Goal: Navigation & Orientation: Find specific page/section

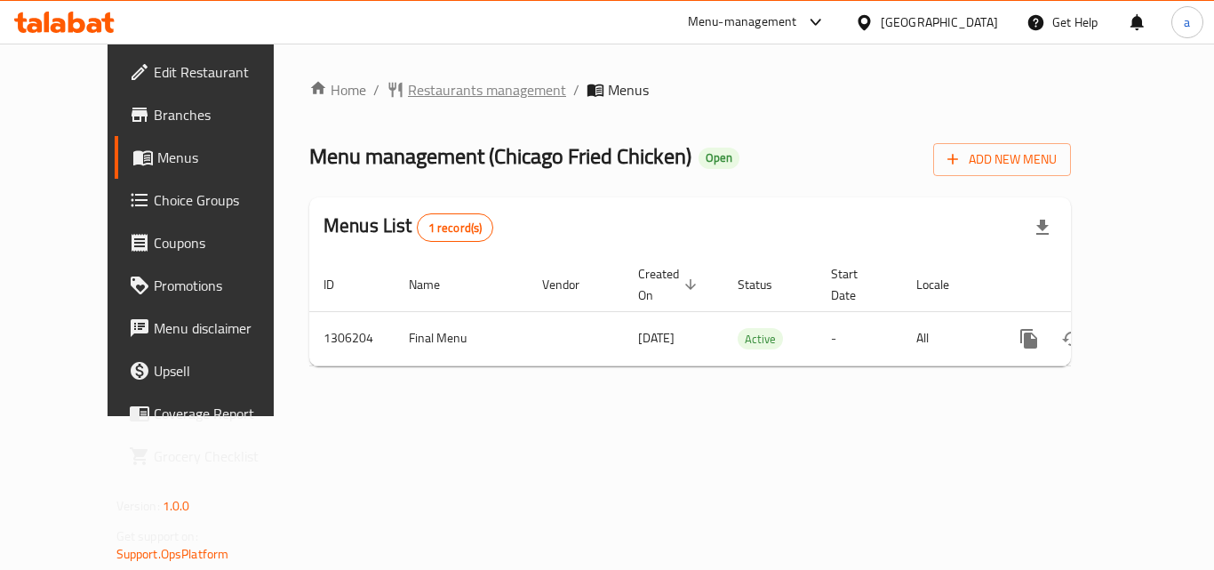
click at [430, 87] on span "Restaurants management" at bounding box center [487, 89] width 158 height 21
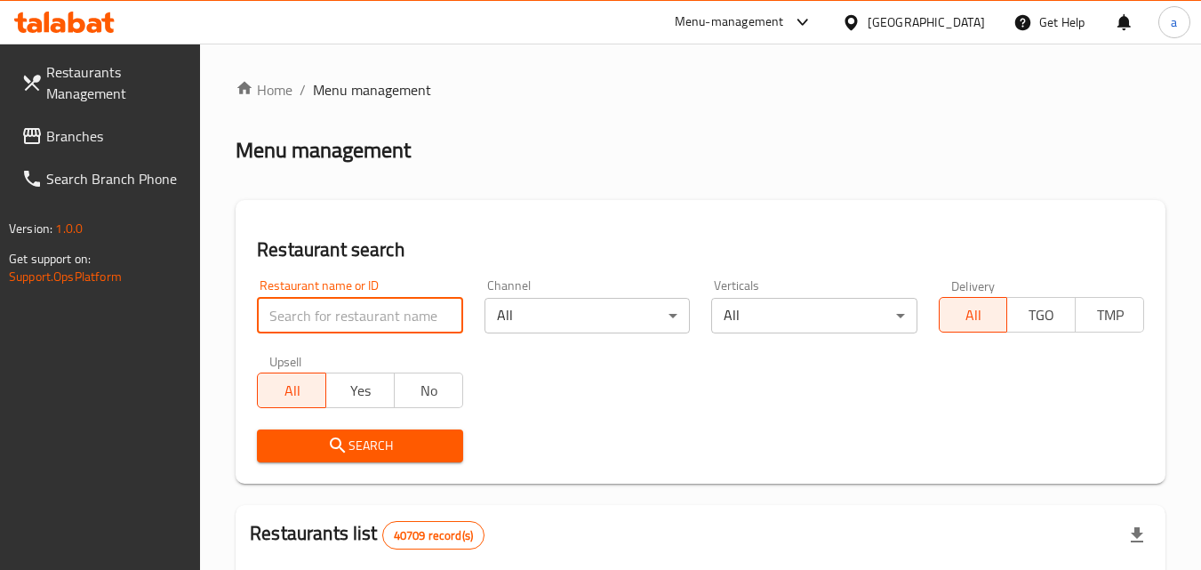
click at [306, 305] on input "search" at bounding box center [359, 316] width 205 height 36
paste input "704017"
type input "704017"
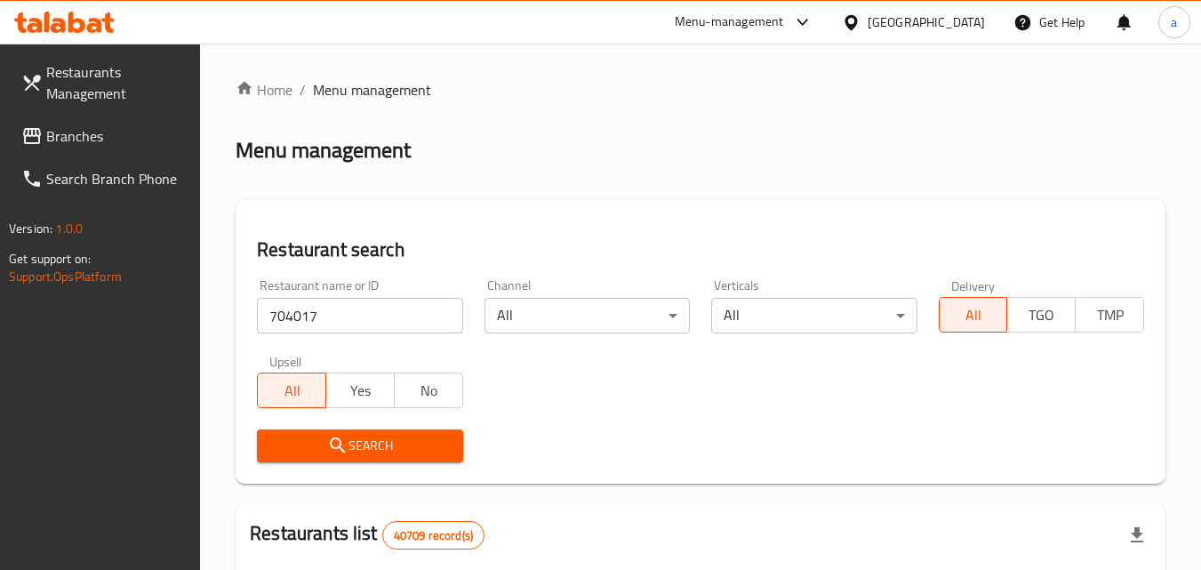
click at [306, 456] on span "Search" at bounding box center [359, 446] width 177 height 22
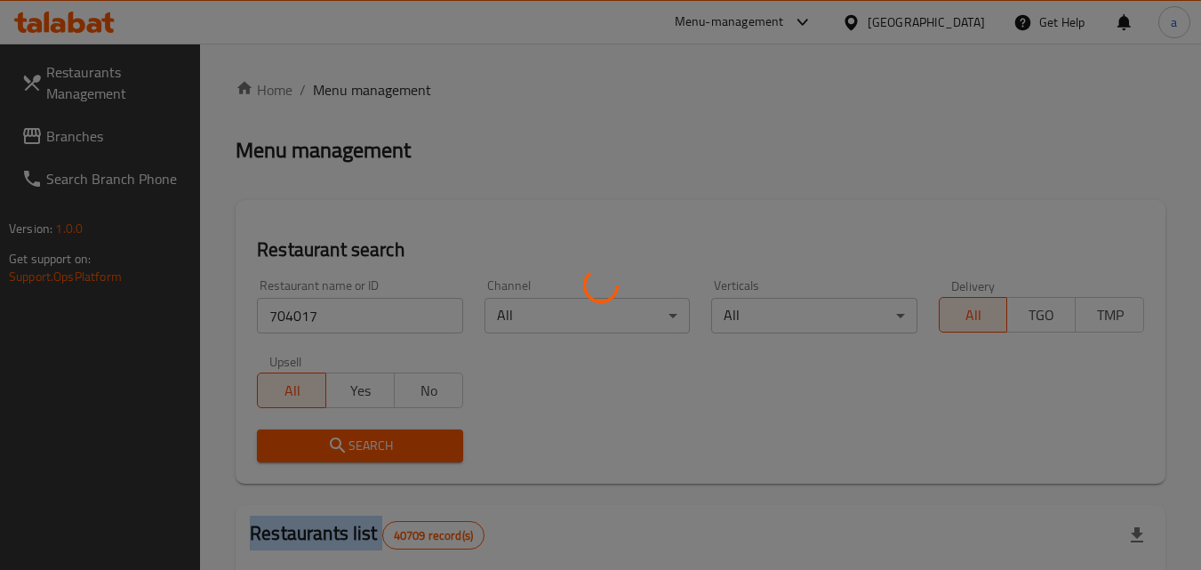
click at [306, 456] on div at bounding box center [600, 285] width 1201 height 570
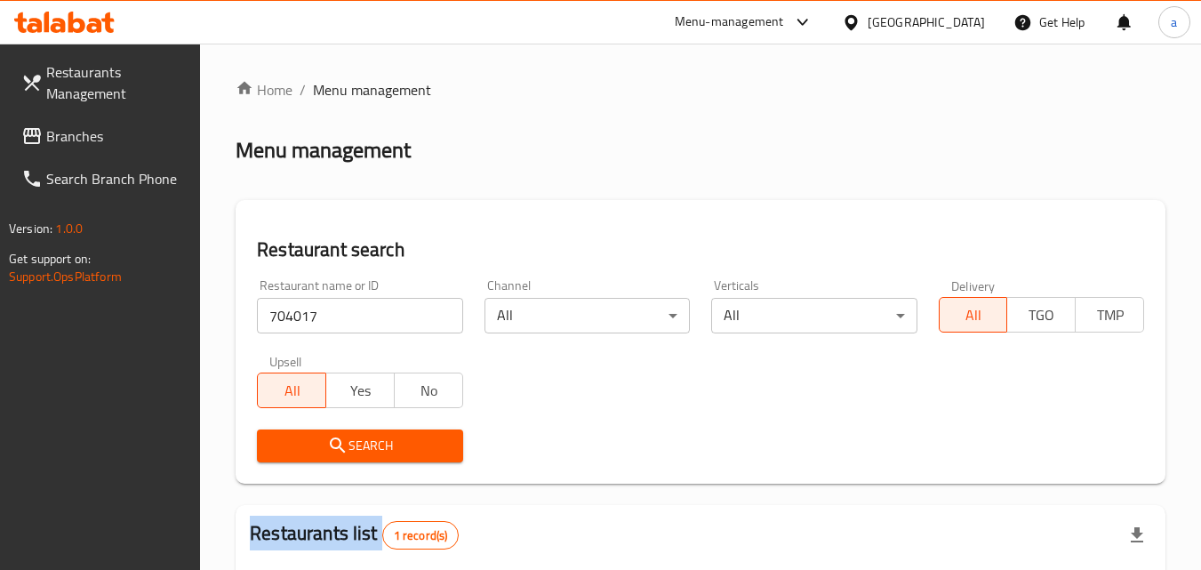
click at [76, 125] on span "Branches" at bounding box center [116, 135] width 140 height 21
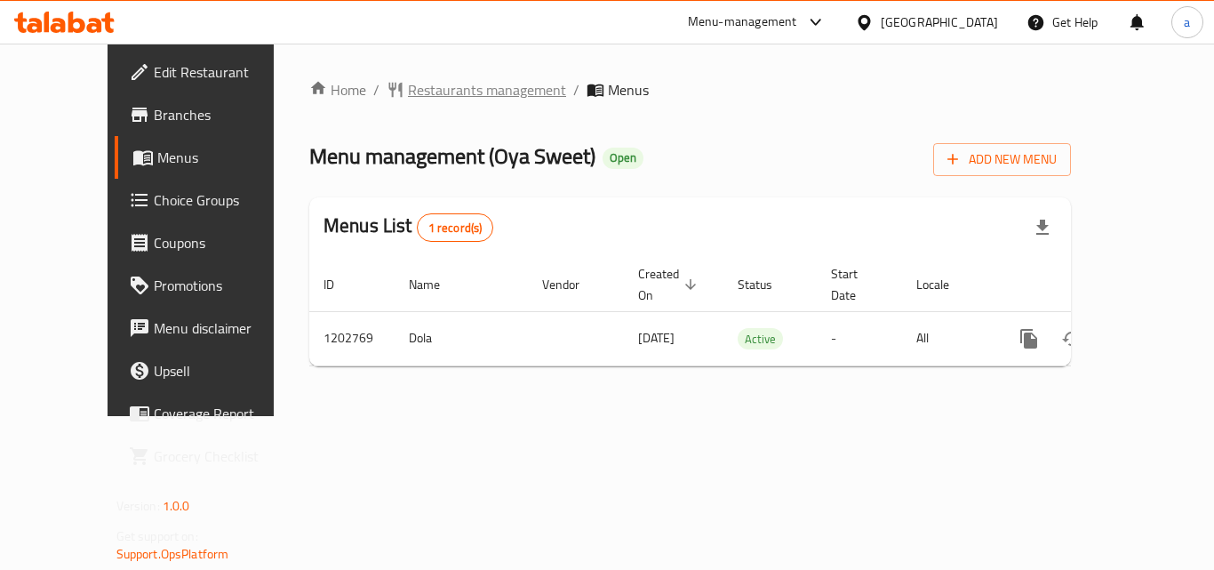
click at [419, 94] on span "Restaurants management" at bounding box center [487, 89] width 158 height 21
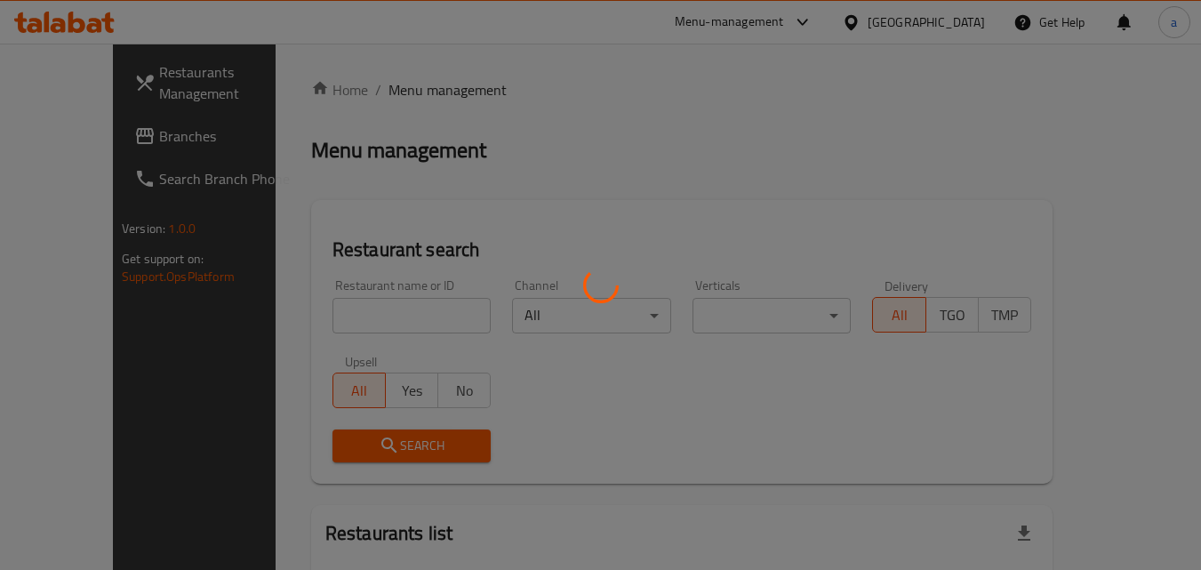
click at [351, 306] on div at bounding box center [600, 285] width 1201 height 570
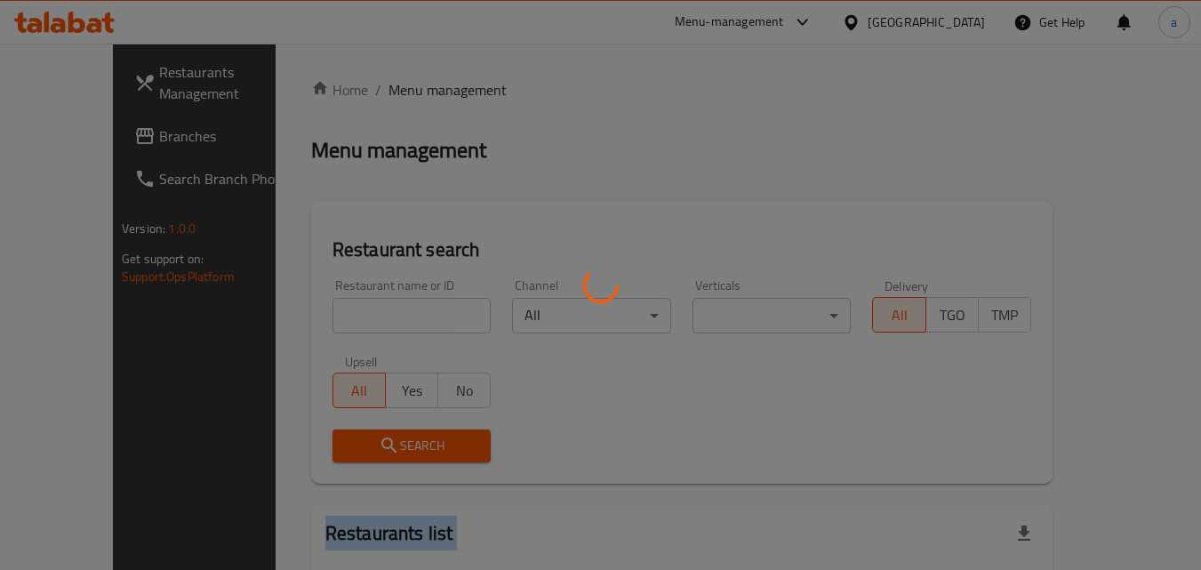
click at [351, 306] on div at bounding box center [600, 285] width 1201 height 570
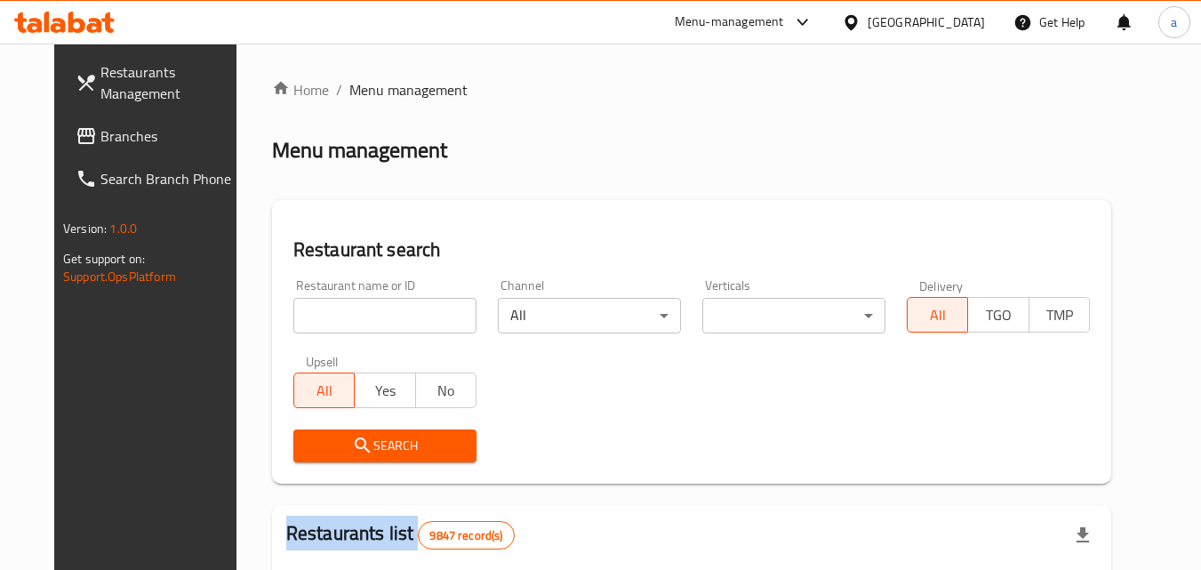
click at [351, 306] on div "Home / Menu management Menu management Restaurant search Restaurant name or ID …" at bounding box center [691, 565] width 839 height 972
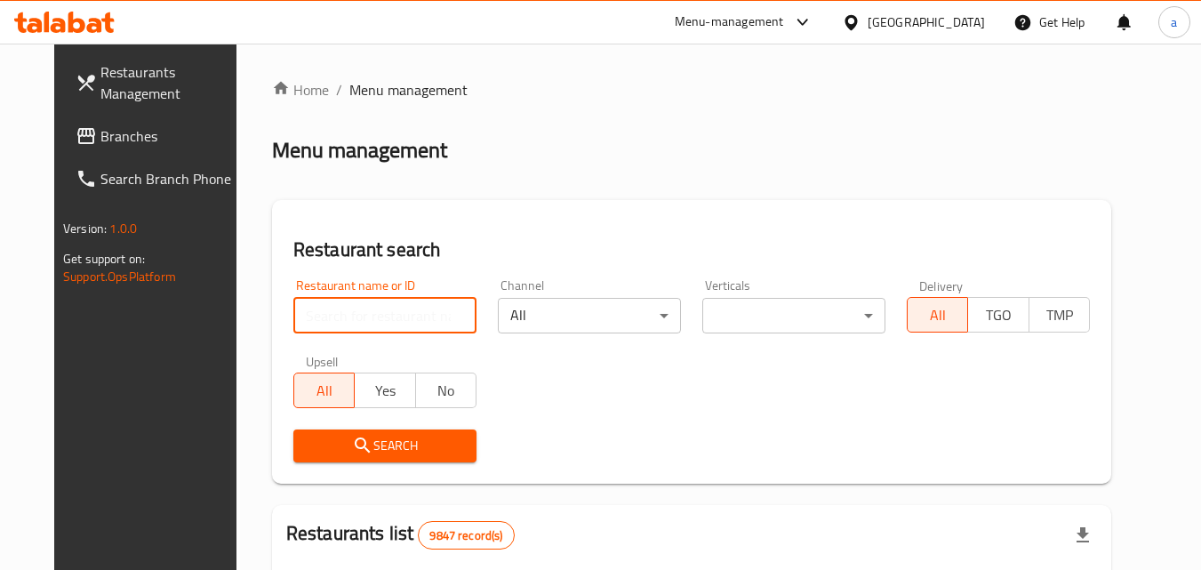
click at [351, 306] on input "search" at bounding box center [384, 316] width 183 height 36
paste input "669325"
type input "669325"
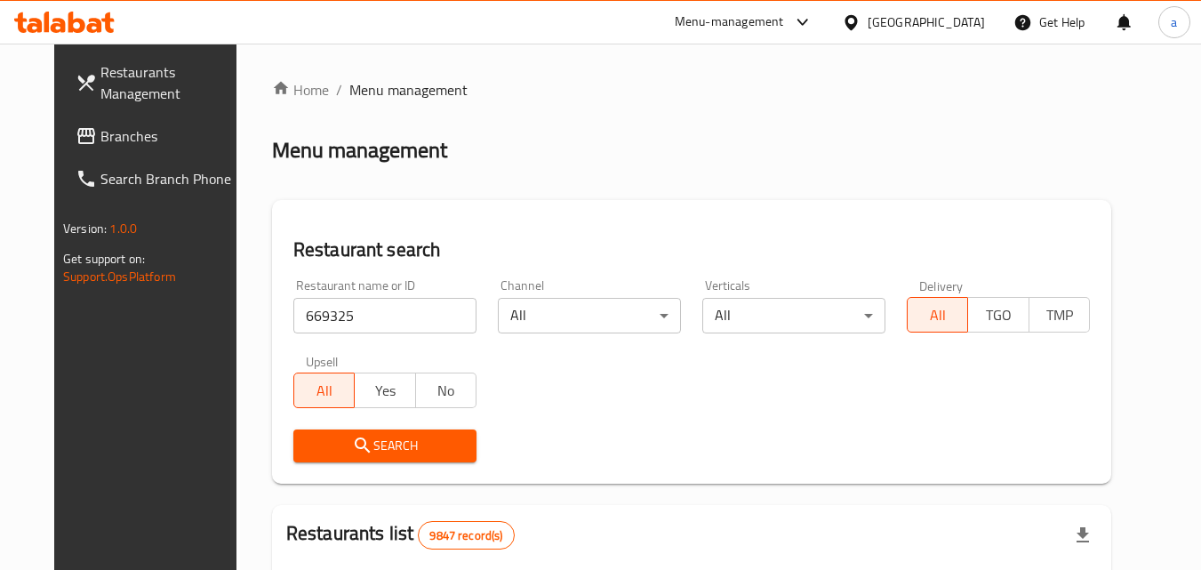
click at [320, 453] on span "Search" at bounding box center [385, 446] width 155 height 22
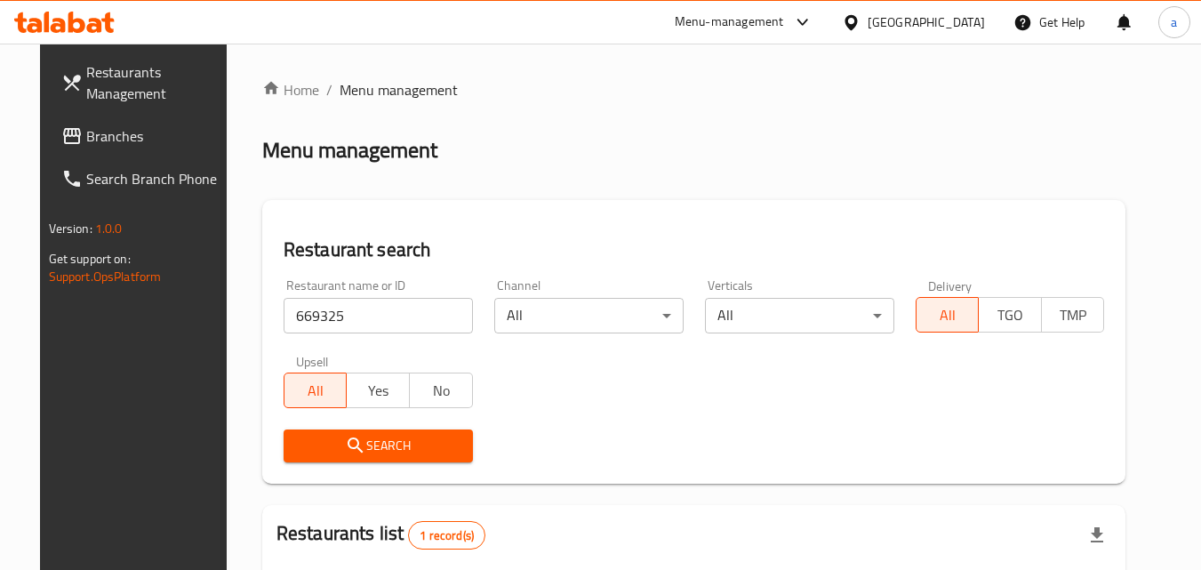
click at [86, 139] on span "Branches" at bounding box center [156, 135] width 140 height 21
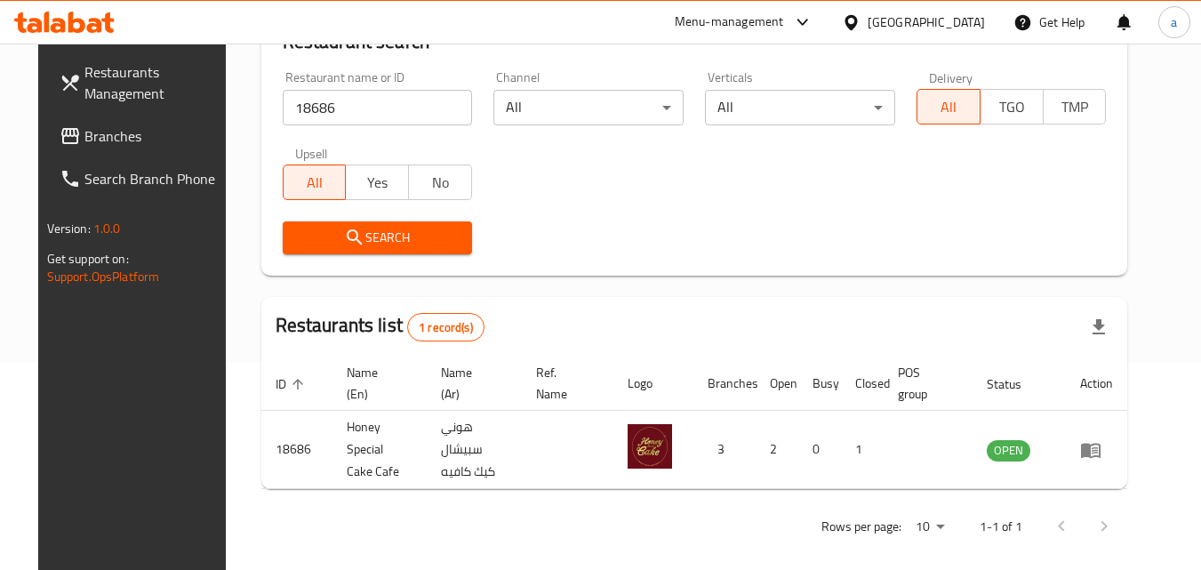
scroll to position [208, 0]
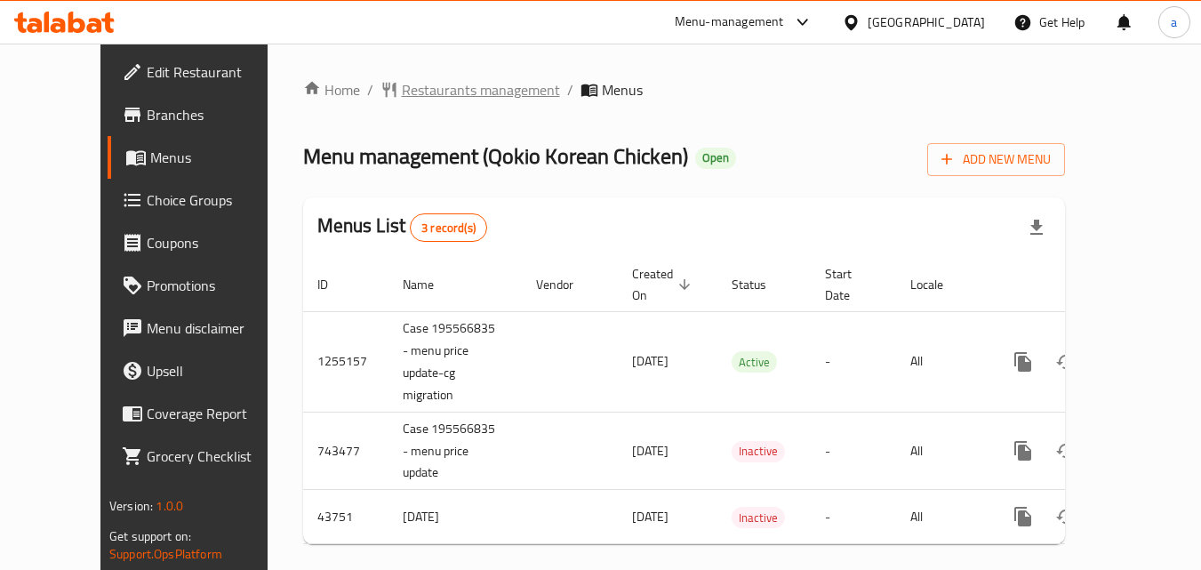
click at [444, 92] on span "Restaurants management" at bounding box center [481, 89] width 158 height 21
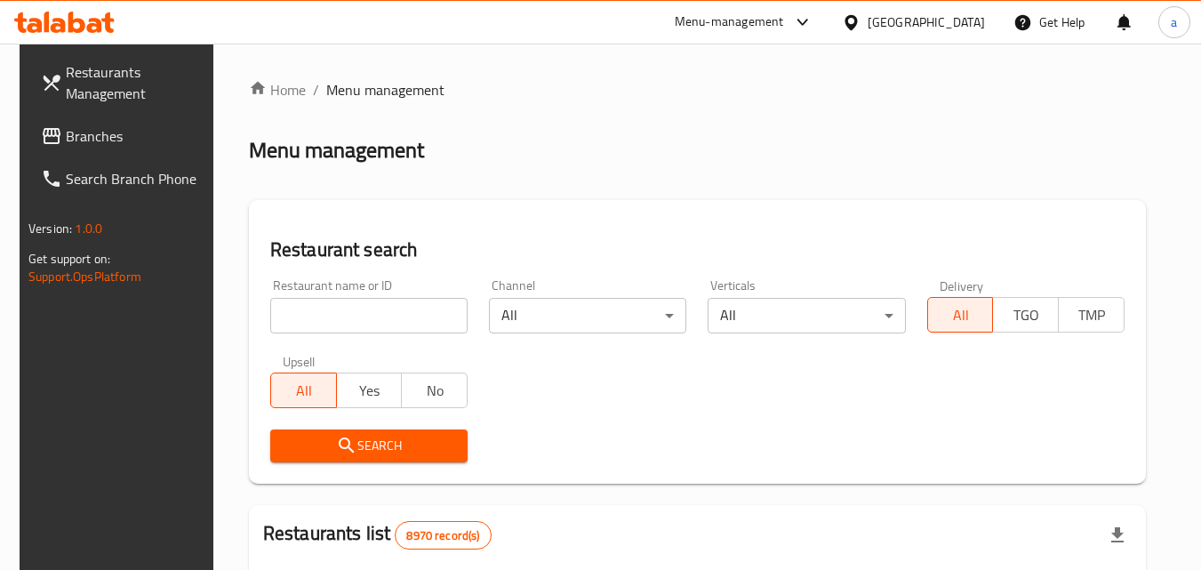
click at [332, 305] on div at bounding box center [600, 285] width 1201 height 570
click at [332, 305] on div "Home / Menu management Menu management Restaurant search Restaurant name or ID …" at bounding box center [697, 575] width 897 height 993
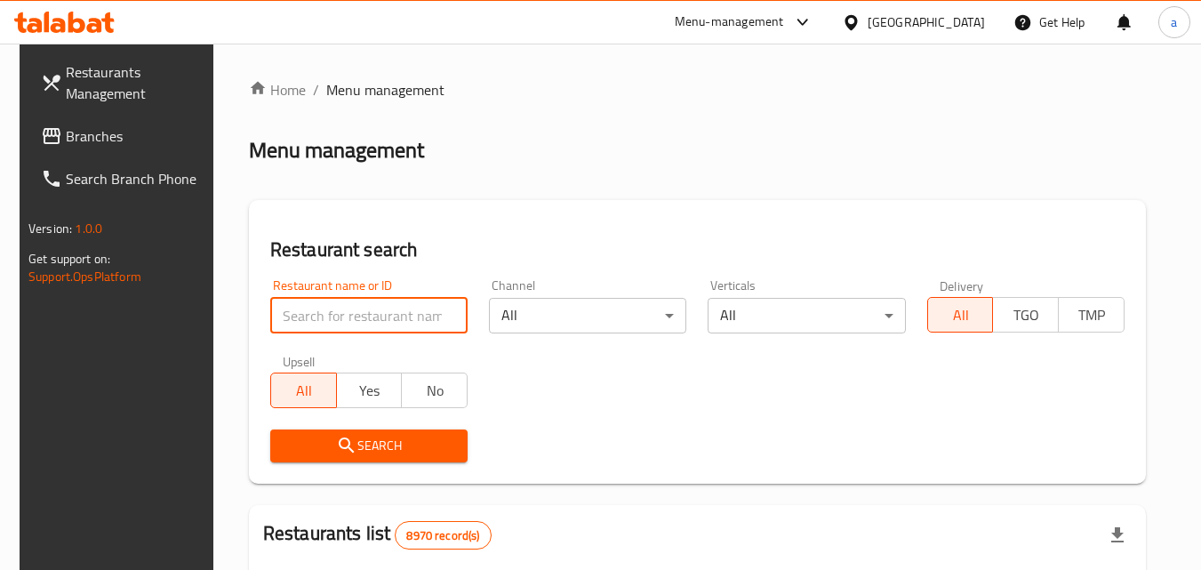
click at [327, 310] on input "search" at bounding box center [368, 316] width 197 height 36
paste input "21646"
type input "21646"
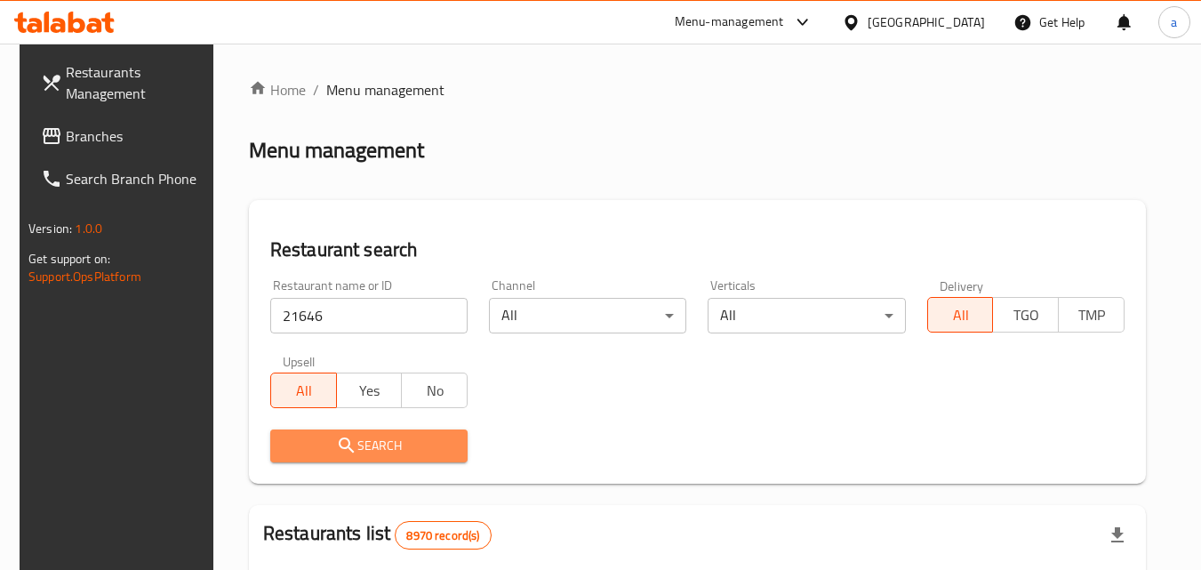
click at [318, 438] on span "Search" at bounding box center [368, 446] width 169 height 22
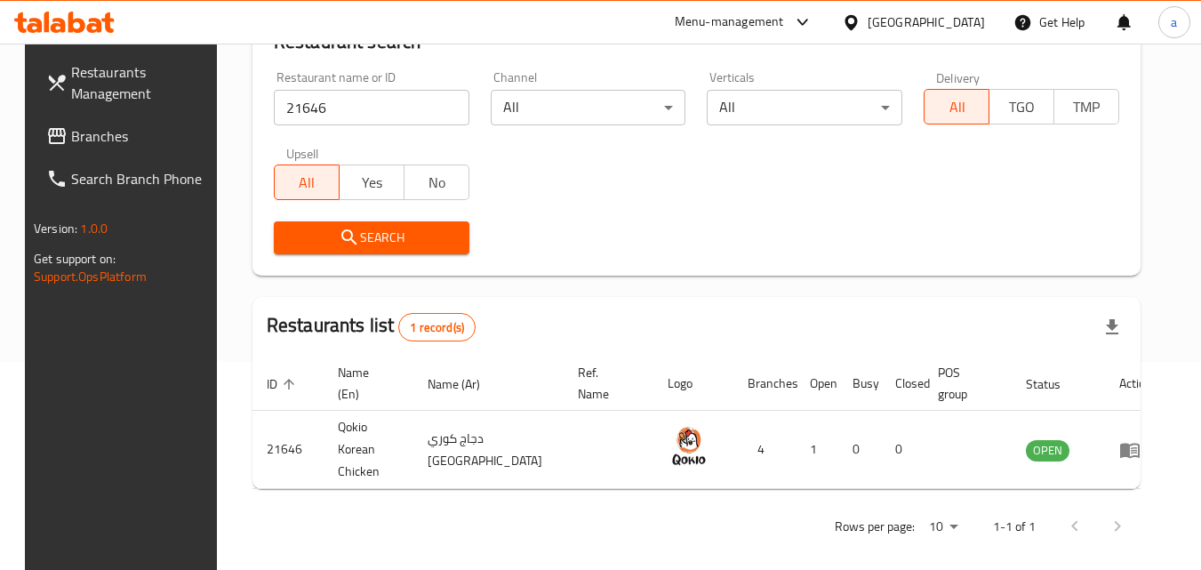
scroll to position [119, 0]
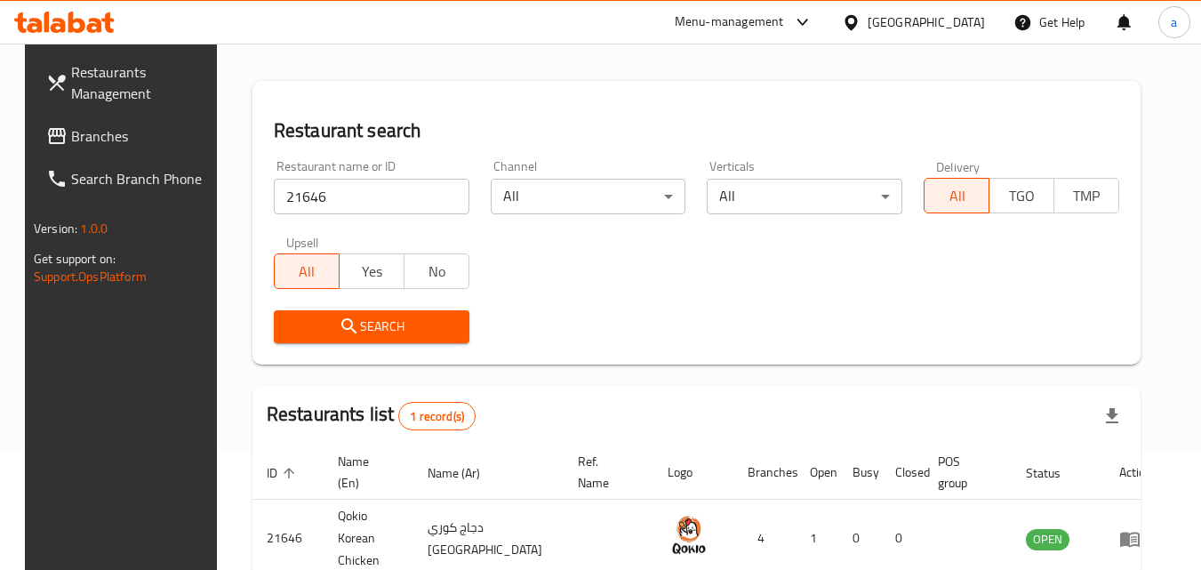
click at [108, 140] on span "Branches" at bounding box center [141, 135] width 140 height 21
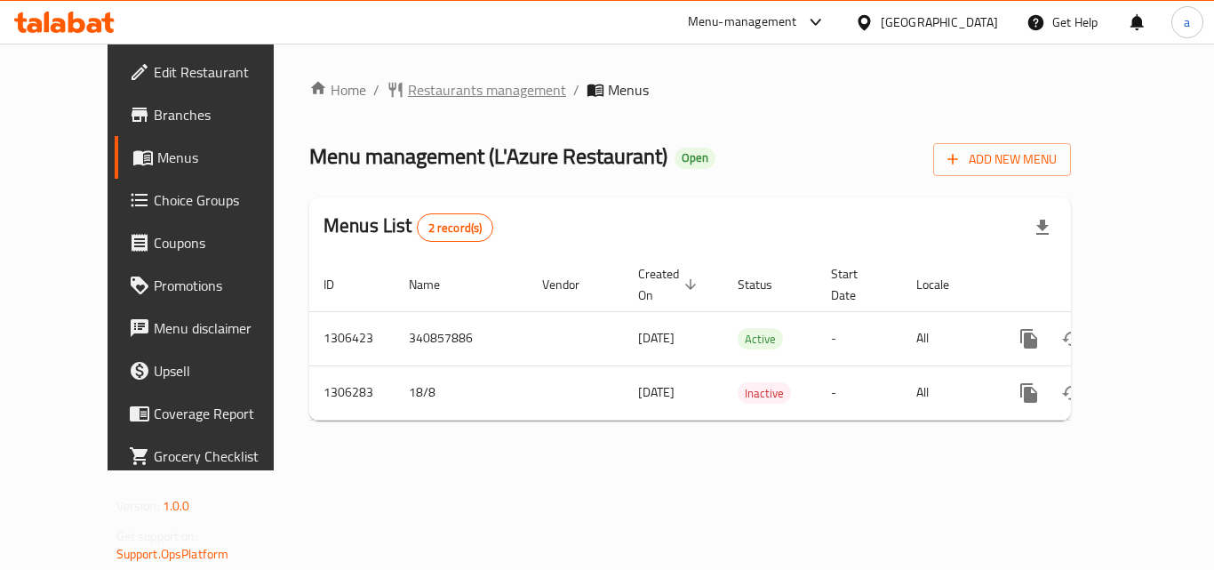
click at [424, 89] on span "Restaurants management" at bounding box center [487, 89] width 158 height 21
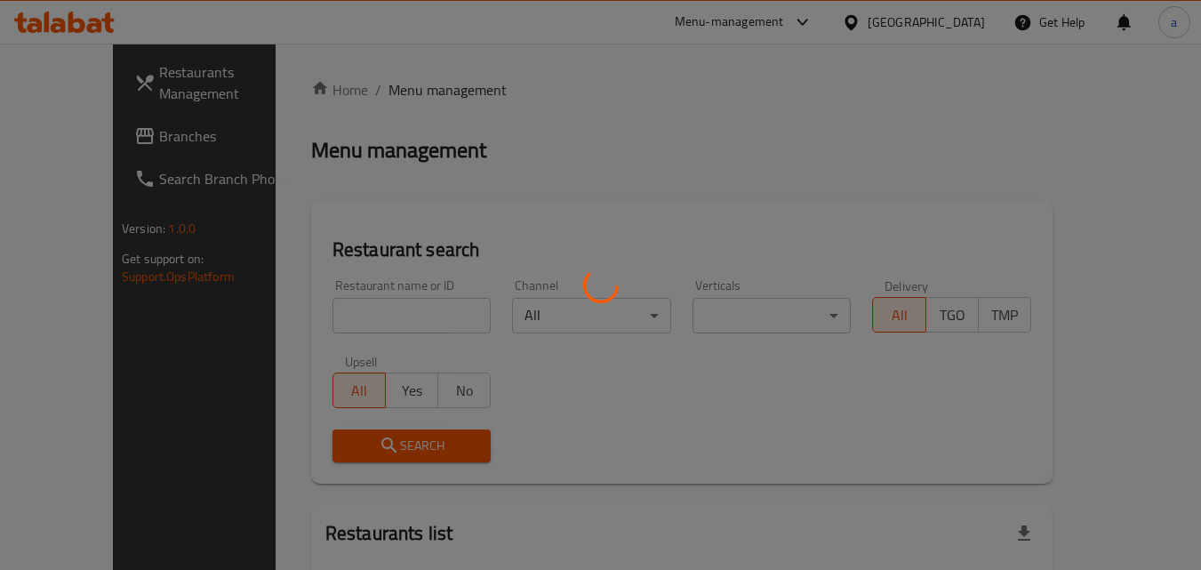
click at [373, 304] on div at bounding box center [600, 285] width 1201 height 570
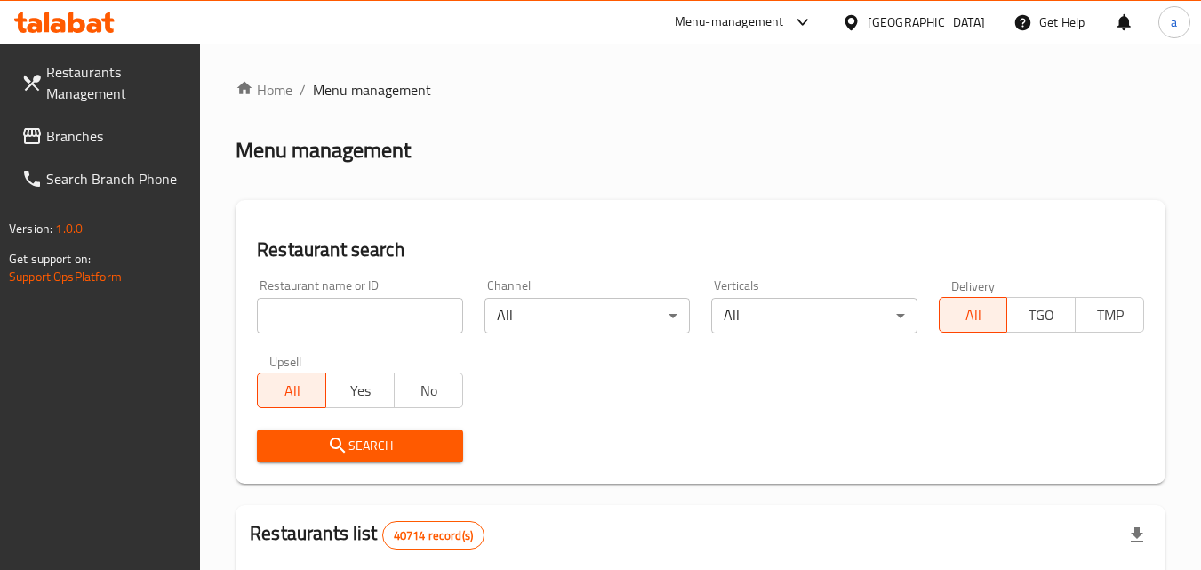
click at [356, 311] on input "search" at bounding box center [359, 316] width 205 height 36
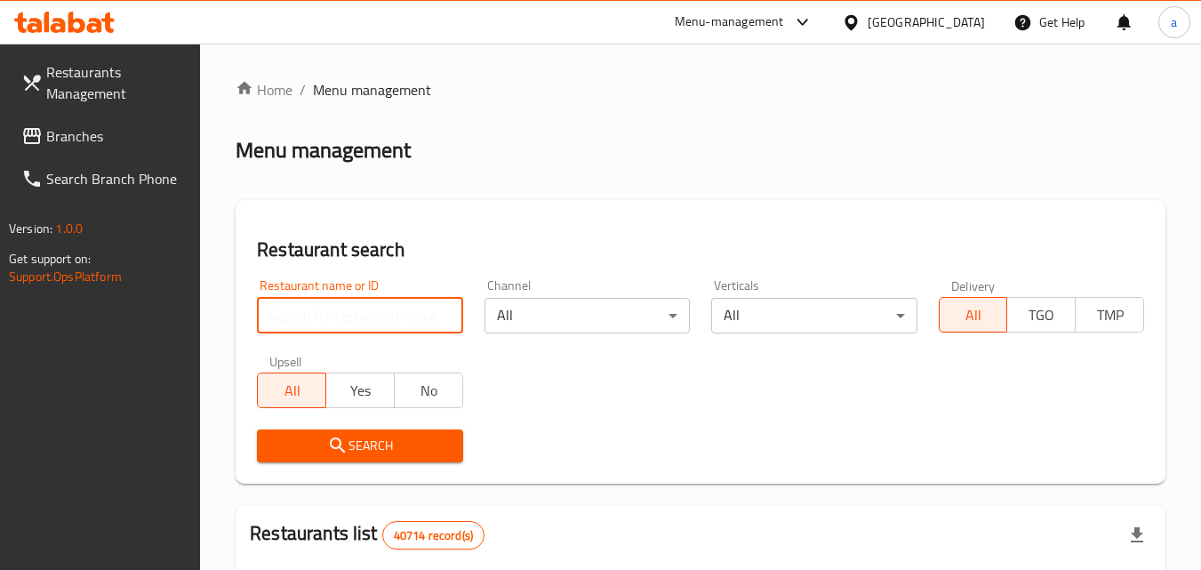
paste input "704005"
type input "704005"
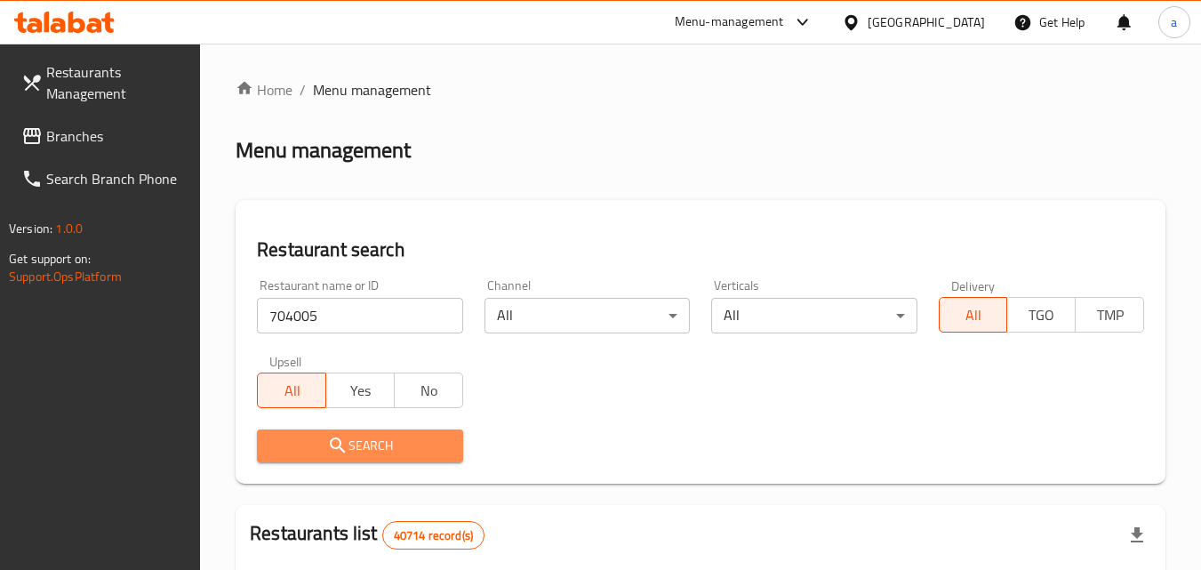
click at [331, 444] on icon "submit" at bounding box center [337, 444] width 15 height 15
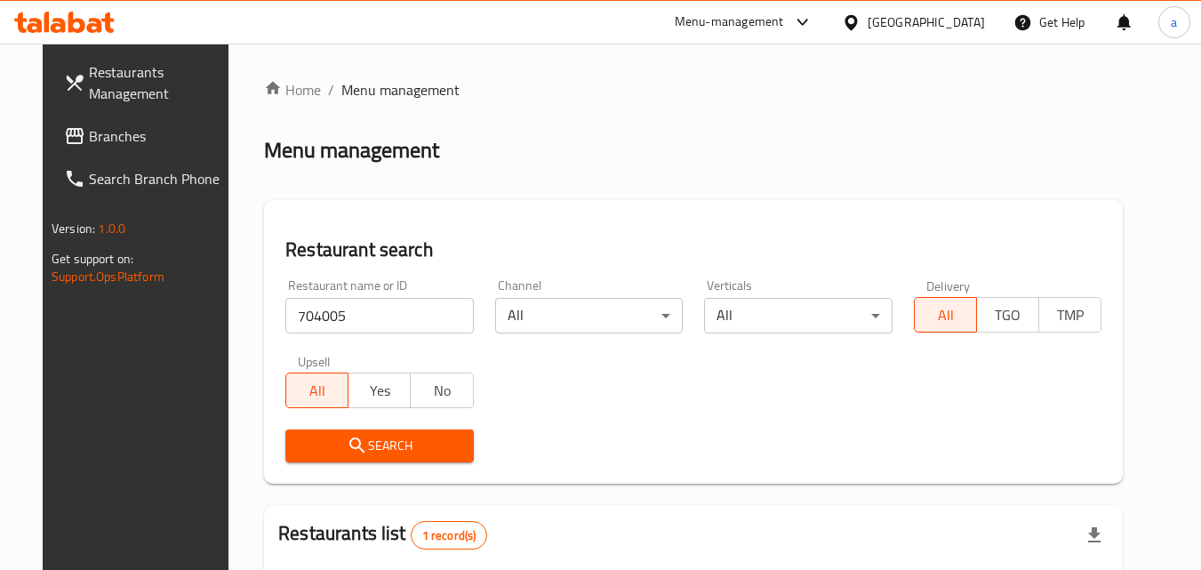
click at [92, 145] on span "Branches" at bounding box center [159, 135] width 140 height 21
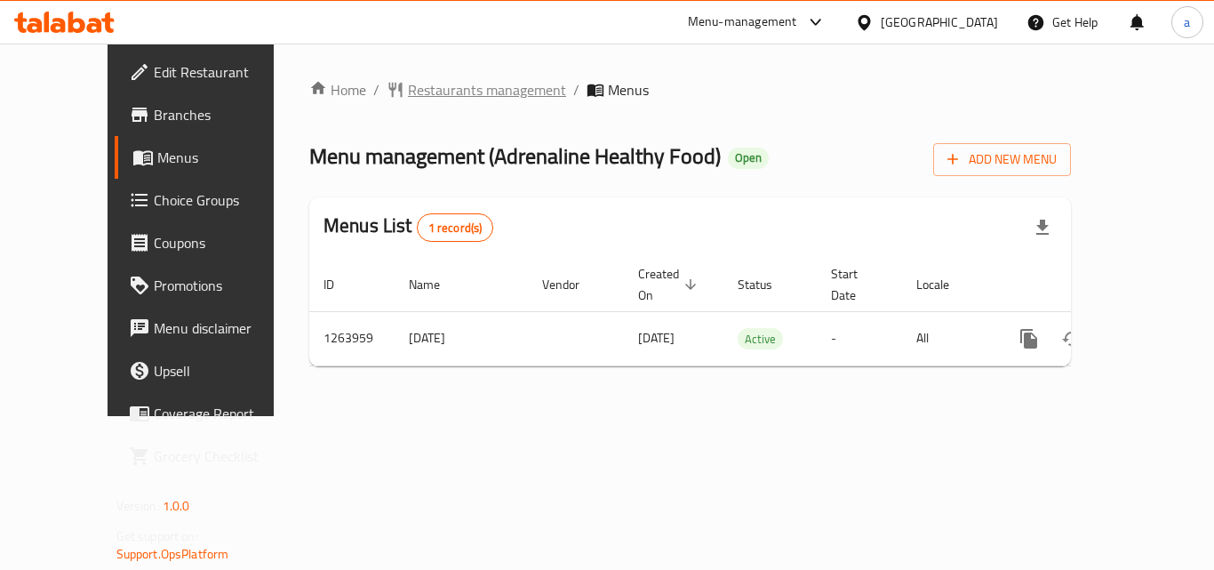
click at [408, 92] on span "Restaurants management" at bounding box center [487, 89] width 158 height 21
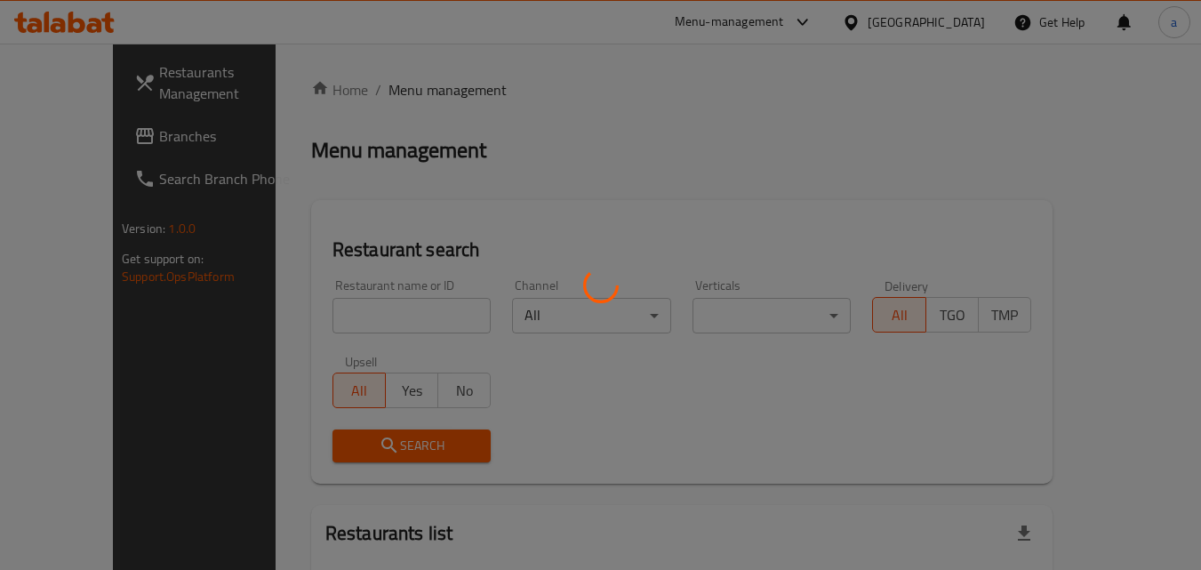
click at [351, 316] on div at bounding box center [600, 285] width 1201 height 570
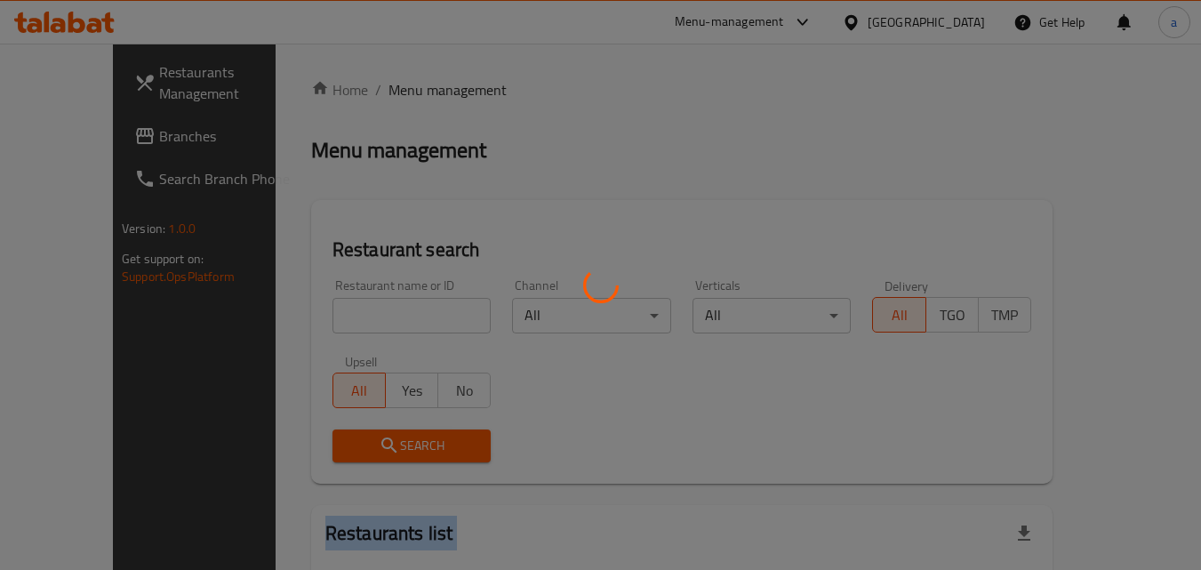
click at [351, 316] on div at bounding box center [600, 285] width 1201 height 570
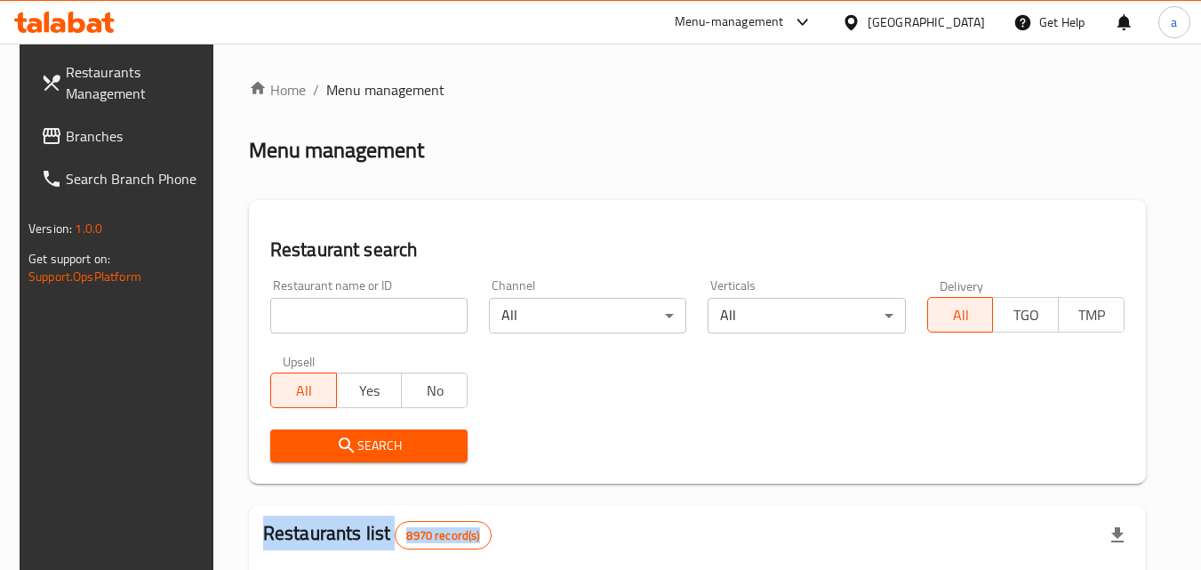
click at [351, 315] on div at bounding box center [600, 285] width 1201 height 570
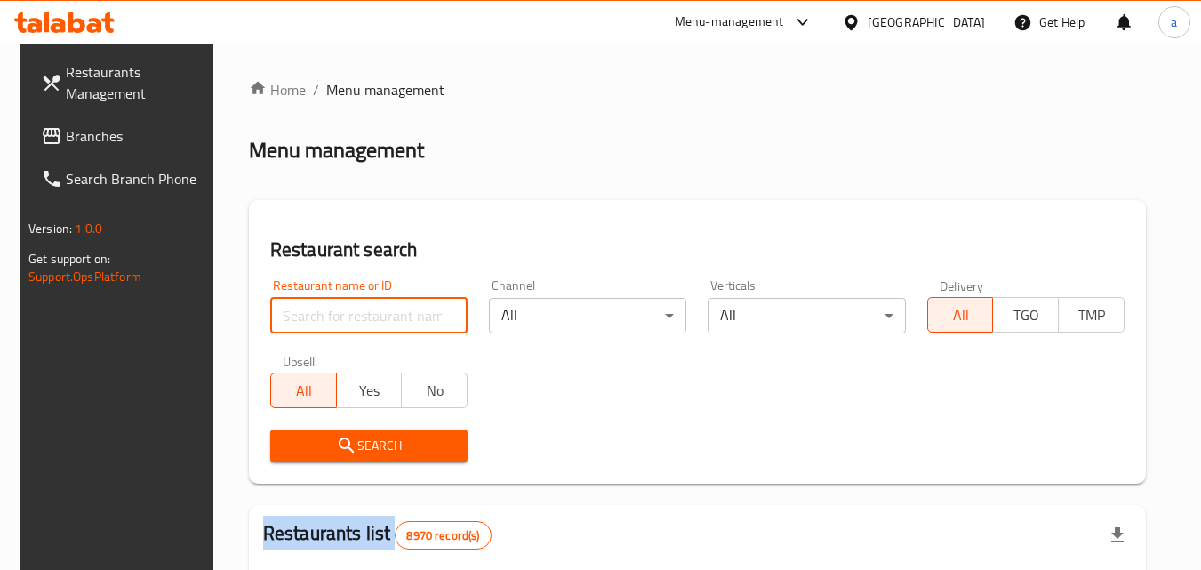
click at [351, 315] on input "search" at bounding box center [368, 316] width 197 height 36
paste input "686146"
type input "686146"
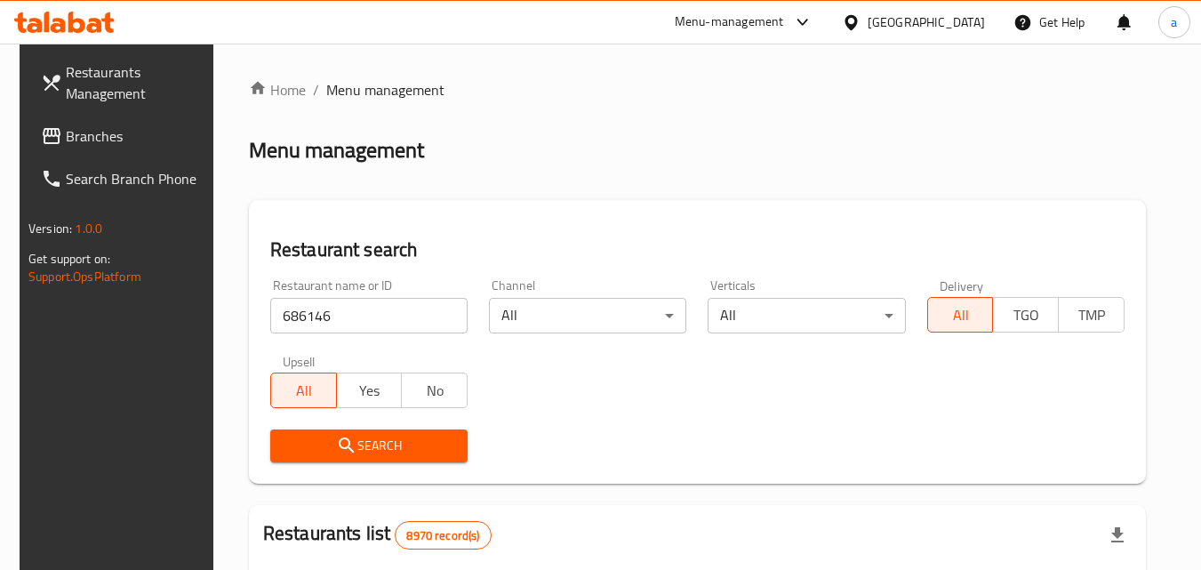
click at [336, 438] on icon "submit" at bounding box center [346, 445] width 21 height 21
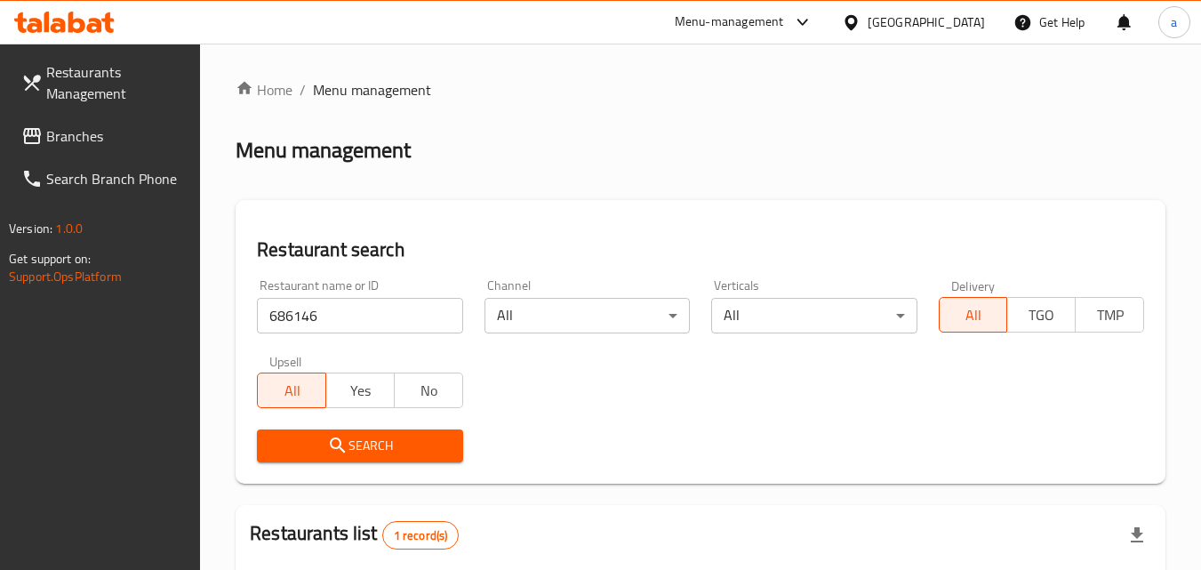
scroll to position [223, 0]
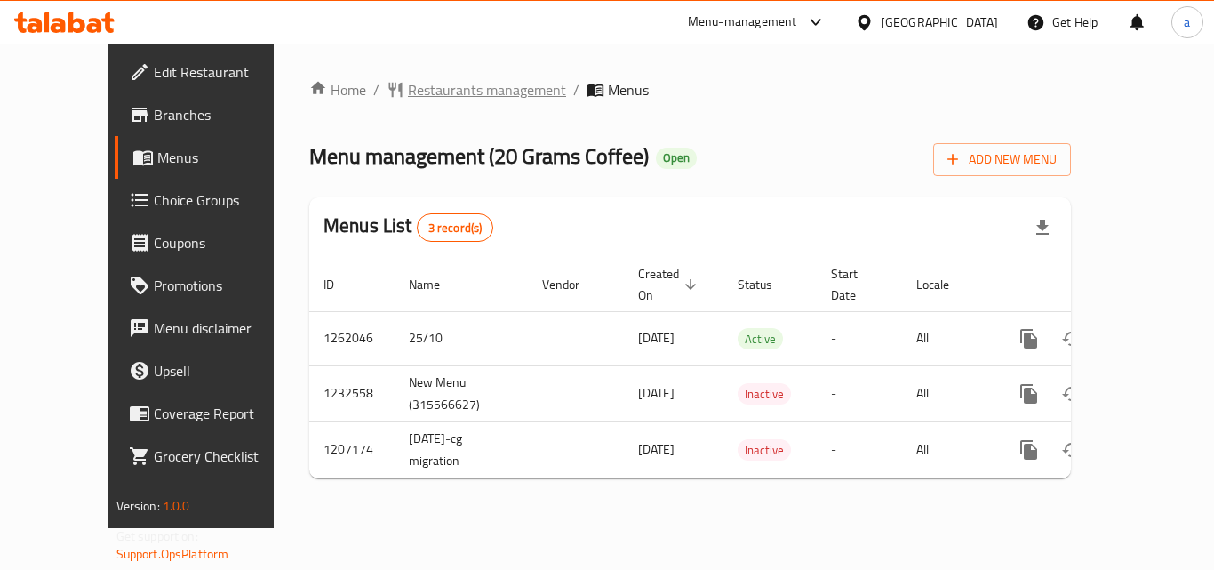
click at [437, 96] on span "Restaurants management" at bounding box center [487, 89] width 158 height 21
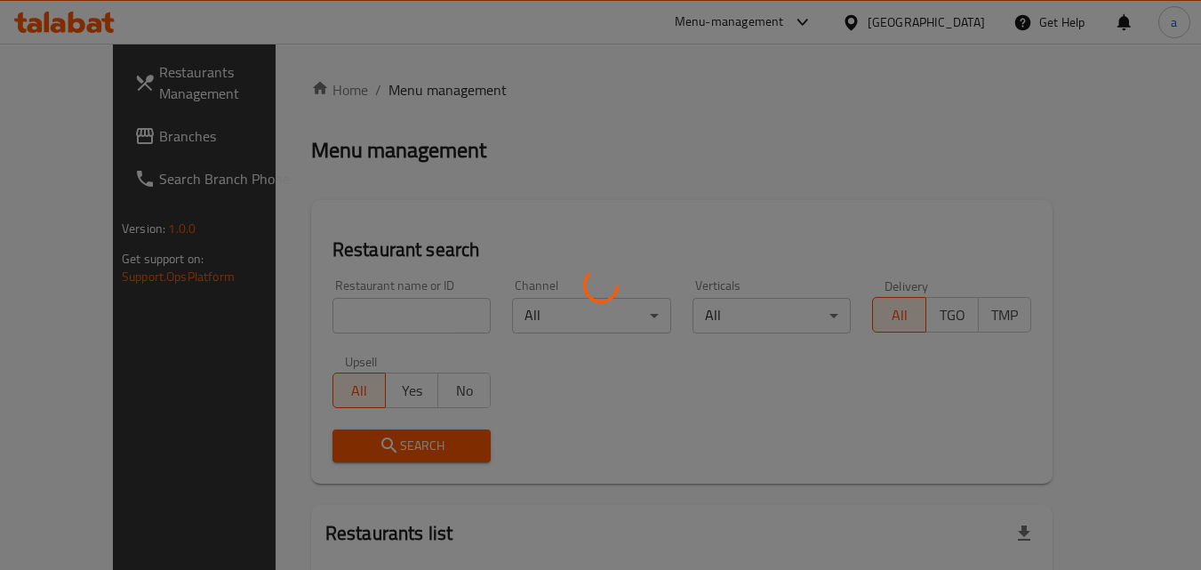
click at [339, 324] on div at bounding box center [600, 285] width 1201 height 570
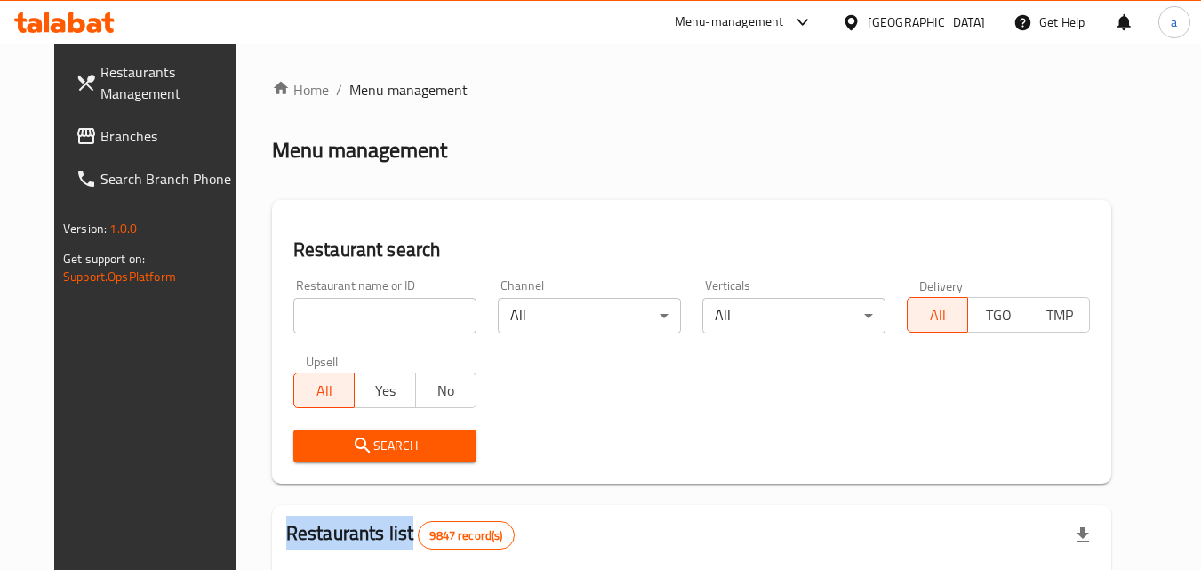
click at [339, 324] on div "Home / Menu management Menu management Restaurant search Restaurant name or ID …" at bounding box center [691, 565] width 839 height 972
click at [339, 324] on input "search" at bounding box center [384, 316] width 183 height 36
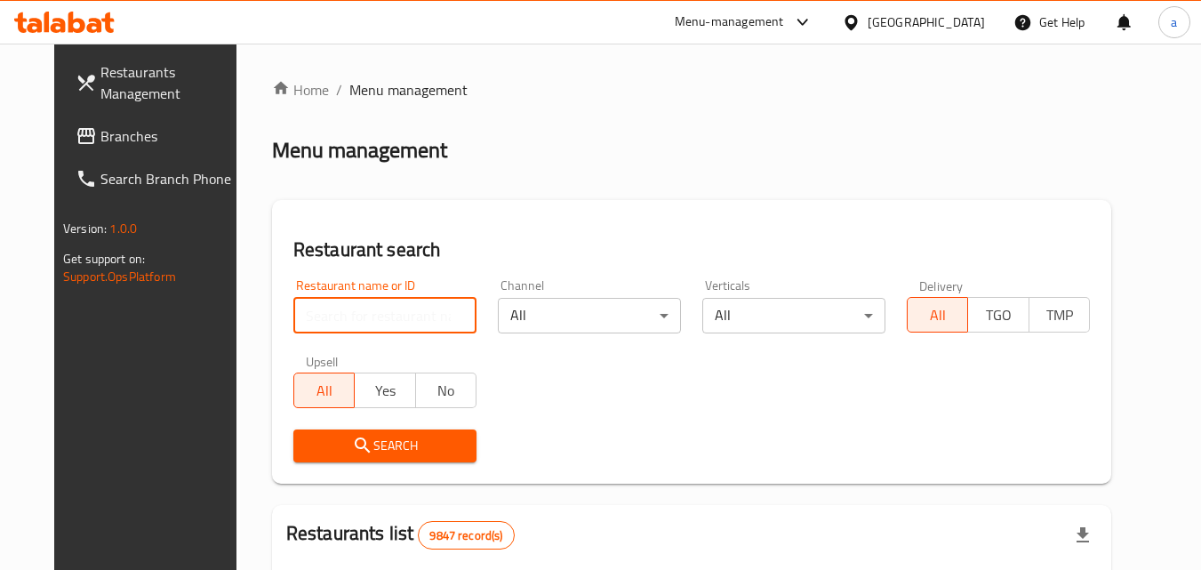
paste input "12675"
type input "12675"
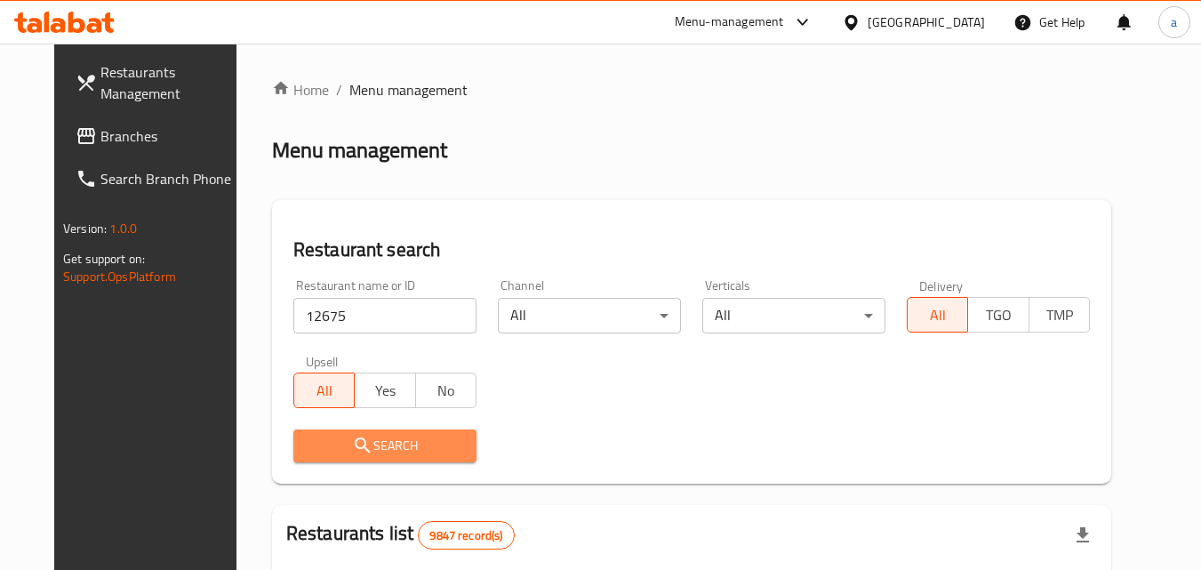
click at [380, 452] on span "Search" at bounding box center [385, 446] width 155 height 22
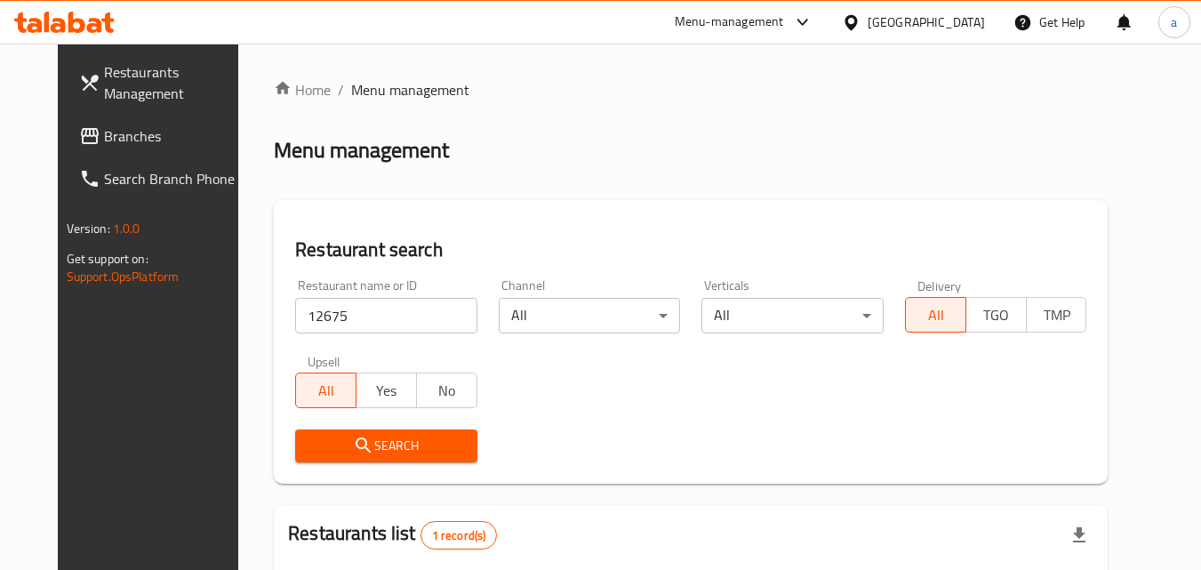
click at [104, 138] on span "Branches" at bounding box center [174, 135] width 140 height 21
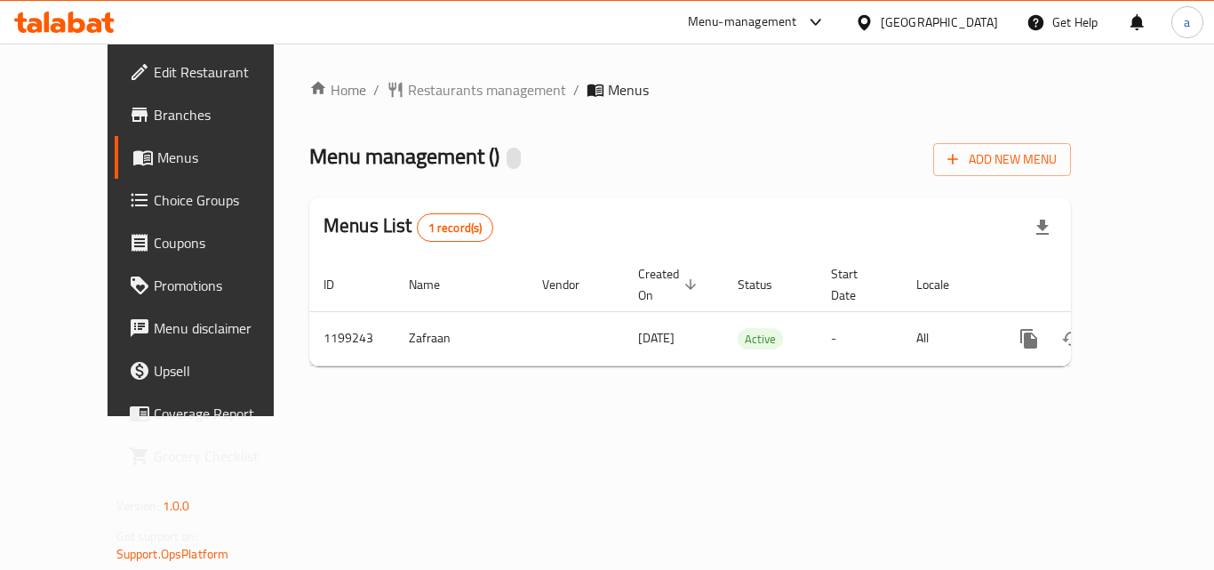
click at [428, 110] on div "Home / Restaurants management / Menus Menu management ( ) Add New Menu Menus Li…" at bounding box center [690, 229] width 762 height 301
click at [428, 95] on span "Restaurants management" at bounding box center [487, 89] width 158 height 21
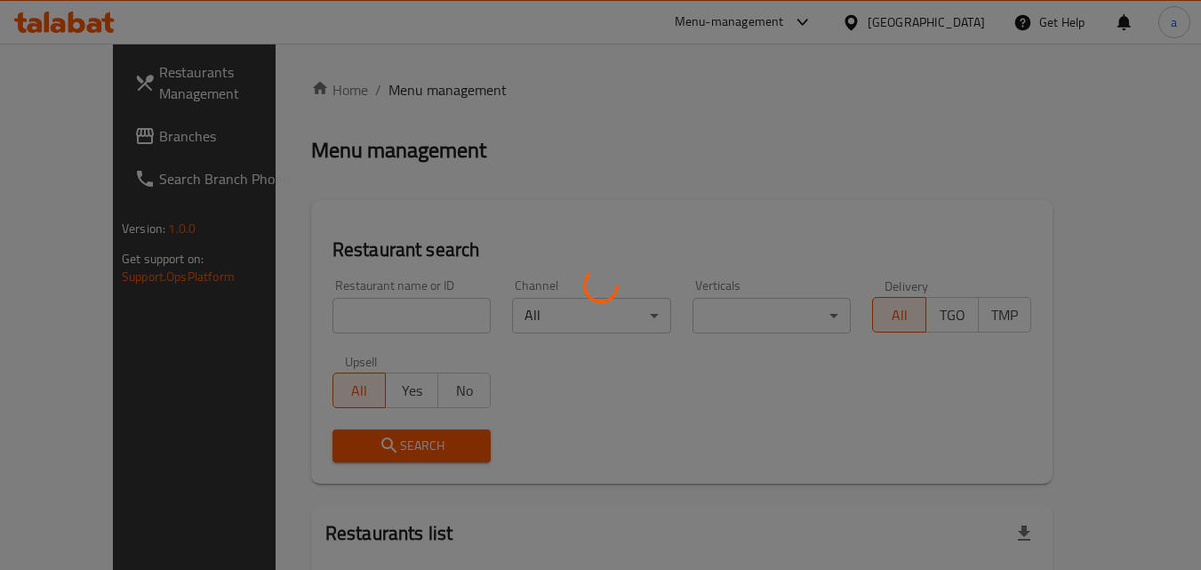
click at [324, 297] on div at bounding box center [600, 285] width 1201 height 570
click at [319, 327] on div at bounding box center [600, 285] width 1201 height 570
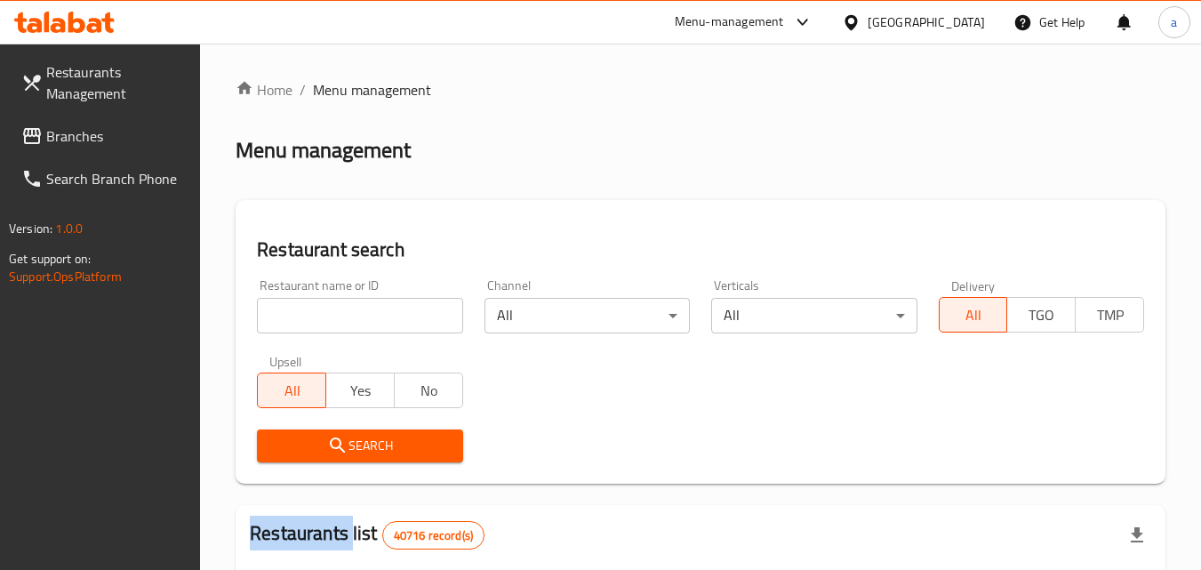
click at [319, 327] on div at bounding box center [600, 285] width 1201 height 570
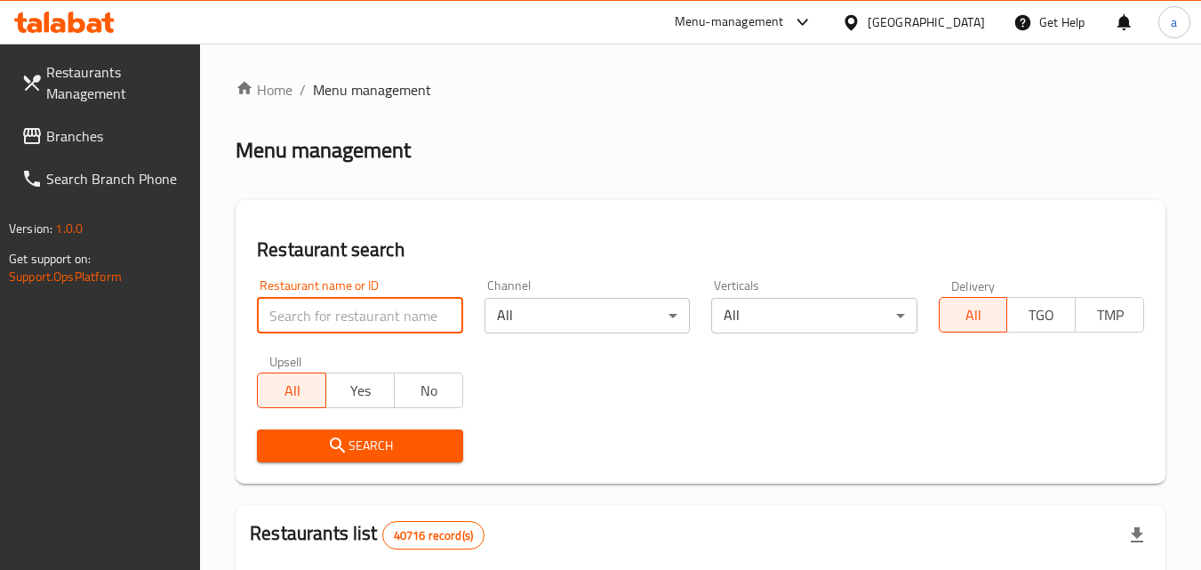
click at [319, 327] on input "search" at bounding box center [359, 316] width 205 height 36
paste input "668272"
type input "668272"
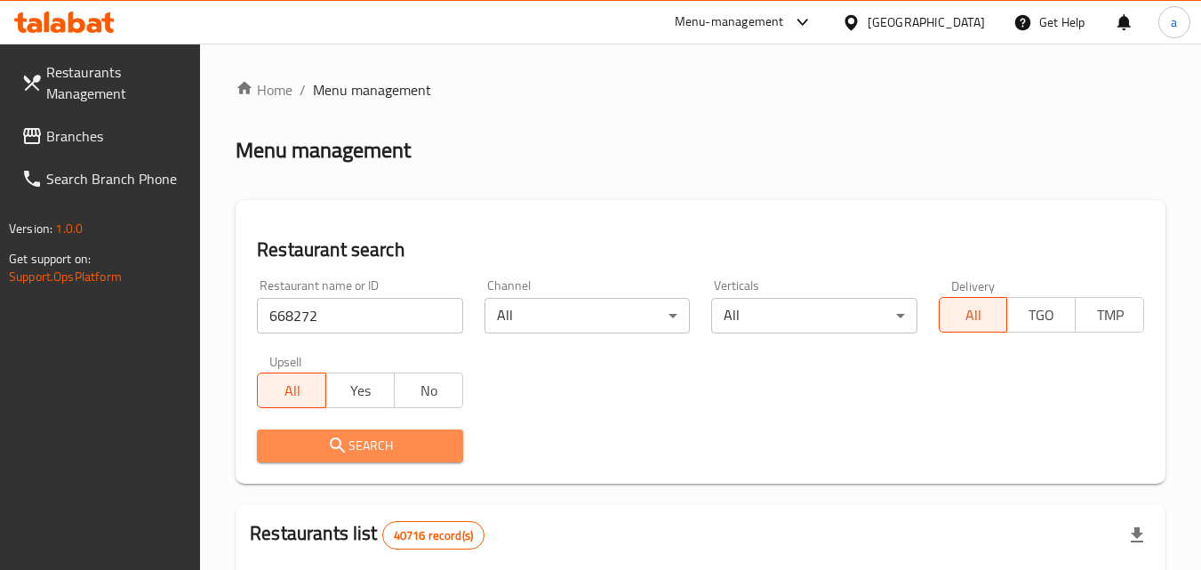
click at [307, 439] on span "Search" at bounding box center [359, 446] width 177 height 22
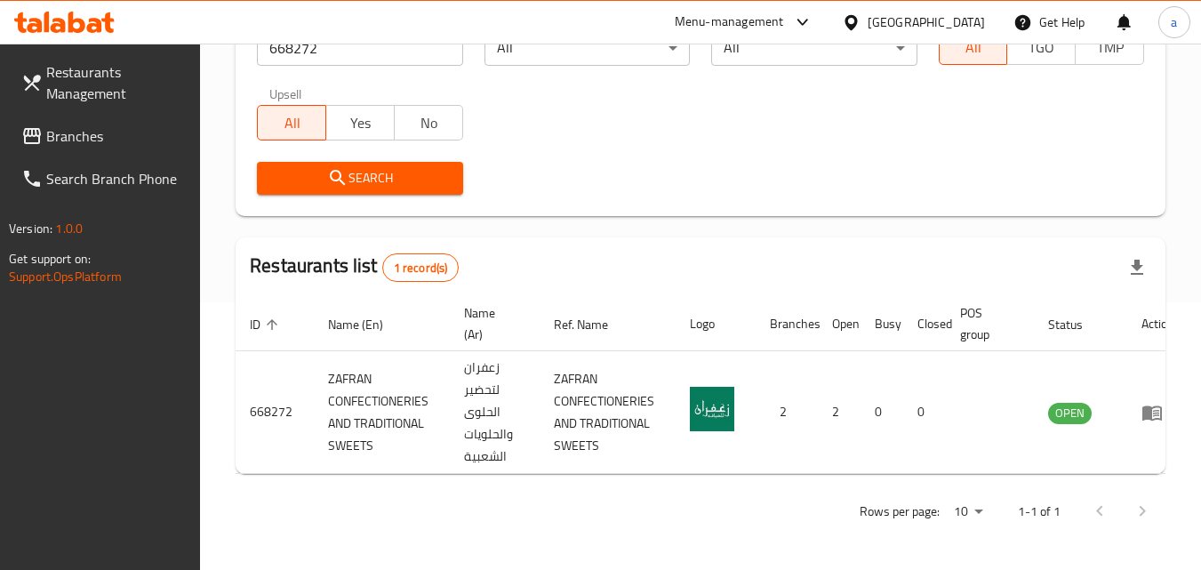
scroll to position [14, 0]
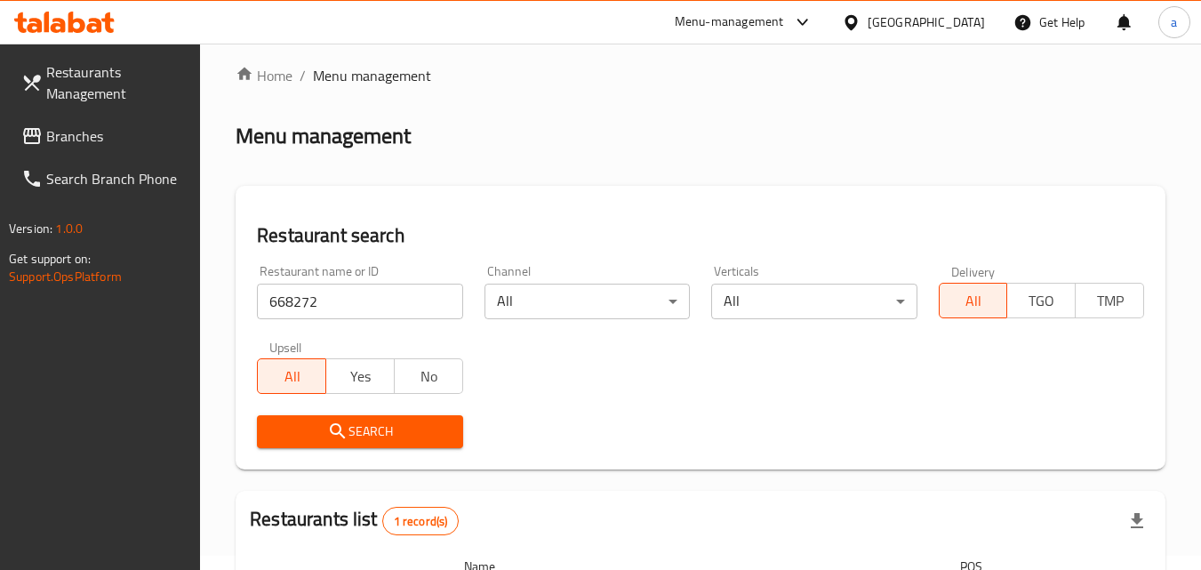
click at [102, 137] on span "Branches" at bounding box center [116, 135] width 140 height 21
click at [139, 140] on span "Branches" at bounding box center [116, 135] width 140 height 21
click at [92, 133] on span "Branches" at bounding box center [116, 135] width 140 height 21
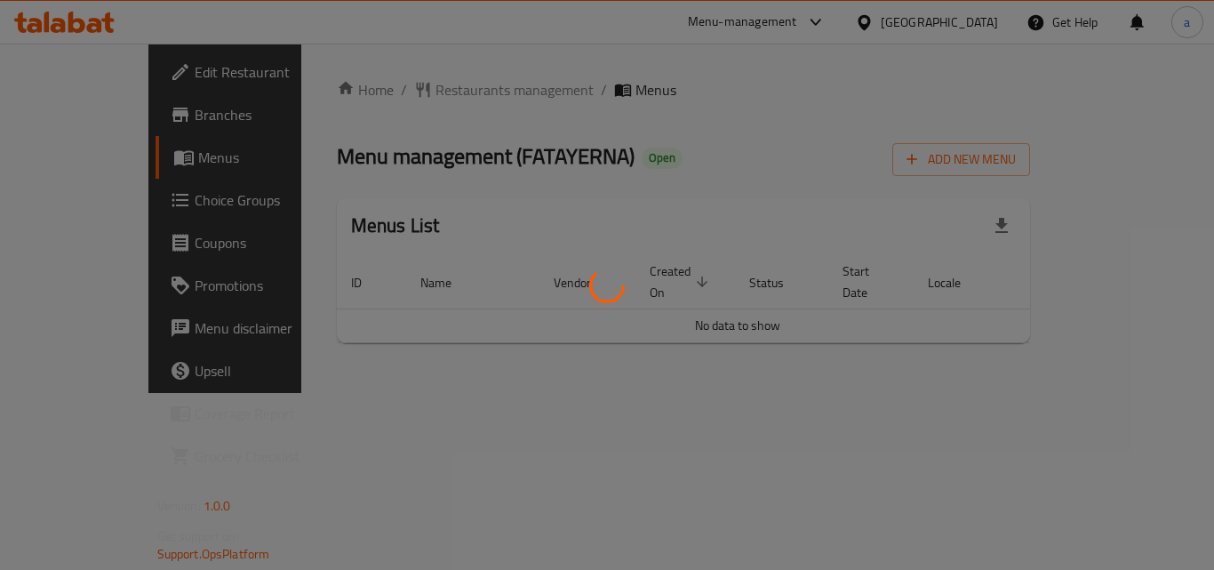
click at [392, 87] on div at bounding box center [607, 285] width 1214 height 570
click at [349, 89] on div at bounding box center [607, 285] width 1214 height 570
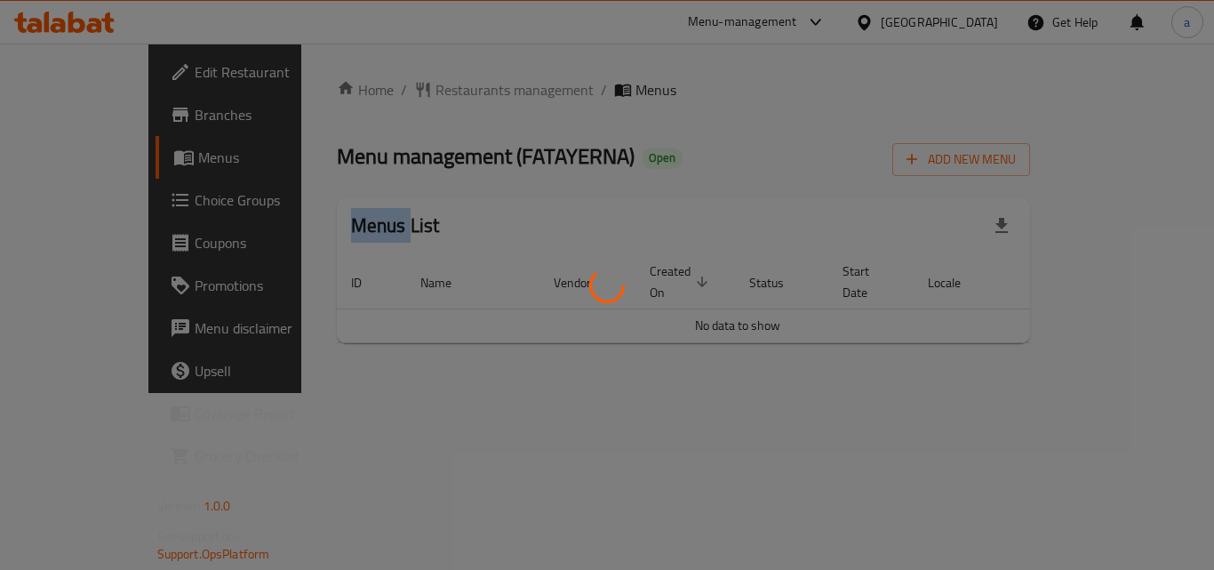
click at [349, 89] on div at bounding box center [607, 285] width 1214 height 570
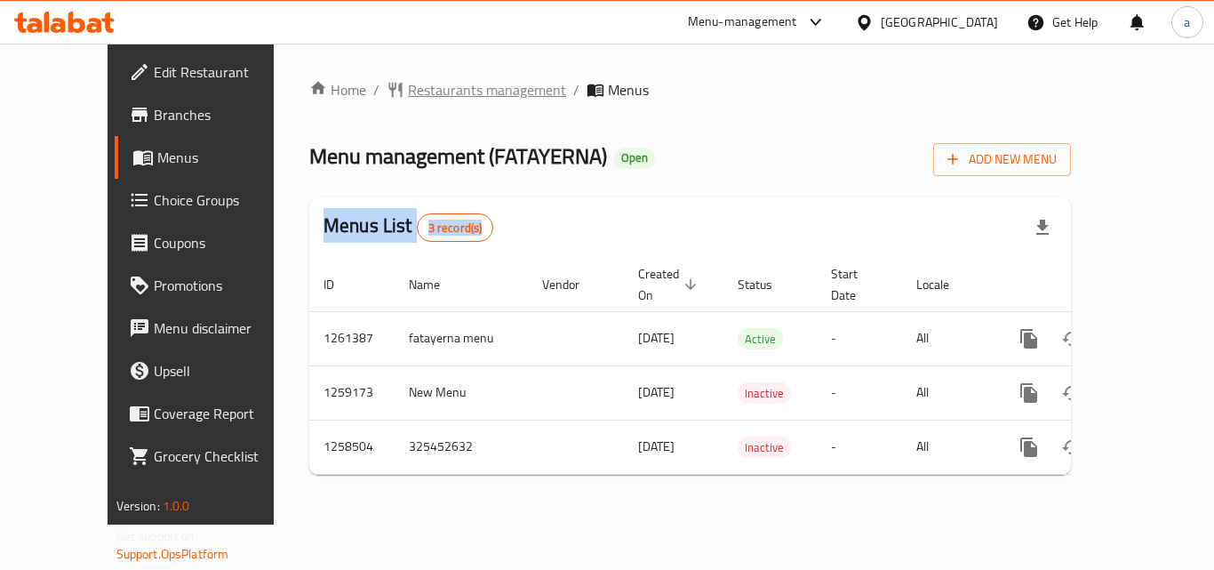
click at [429, 99] on span "Restaurants management" at bounding box center [487, 89] width 158 height 21
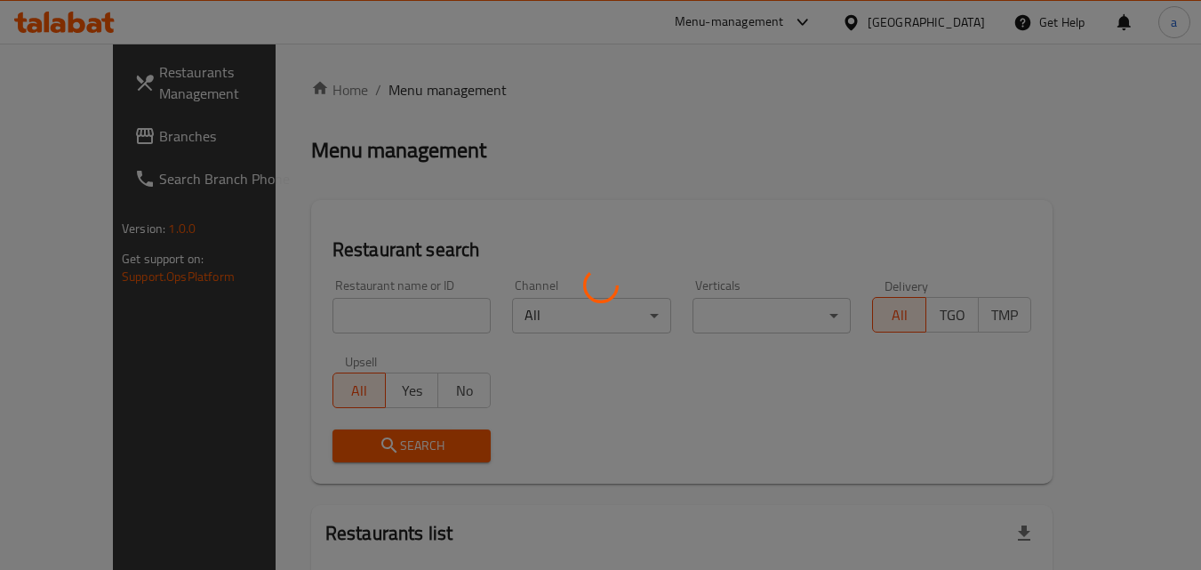
click at [337, 305] on div at bounding box center [600, 285] width 1201 height 570
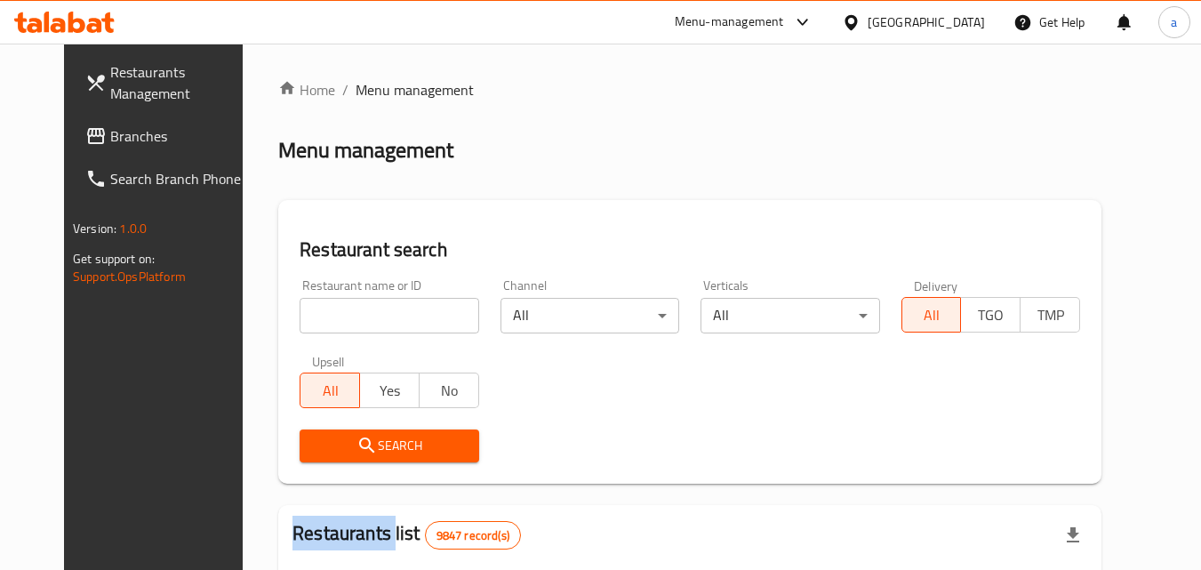
click at [337, 305] on div at bounding box center [600, 285] width 1201 height 570
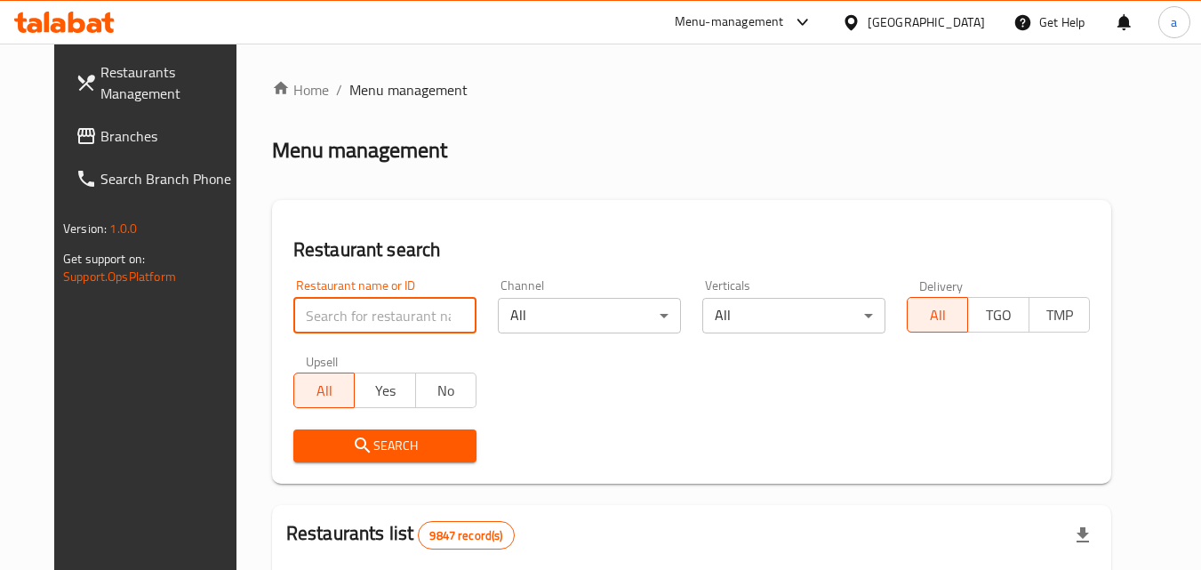
click at [337, 305] on input "search" at bounding box center [384, 316] width 183 height 36
paste input "684028"
type input "684028"
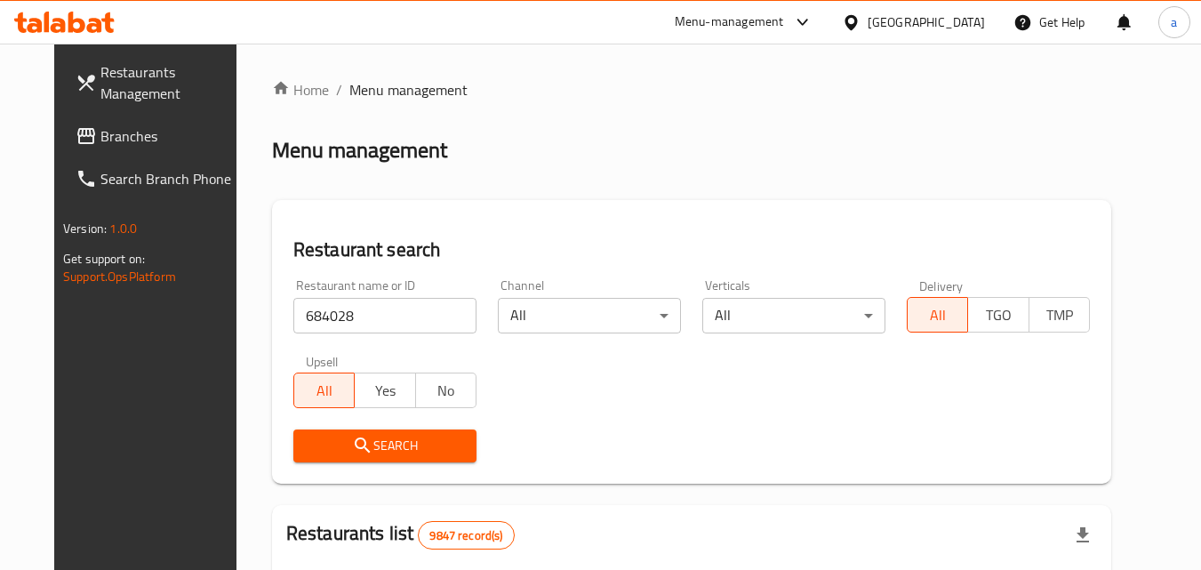
click at [310, 449] on span "Search" at bounding box center [385, 446] width 155 height 22
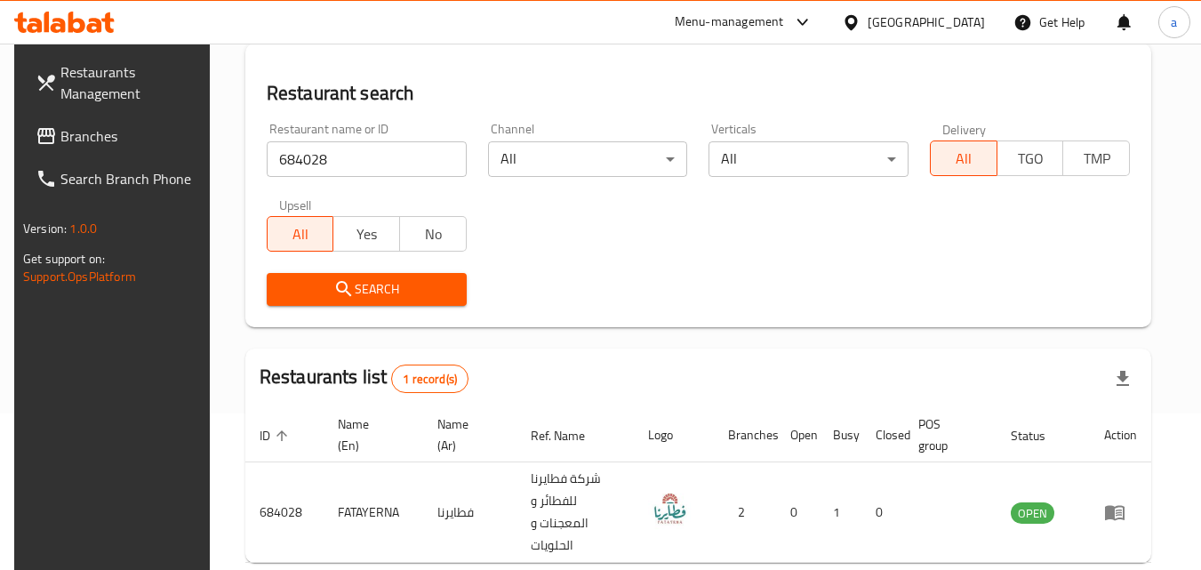
scroll to position [45, 0]
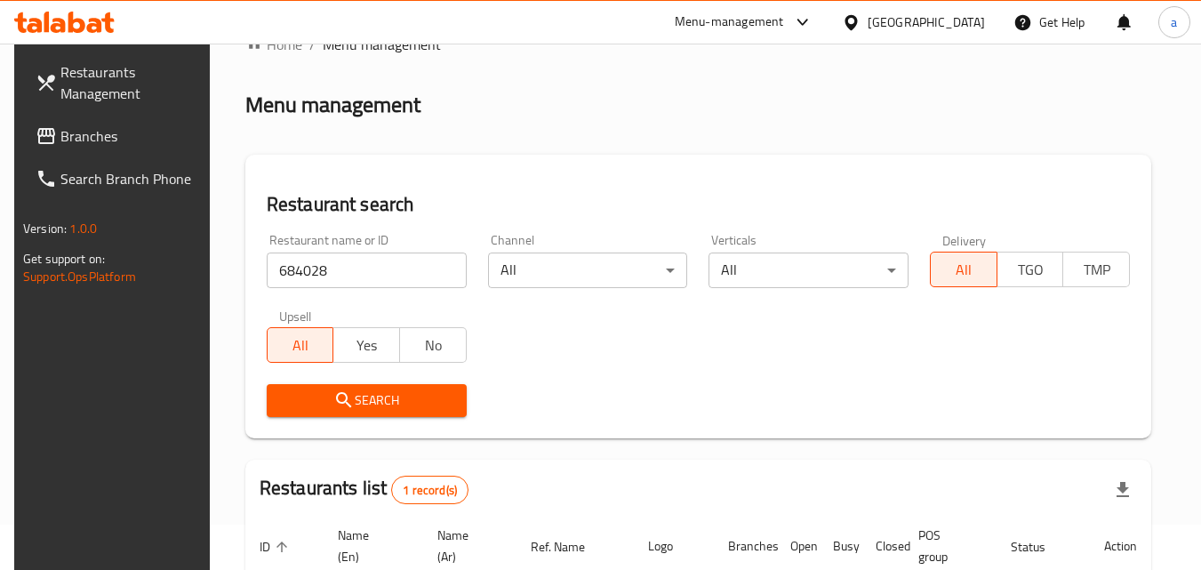
click at [73, 136] on span "Branches" at bounding box center [130, 135] width 140 height 21
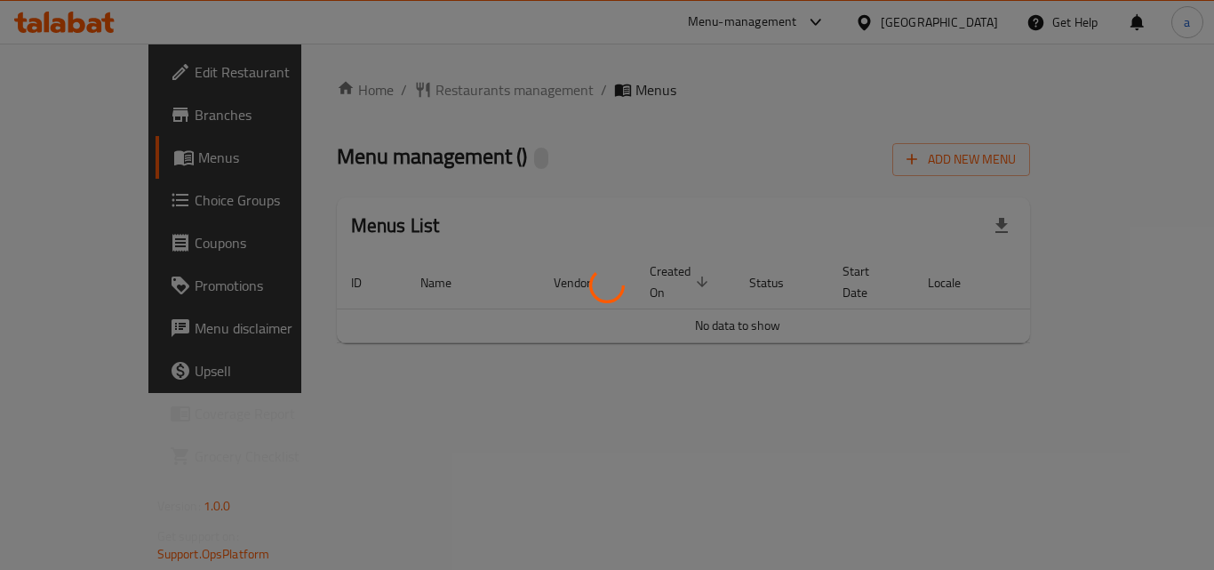
click at [440, 87] on div at bounding box center [607, 285] width 1214 height 570
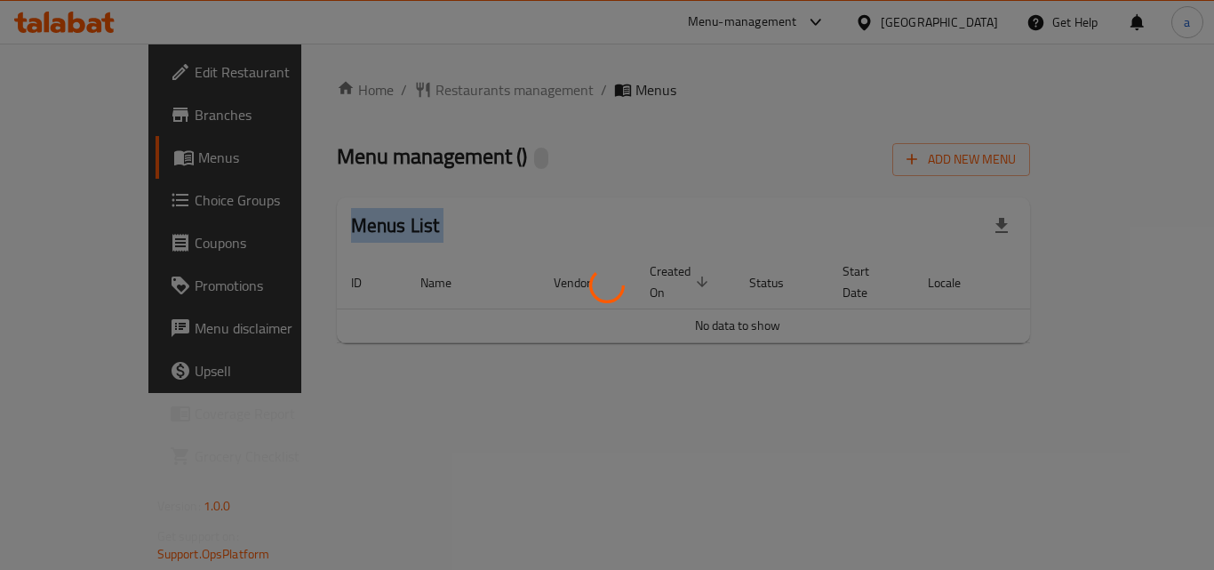
click at [440, 87] on div at bounding box center [607, 285] width 1214 height 570
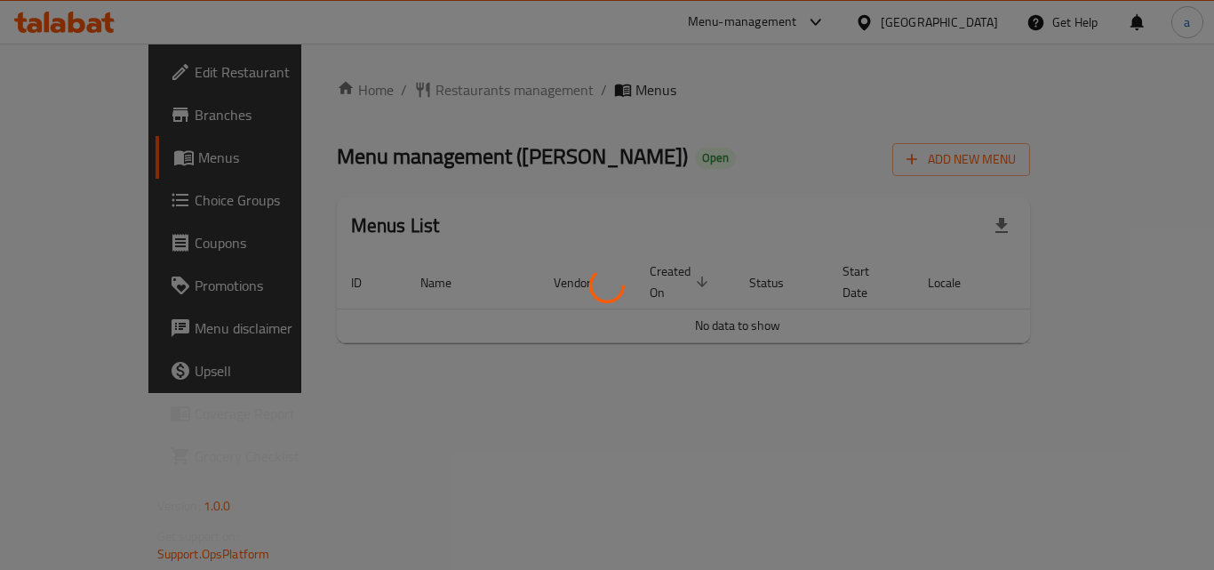
click at [440, 87] on div at bounding box center [607, 285] width 1214 height 570
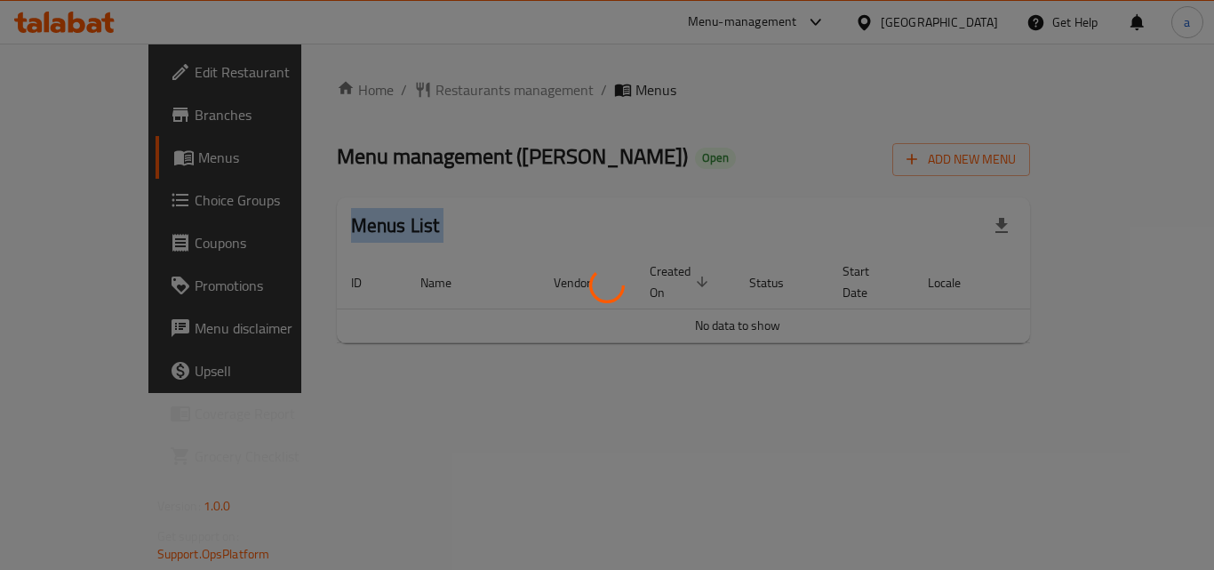
click at [440, 87] on div at bounding box center [607, 285] width 1214 height 570
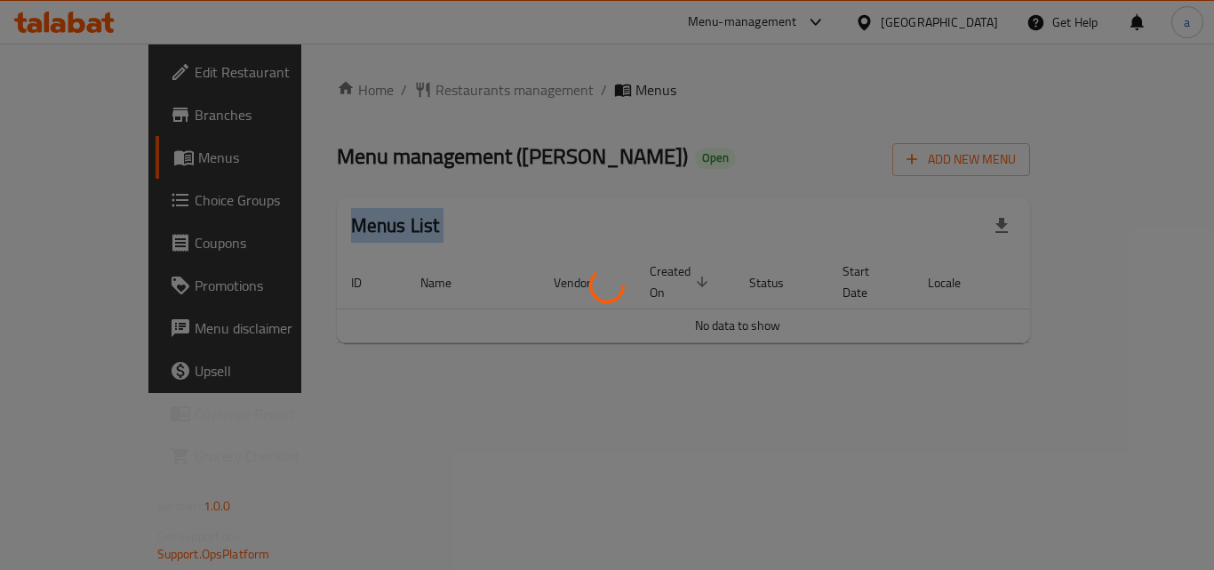
click at [440, 87] on div at bounding box center [607, 285] width 1214 height 570
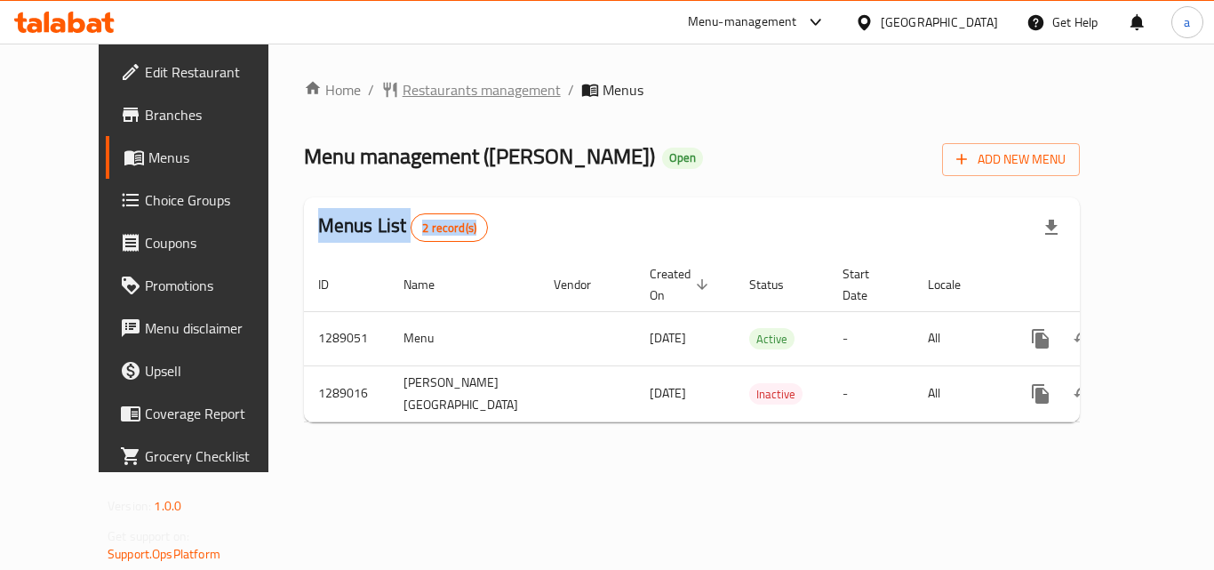
click at [418, 100] on span "Restaurants management" at bounding box center [482, 89] width 158 height 21
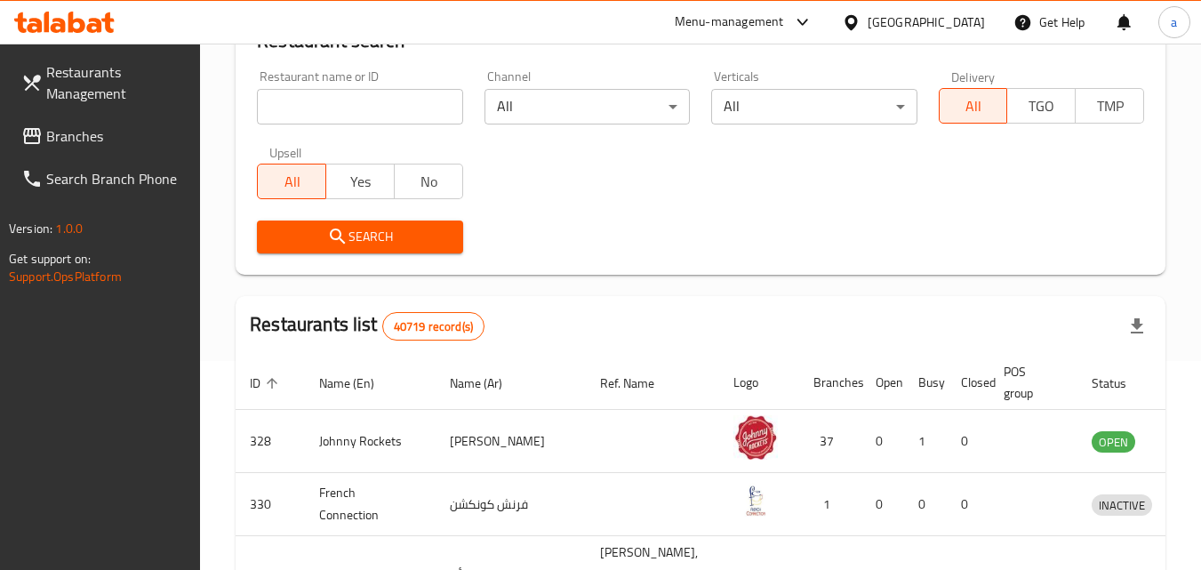
scroll to position [178, 0]
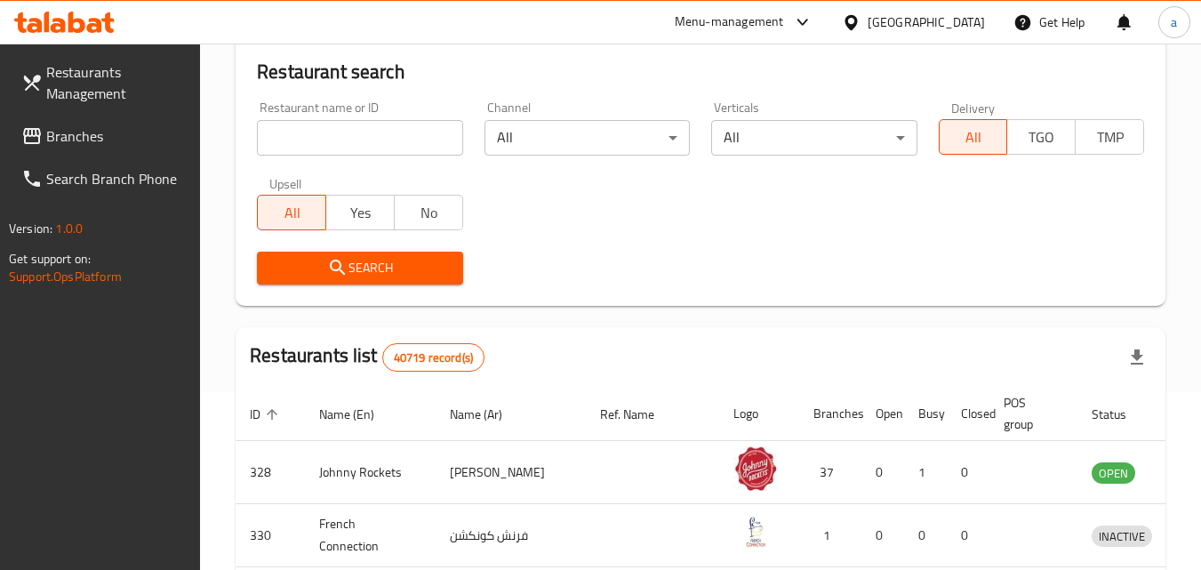
click at [340, 140] on input "search" at bounding box center [359, 138] width 205 height 36
paste input "697513"
type input "697513"
click at [323, 253] on button "Search" at bounding box center [359, 268] width 205 height 33
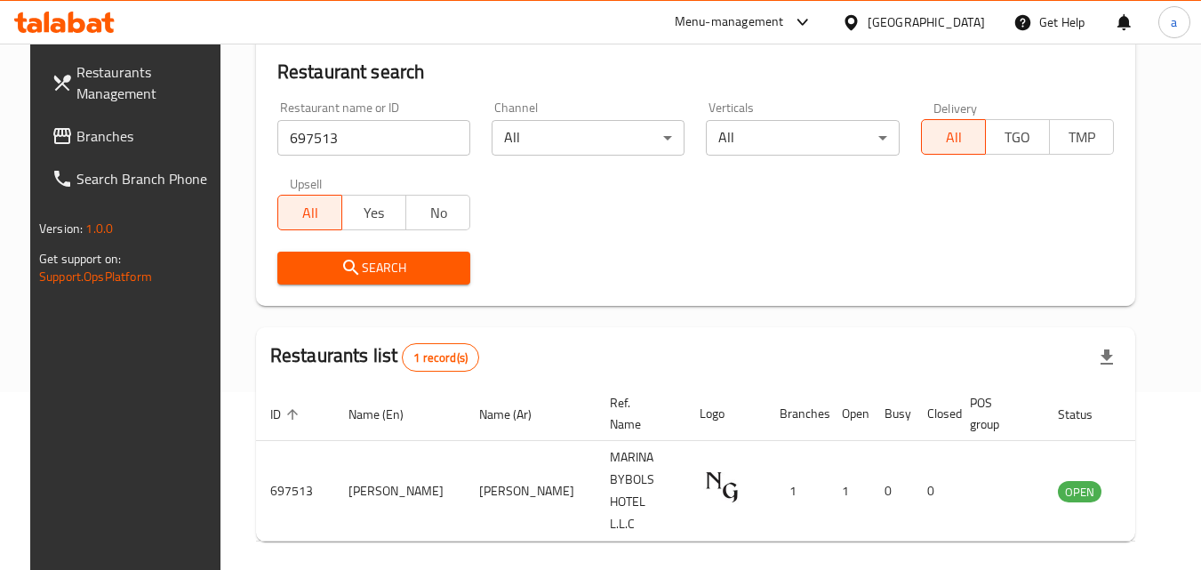
scroll to position [208, 0]
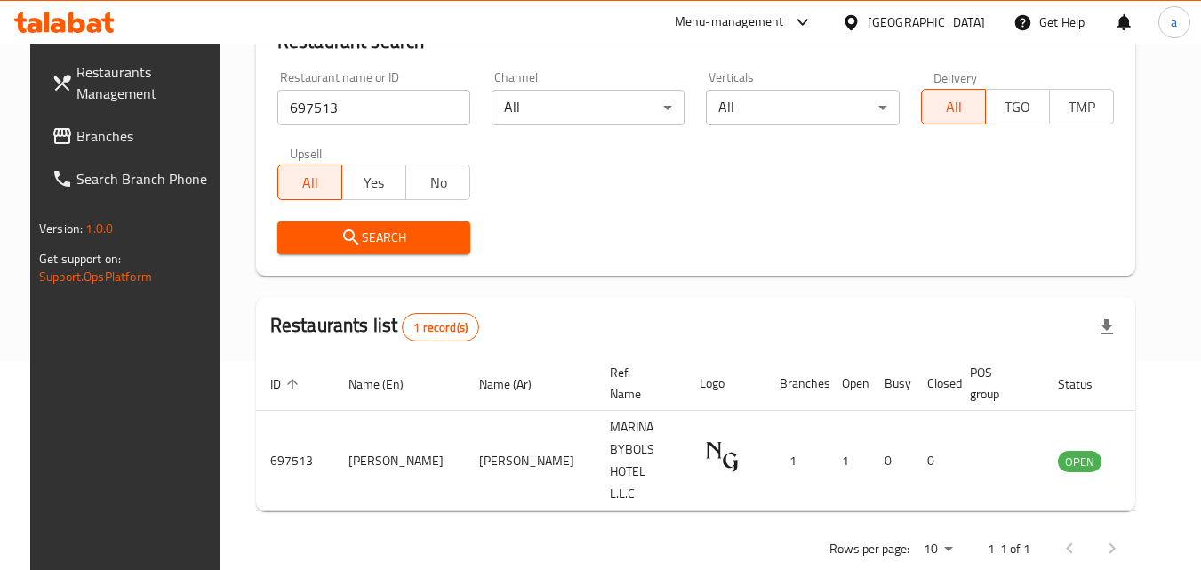
click at [76, 125] on span "Branches" at bounding box center [146, 135] width 140 height 21
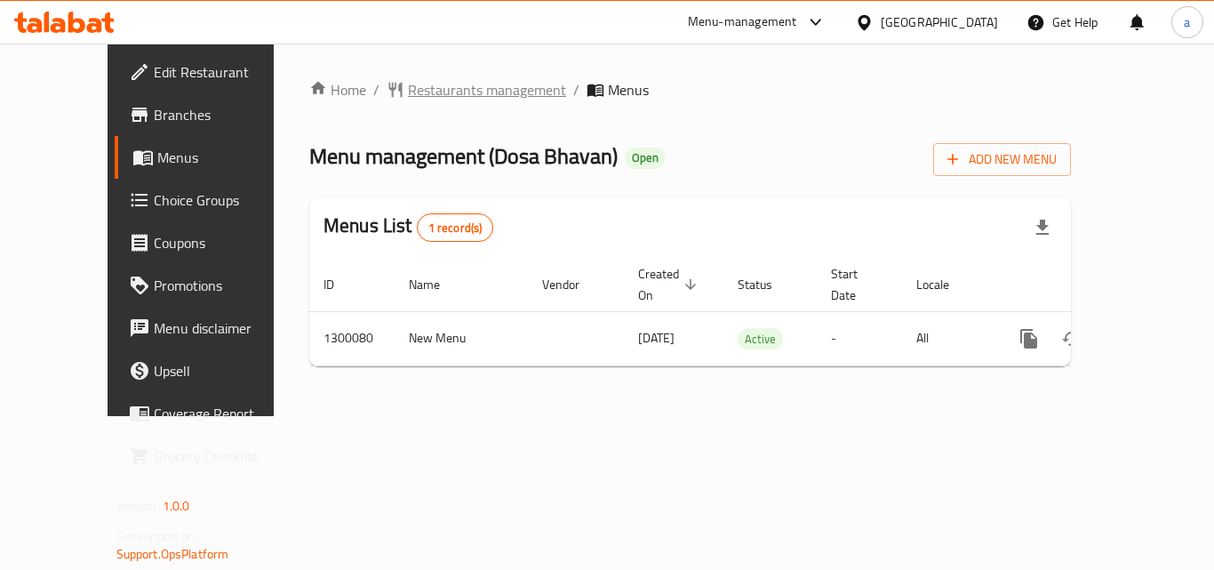
click at [429, 80] on span "Restaurants management" at bounding box center [487, 89] width 158 height 21
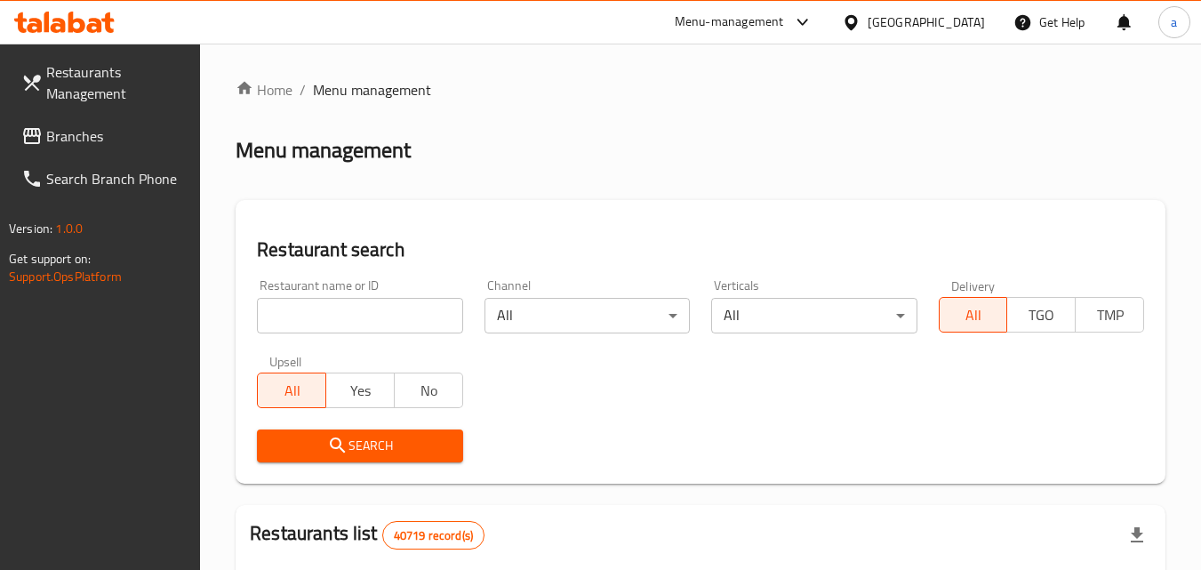
click at [339, 316] on div at bounding box center [600, 285] width 1201 height 570
click at [339, 316] on input "search" at bounding box center [359, 316] width 205 height 36
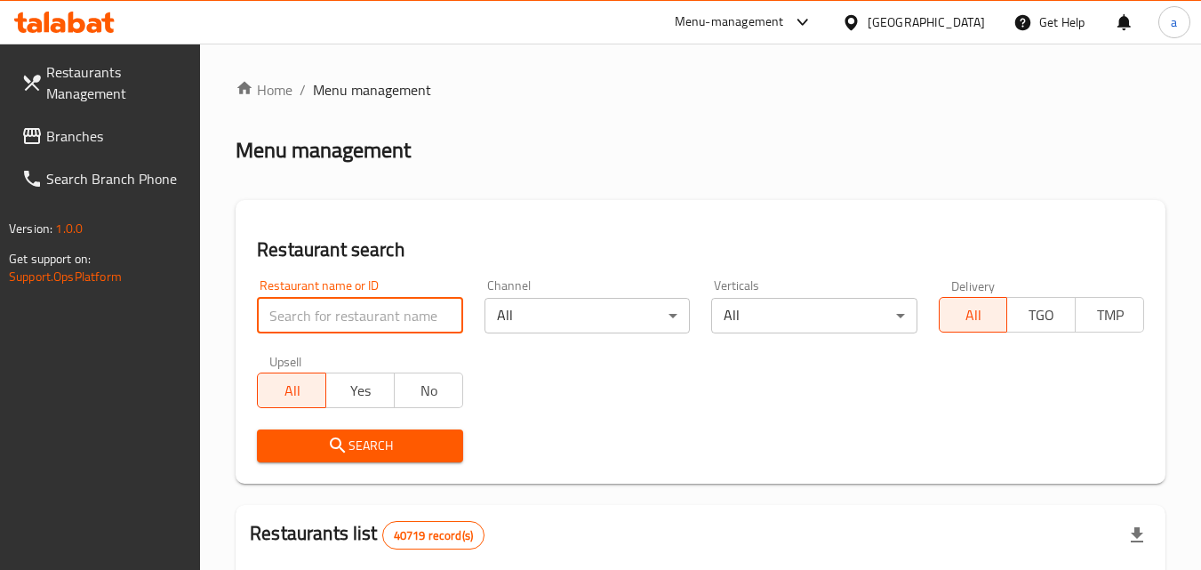
click at [339, 316] on input "search" at bounding box center [359, 316] width 205 height 36
paste input "701510"
type input "701510"
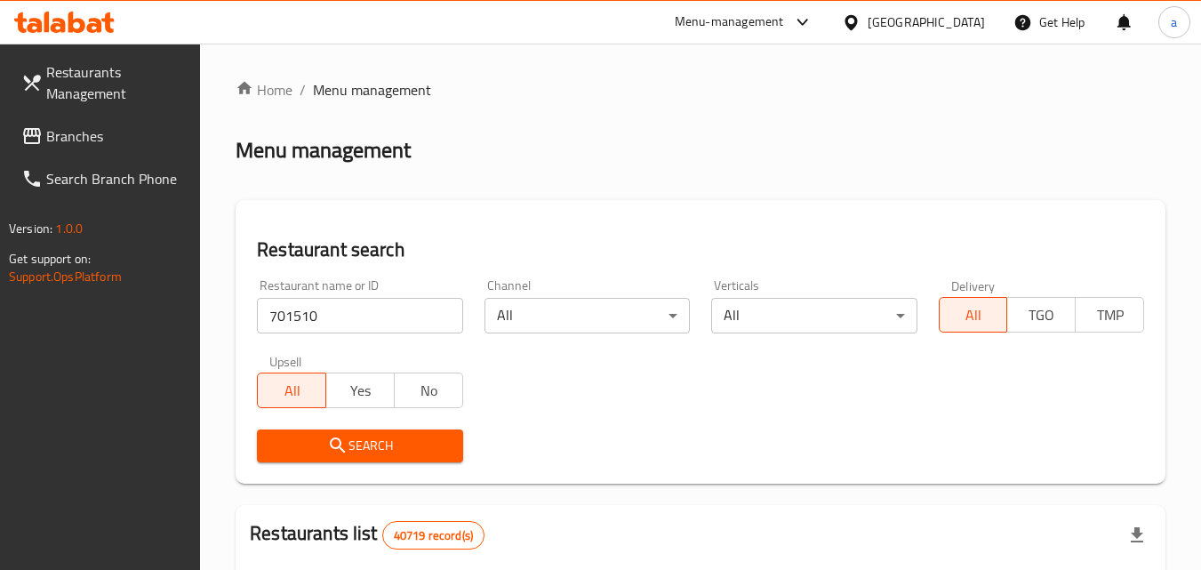
click at [308, 442] on span "Search" at bounding box center [359, 446] width 177 height 22
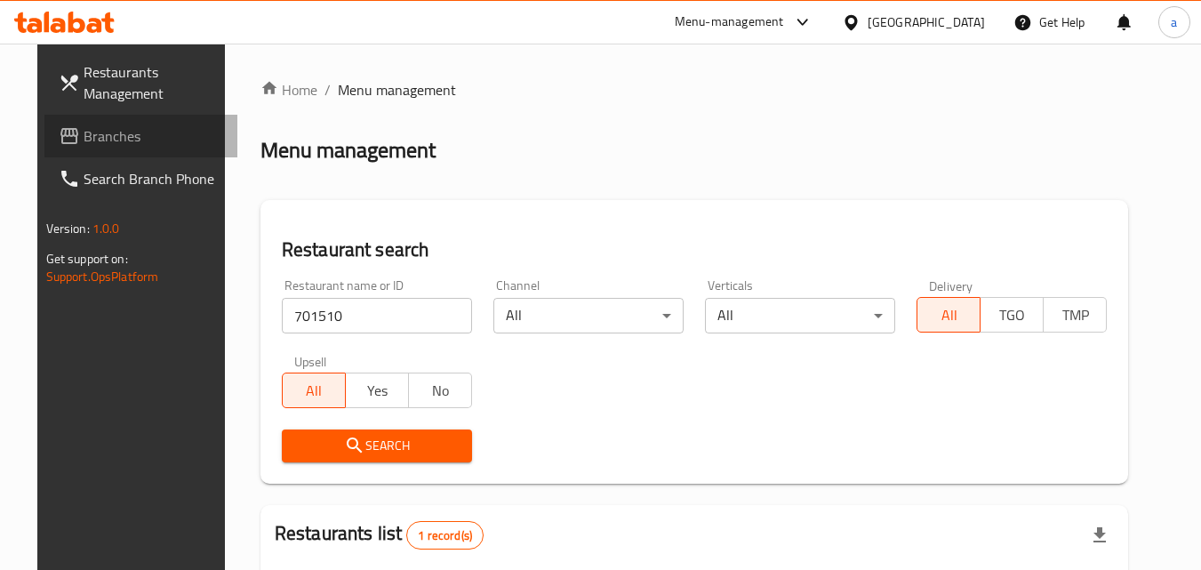
click at [100, 126] on span "Branches" at bounding box center [154, 135] width 140 height 21
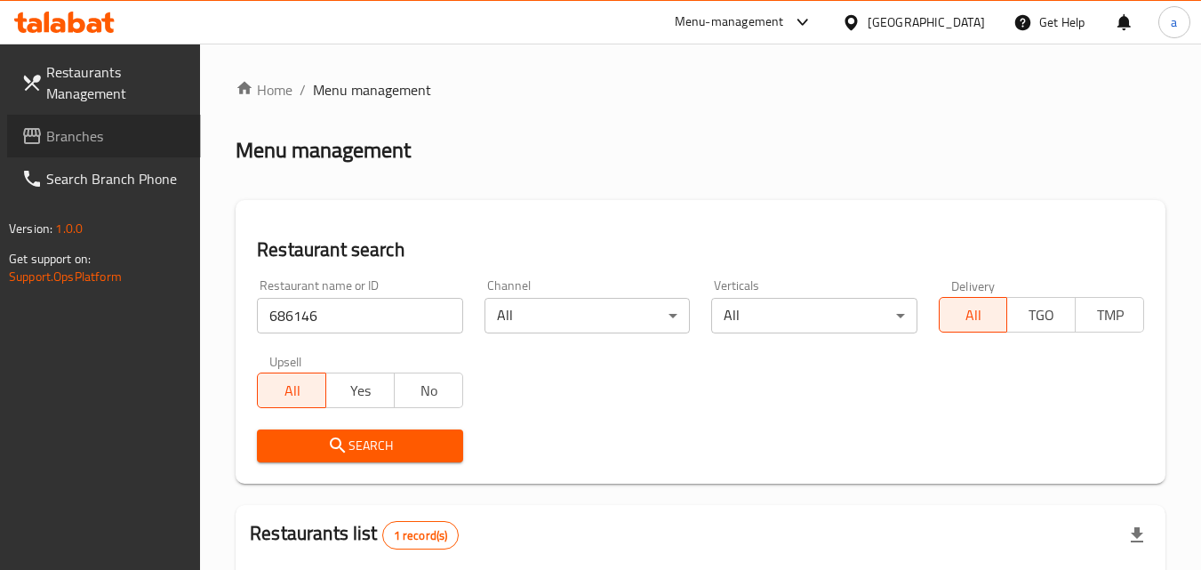
click at [125, 121] on link "Branches" at bounding box center [104, 136] width 194 height 43
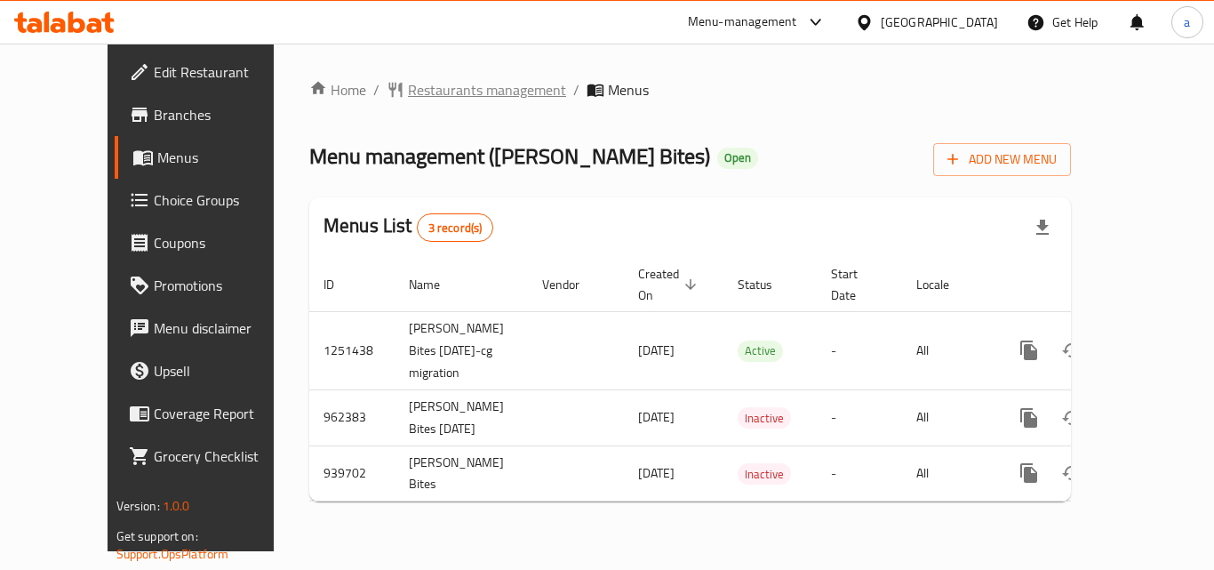
click at [408, 83] on span "Restaurants management" at bounding box center [487, 89] width 158 height 21
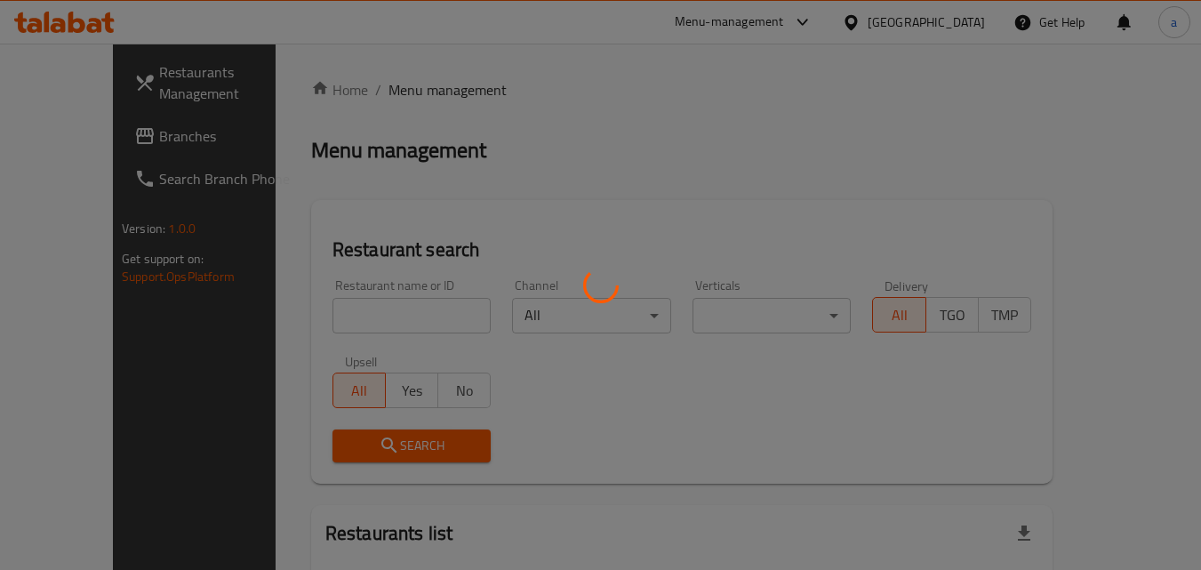
click at [293, 317] on div at bounding box center [600, 285] width 1201 height 570
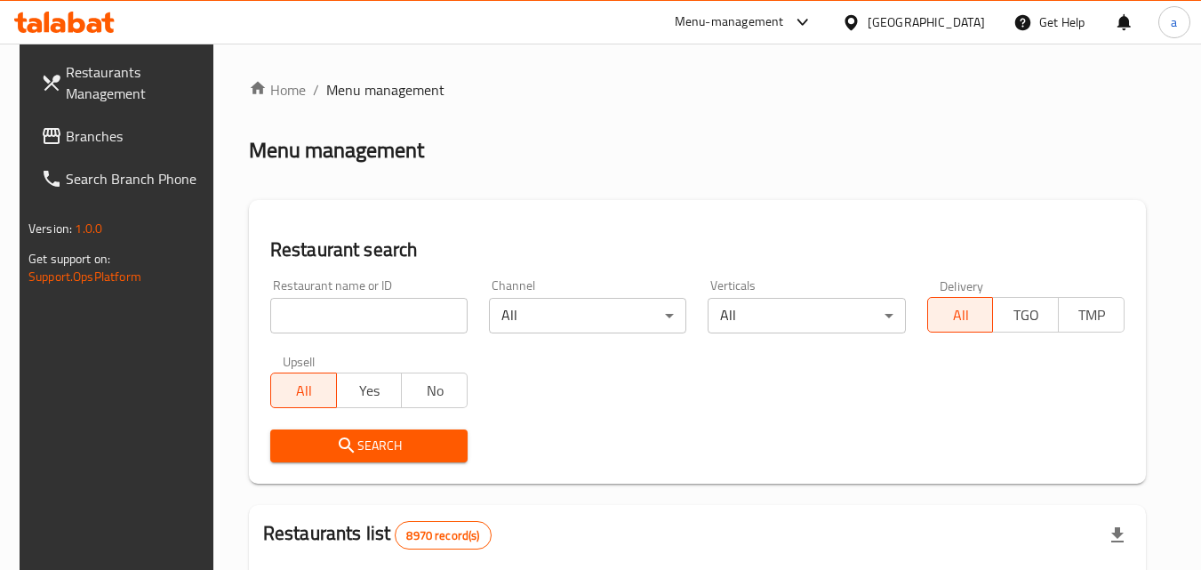
click at [293, 317] on input "search" at bounding box center [368, 316] width 197 height 36
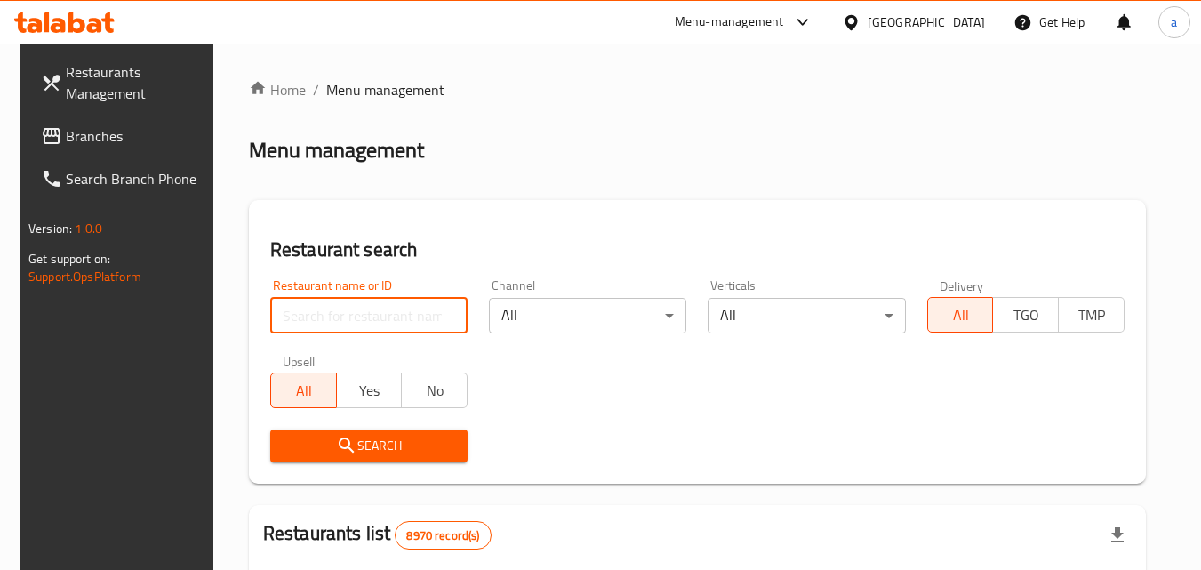
click at [293, 317] on input "search" at bounding box center [368, 316] width 197 height 36
paste input "659086"
type input "659086"
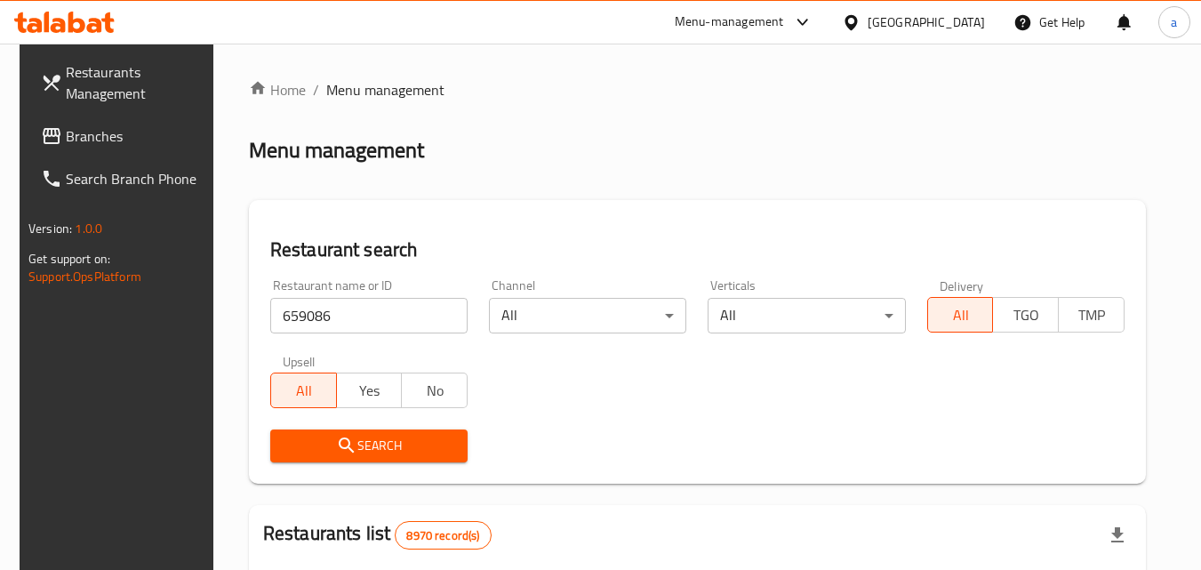
click at [298, 445] on span "Search" at bounding box center [368, 446] width 169 height 22
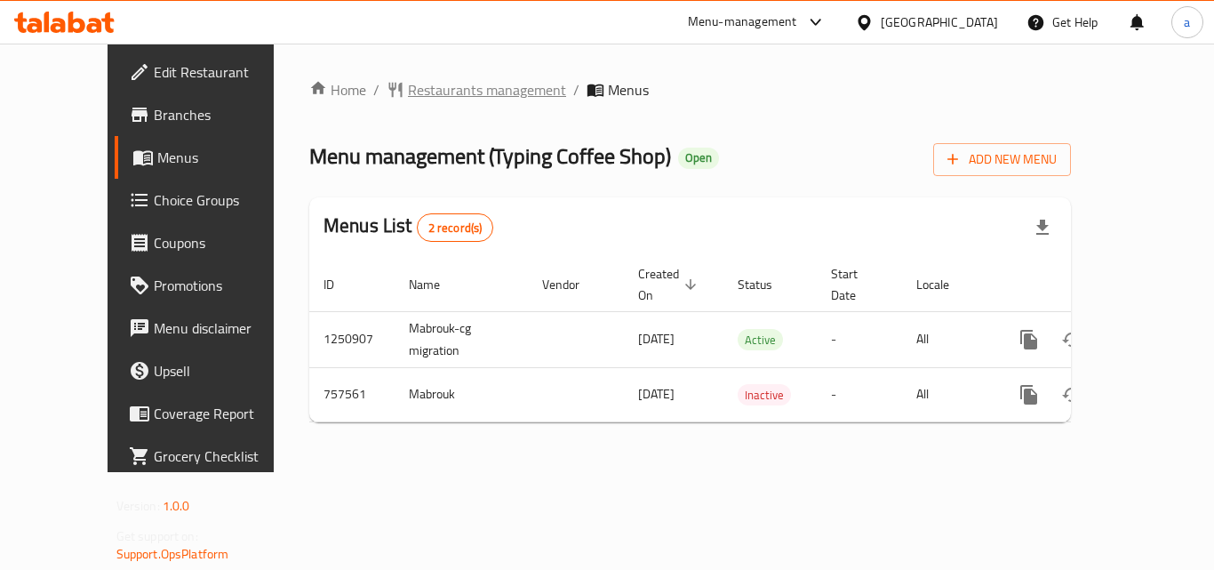
click at [431, 81] on span "Restaurants management" at bounding box center [487, 89] width 158 height 21
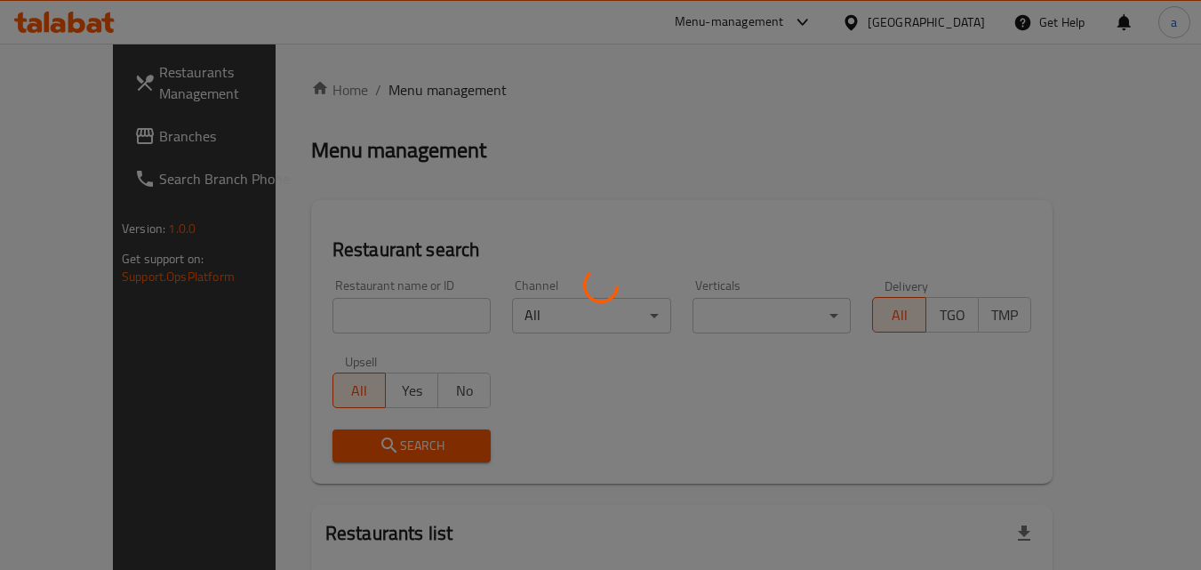
click at [308, 332] on div at bounding box center [600, 285] width 1201 height 570
click at [316, 313] on div at bounding box center [600, 285] width 1201 height 570
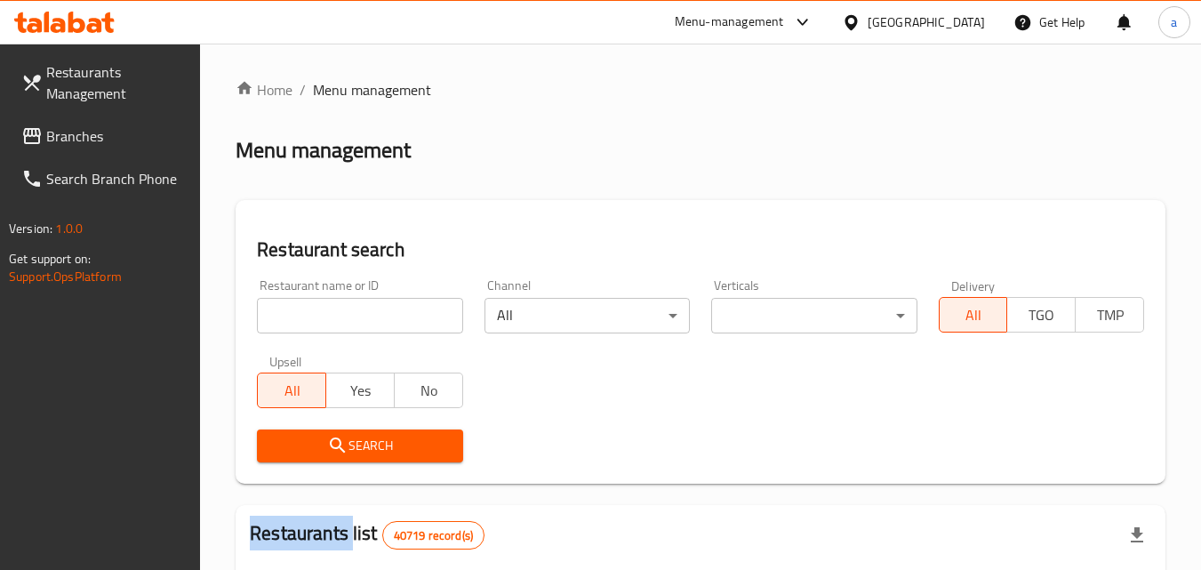
click at [316, 313] on div at bounding box center [600, 285] width 1201 height 570
click at [316, 313] on input "search" at bounding box center [359, 316] width 205 height 36
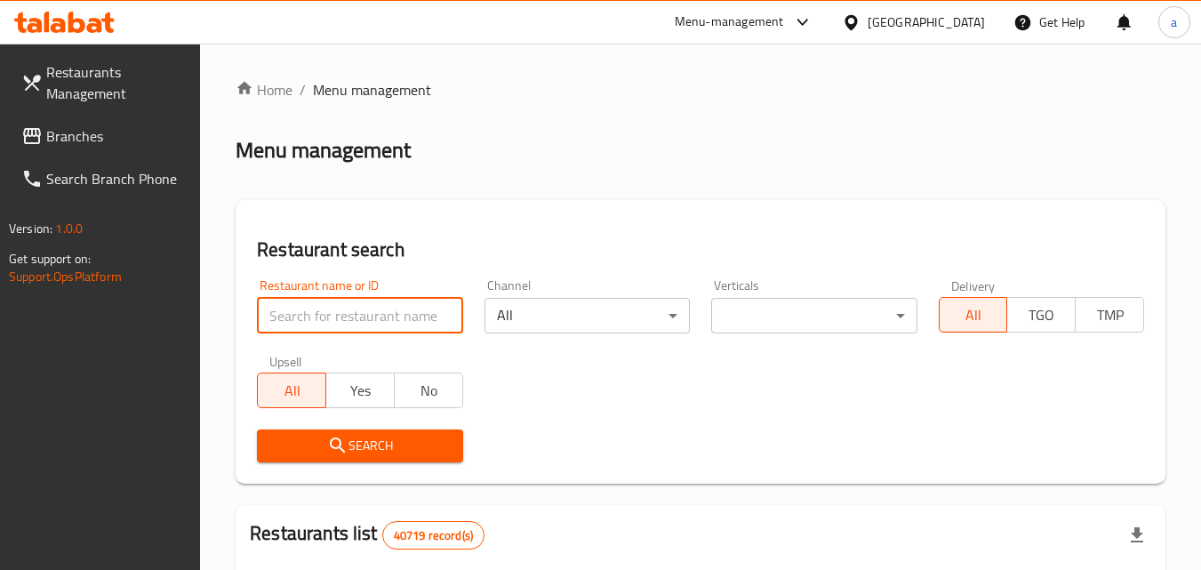
click at [316, 313] on input "search" at bounding box center [359, 316] width 205 height 36
paste input "649880"
type input "649880"
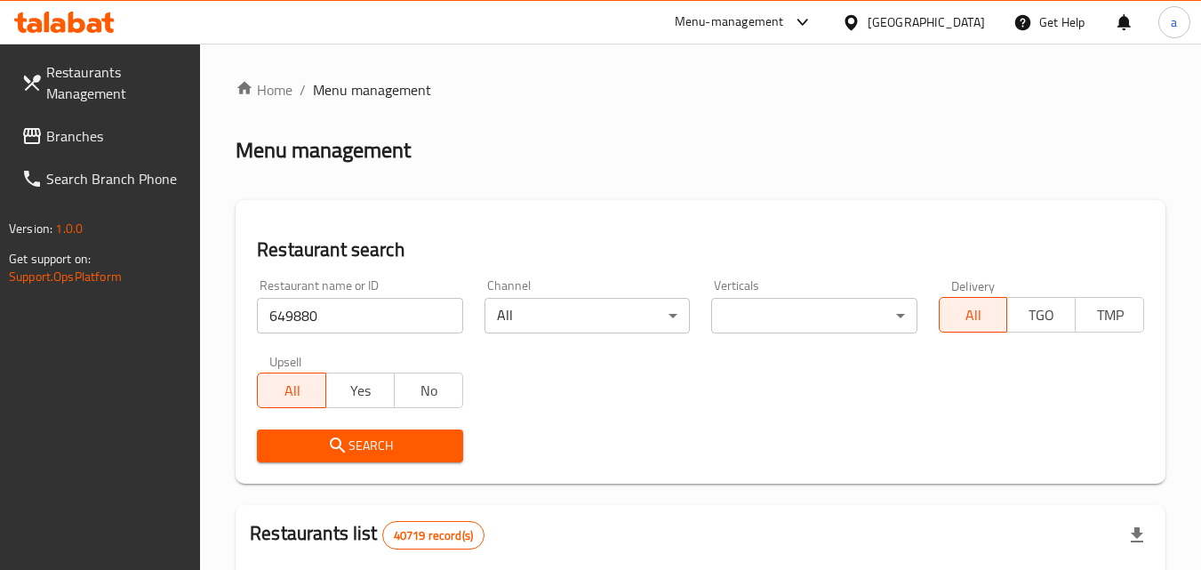
click at [313, 447] on span "Search" at bounding box center [359, 446] width 177 height 22
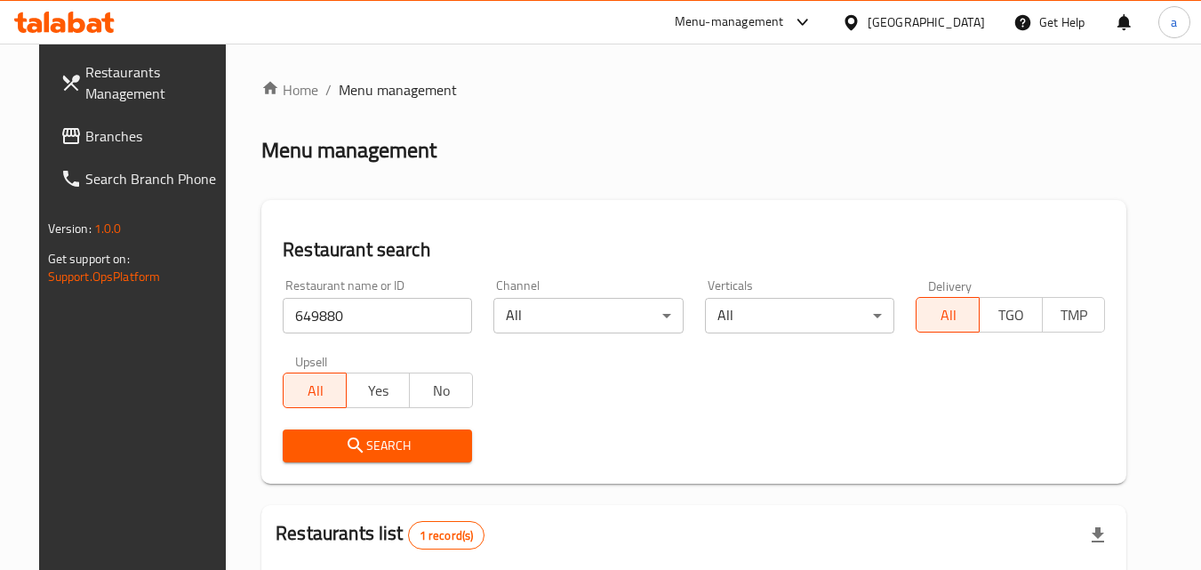
click at [126, 142] on span "Branches" at bounding box center [155, 135] width 140 height 21
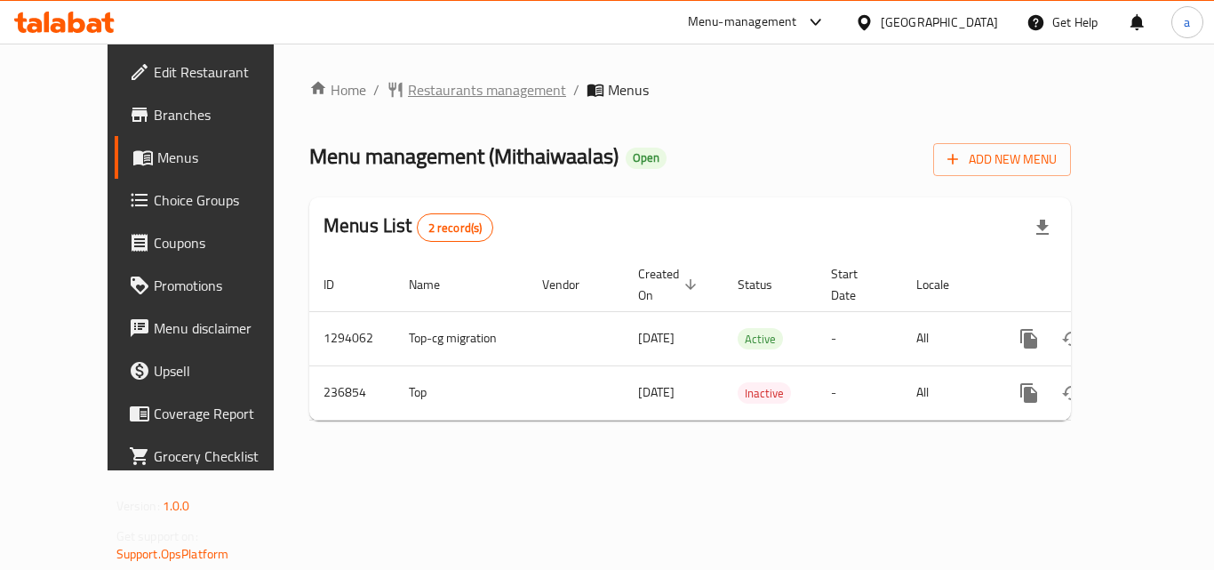
click at [408, 96] on span "Restaurants management" at bounding box center [487, 89] width 158 height 21
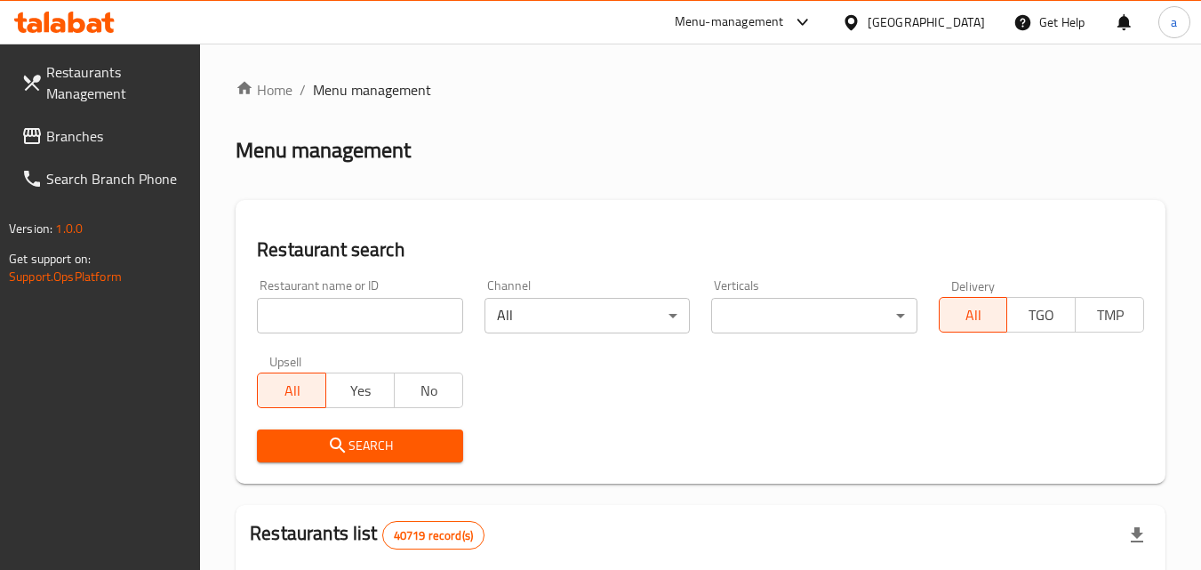
click at [317, 305] on div at bounding box center [600, 285] width 1201 height 570
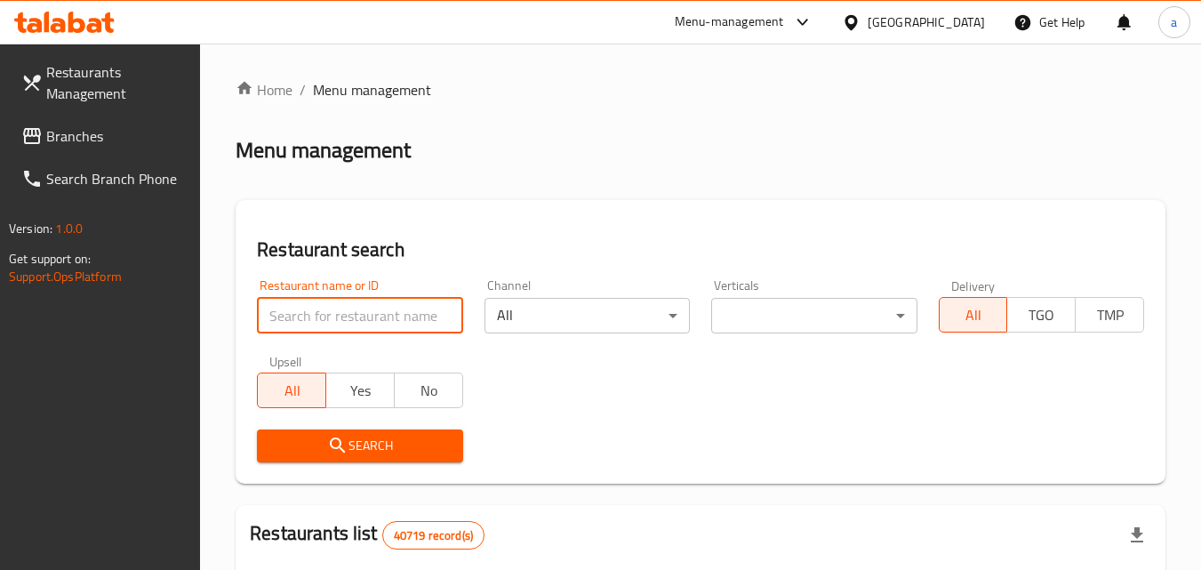
click at [317, 305] on input "search" at bounding box center [359, 316] width 205 height 36
paste input "626664"
type input "626664"
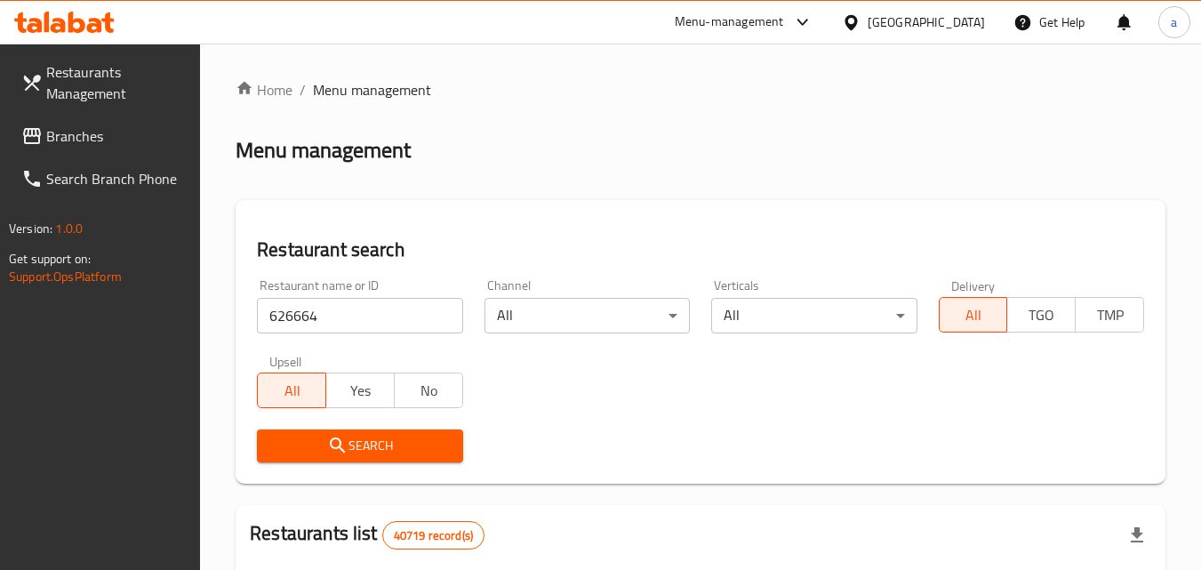
click at [301, 448] on span "Search" at bounding box center [359, 446] width 177 height 22
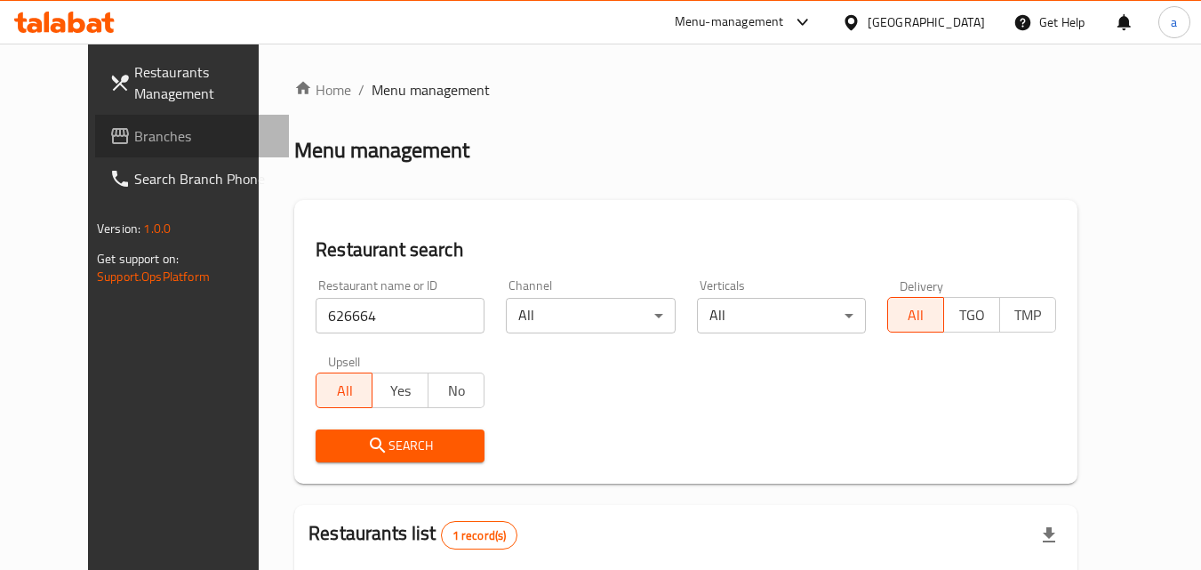
click at [134, 140] on span "Branches" at bounding box center [204, 135] width 140 height 21
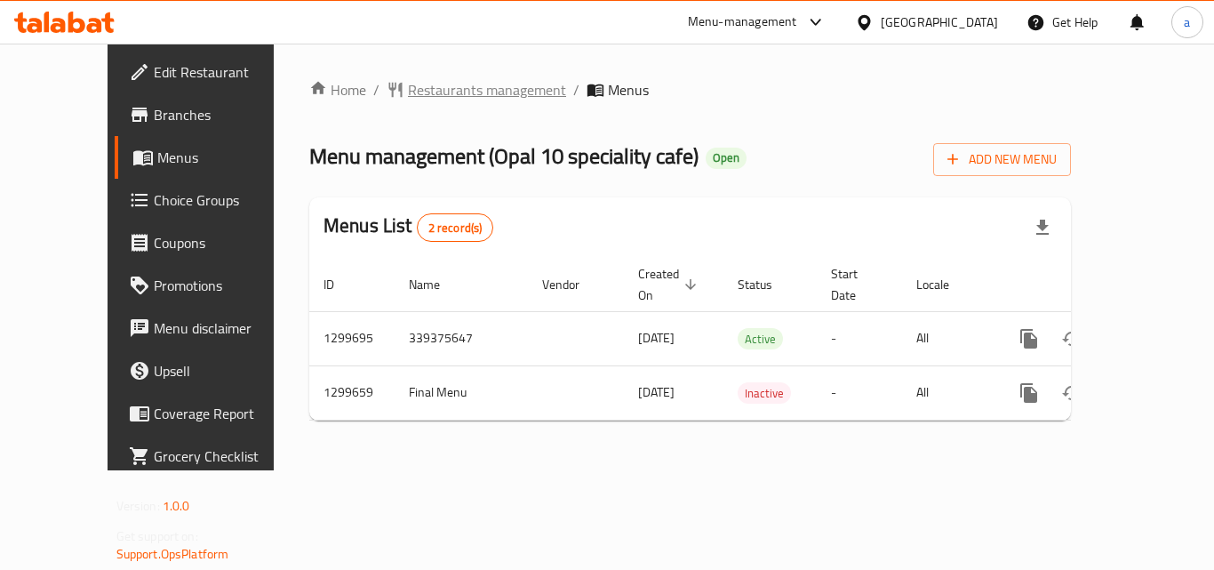
click at [414, 87] on span "Restaurants management" at bounding box center [487, 89] width 158 height 21
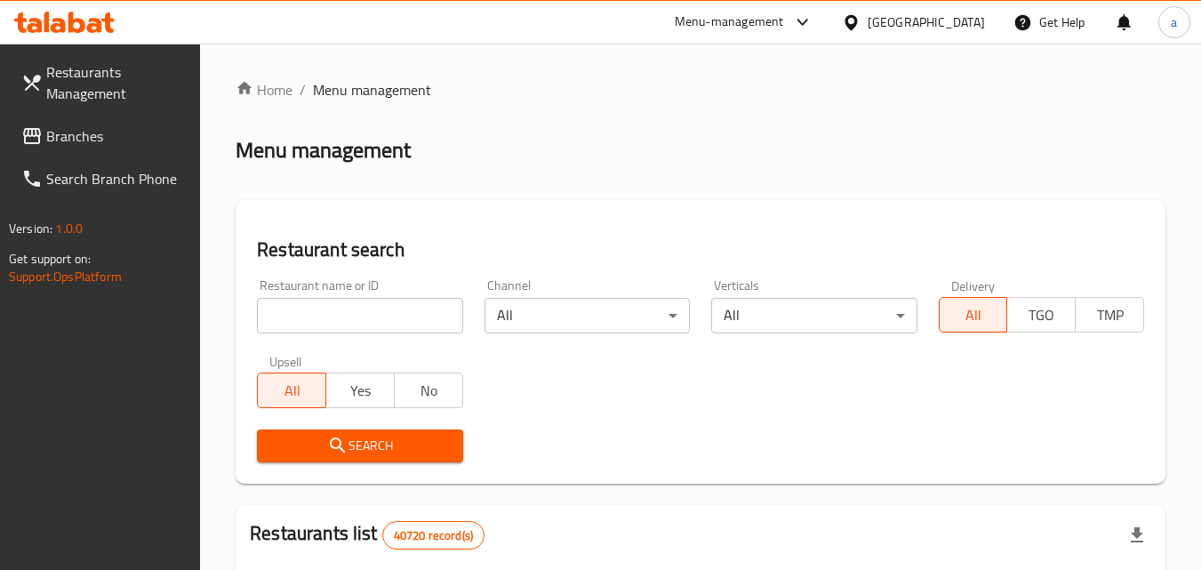
click at [321, 316] on div at bounding box center [600, 285] width 1201 height 570
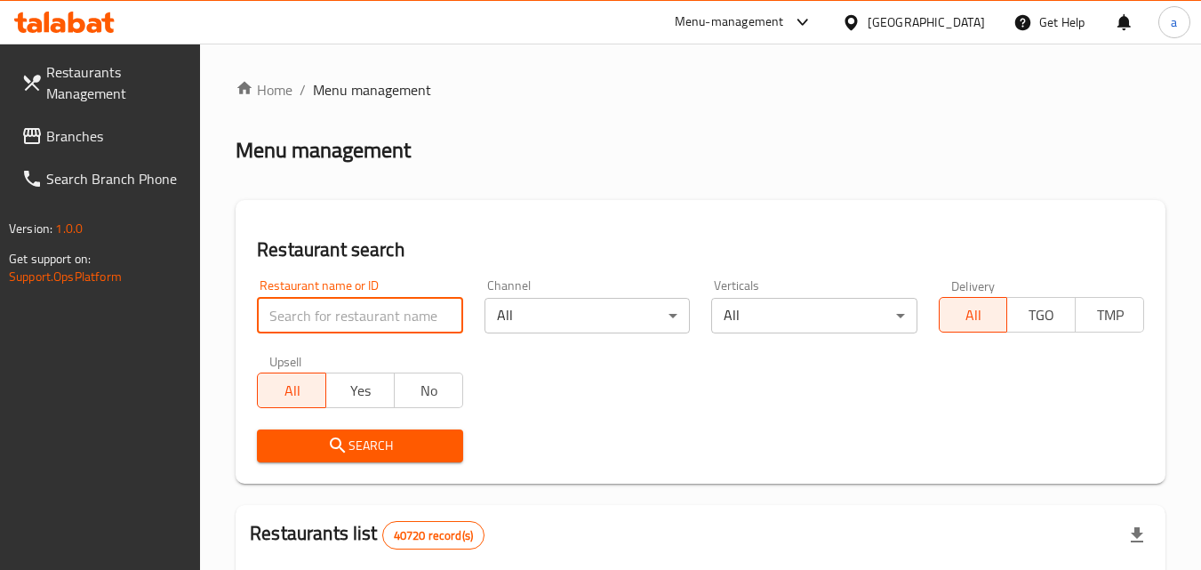
click at [321, 316] on input "search" at bounding box center [359, 316] width 205 height 36
paste input "701448"
type input "701448"
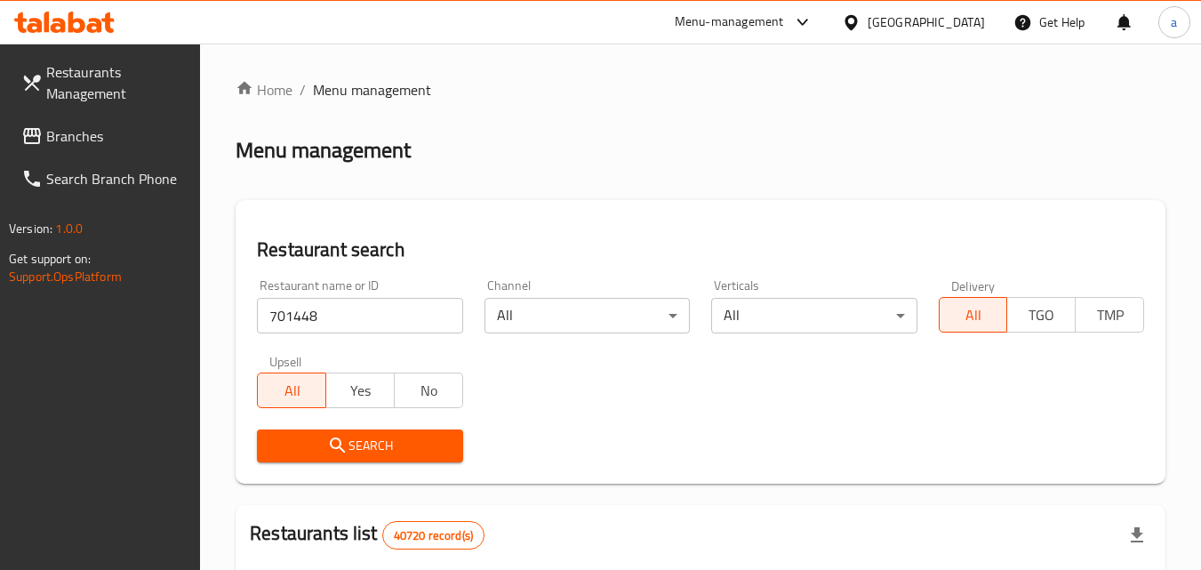
click at [309, 449] on span "Search" at bounding box center [359, 446] width 177 height 22
click at [81, 131] on span "Branches" at bounding box center [116, 135] width 140 height 21
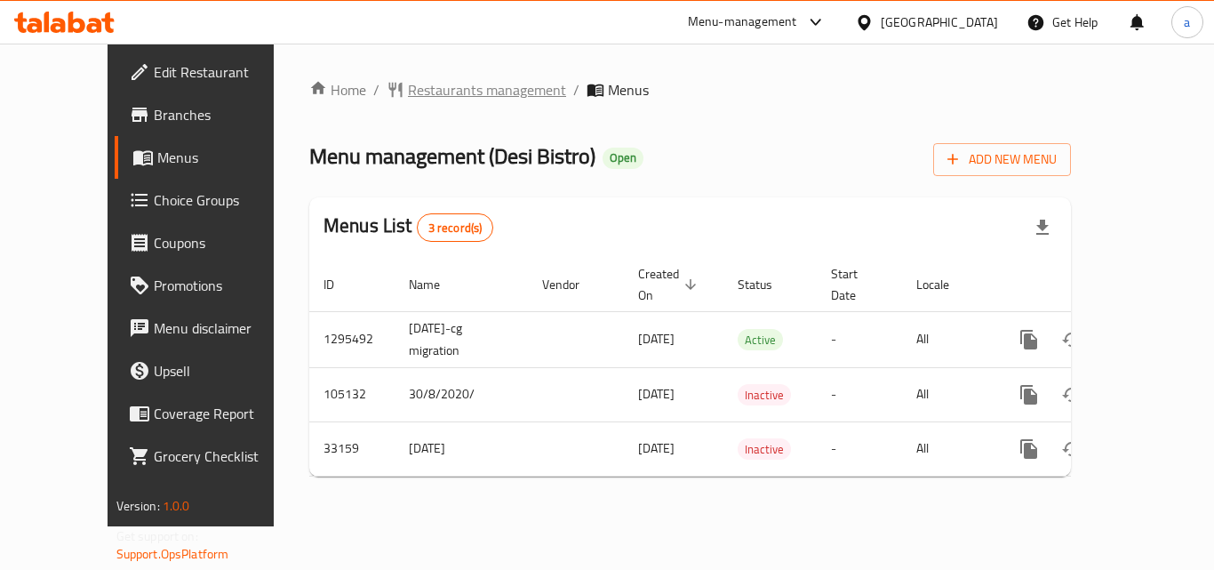
click at [408, 97] on span "Restaurants management" at bounding box center [487, 89] width 158 height 21
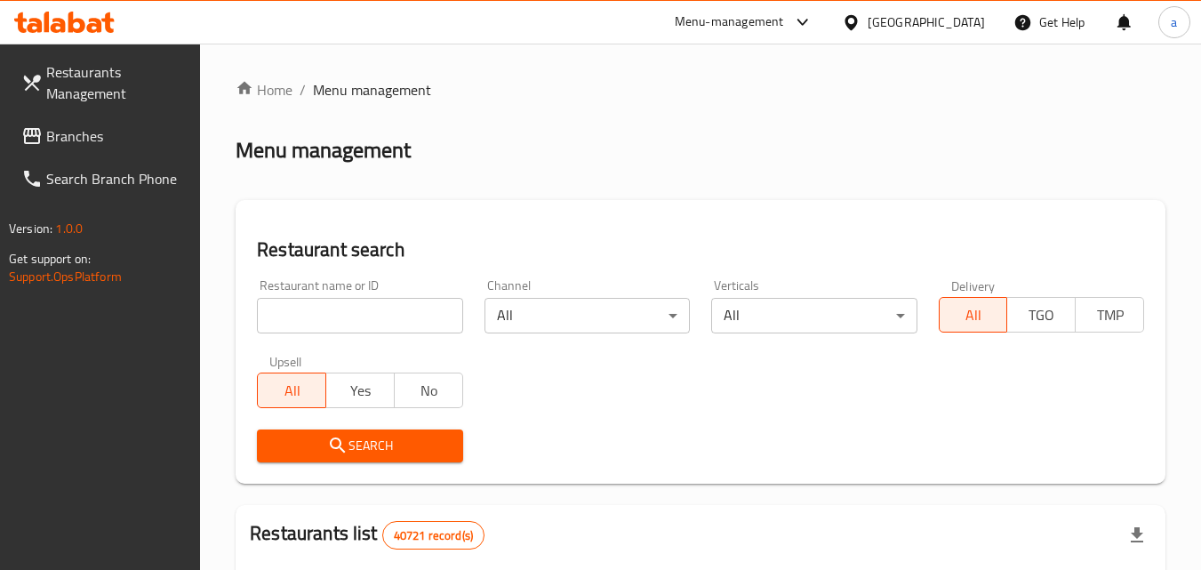
click at [304, 316] on input "search" at bounding box center [359, 316] width 205 height 36
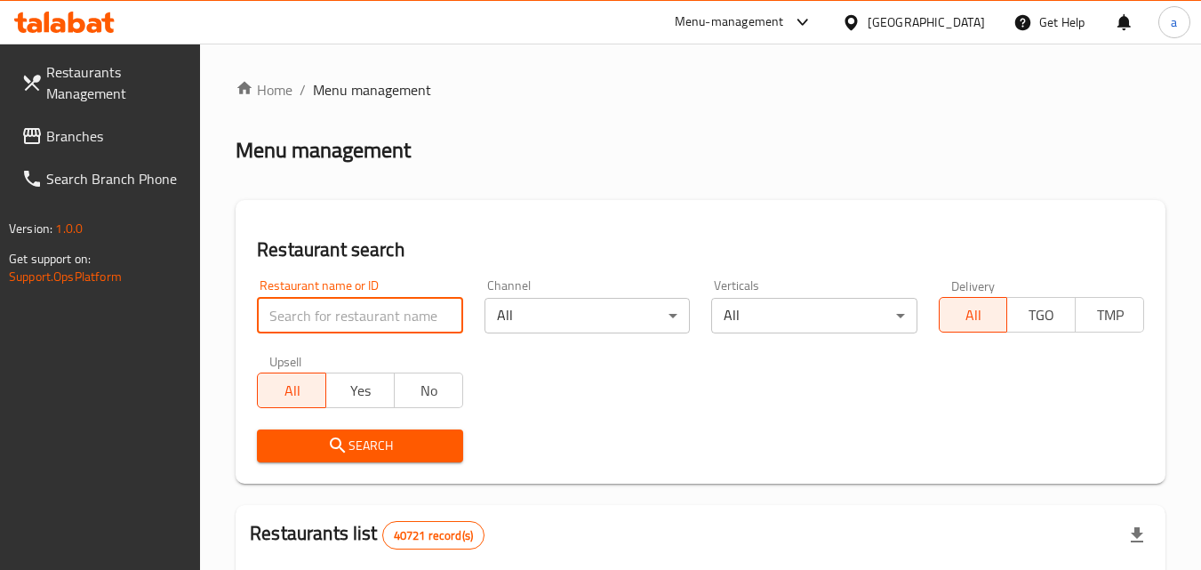
click at [304, 316] on input "search" at bounding box center [359, 316] width 205 height 36
paste input "3020"
type input "3020"
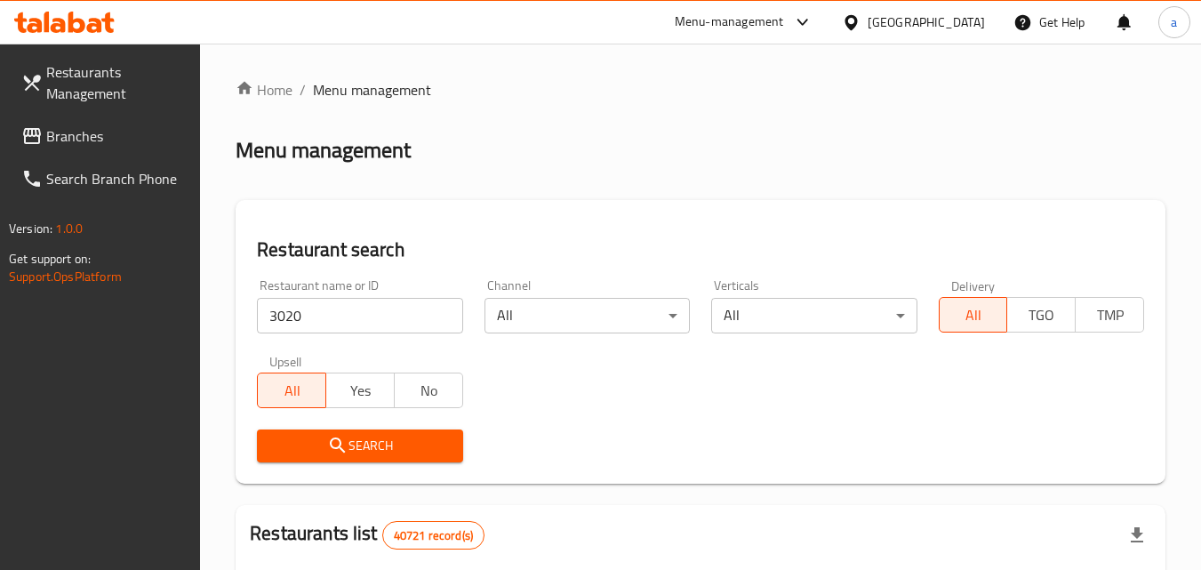
click at [297, 430] on button "Search" at bounding box center [359, 445] width 205 height 33
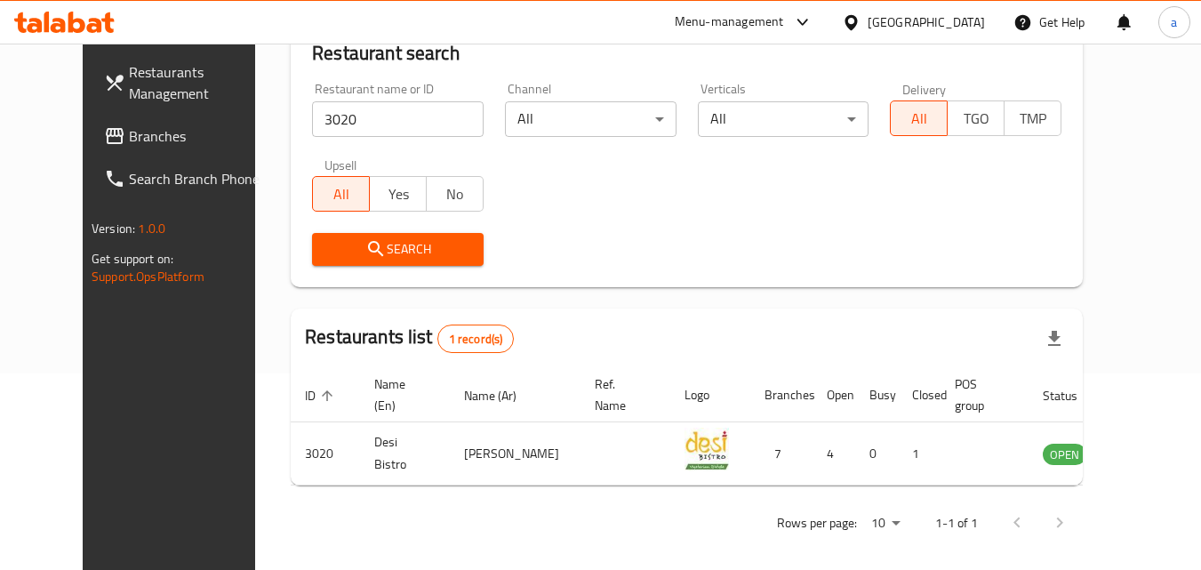
scroll to position [119, 0]
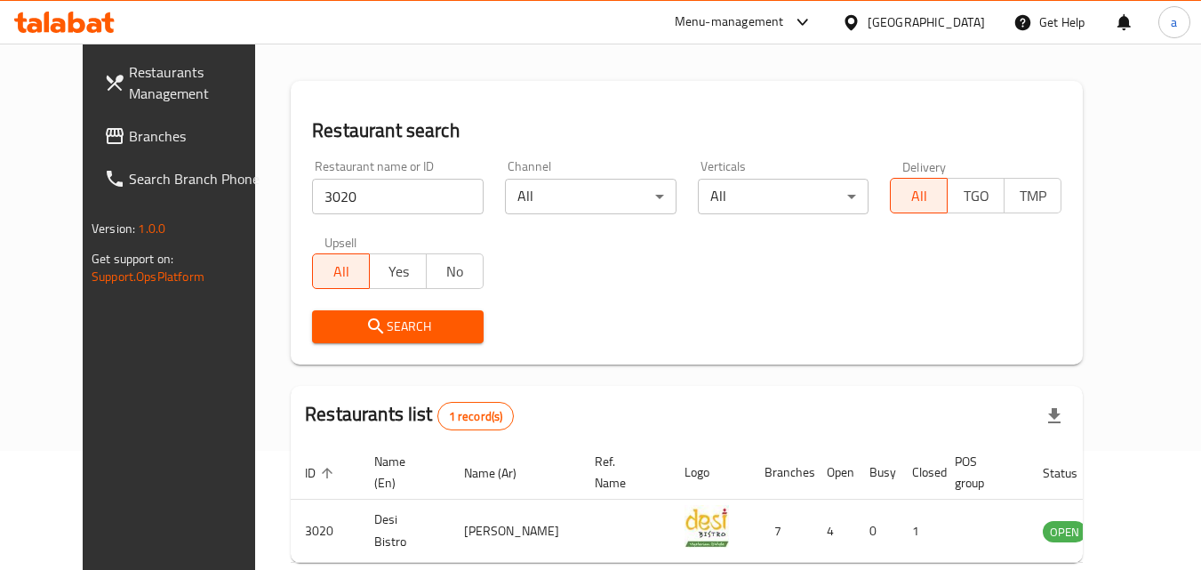
click at [129, 147] on span "Branches" at bounding box center [199, 135] width 140 height 21
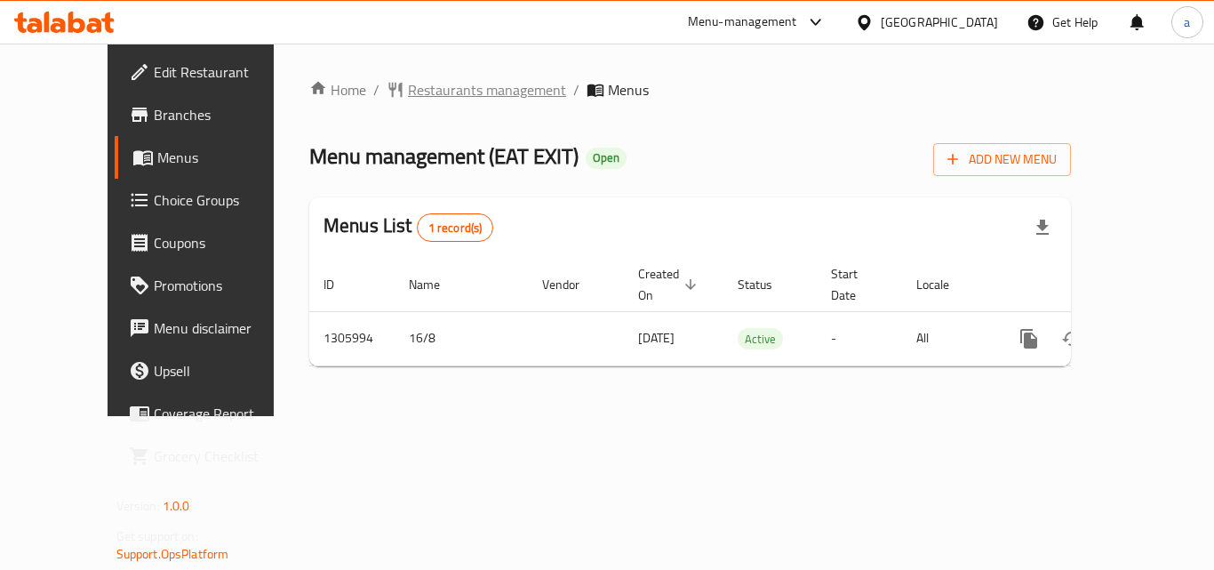
click at [408, 92] on span "Restaurants management" at bounding box center [487, 89] width 158 height 21
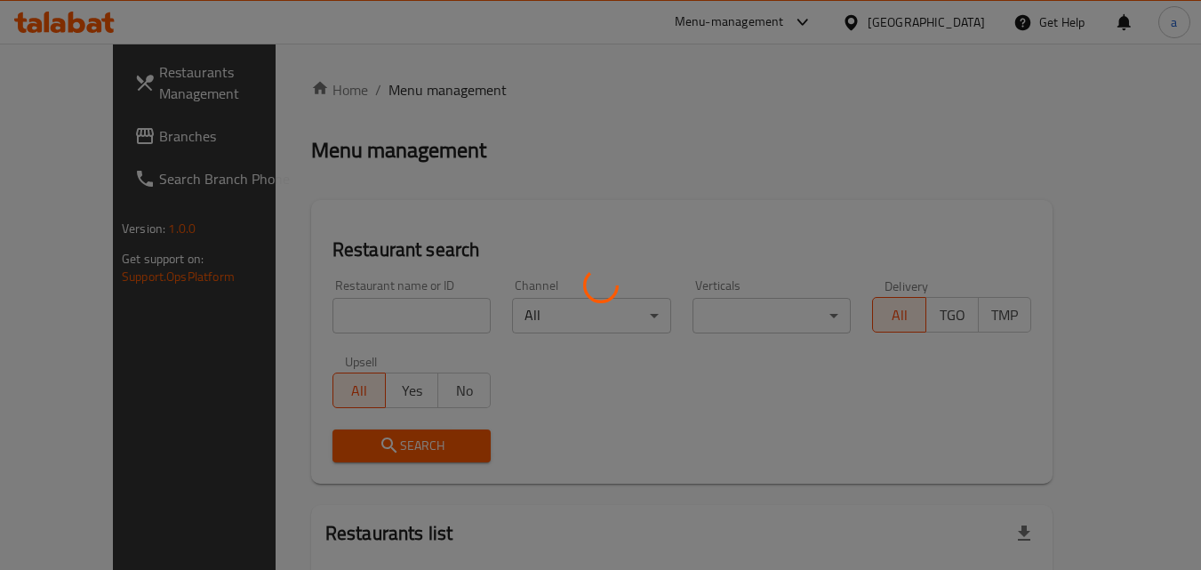
click at [318, 294] on div at bounding box center [600, 285] width 1201 height 570
click at [310, 319] on div at bounding box center [600, 285] width 1201 height 570
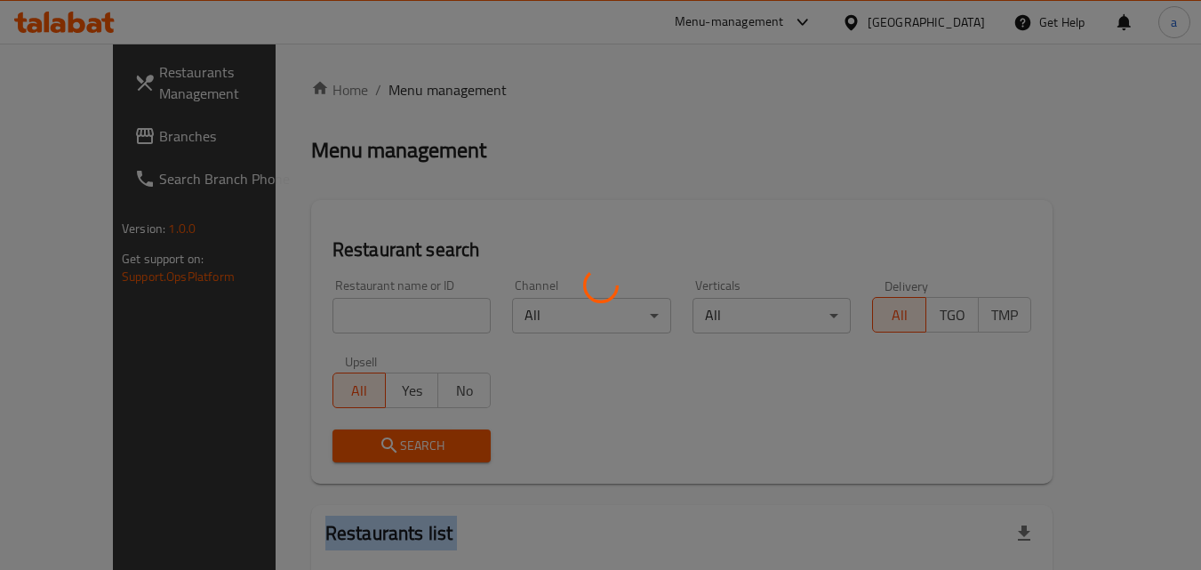
click at [310, 319] on div at bounding box center [600, 285] width 1201 height 570
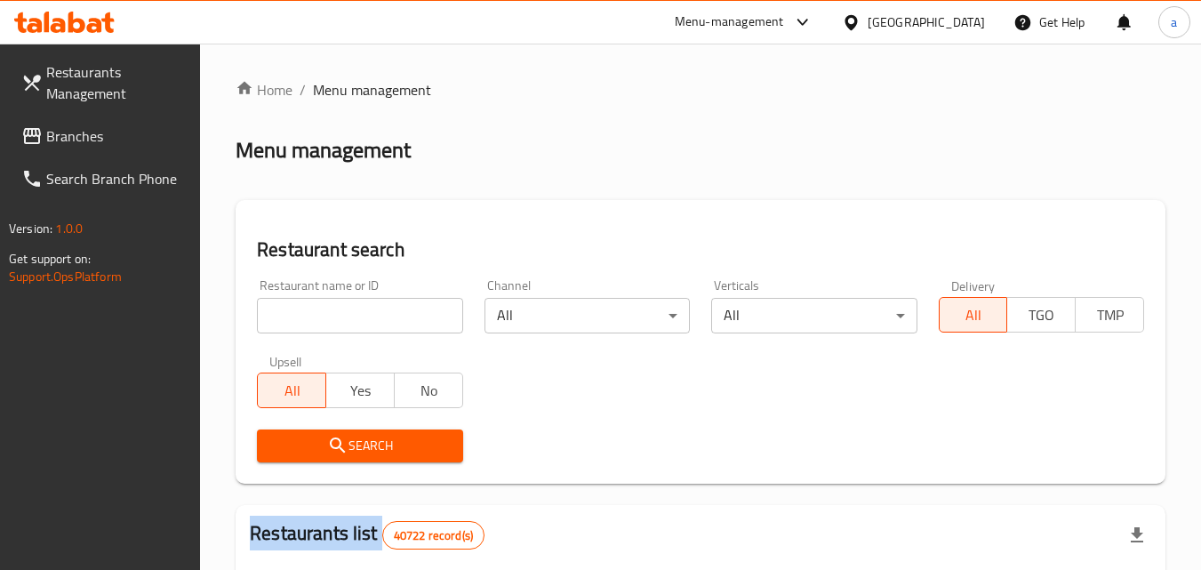
click at [311, 319] on div at bounding box center [600, 285] width 1201 height 570
click at [311, 319] on input "search" at bounding box center [359, 316] width 205 height 36
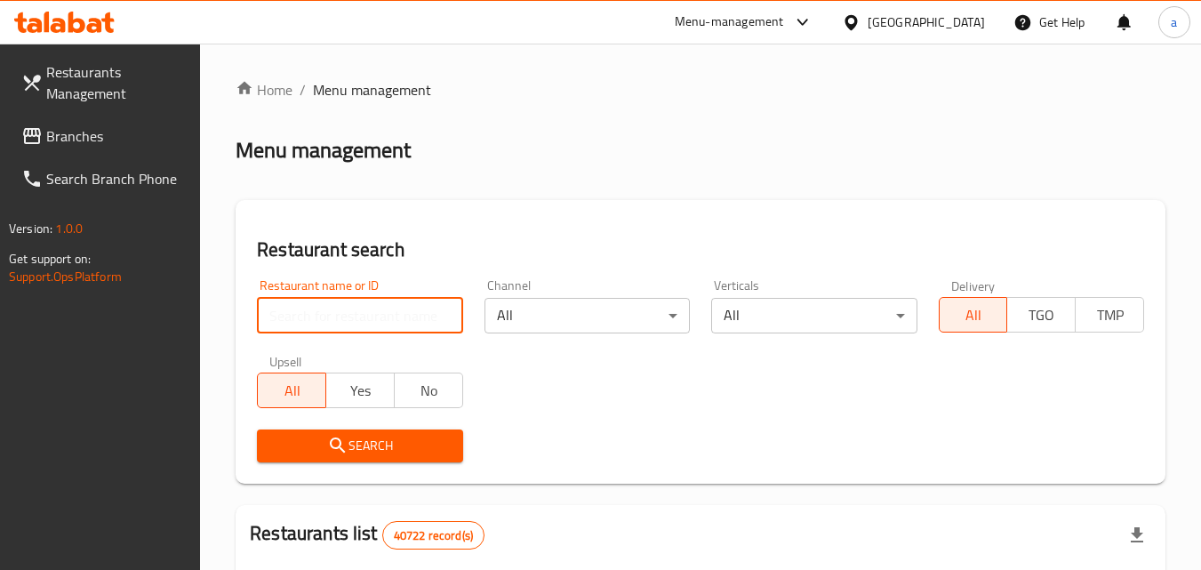
click at [311, 319] on input "search" at bounding box center [359, 316] width 205 height 36
paste input "703815"
type input "703815"
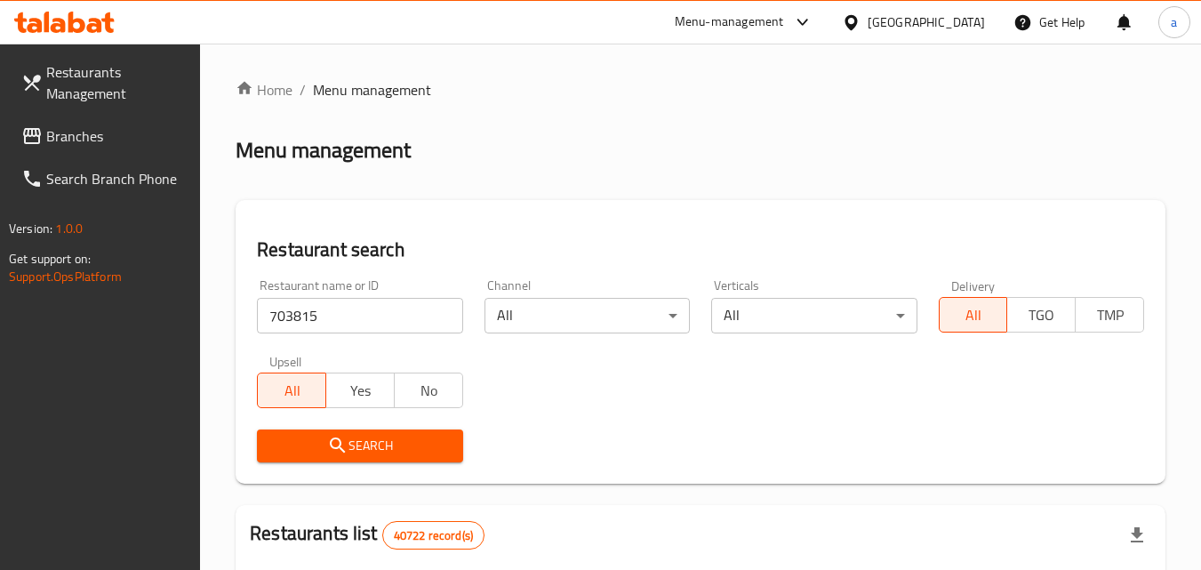
click at [308, 451] on span "Search" at bounding box center [359, 446] width 177 height 22
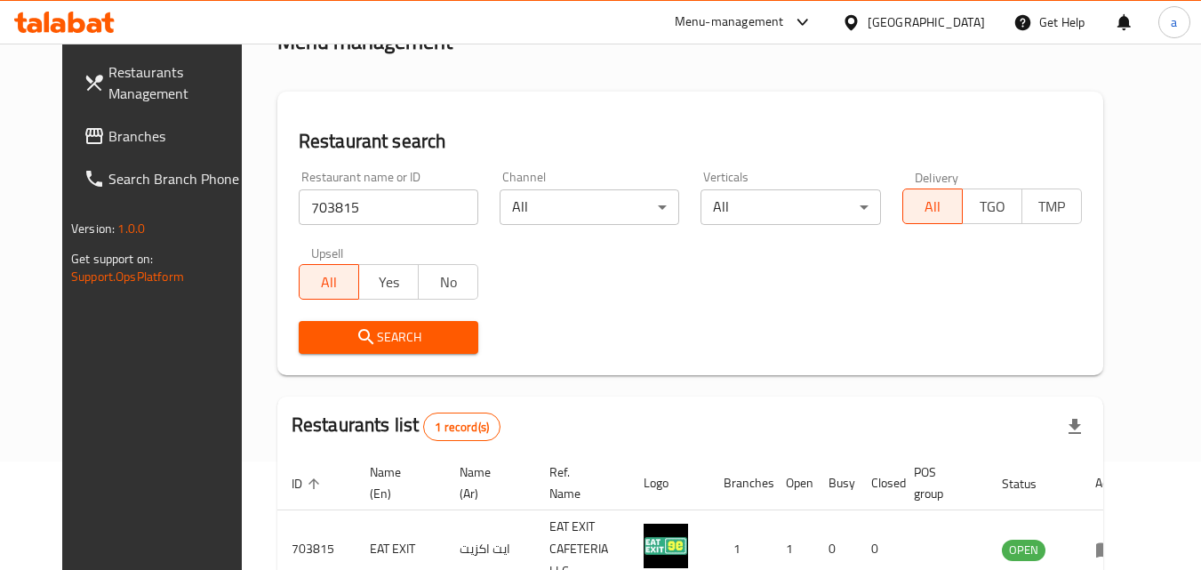
scroll to position [208, 0]
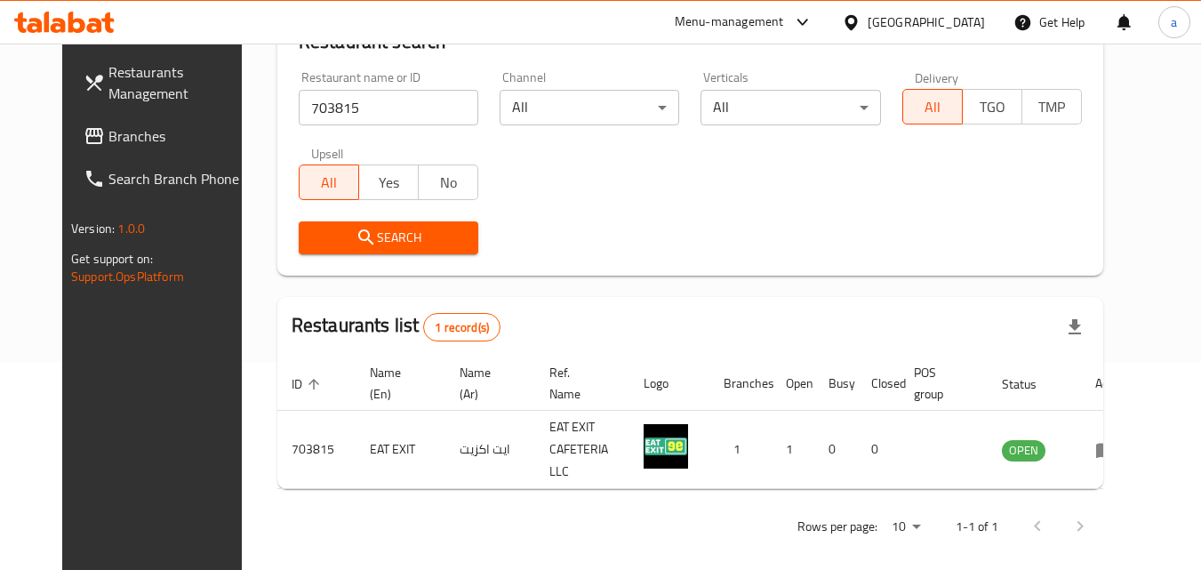
click at [108, 132] on span "Branches" at bounding box center [178, 135] width 140 height 21
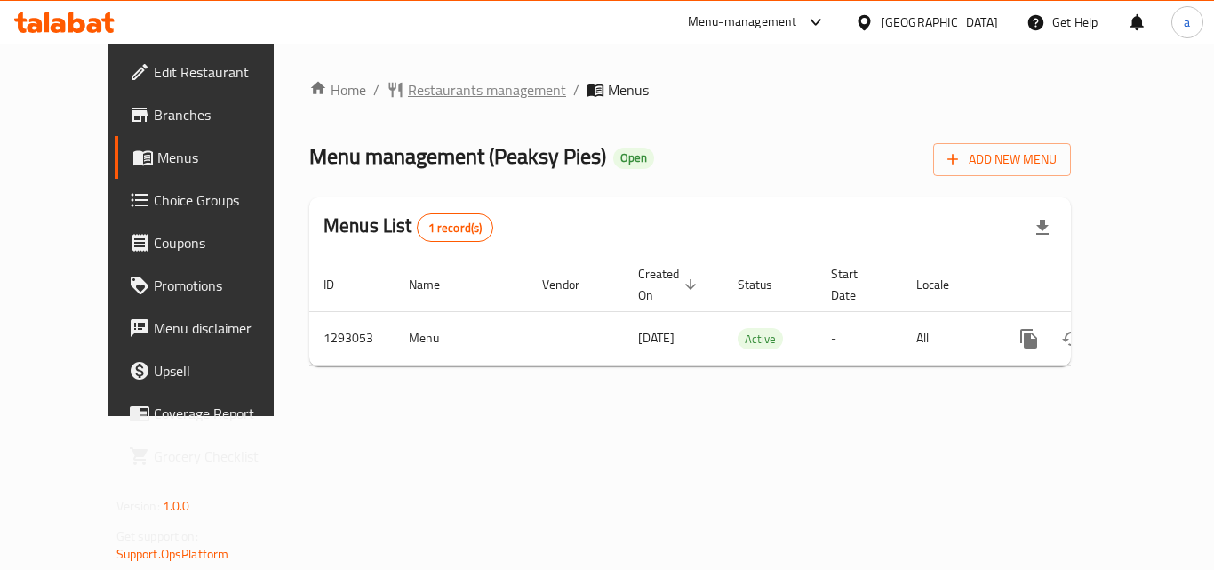
click at [408, 87] on span "Restaurants management" at bounding box center [487, 89] width 158 height 21
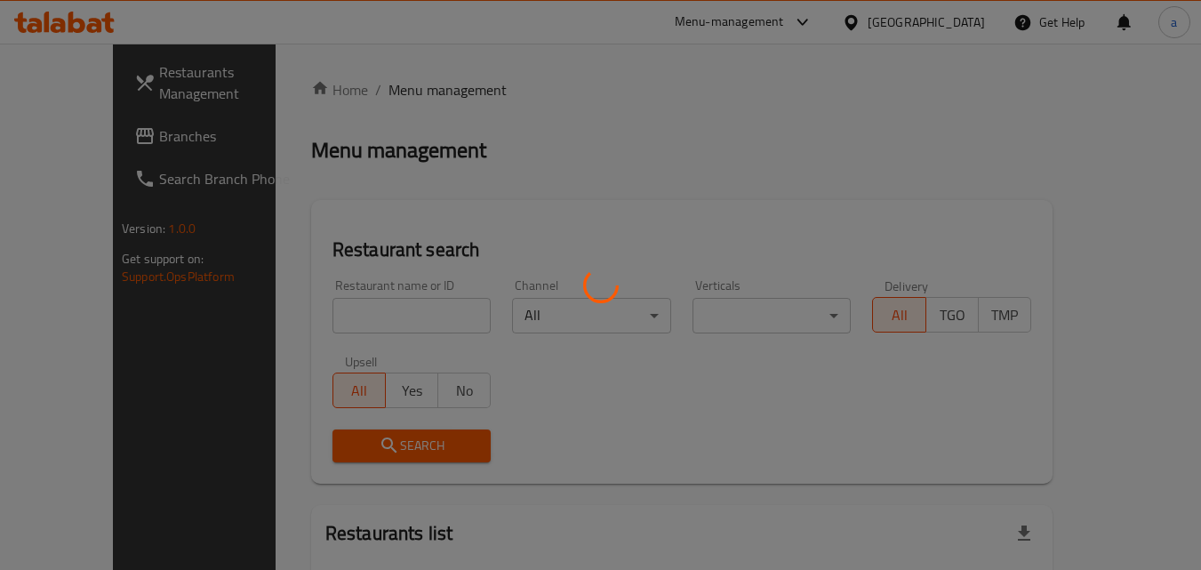
click at [343, 303] on div at bounding box center [600, 285] width 1201 height 570
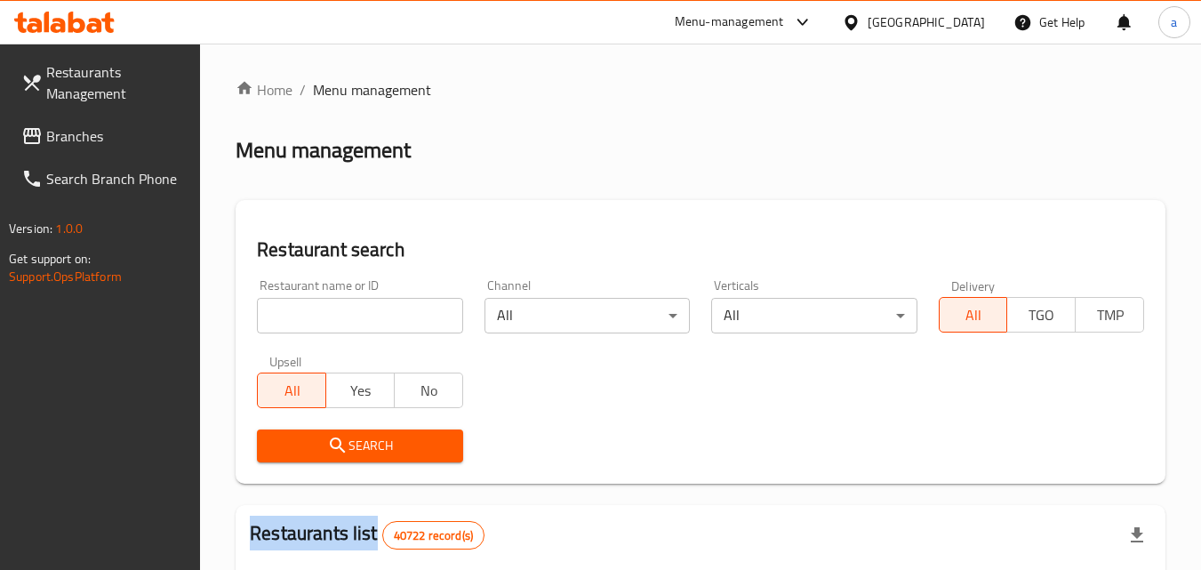
click at [343, 303] on div at bounding box center [600, 285] width 1201 height 570
click at [328, 316] on input "search" at bounding box center [359, 316] width 205 height 36
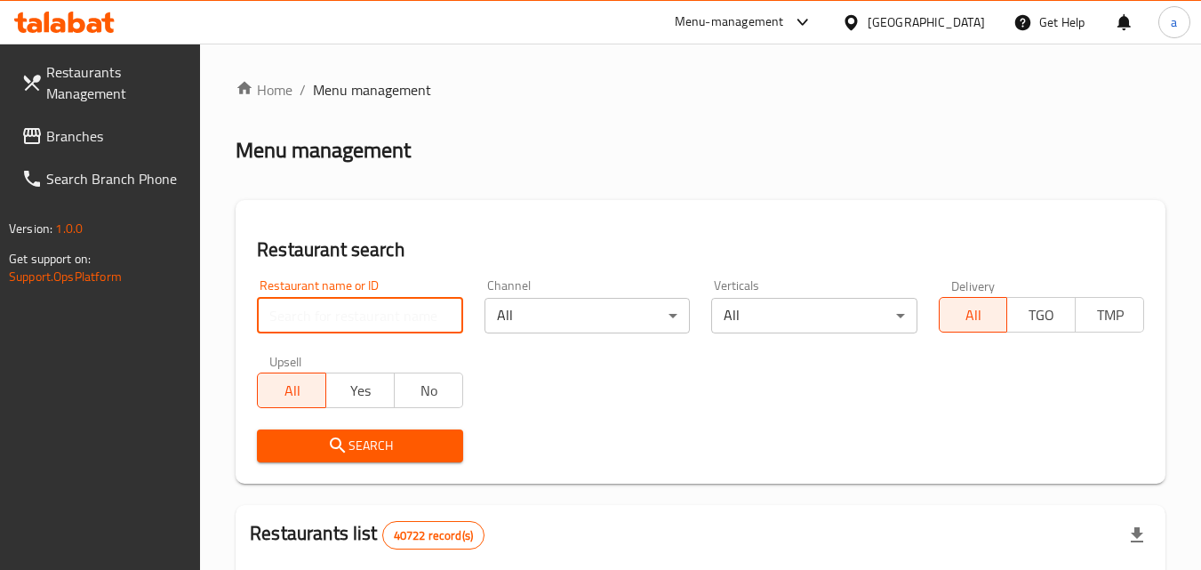
click at [328, 316] on input "search" at bounding box center [359, 316] width 205 height 36
paste input "764636"
type input "764636"
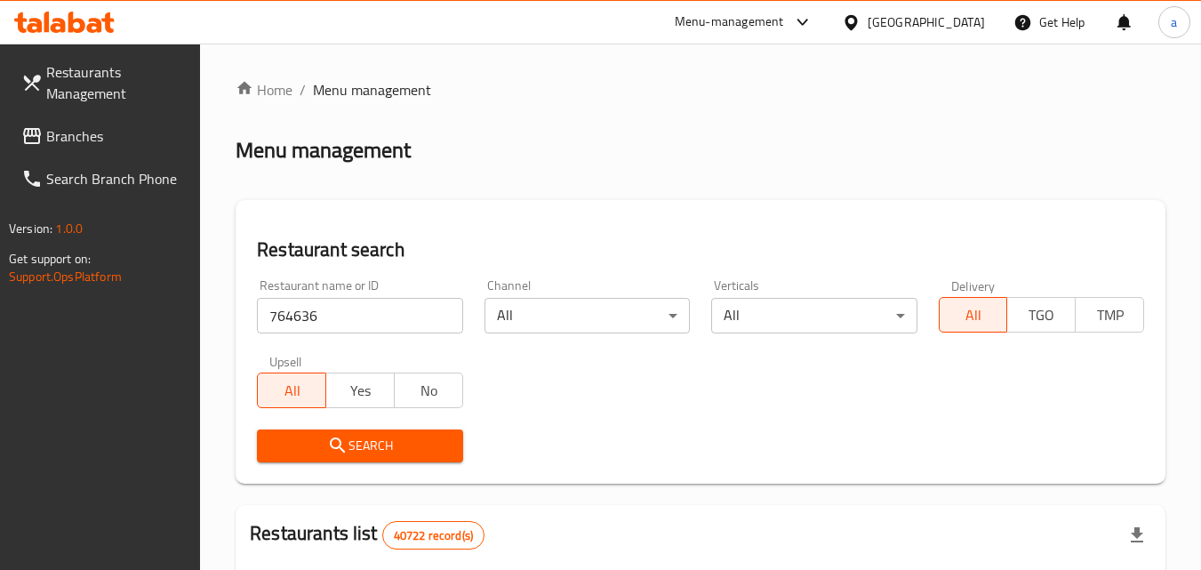
click at [323, 433] on button "Search" at bounding box center [359, 445] width 205 height 33
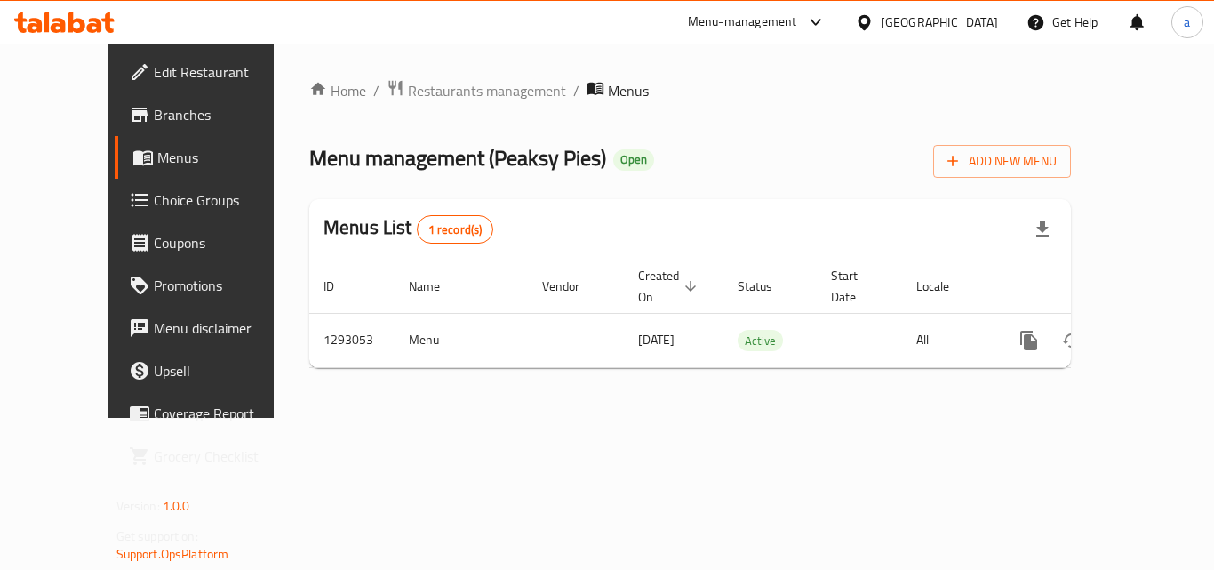
click at [439, 73] on div "Home / Restaurants management / Menus Menu management ( Peaksy Pies ) Open Add …" at bounding box center [690, 231] width 833 height 374
click at [428, 89] on span "Restaurants management" at bounding box center [487, 90] width 158 height 21
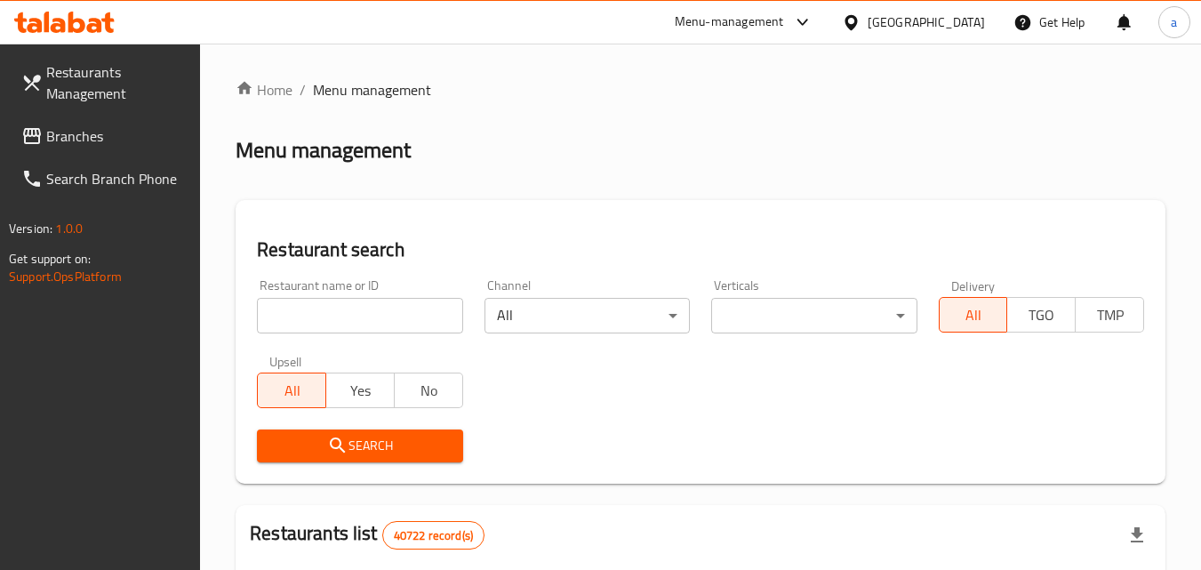
click at [306, 317] on input "search" at bounding box center [359, 316] width 205 height 36
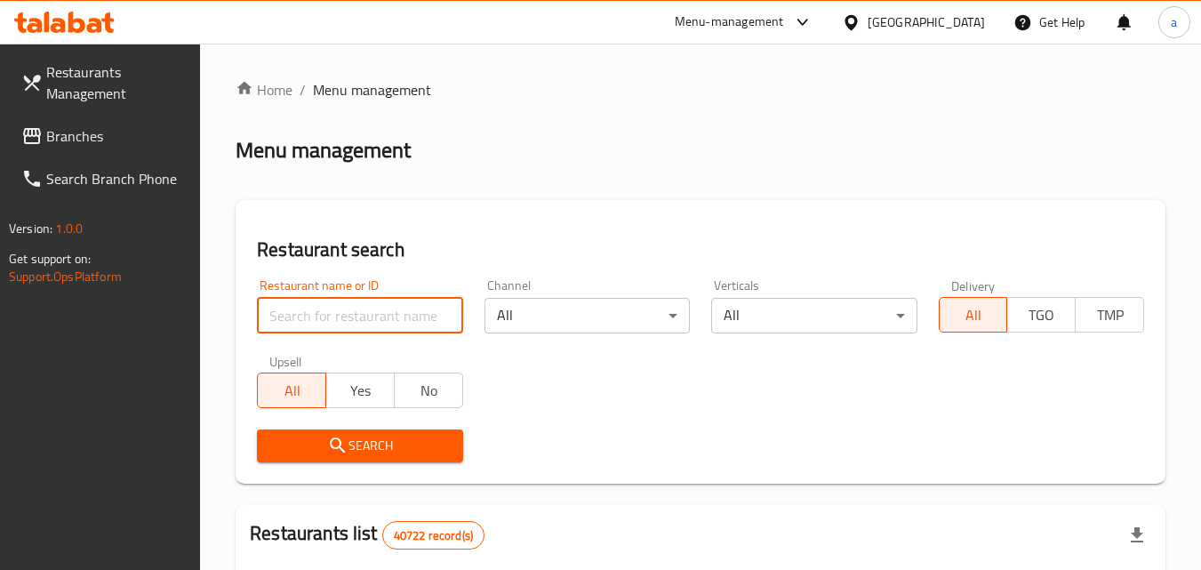
paste input "698036"
type input "698036"
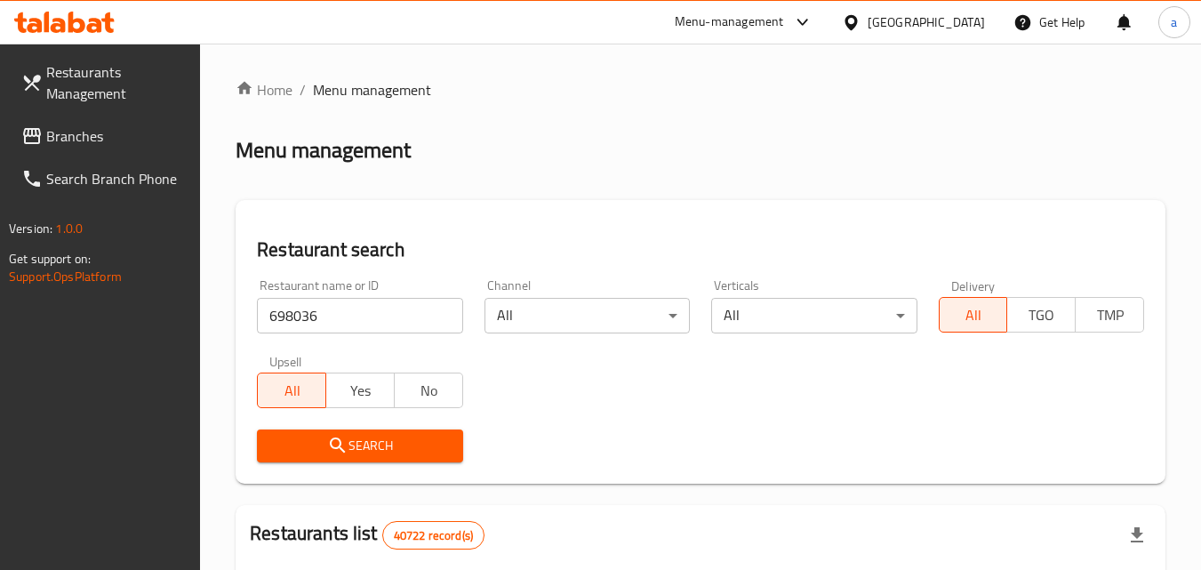
click at [301, 450] on span "Search" at bounding box center [359, 446] width 177 height 22
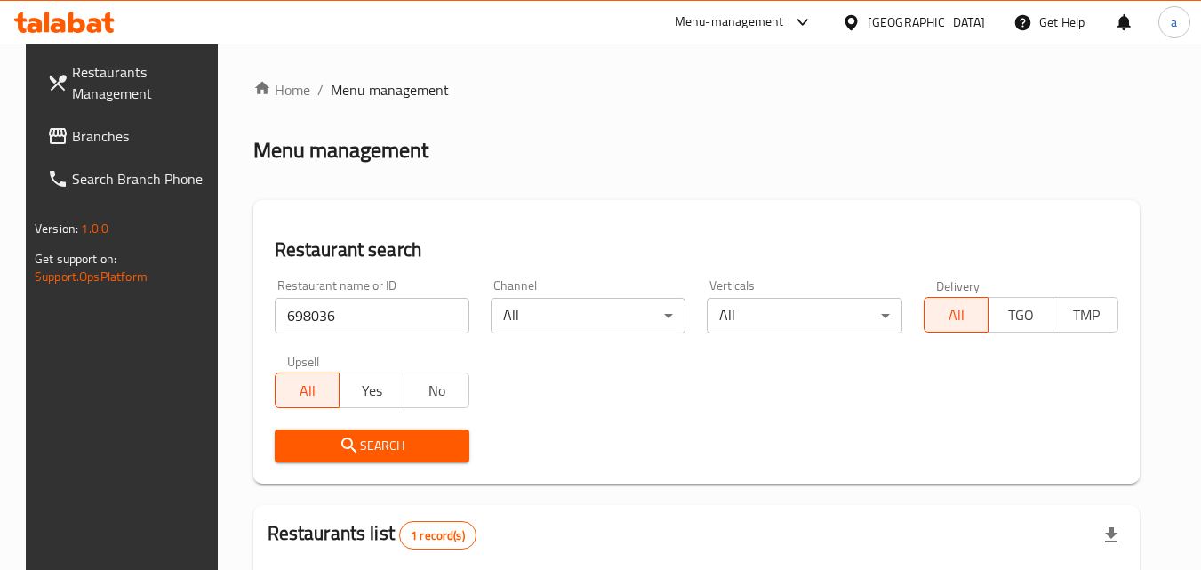
click at [92, 132] on span "Branches" at bounding box center [142, 135] width 140 height 21
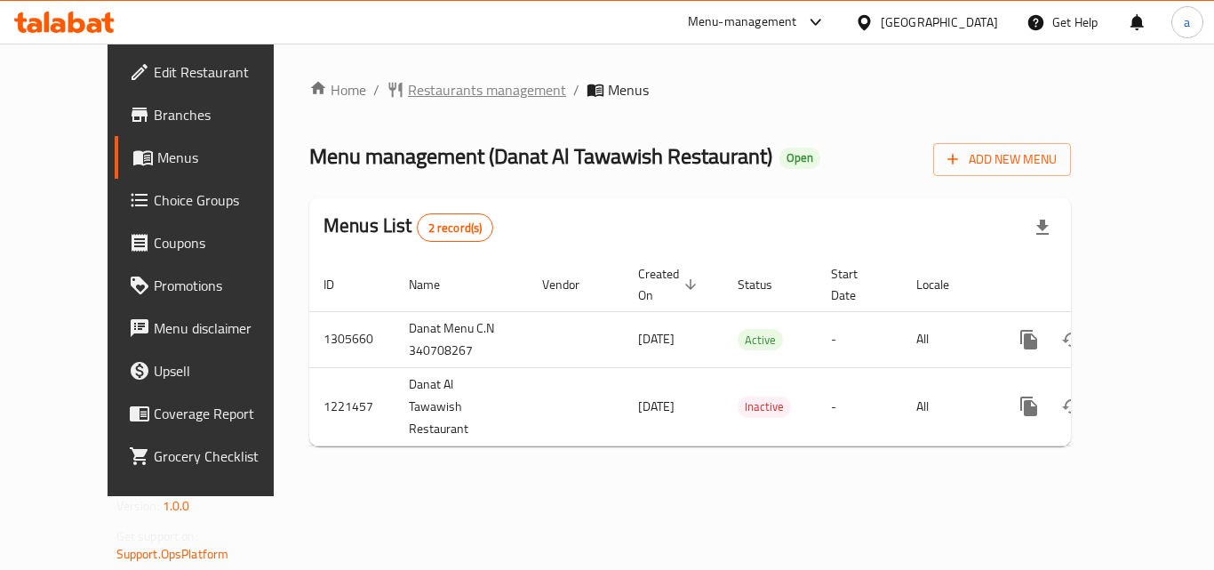
click at [427, 88] on span "Restaurants management" at bounding box center [487, 89] width 158 height 21
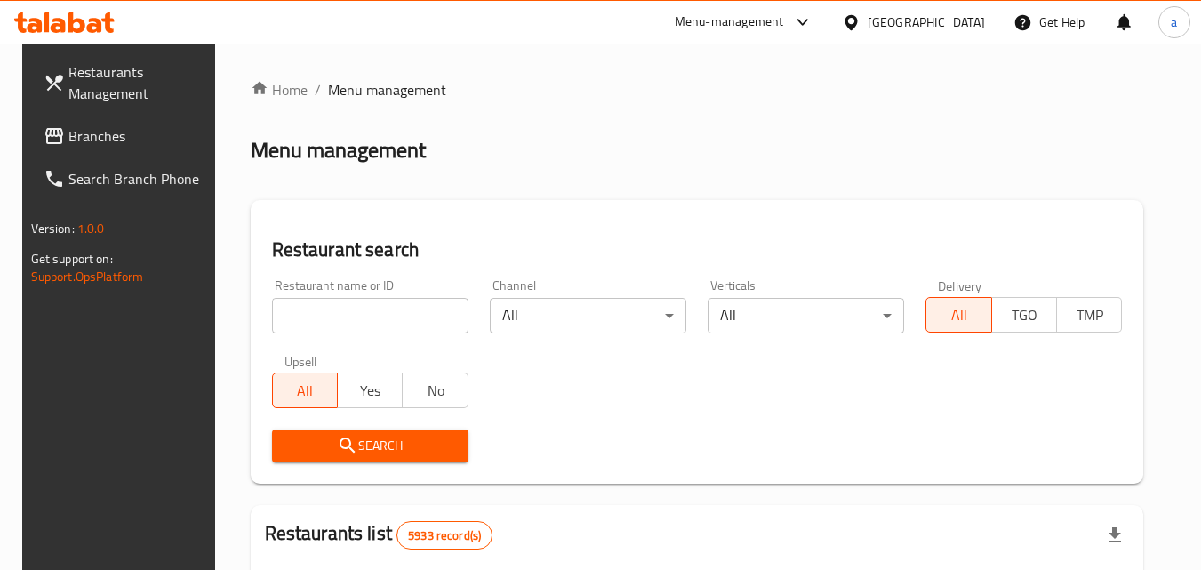
click at [304, 318] on input "search" at bounding box center [370, 316] width 196 height 36
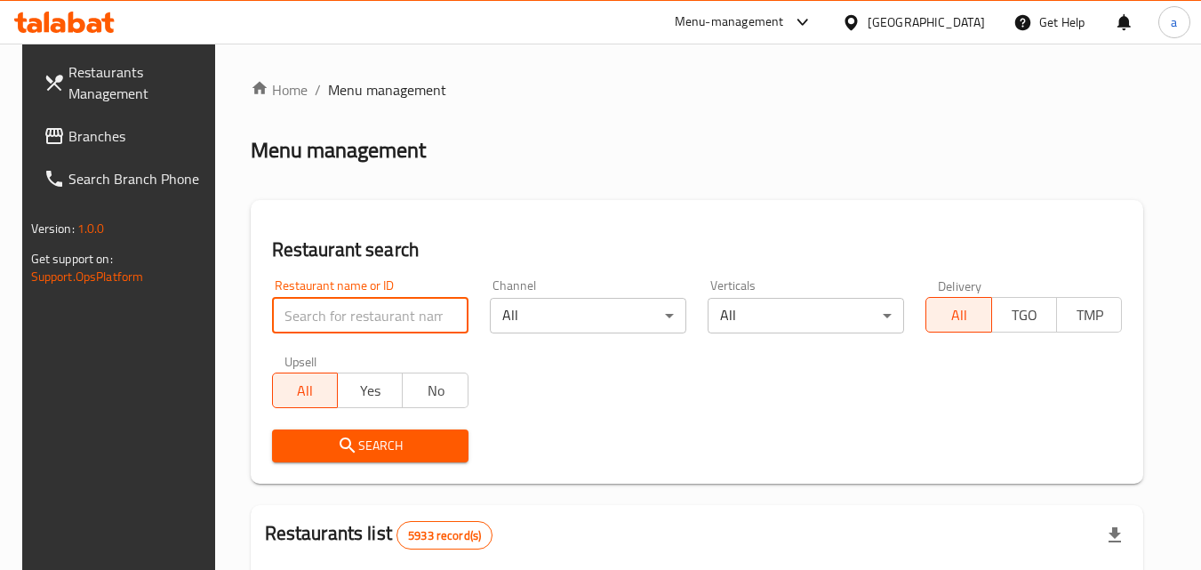
click at [304, 318] on input "search" at bounding box center [370, 316] width 196 height 36
paste input "673795"
type input "673795"
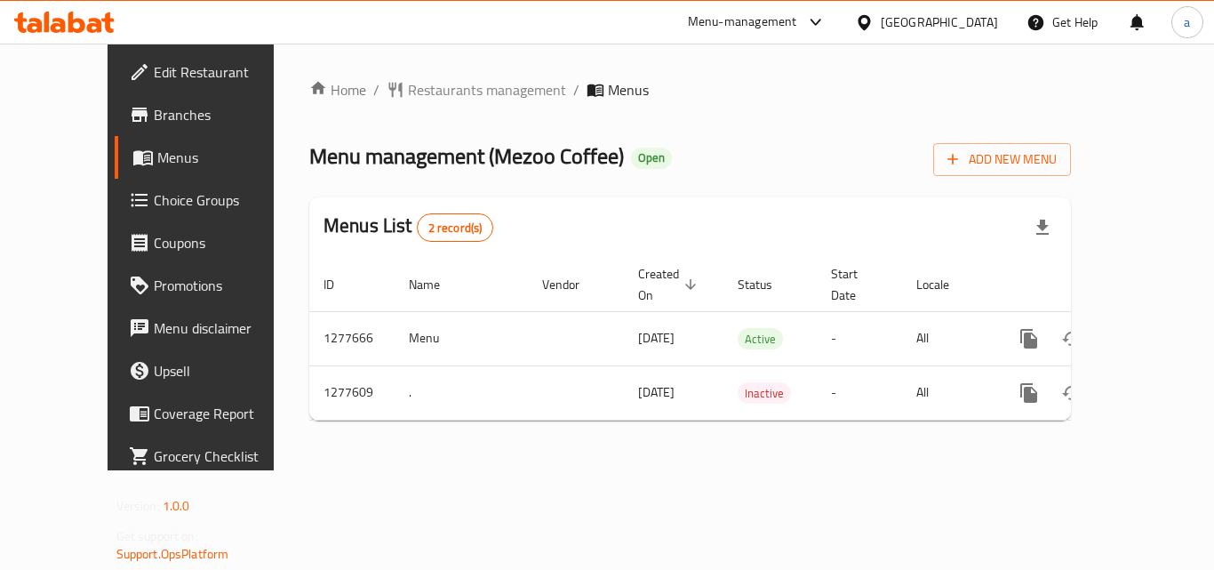
click at [393, 74] on div "Home / Restaurants management / Menus Menu management ( Mezoo Coffee ) Open Add…" at bounding box center [690, 257] width 833 height 427
click at [408, 91] on span "Restaurants management" at bounding box center [487, 89] width 158 height 21
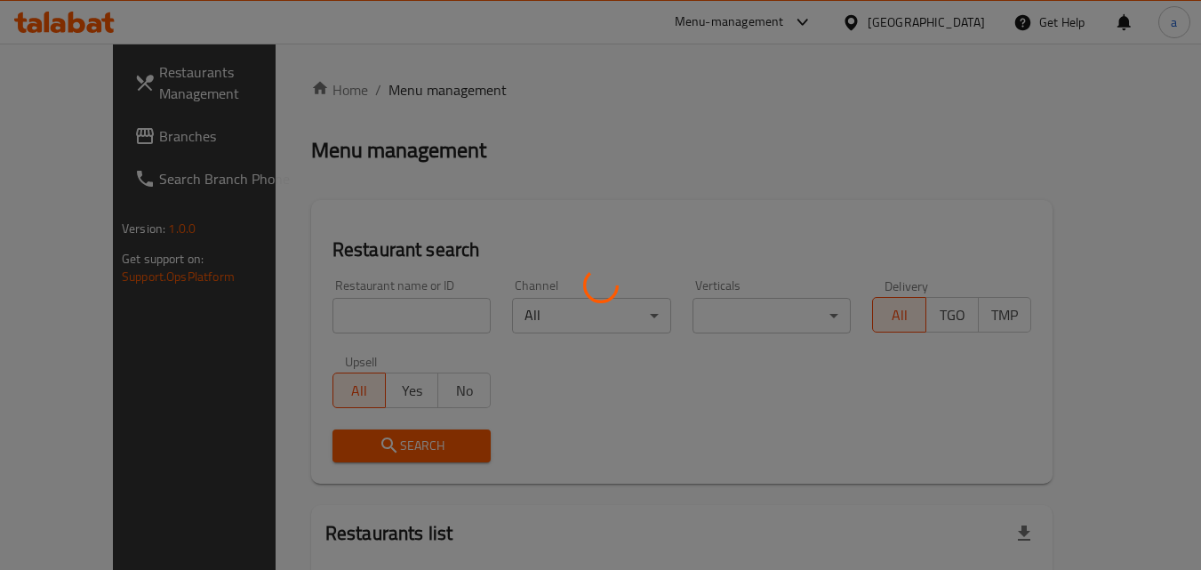
click at [318, 316] on div at bounding box center [600, 285] width 1201 height 570
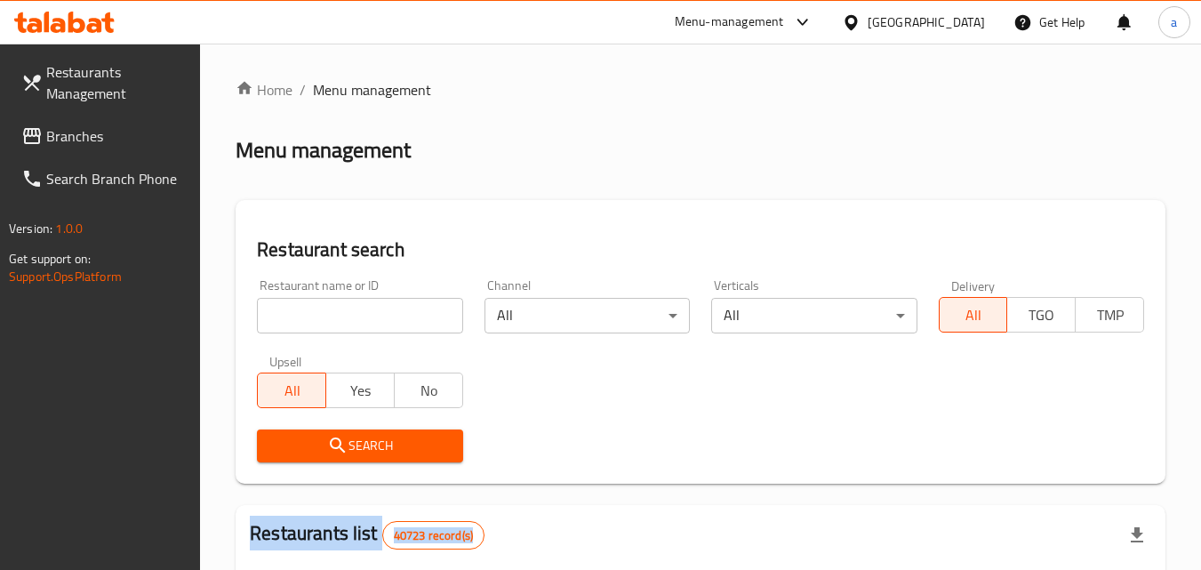
click at [318, 316] on div at bounding box center [600, 285] width 1201 height 570
click at [318, 316] on input "search" at bounding box center [359, 316] width 205 height 36
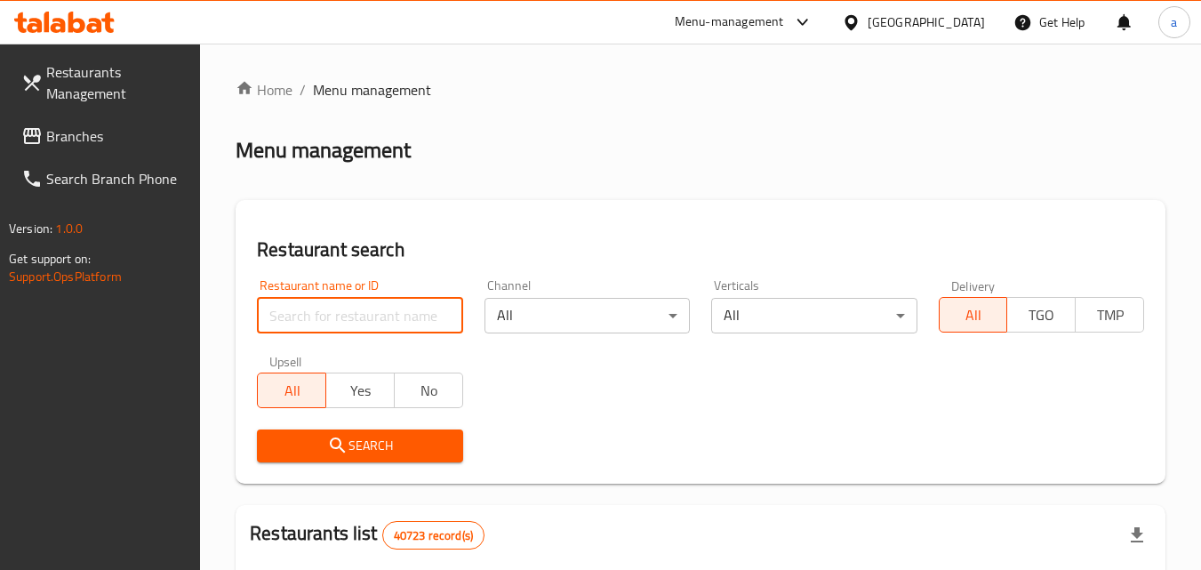
click at [318, 316] on input "search" at bounding box center [359, 316] width 205 height 36
paste input "692552"
type input "692552"
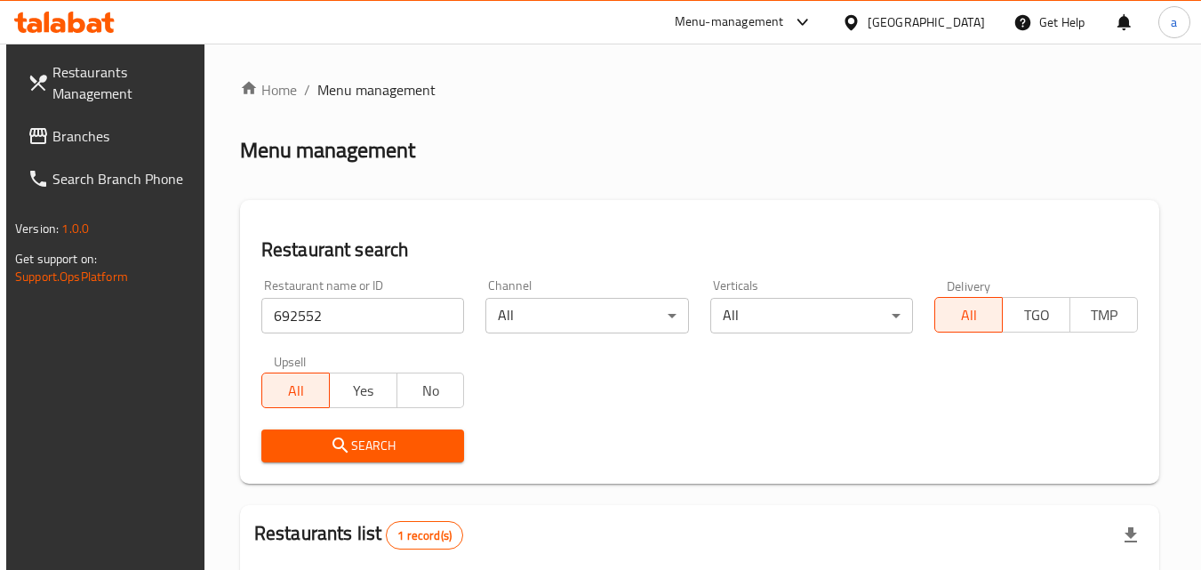
click at [74, 146] on span "Branches" at bounding box center [122, 135] width 140 height 21
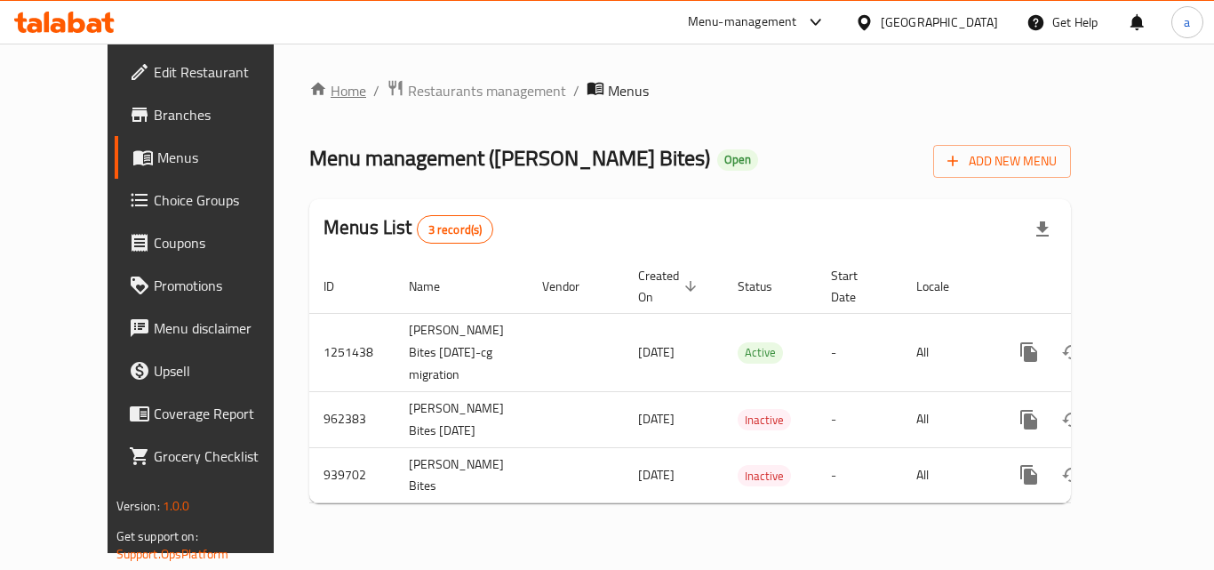
click at [309, 84] on link "Home" at bounding box center [337, 90] width 57 height 21
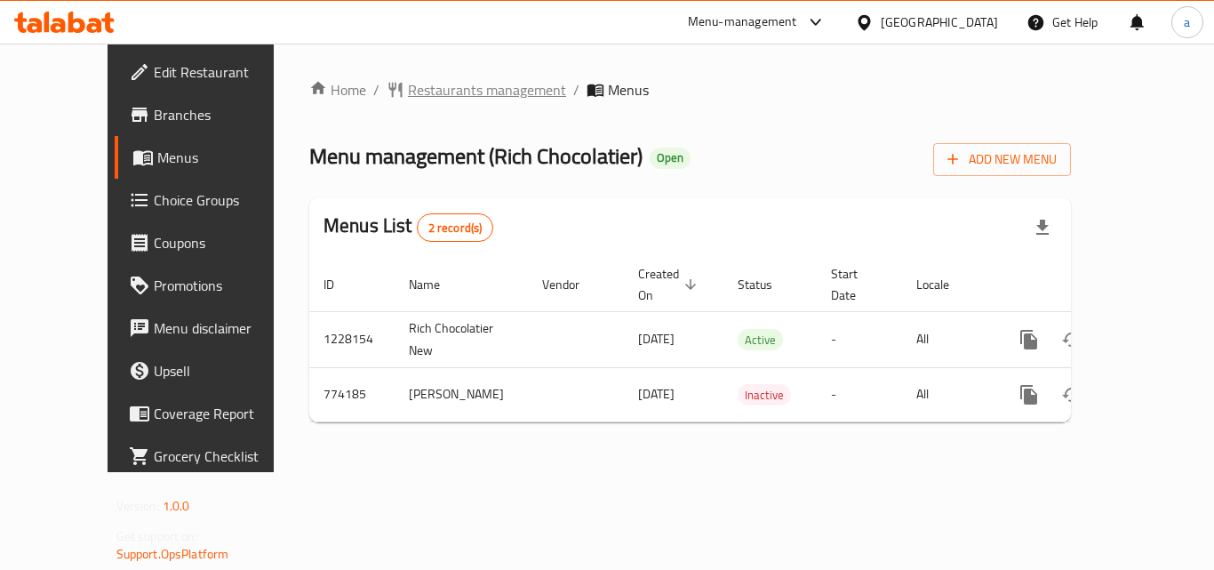
click at [408, 84] on span "Restaurants management" at bounding box center [487, 89] width 158 height 21
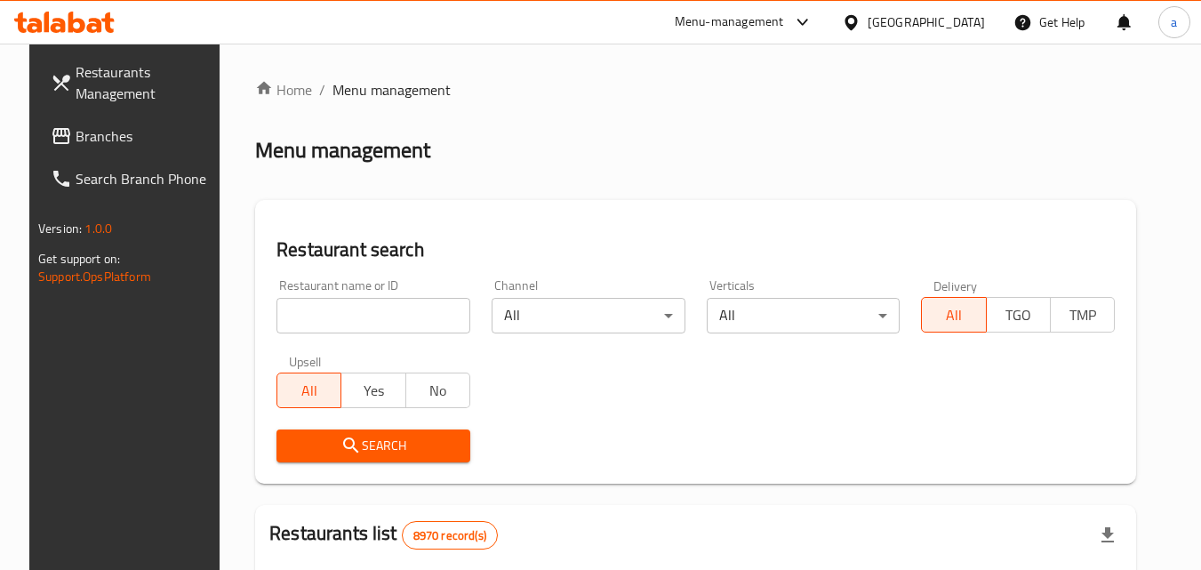
click at [295, 312] on div at bounding box center [600, 285] width 1201 height 570
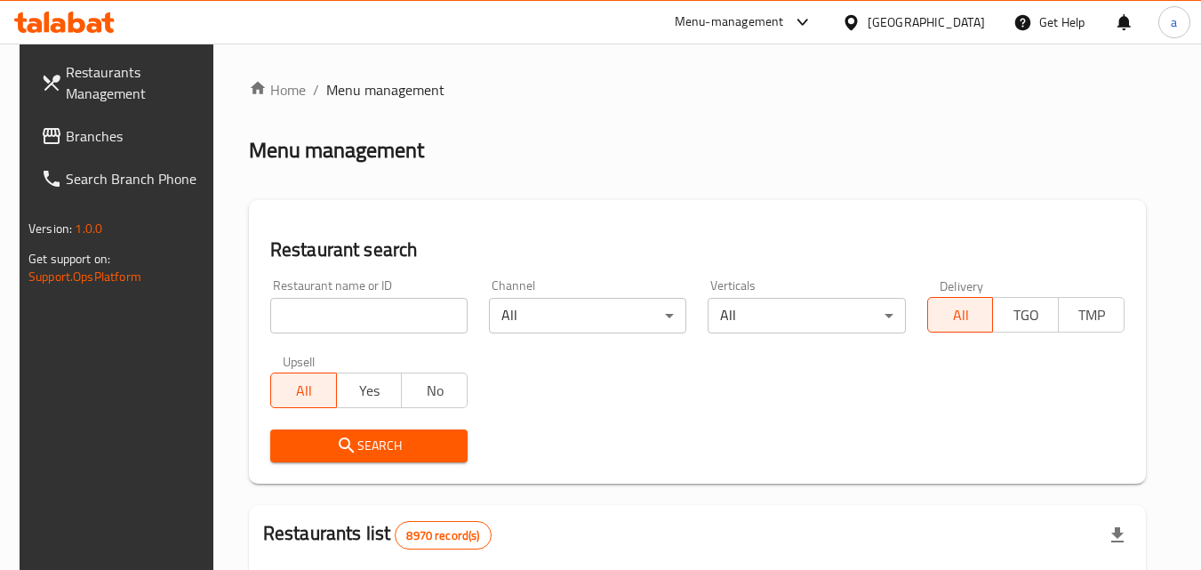
click at [295, 312] on input "search" at bounding box center [368, 316] width 197 height 36
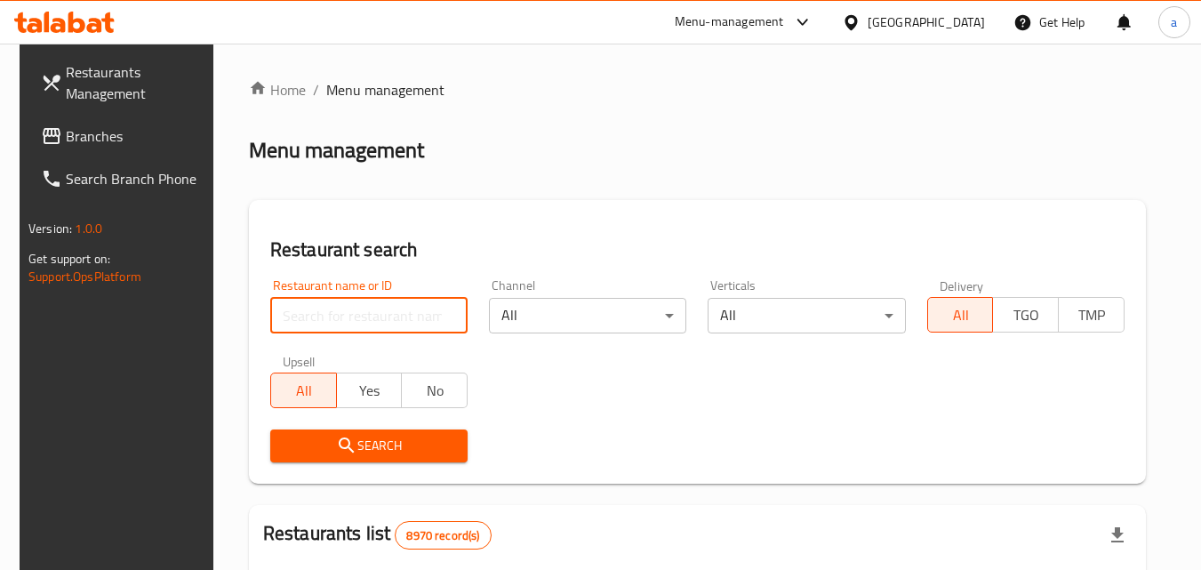
paste input "652005"
type input "652005"
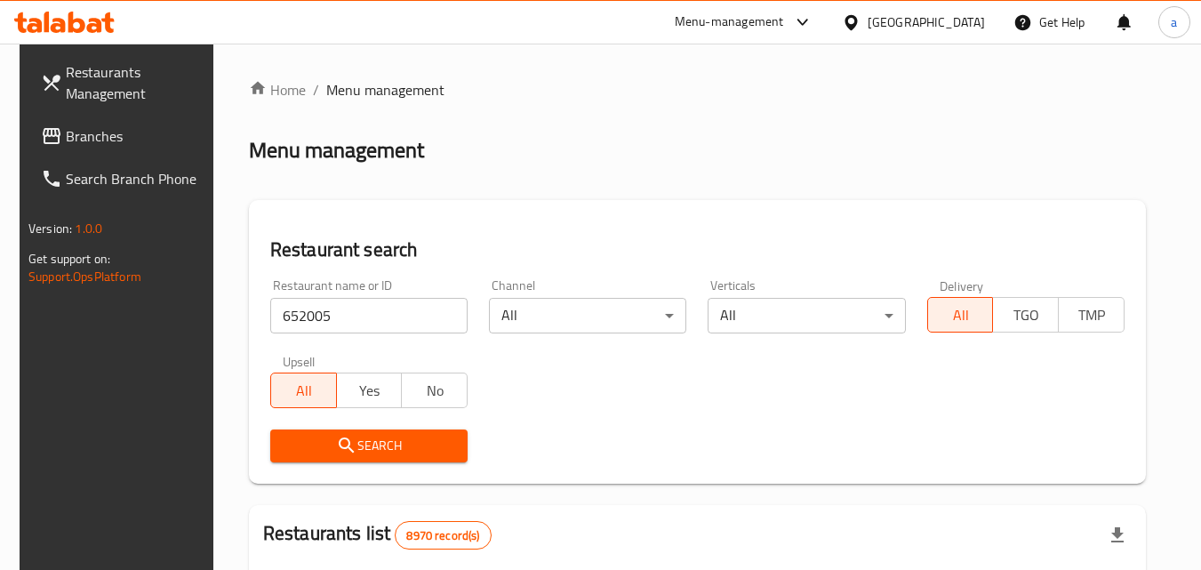
click at [303, 456] on span "Search" at bounding box center [368, 446] width 169 height 22
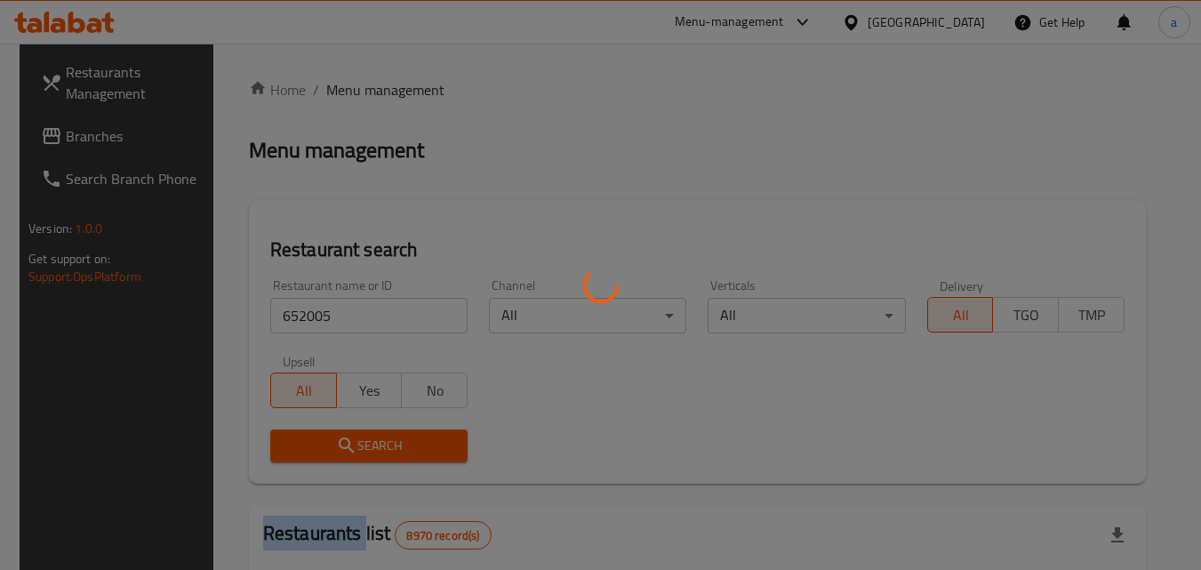
click at [303, 456] on div at bounding box center [600, 285] width 1201 height 570
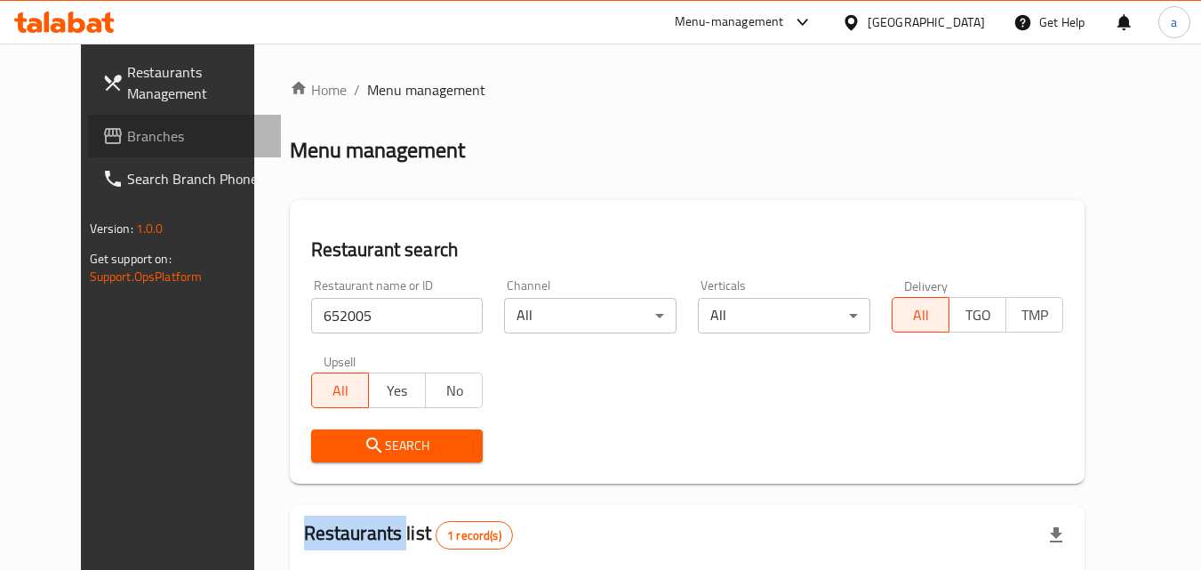
click at [108, 121] on link "Branches" at bounding box center [185, 136] width 194 height 43
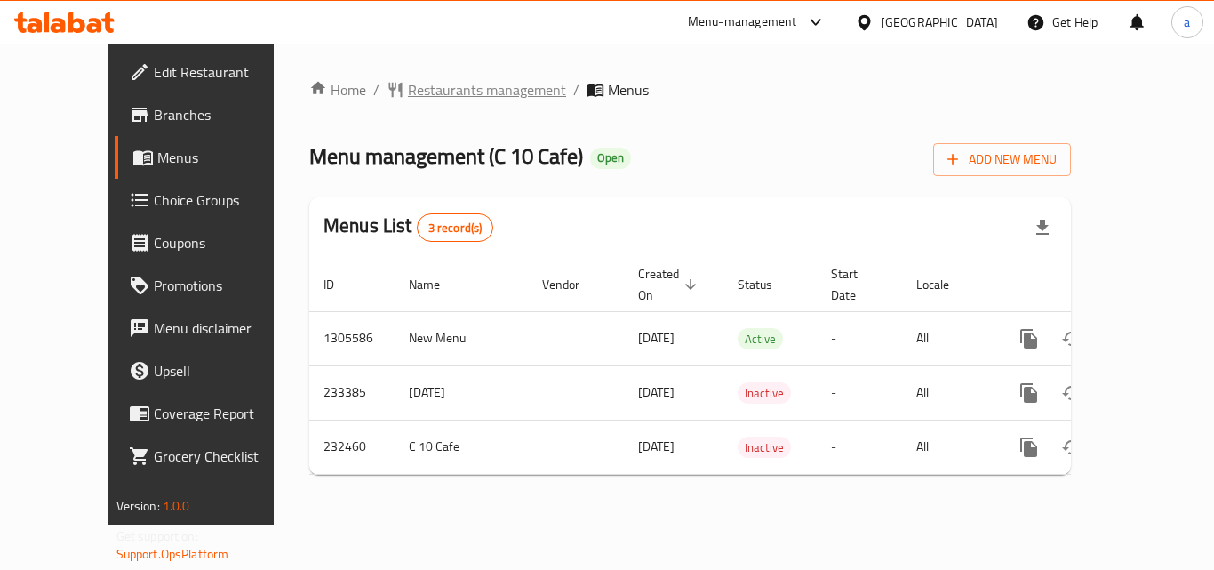
click at [408, 87] on span "Restaurants management" at bounding box center [487, 89] width 158 height 21
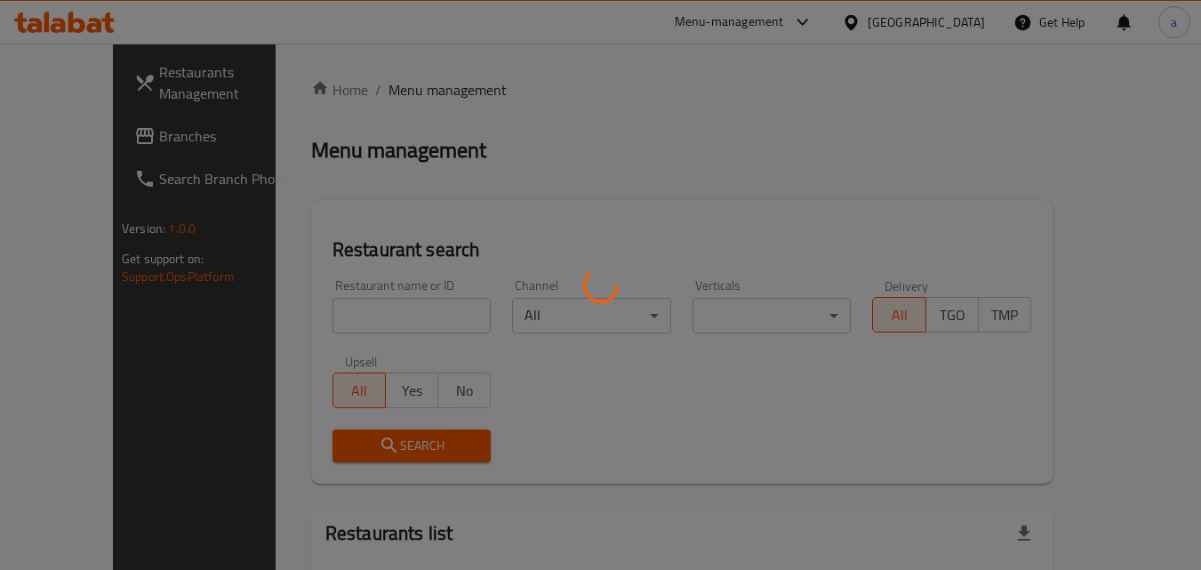
click at [363, 306] on div at bounding box center [600, 285] width 1201 height 570
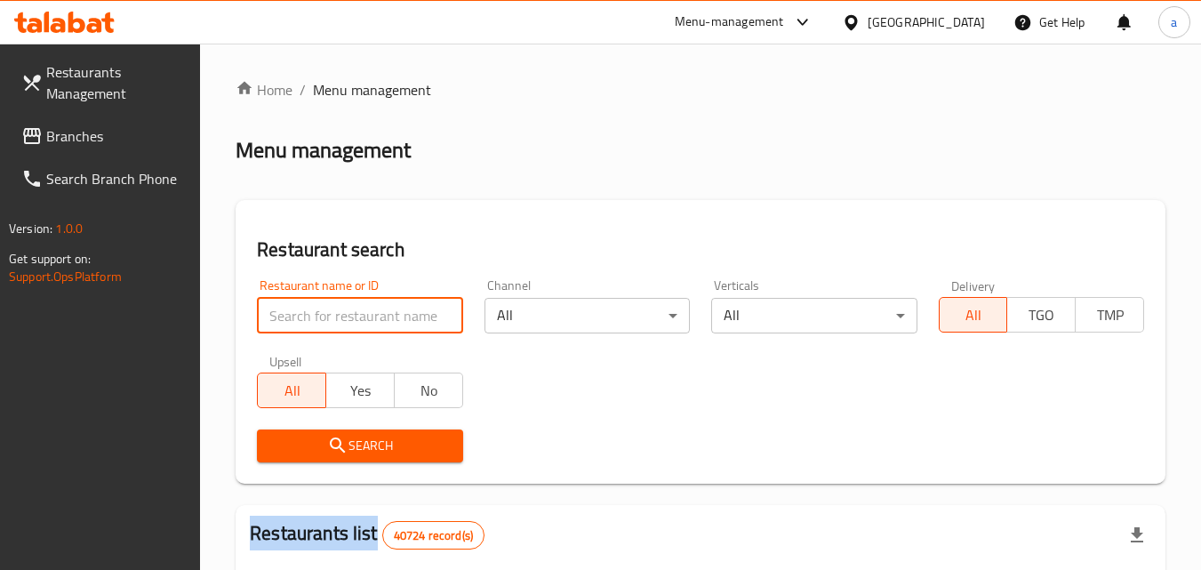
click at [363, 306] on input "search" at bounding box center [359, 316] width 205 height 36
paste input "626246"
type input "626246"
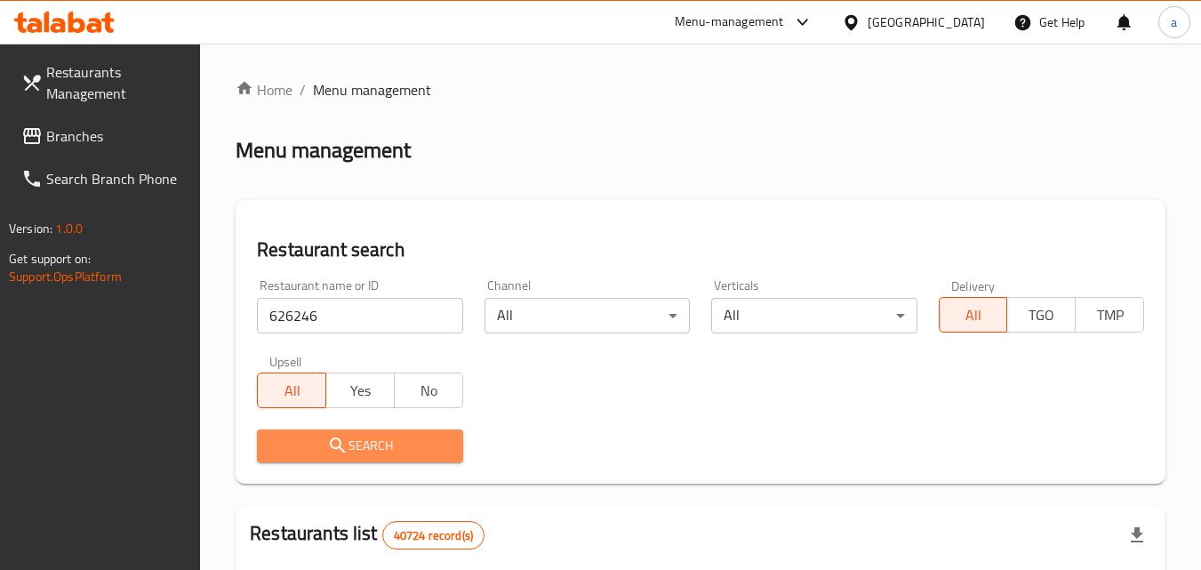
click at [324, 447] on span "Search" at bounding box center [359, 446] width 177 height 22
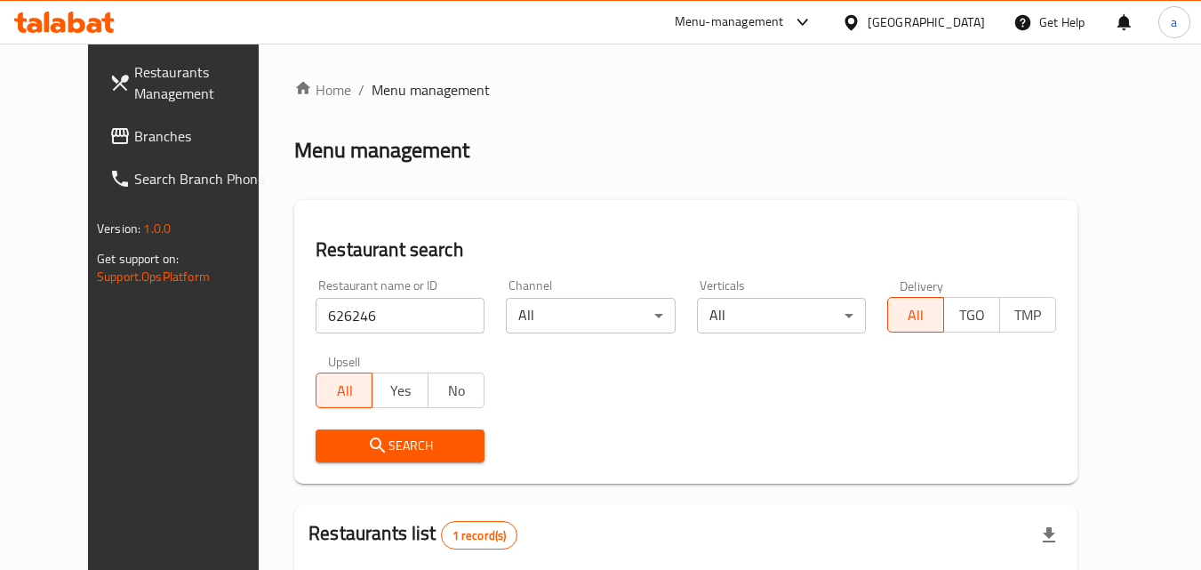
click at [134, 131] on span "Branches" at bounding box center [204, 135] width 140 height 21
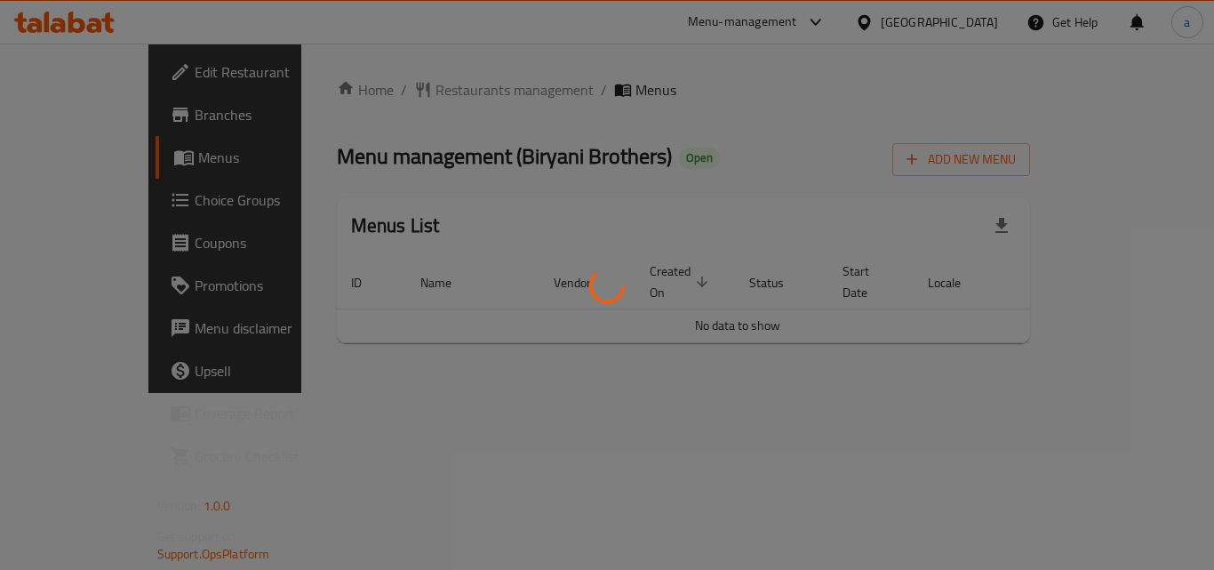
click at [392, 92] on div at bounding box center [607, 285] width 1214 height 570
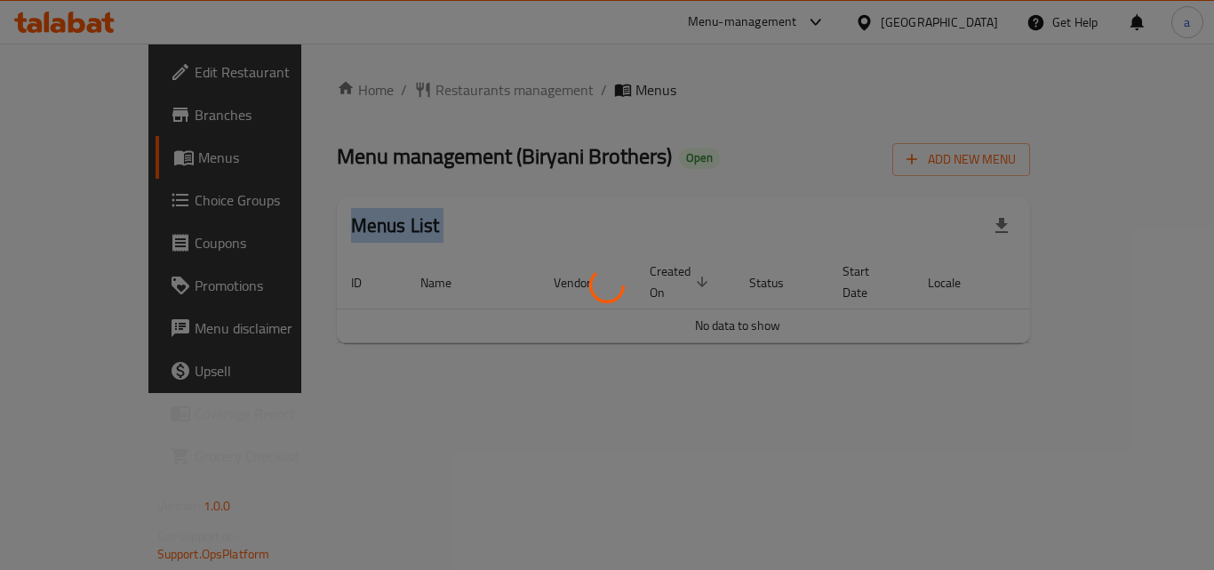
click at [392, 92] on div at bounding box center [607, 285] width 1214 height 570
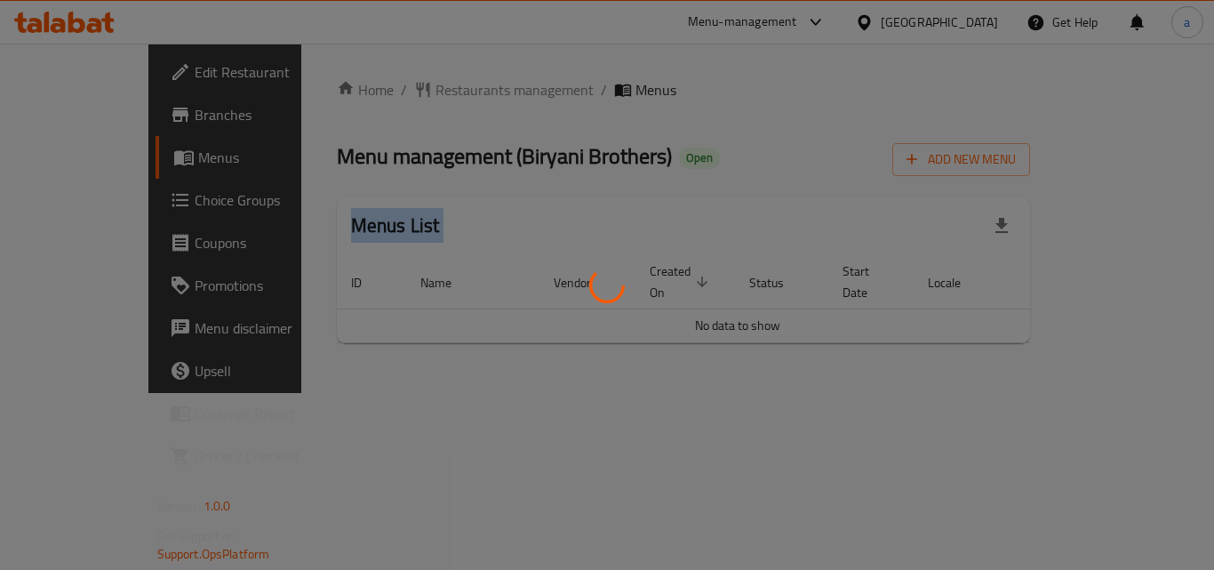
click at [392, 92] on div at bounding box center [607, 285] width 1214 height 570
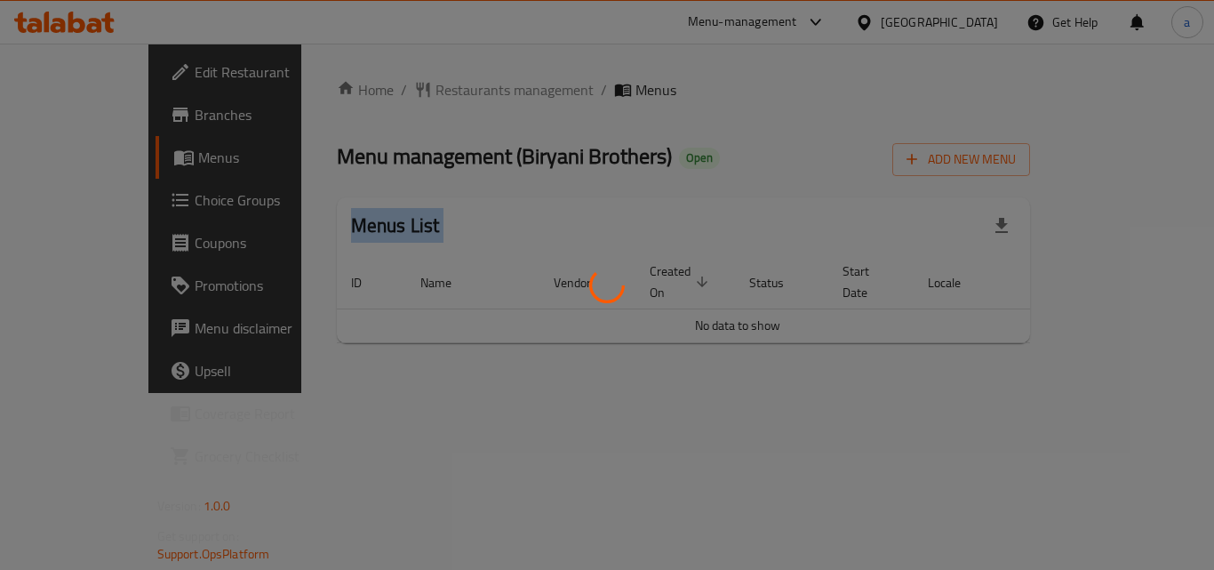
click at [392, 92] on div at bounding box center [607, 285] width 1214 height 570
click at [444, 69] on div at bounding box center [607, 285] width 1214 height 570
click at [428, 89] on div at bounding box center [607, 285] width 1214 height 570
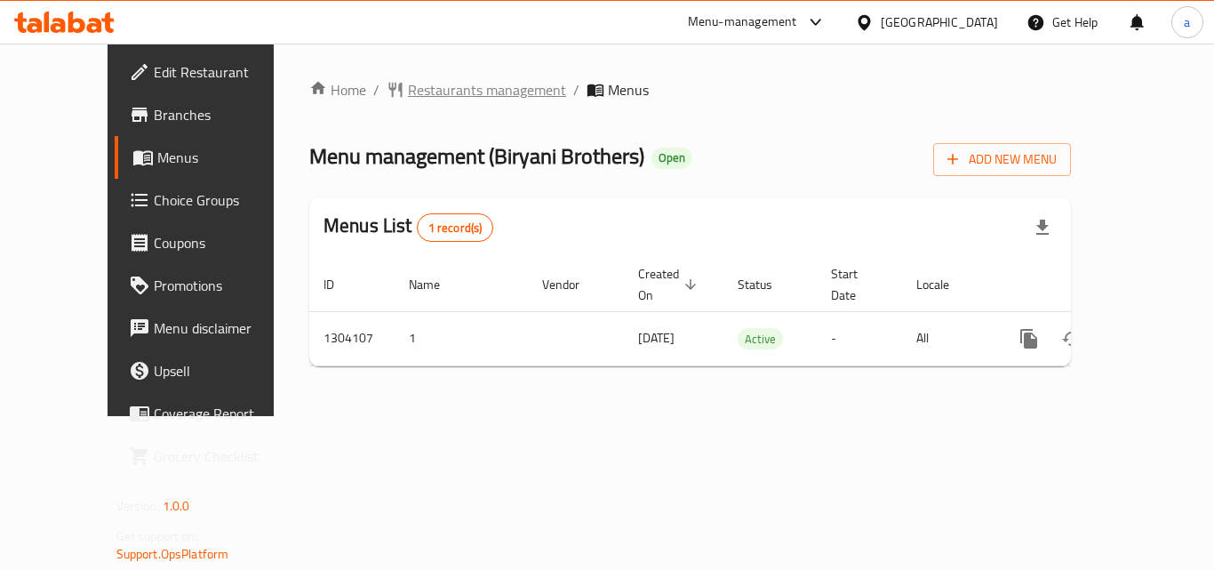
click at [449, 96] on span "Restaurants management" at bounding box center [487, 89] width 158 height 21
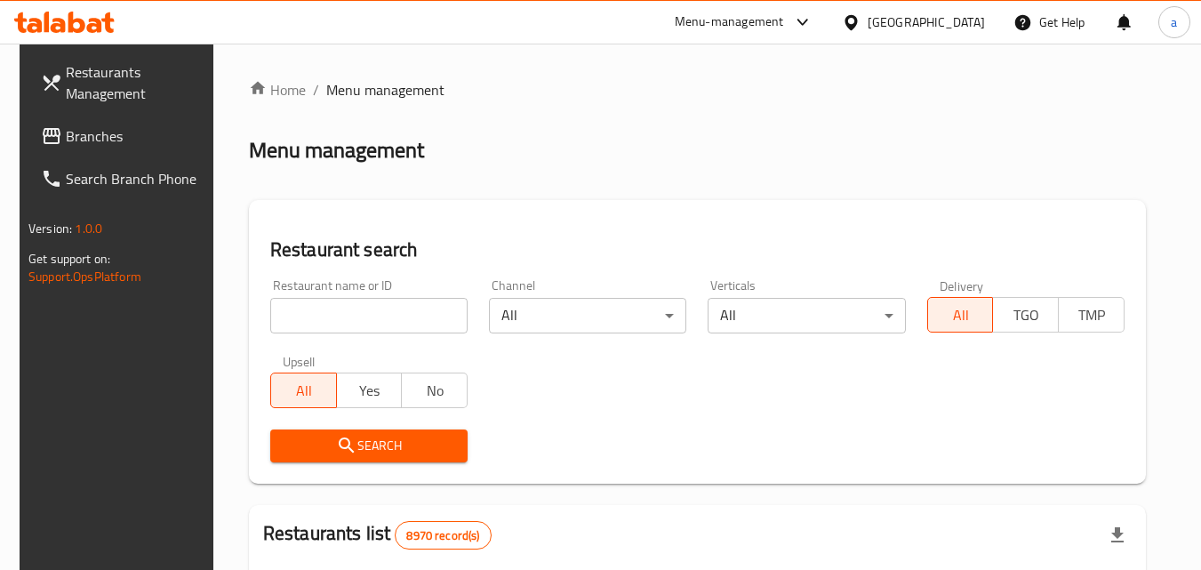
click at [335, 319] on div "Home / Menu management Menu management Restaurant search Restaurant name or ID …" at bounding box center [697, 575] width 897 height 993
click at [335, 319] on input "search" at bounding box center [368, 316] width 197 height 36
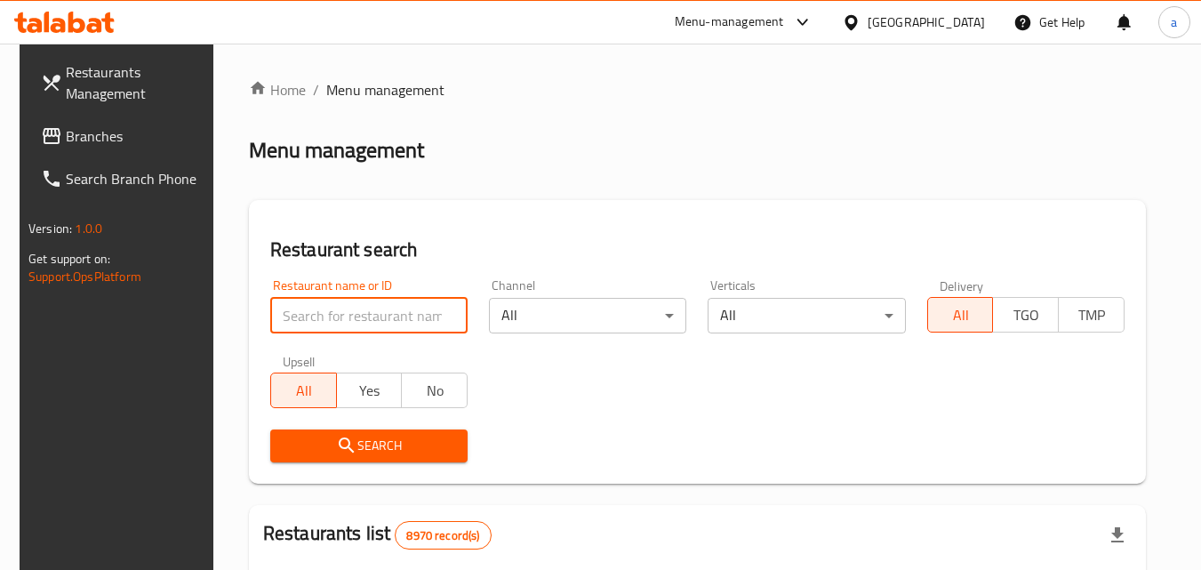
click at [335, 319] on input "search" at bounding box center [368, 316] width 197 height 36
paste input "703092"
type input "703092"
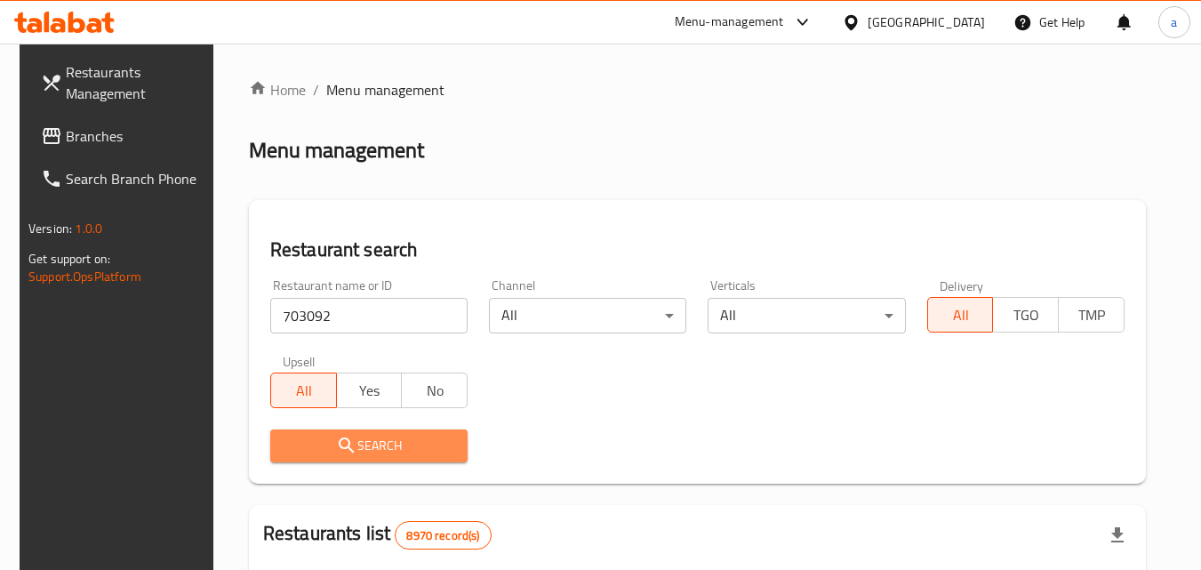
click at [314, 435] on span "Search" at bounding box center [368, 446] width 169 height 22
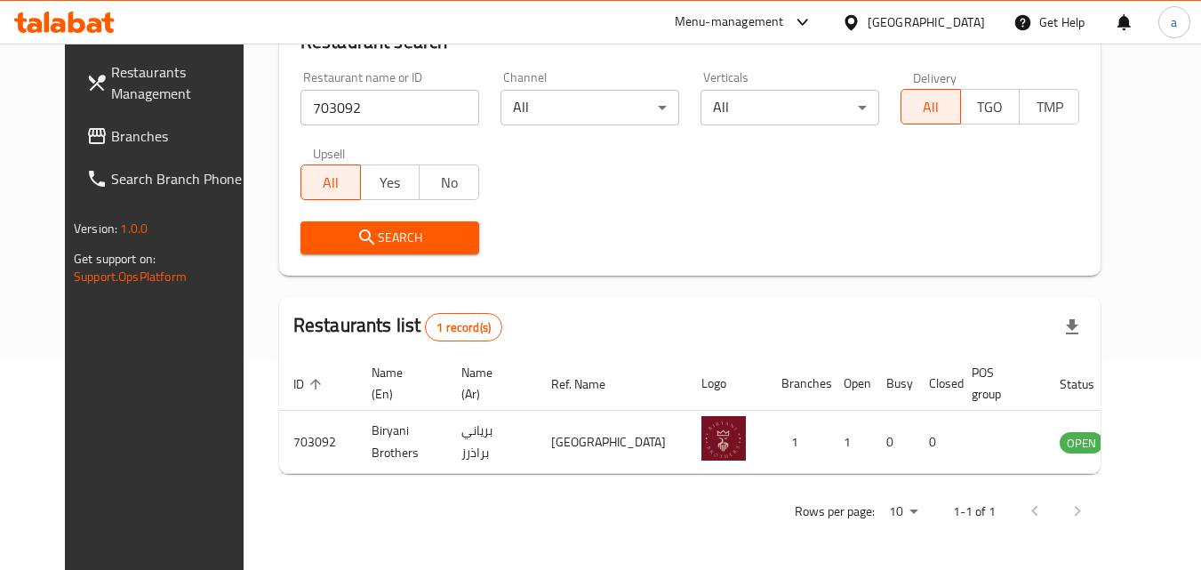
scroll to position [208, 0]
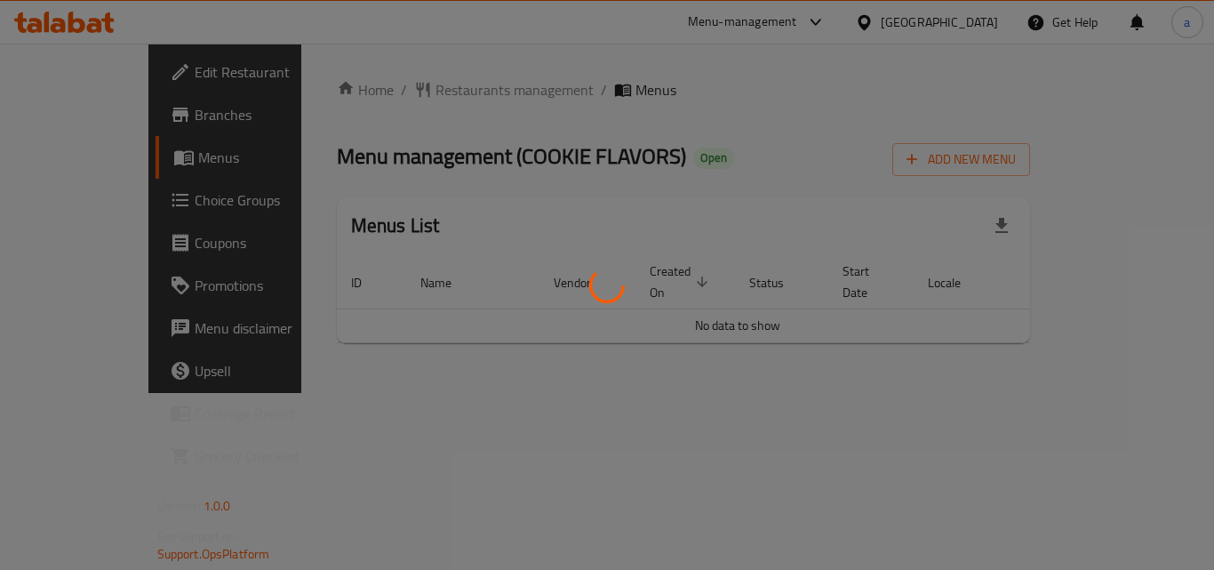
click at [393, 103] on div at bounding box center [607, 285] width 1214 height 570
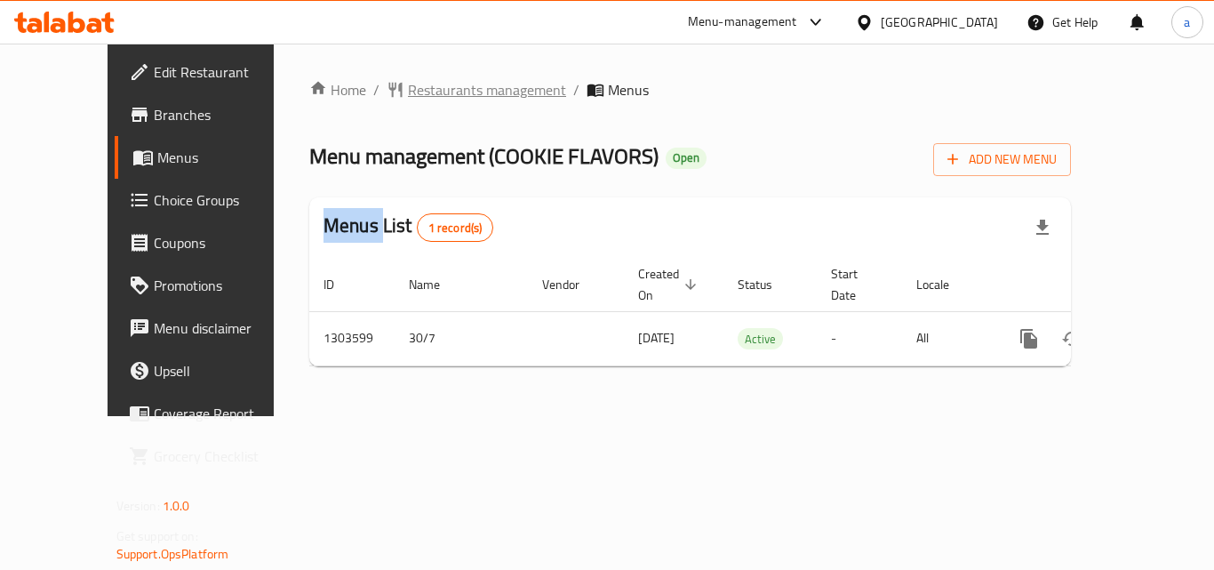
click at [408, 98] on span "Restaurants management" at bounding box center [487, 89] width 158 height 21
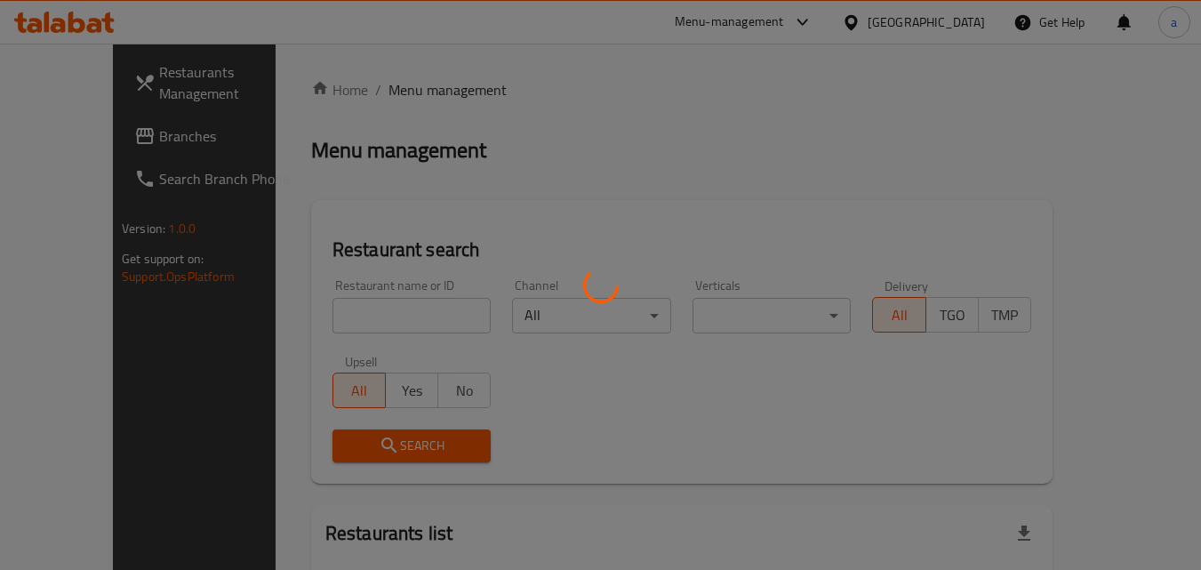
click at [330, 302] on div at bounding box center [600, 285] width 1201 height 570
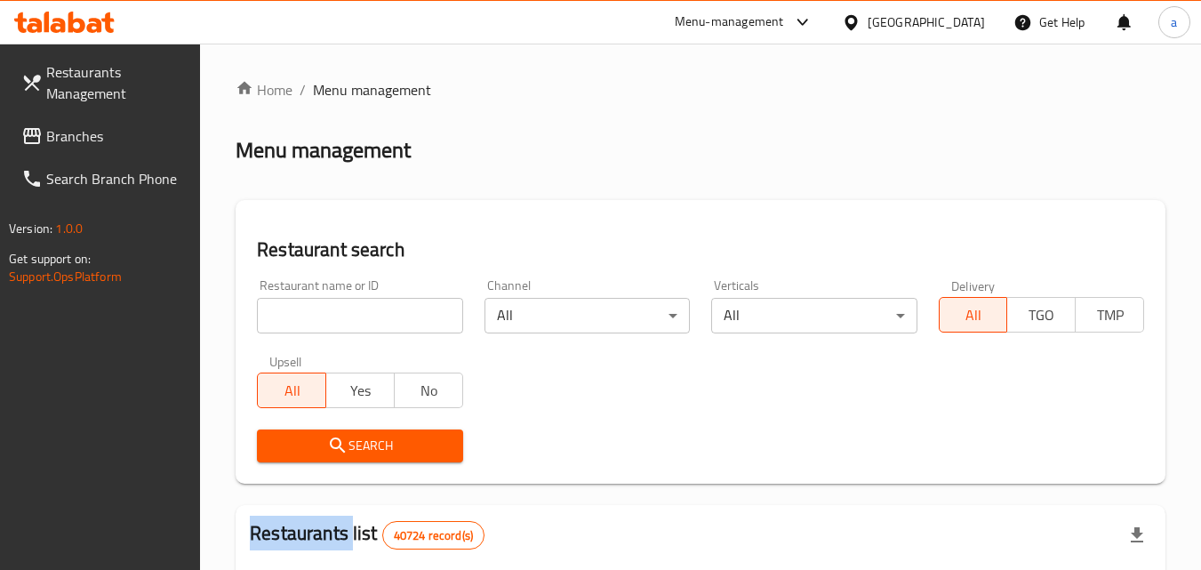
click at [330, 302] on div at bounding box center [600, 285] width 1201 height 570
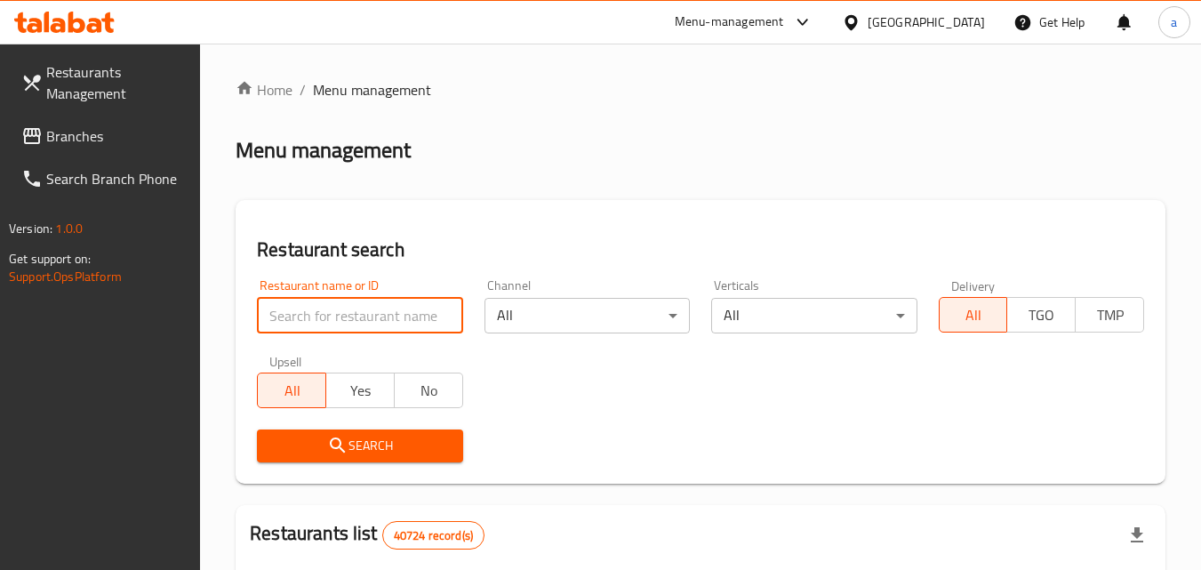
click at [328, 305] on input "search" at bounding box center [359, 316] width 205 height 36
paste input "702903"
type input "702903"
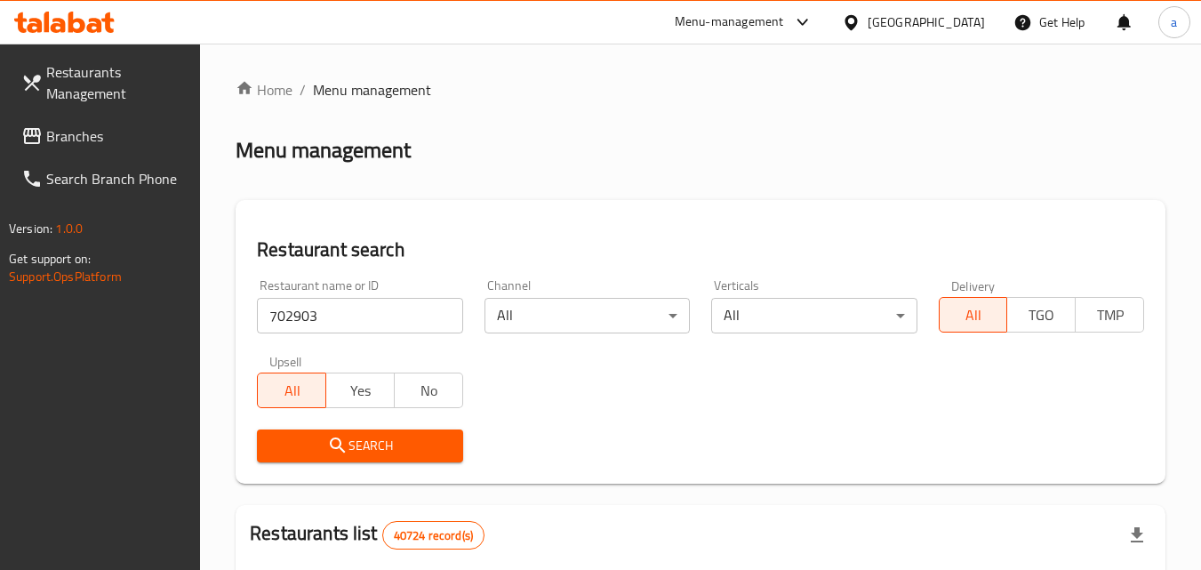
click at [303, 441] on span "Search" at bounding box center [359, 446] width 177 height 22
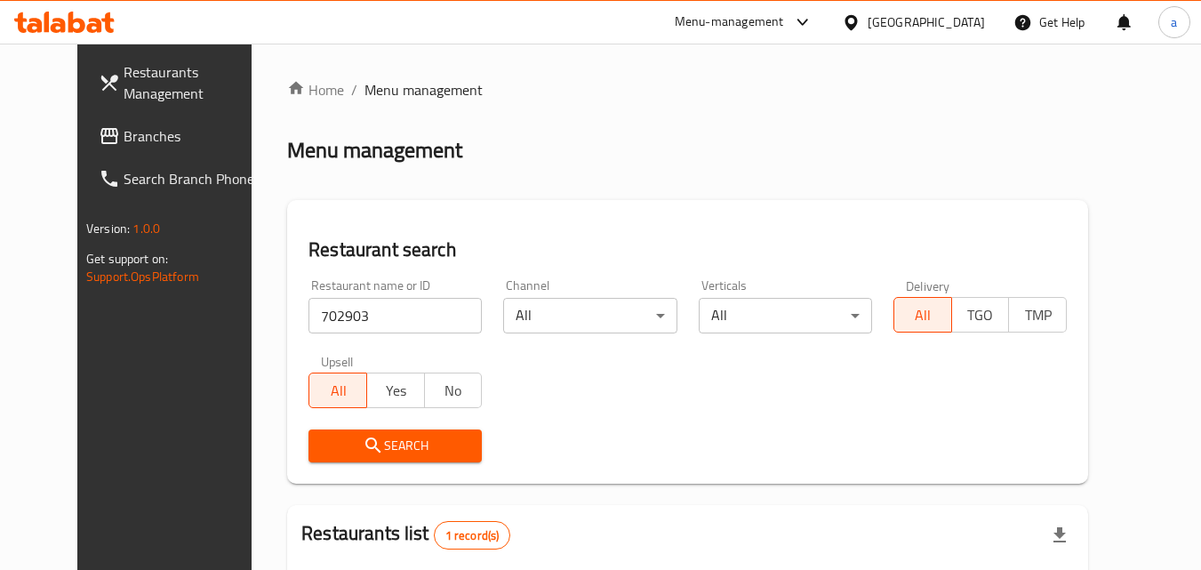
click at [84, 123] on link "Branches" at bounding box center [181, 136] width 194 height 43
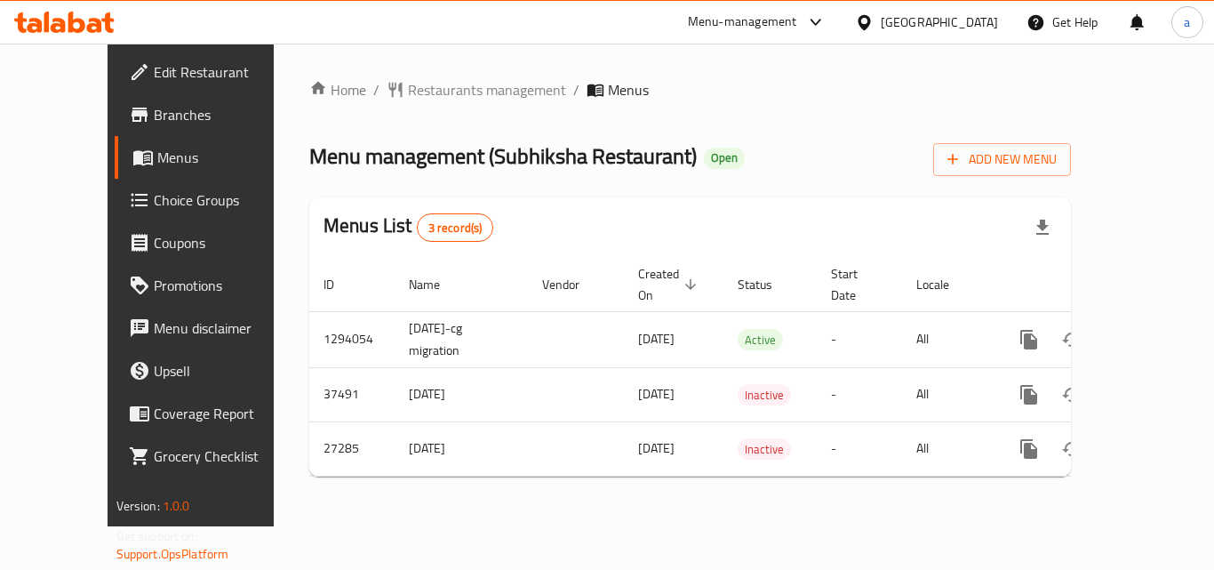
click at [435, 84] on span "Restaurants management" at bounding box center [487, 89] width 158 height 21
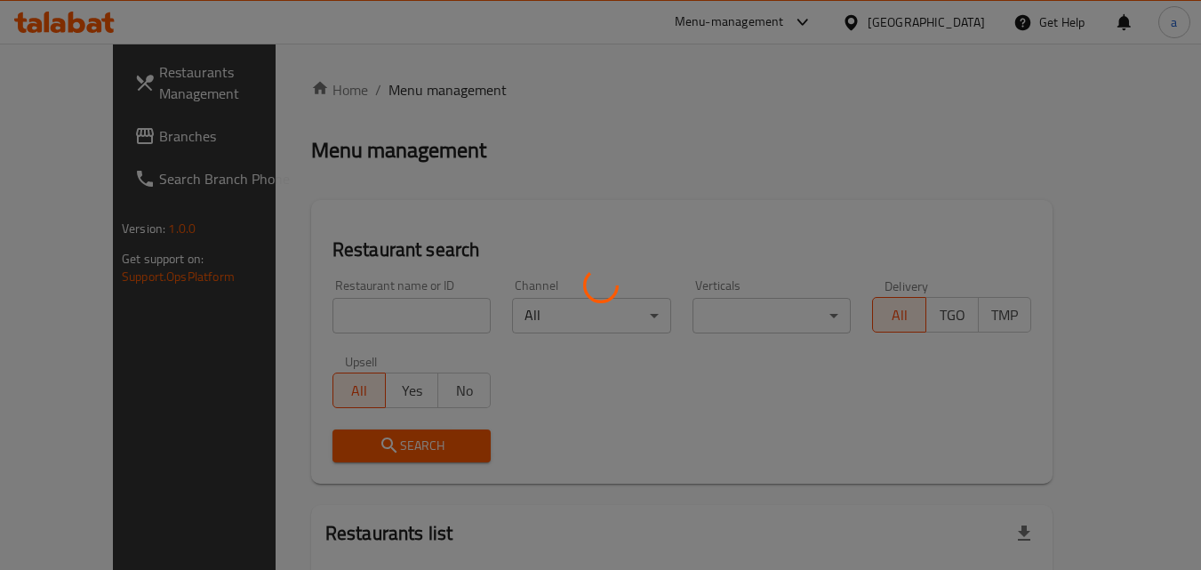
click at [307, 316] on div at bounding box center [600, 285] width 1201 height 570
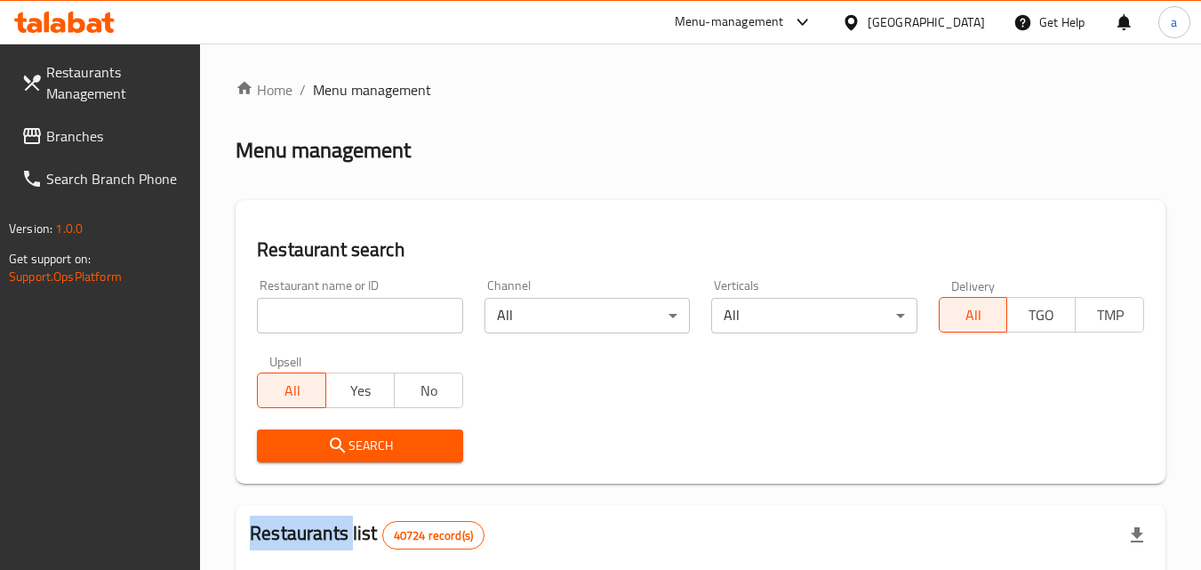
click at [308, 315] on div at bounding box center [600, 285] width 1201 height 570
click at [308, 315] on input "search" at bounding box center [359, 316] width 205 height 36
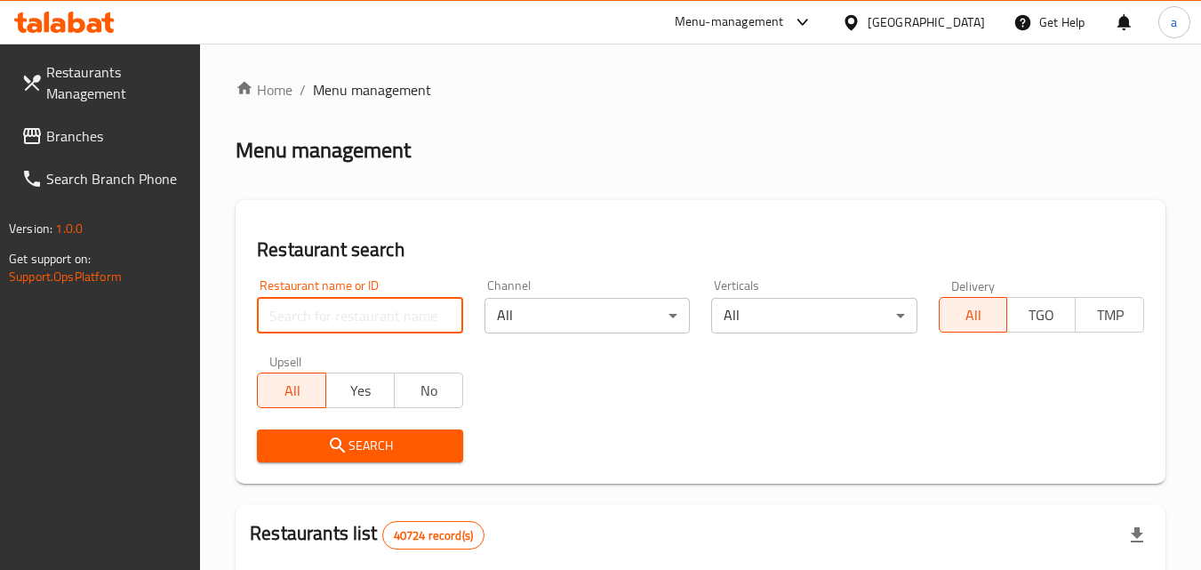
paste input "8445"
type input "8445"
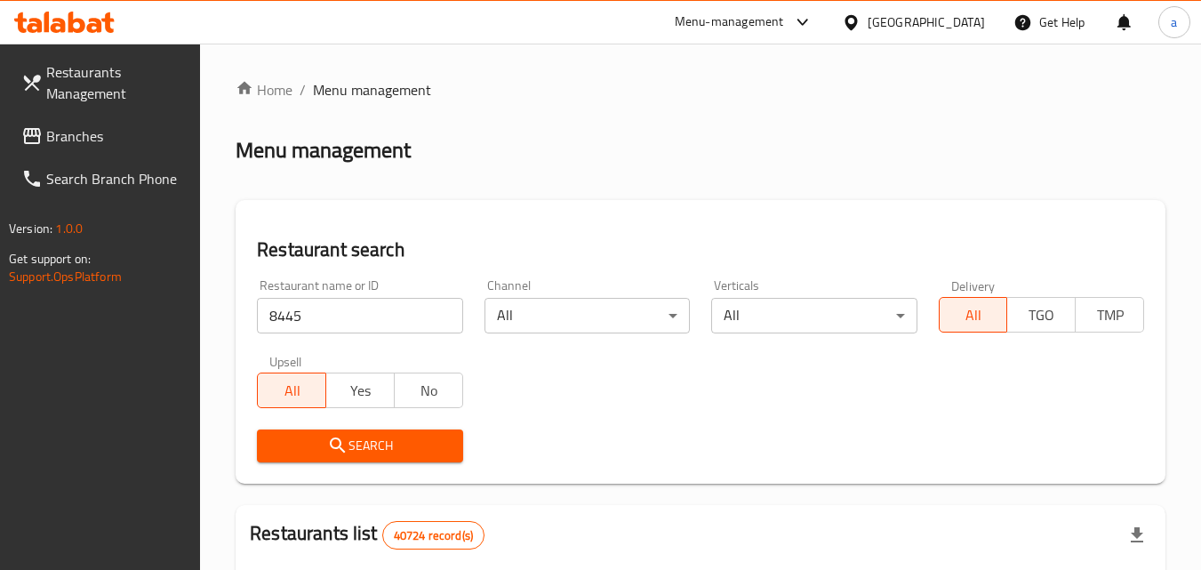
click at [300, 451] on span "Search" at bounding box center [359, 446] width 177 height 22
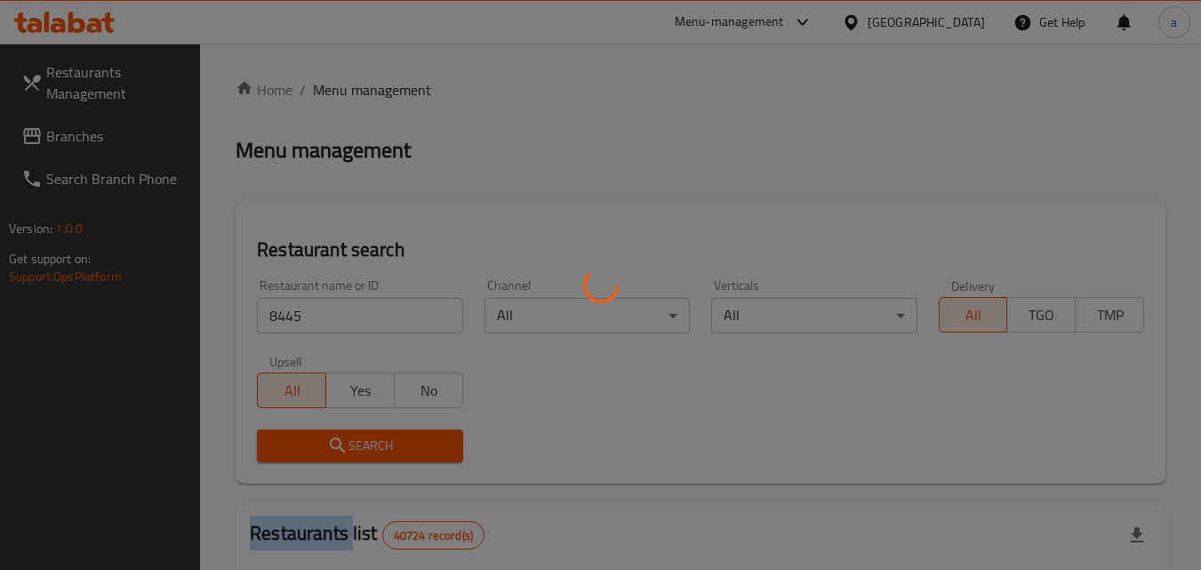
click at [300, 451] on div at bounding box center [600, 285] width 1201 height 570
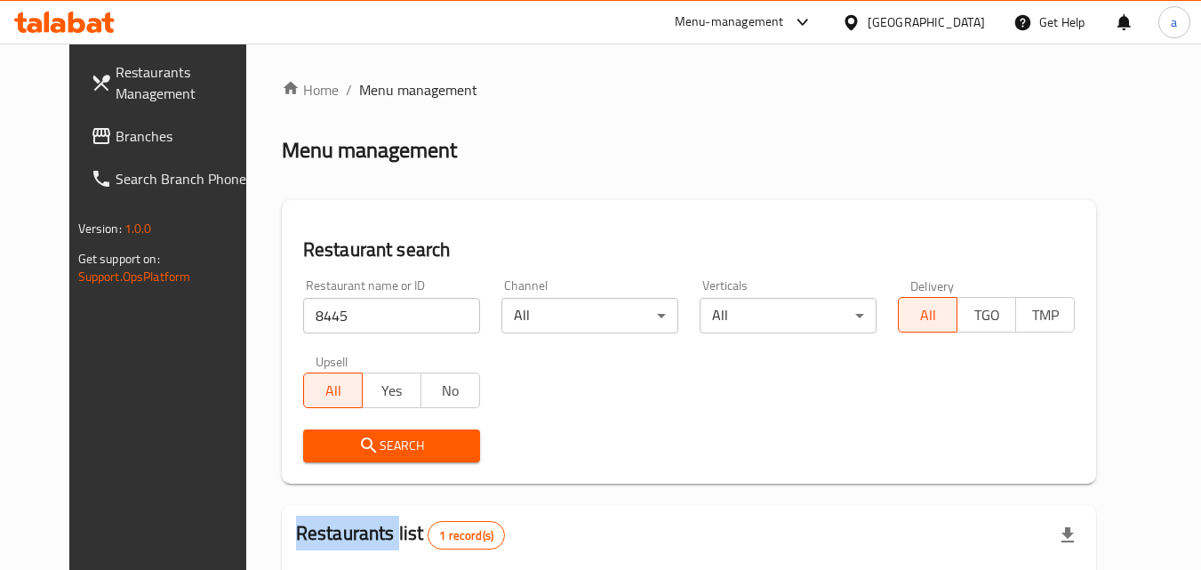
click at [116, 141] on span "Branches" at bounding box center [186, 135] width 140 height 21
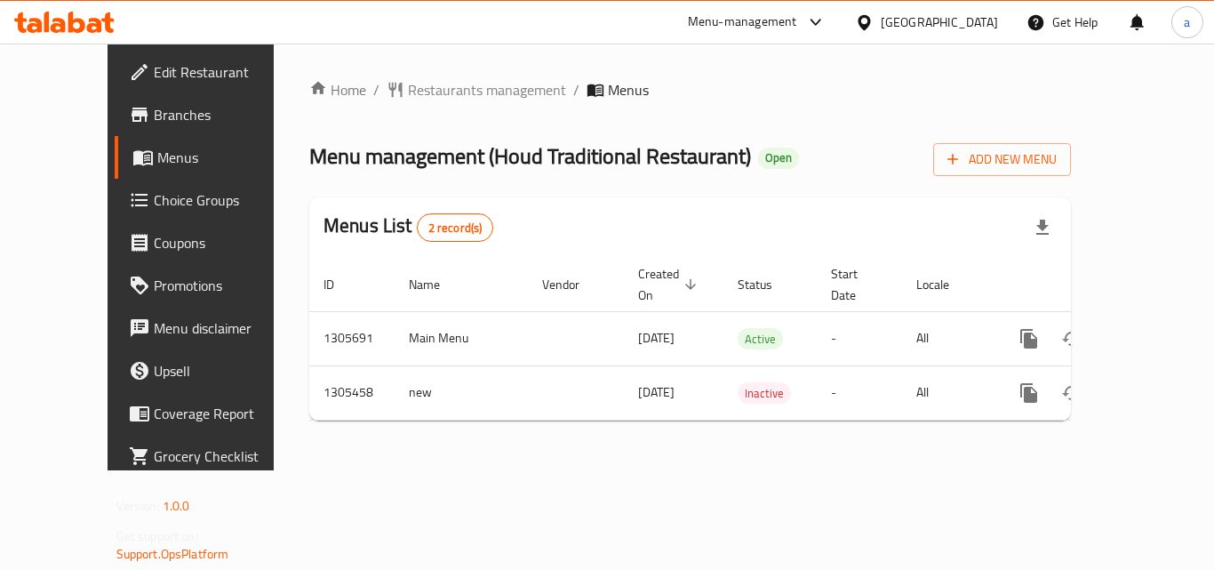
click at [382, 103] on div at bounding box center [607, 285] width 1214 height 570
click at [382, 103] on div "Home / Restaurants management / Menus Menu management ( Houd Traditional Restau…" at bounding box center [690, 257] width 762 height 356
click at [408, 92] on span "Restaurants management" at bounding box center [487, 89] width 158 height 21
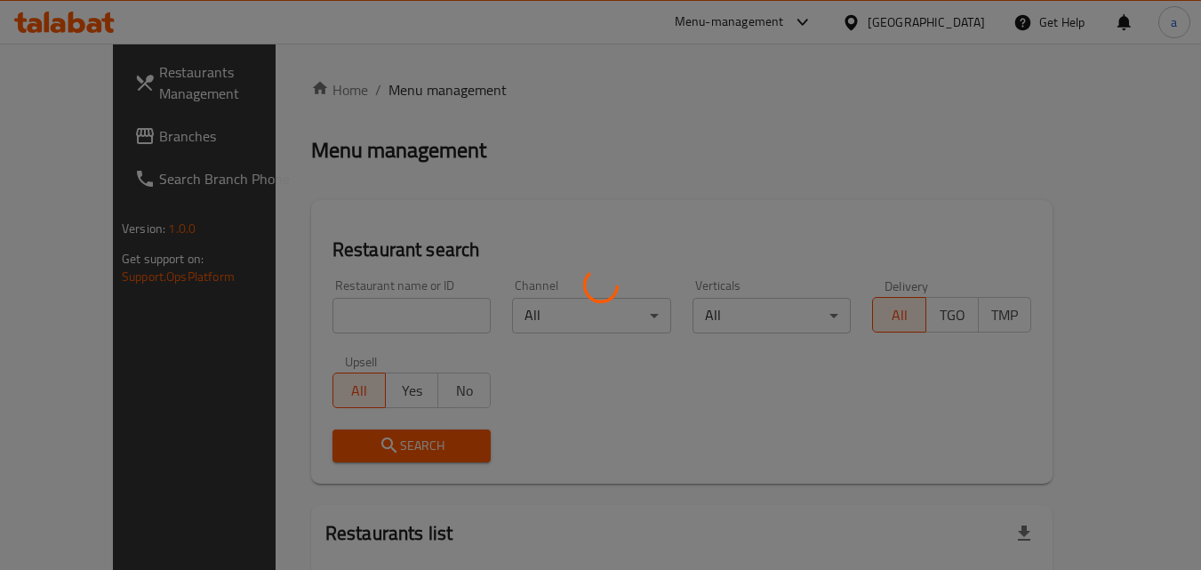
click at [357, 305] on div at bounding box center [600, 285] width 1201 height 570
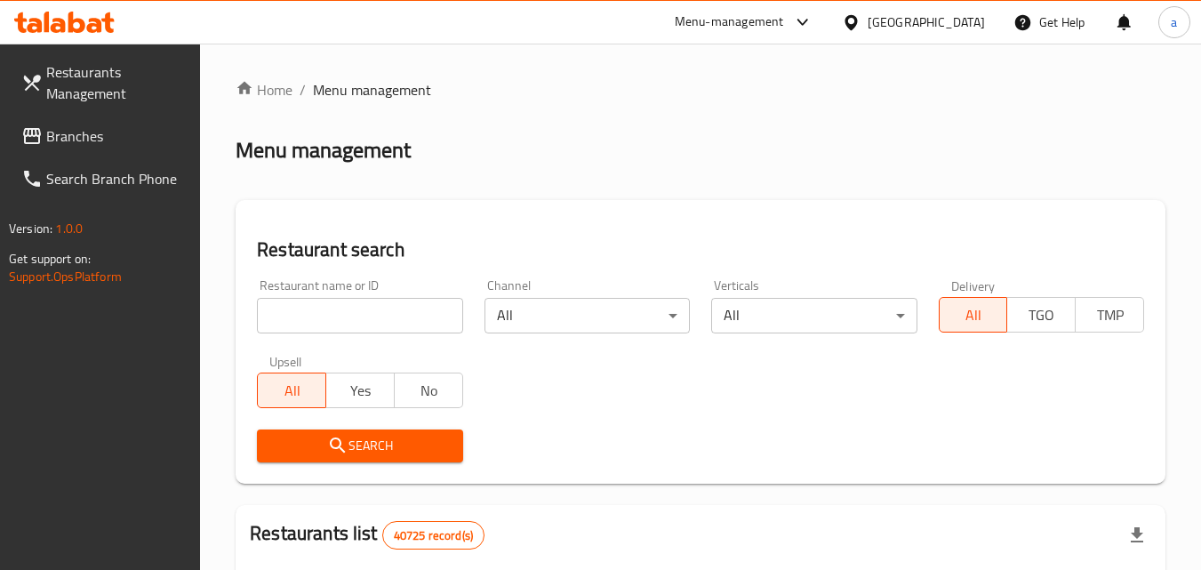
click at [357, 305] on div at bounding box center [600, 285] width 1201 height 570
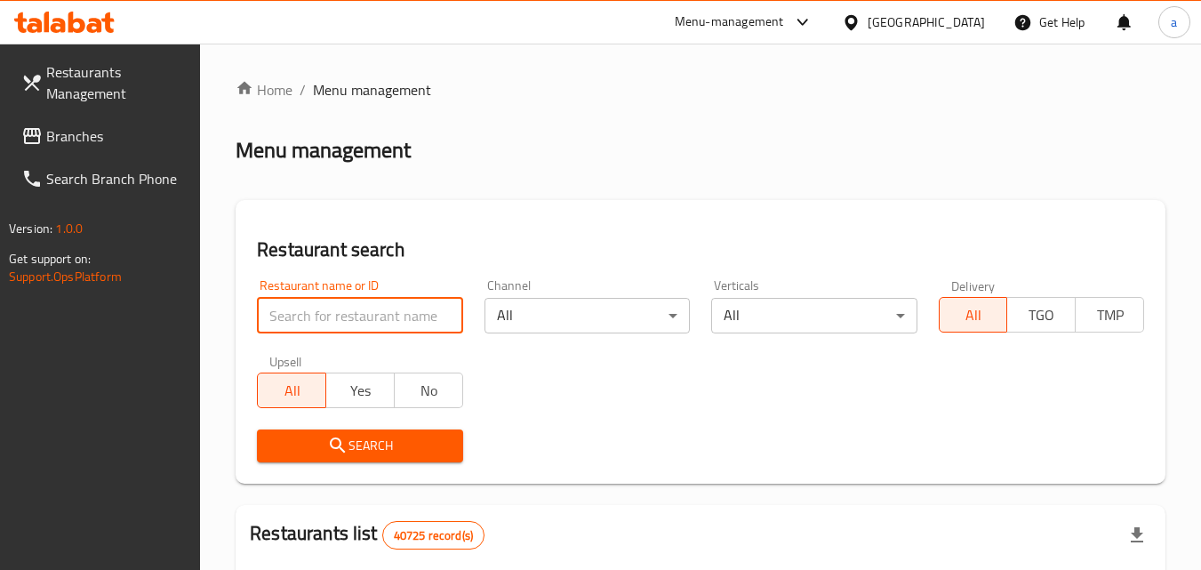
click at [357, 305] on input "search" at bounding box center [359, 316] width 205 height 36
paste input "703704"
type input "703704"
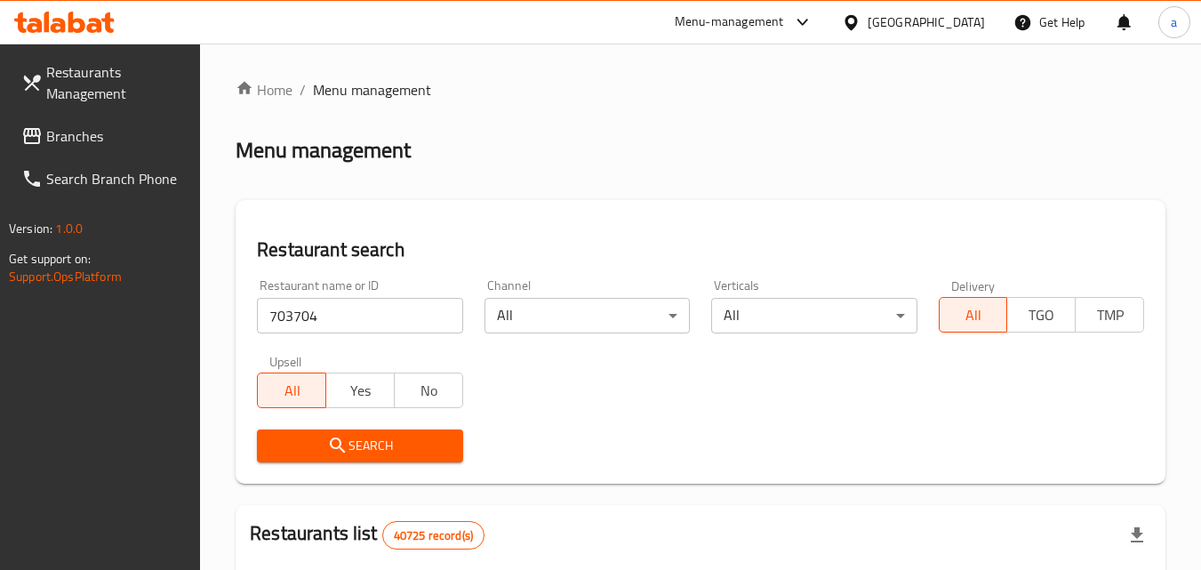
click at [296, 459] on button "Search" at bounding box center [359, 445] width 205 height 33
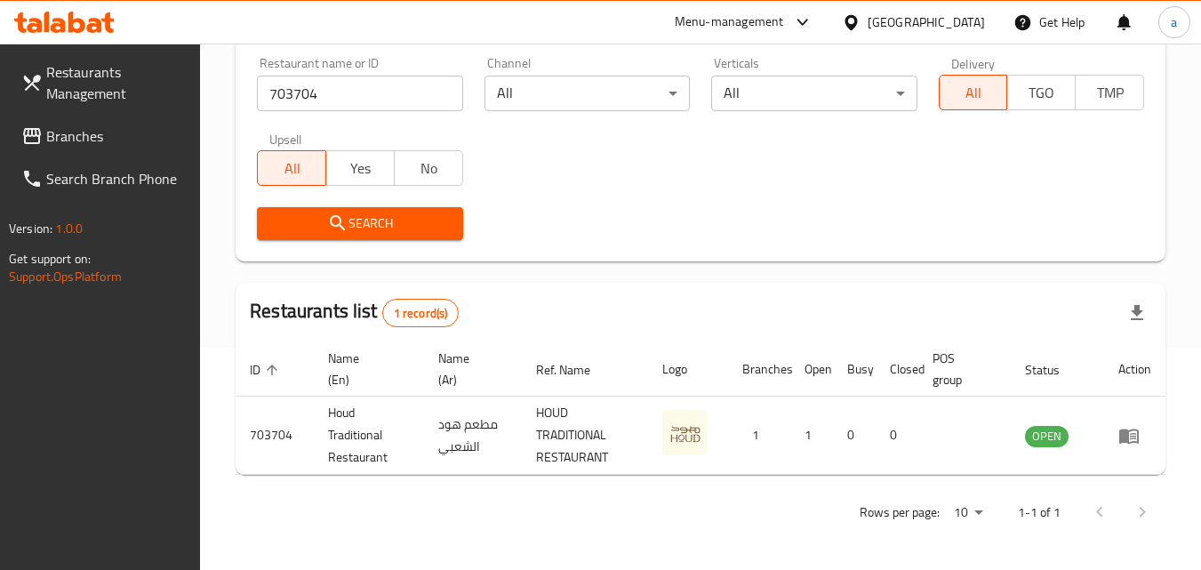
scroll to position [223, 0]
click at [79, 141] on span "Branches" at bounding box center [116, 135] width 140 height 21
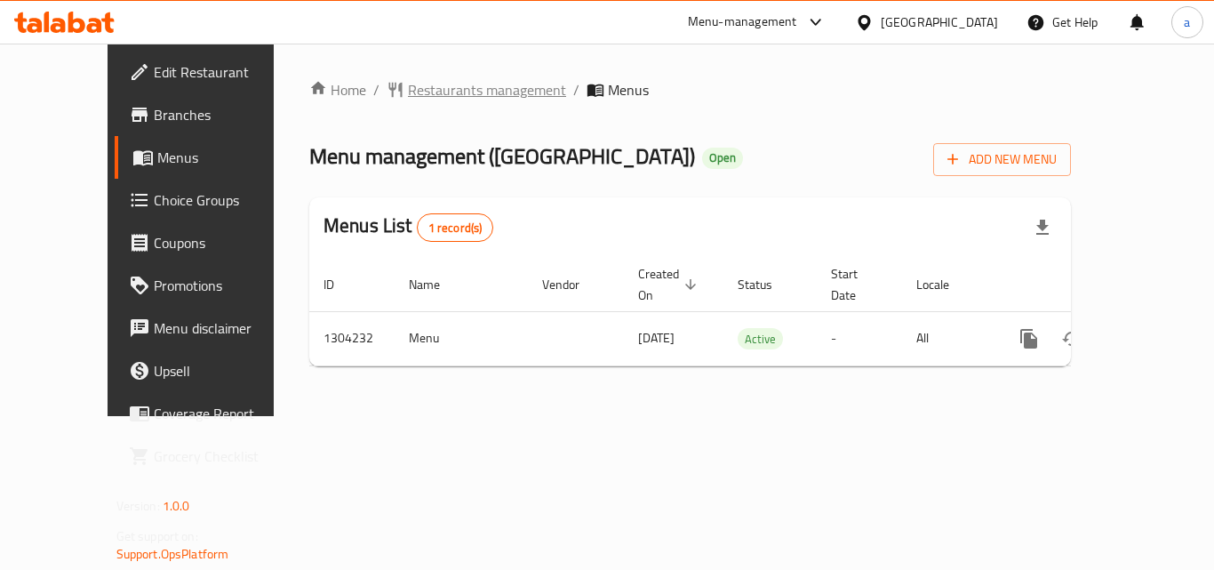
click at [448, 79] on span "Restaurants management" at bounding box center [487, 89] width 158 height 21
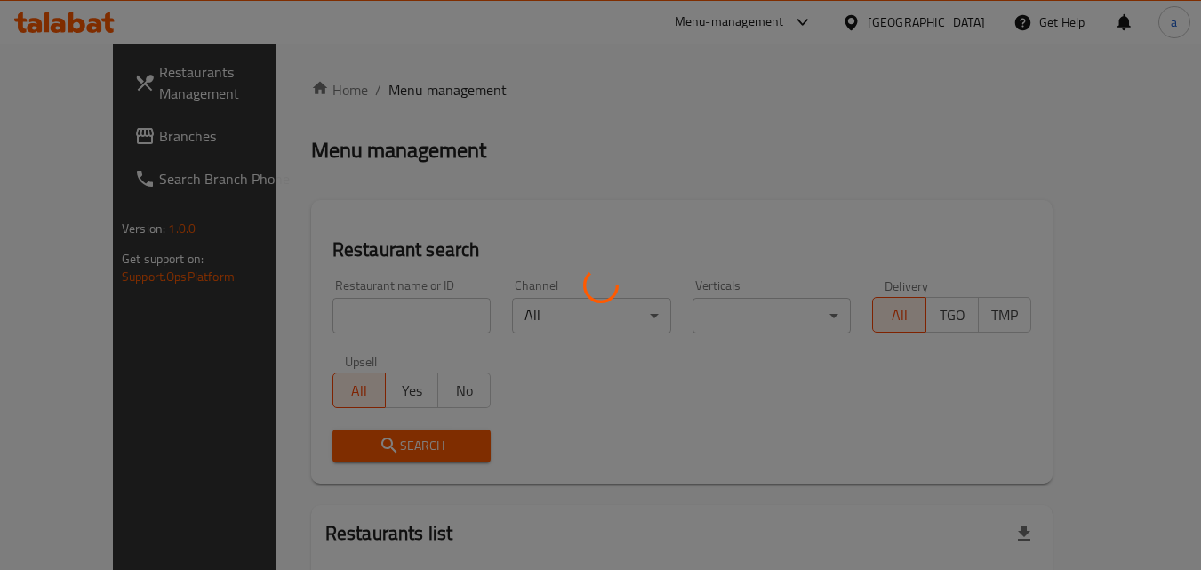
click at [324, 321] on div at bounding box center [600, 285] width 1201 height 570
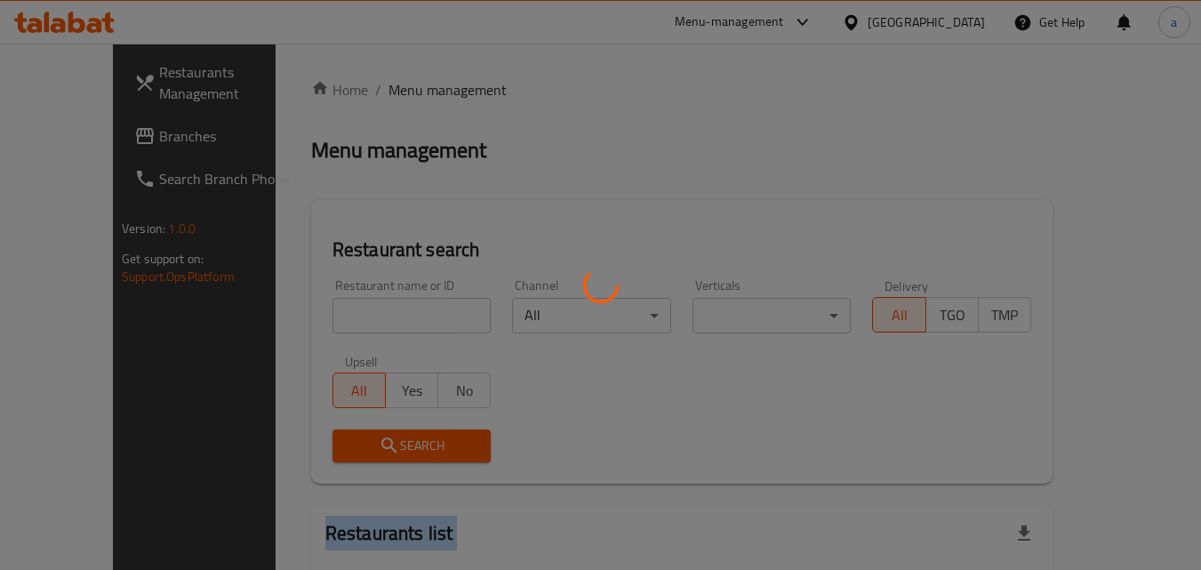
click at [324, 321] on div at bounding box center [600, 285] width 1201 height 570
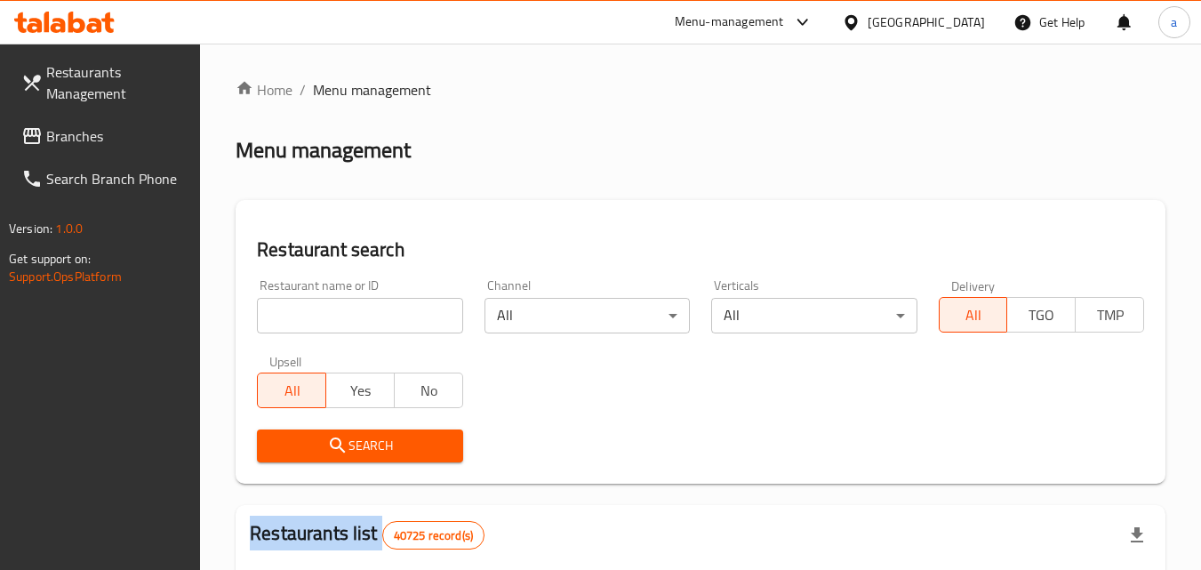
click at [293, 317] on input "search" at bounding box center [359, 316] width 205 height 36
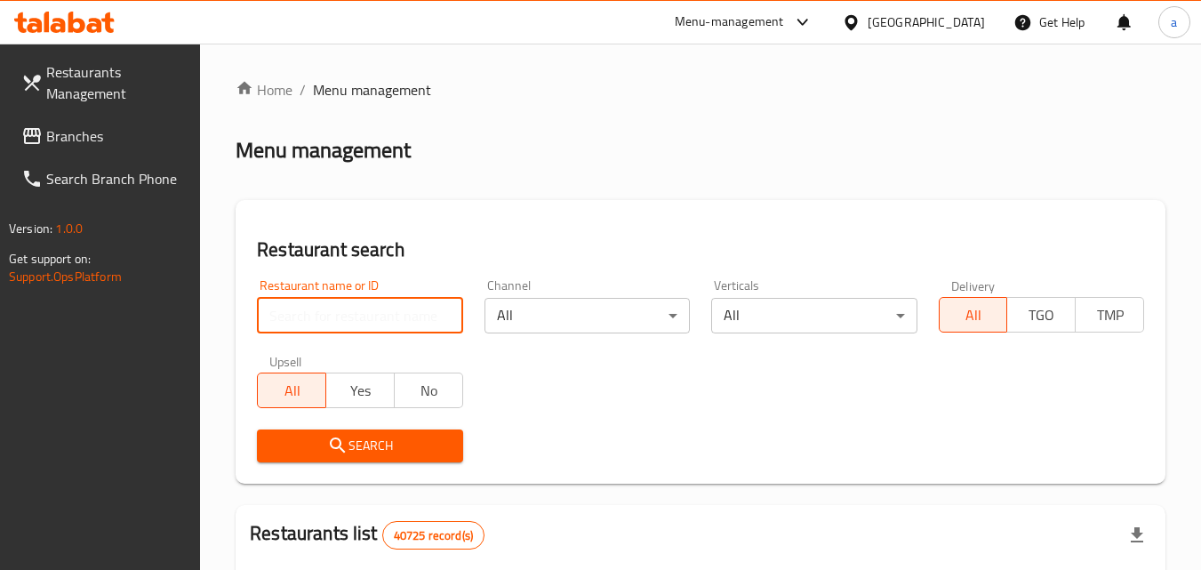
paste input "703087"
type input "703087"
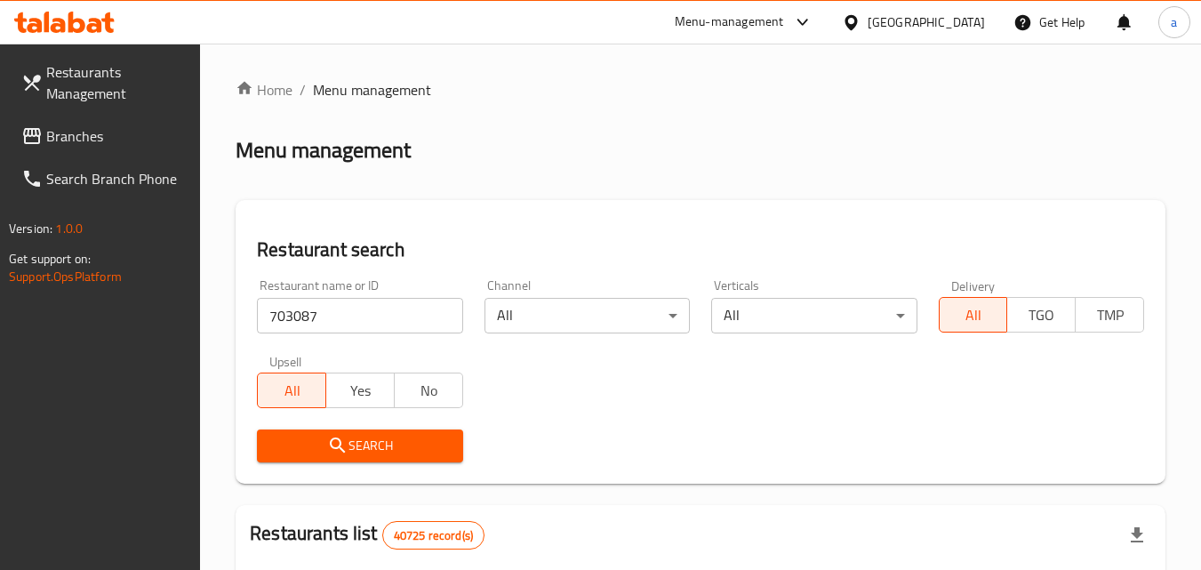
click at [309, 443] on span "Search" at bounding box center [359, 446] width 177 height 22
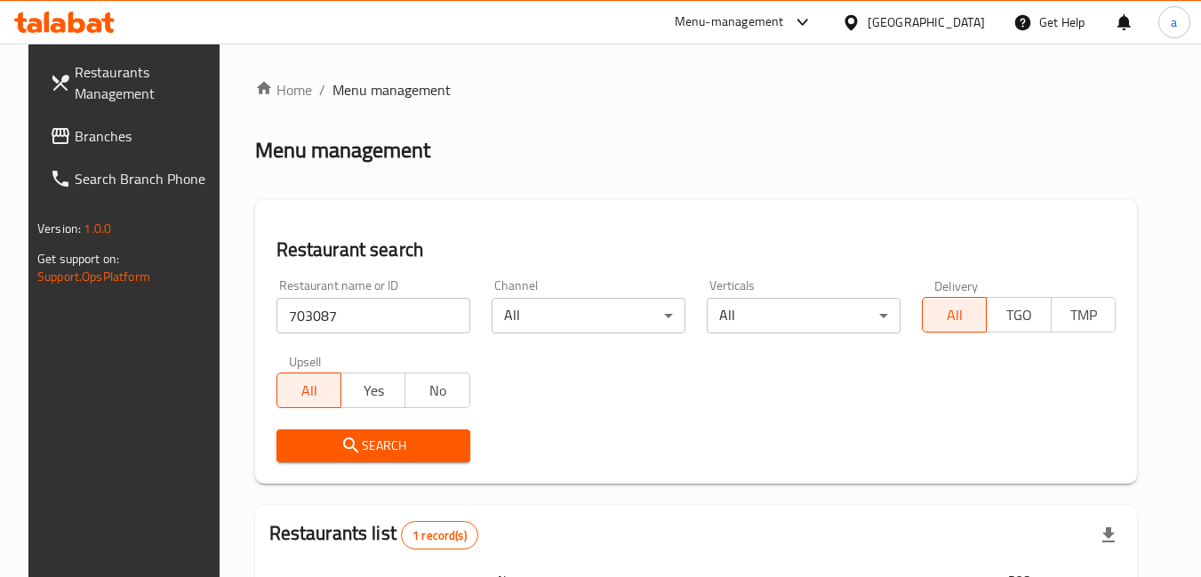
click at [102, 168] on span "Search Branch Phone" at bounding box center [145, 178] width 140 height 21
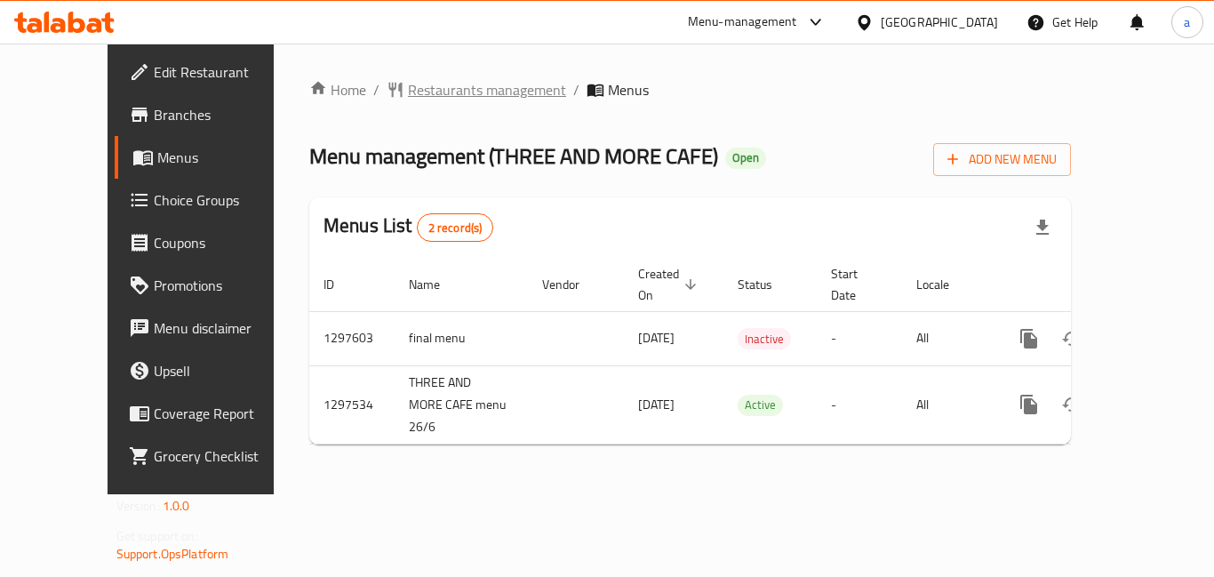
click at [432, 92] on span "Restaurants management" at bounding box center [487, 89] width 158 height 21
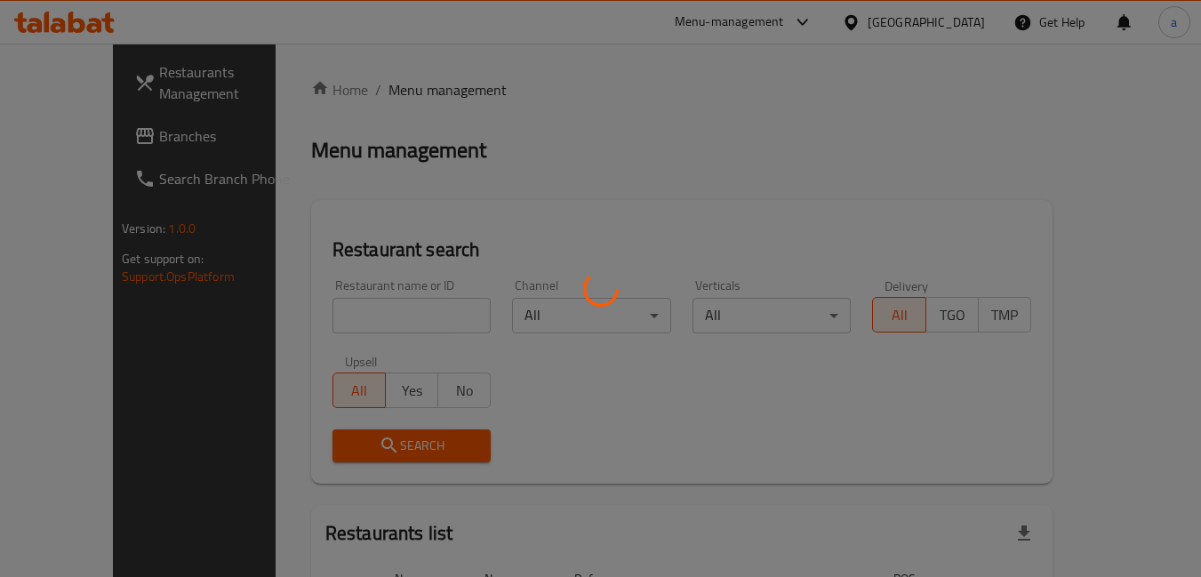
click at [301, 303] on div at bounding box center [600, 288] width 1201 height 577
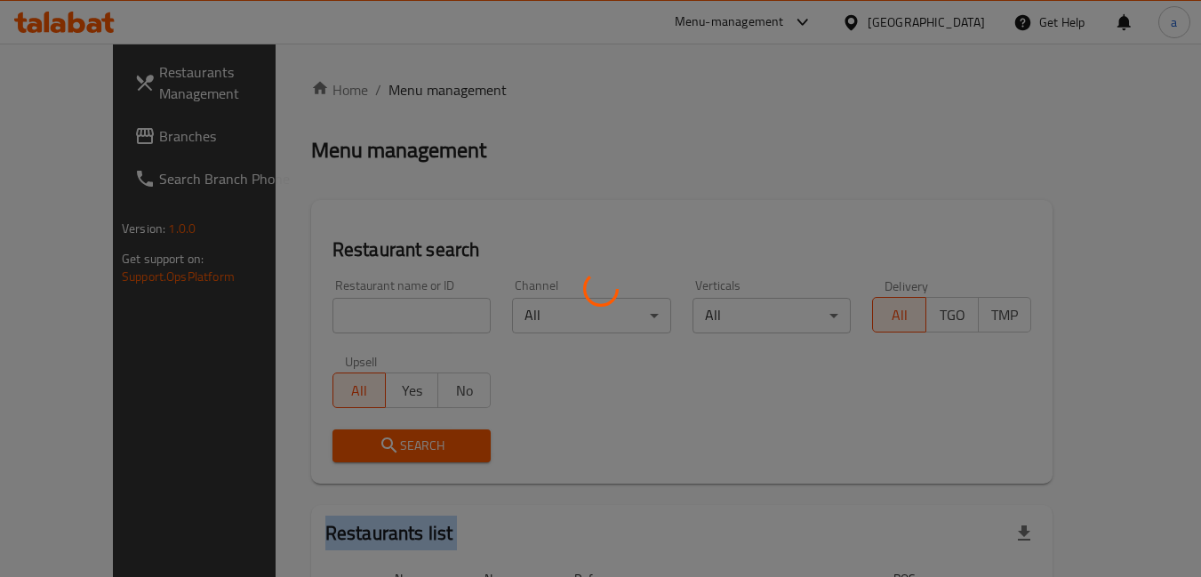
click at [301, 303] on div at bounding box center [600, 288] width 1201 height 577
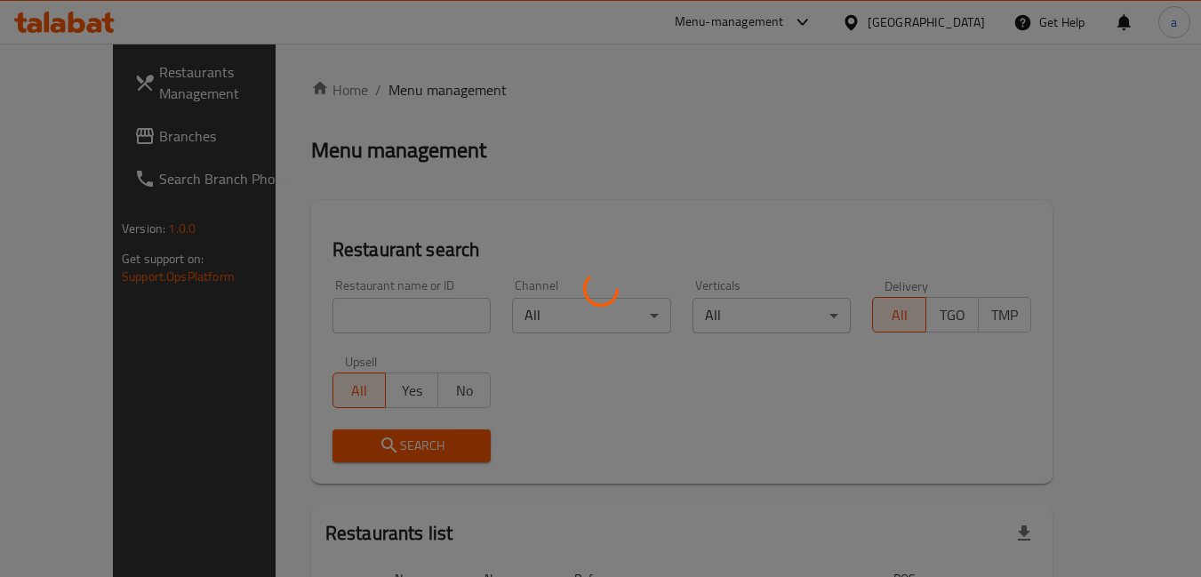
click at [301, 308] on div at bounding box center [600, 288] width 1201 height 577
click at [300, 309] on div at bounding box center [600, 288] width 1201 height 577
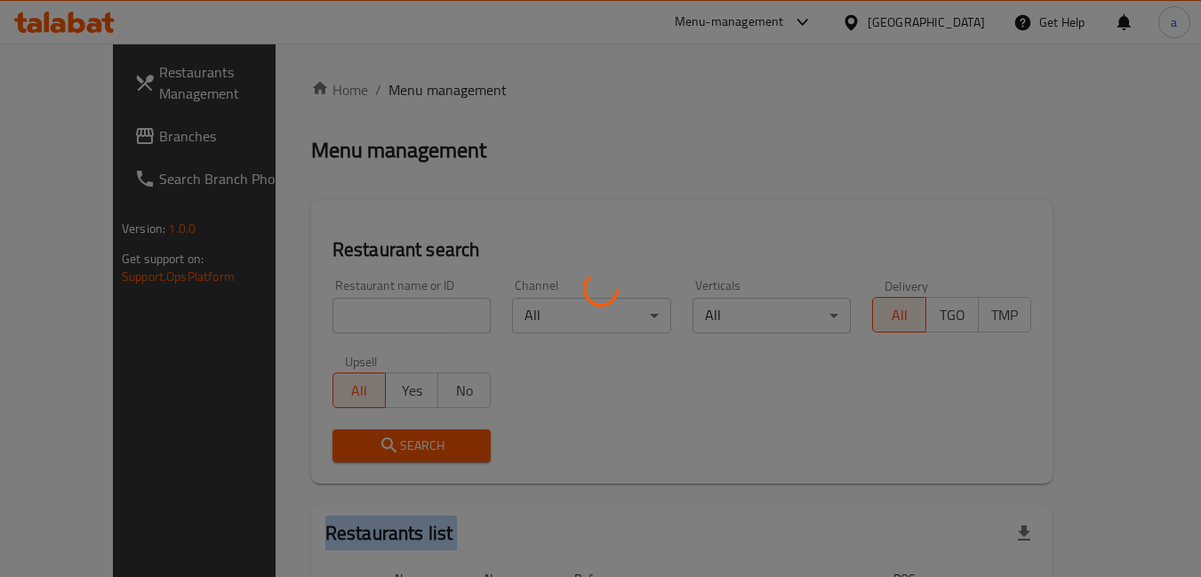
click at [300, 309] on div at bounding box center [600, 288] width 1201 height 577
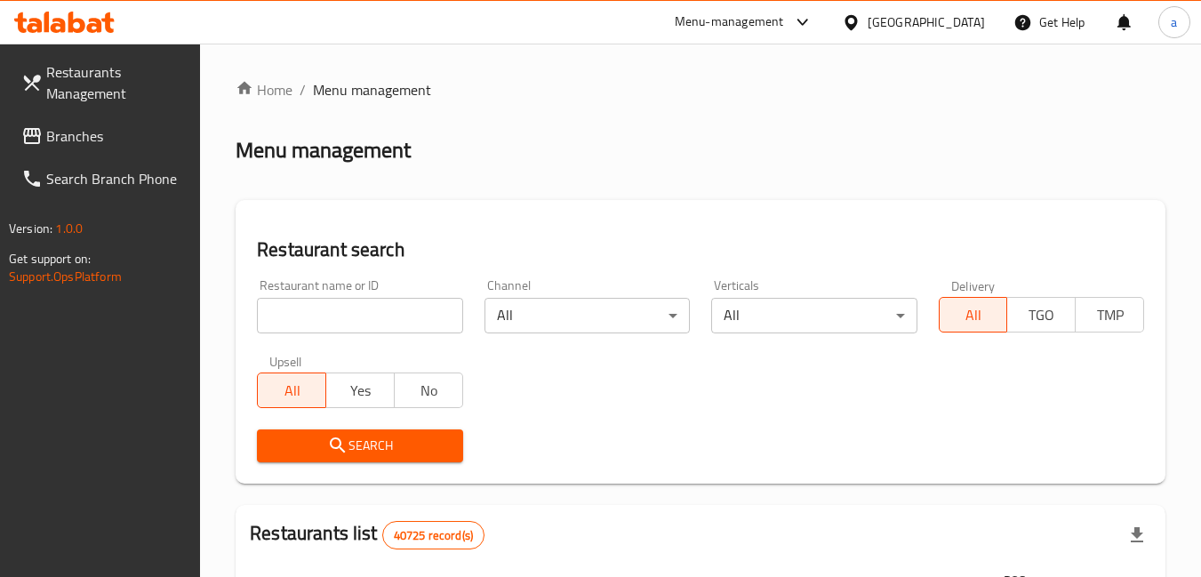
click at [300, 309] on input "search" at bounding box center [359, 316] width 205 height 36
paste input "700181"
type input "700181"
click at [317, 436] on span "Search" at bounding box center [359, 446] width 177 height 22
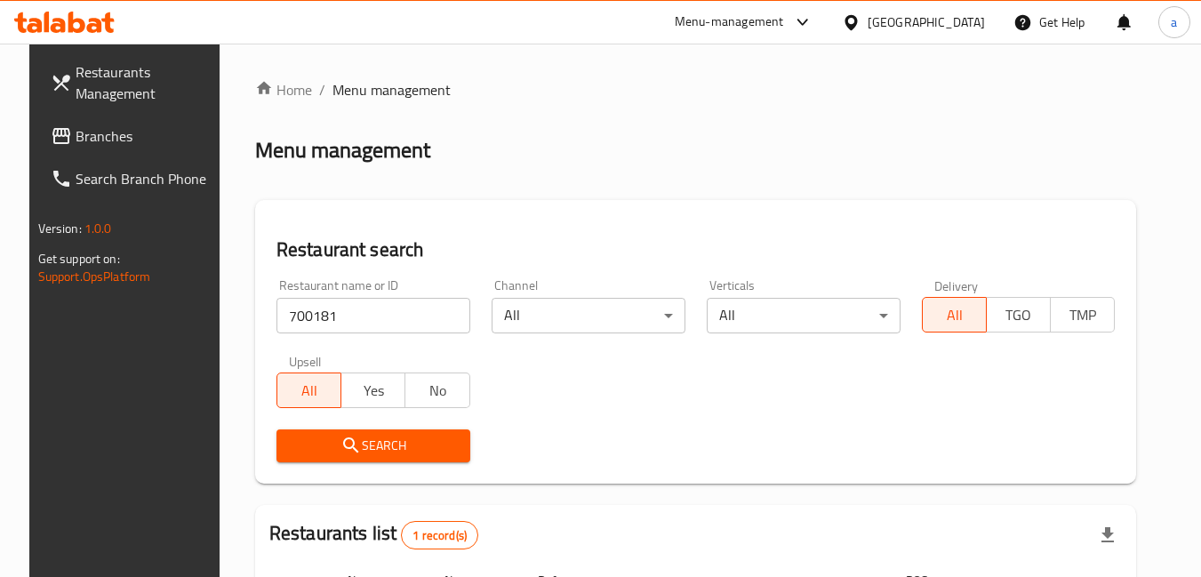
click at [76, 139] on span "Branches" at bounding box center [146, 135] width 140 height 21
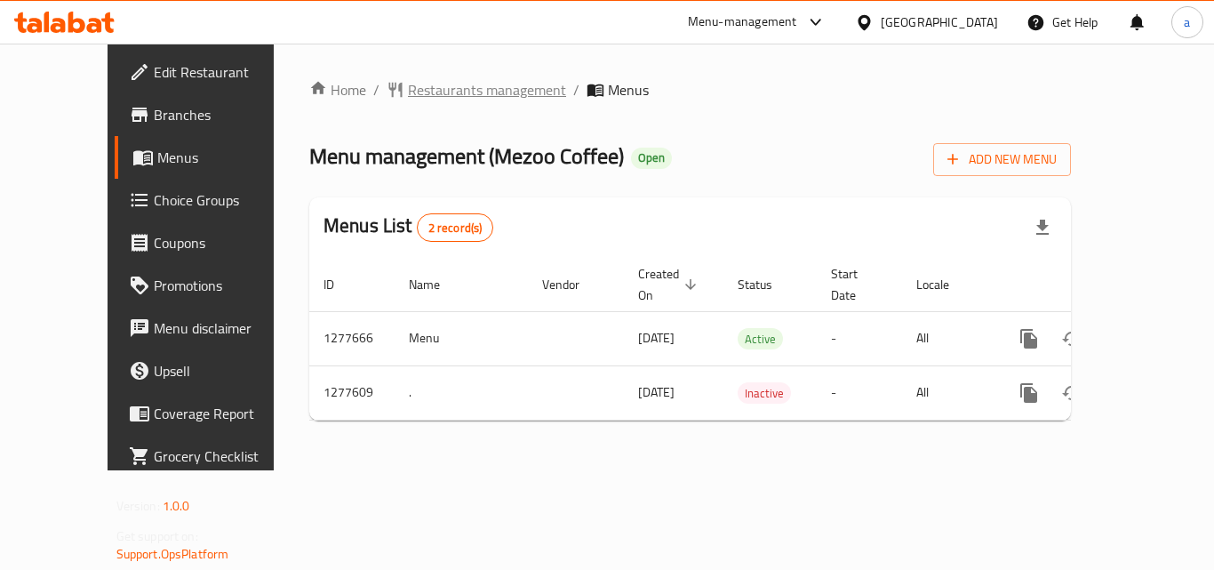
click at [408, 100] on span "Restaurants management" at bounding box center [487, 89] width 158 height 21
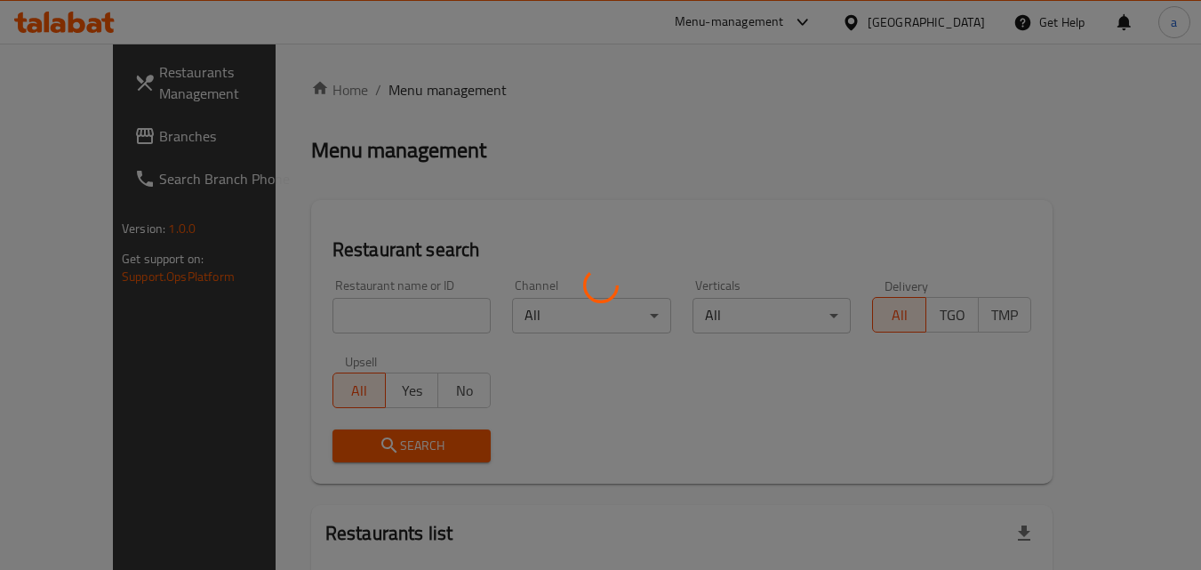
click at [360, 318] on div at bounding box center [600, 285] width 1201 height 570
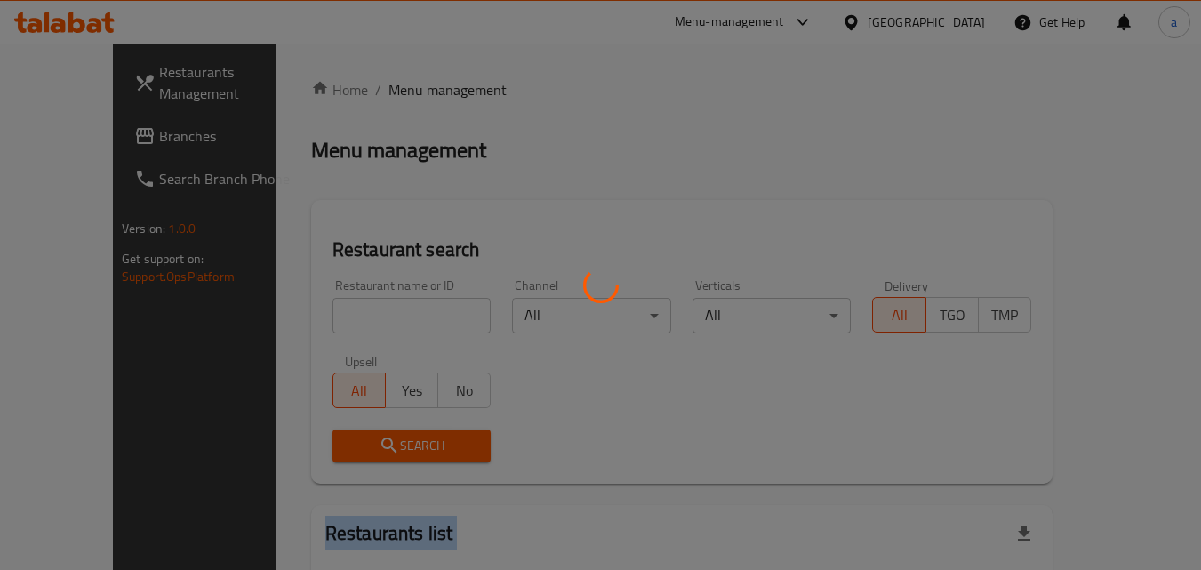
click at [360, 318] on div at bounding box center [600, 285] width 1201 height 570
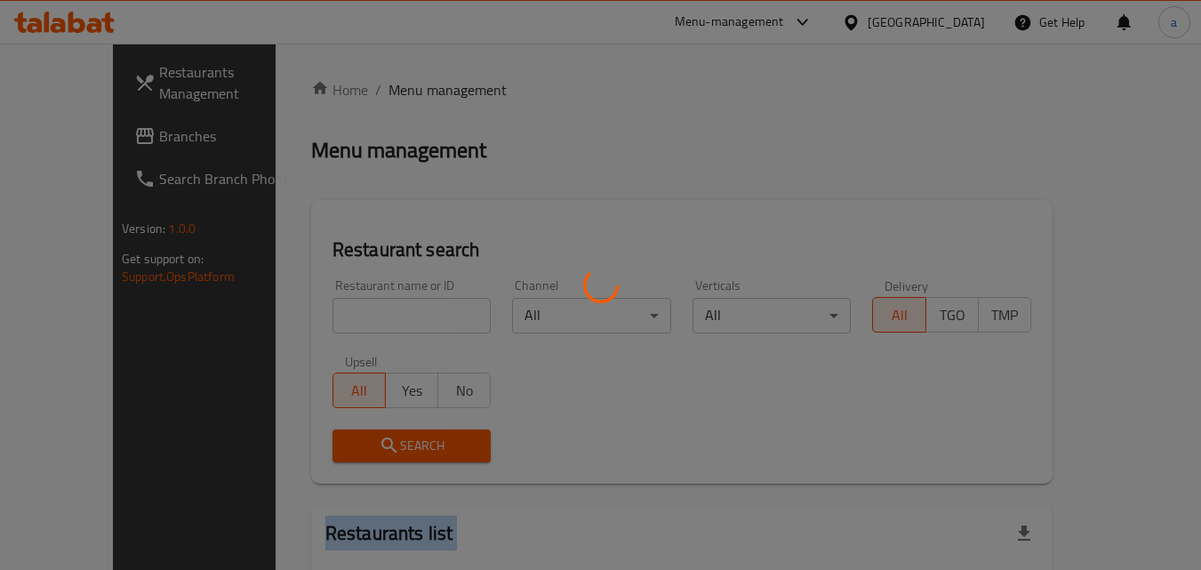
click at [360, 318] on div at bounding box center [600, 285] width 1201 height 570
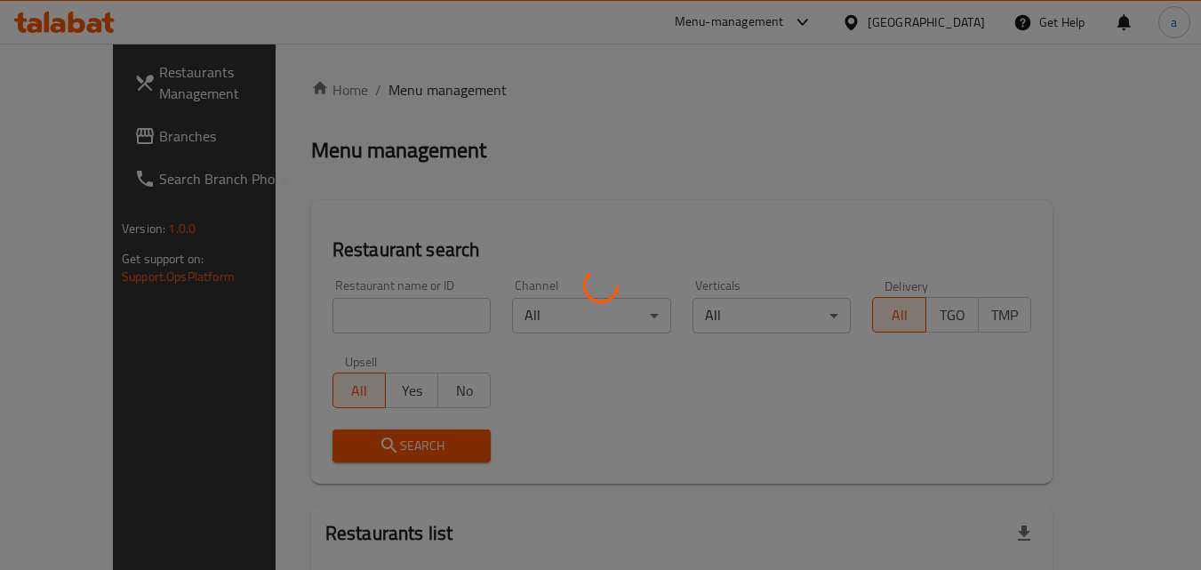
click at [360, 318] on div at bounding box center [600, 285] width 1201 height 570
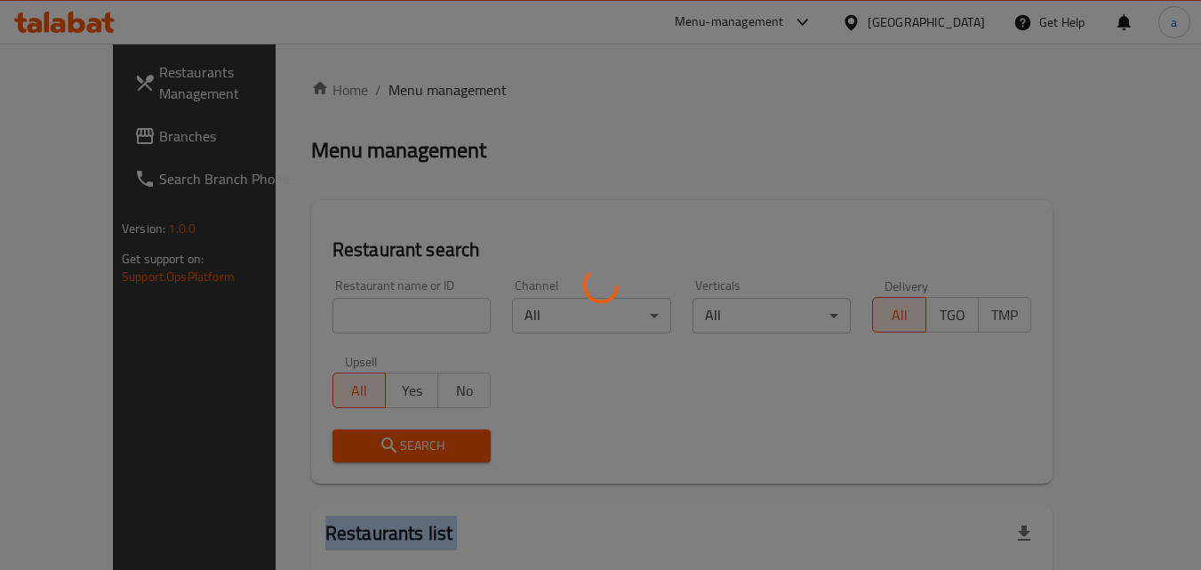
click at [360, 318] on div at bounding box center [600, 285] width 1201 height 570
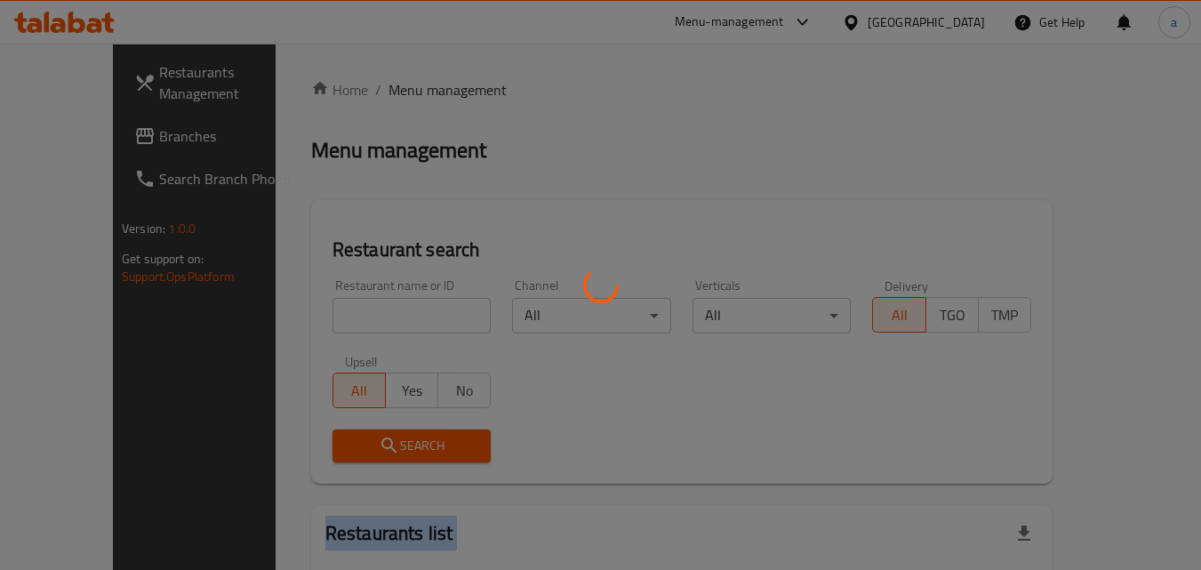
click at [360, 318] on div at bounding box center [600, 285] width 1201 height 570
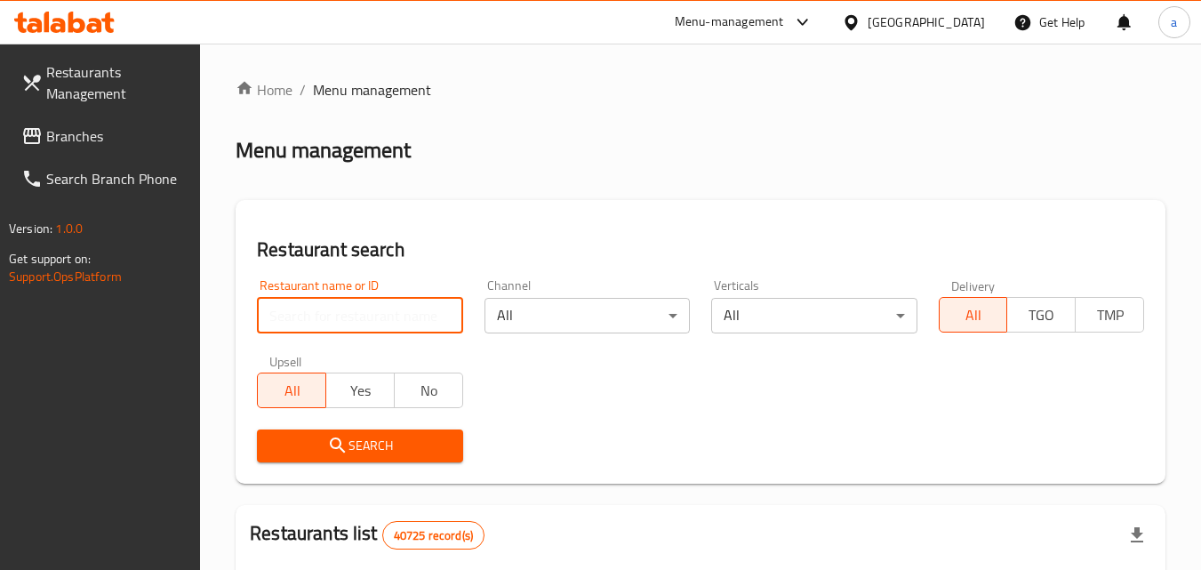
click at [277, 330] on input "search" at bounding box center [359, 316] width 205 height 36
paste input "692552"
type input "692552"
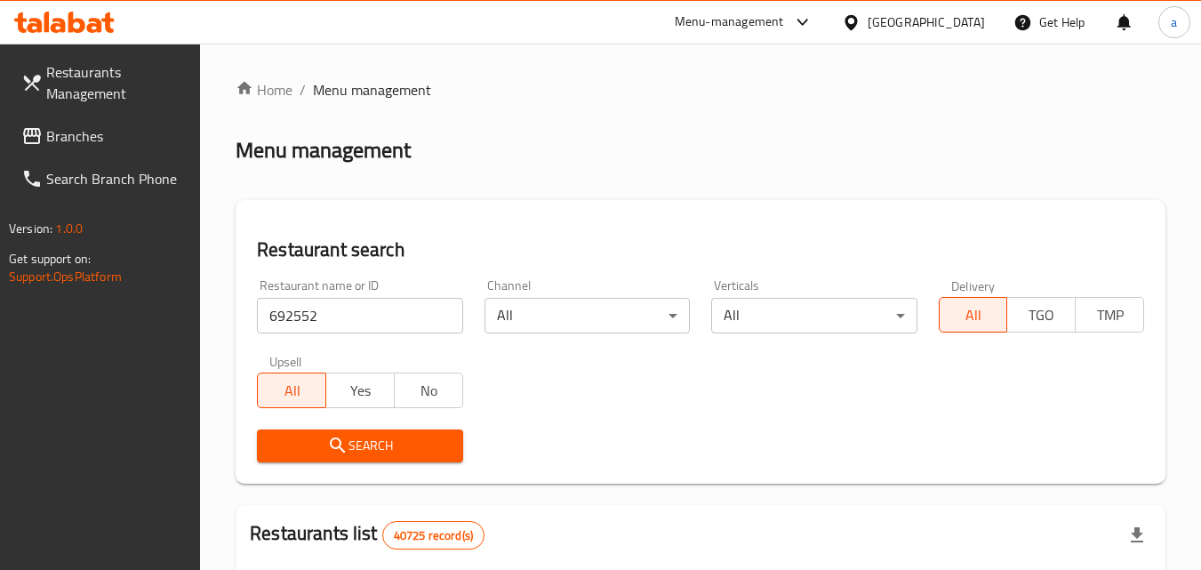
click at [311, 435] on span "Search" at bounding box center [359, 446] width 177 height 22
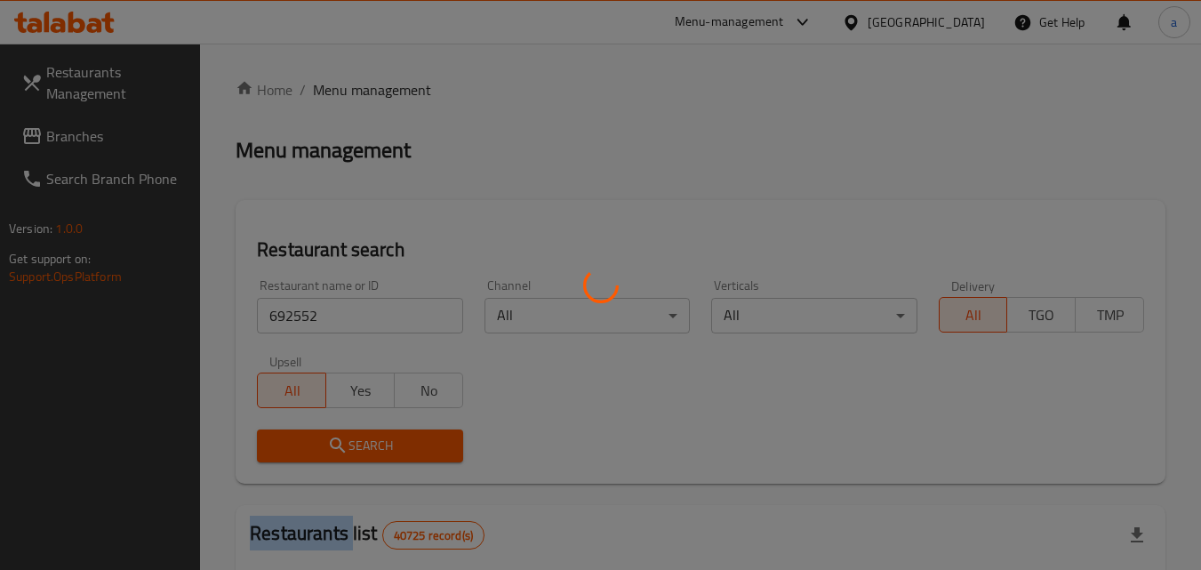
click at [311, 435] on div at bounding box center [600, 285] width 1201 height 570
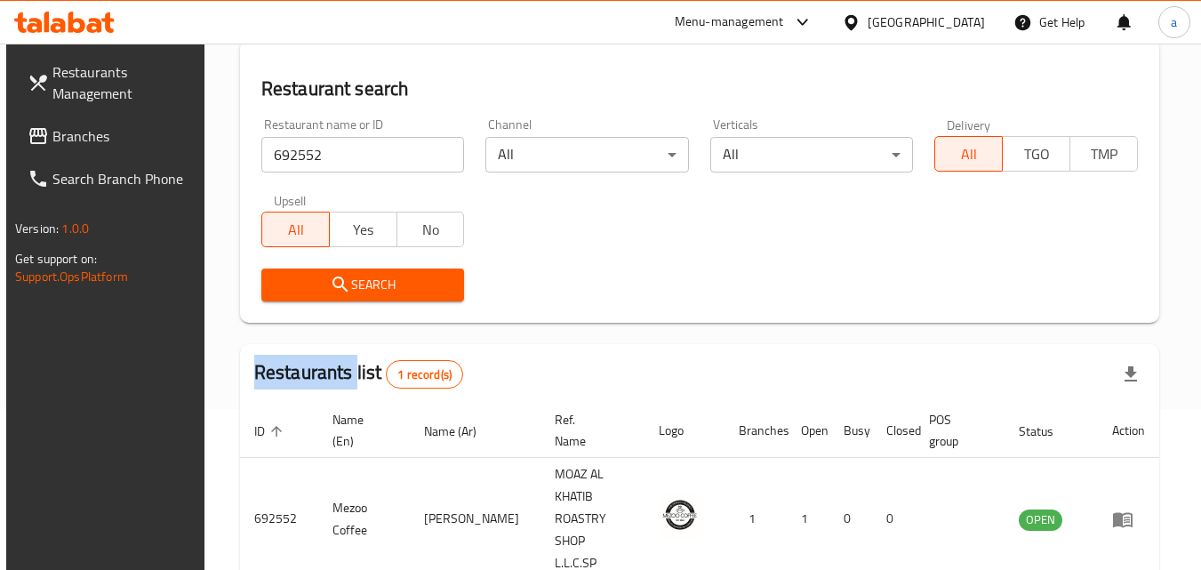
scroll to position [223, 0]
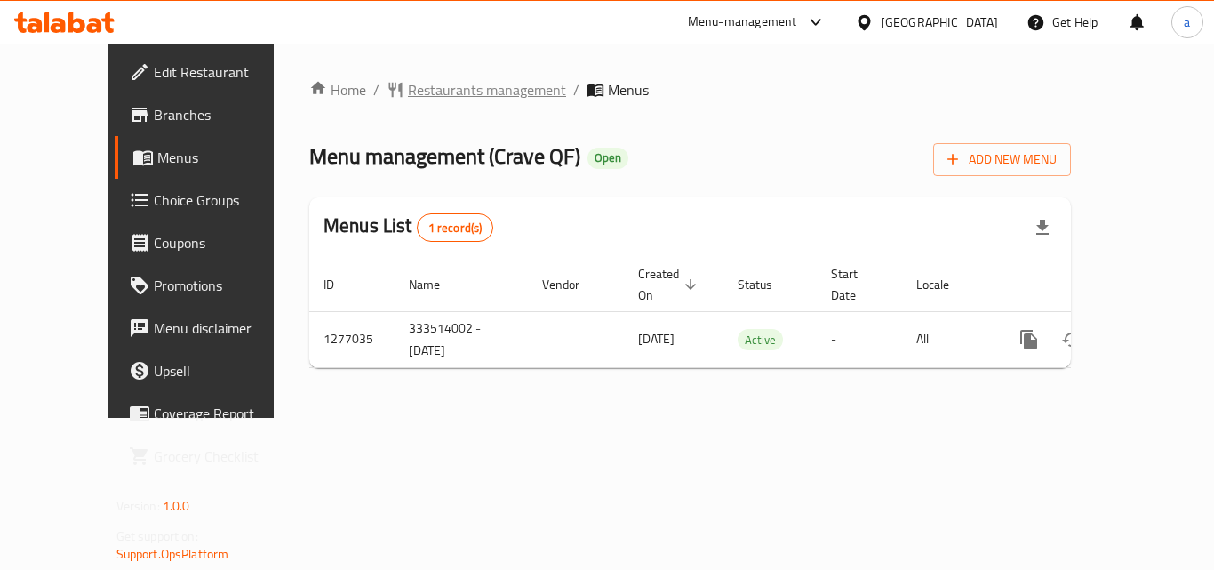
click at [436, 92] on span "Restaurants management" at bounding box center [487, 89] width 158 height 21
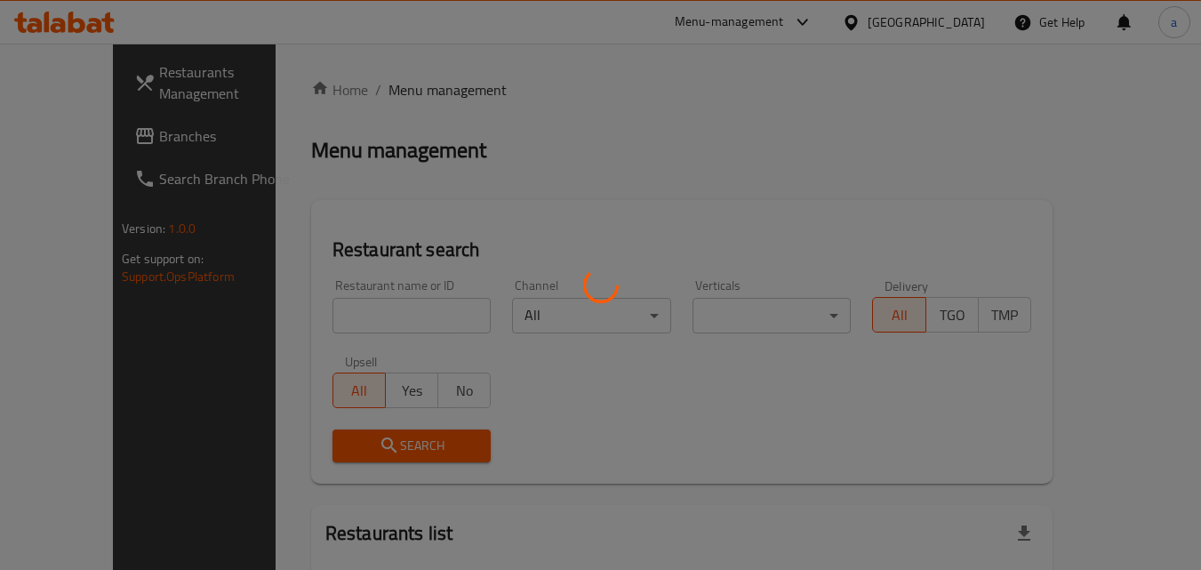
click at [341, 313] on div at bounding box center [600, 285] width 1201 height 570
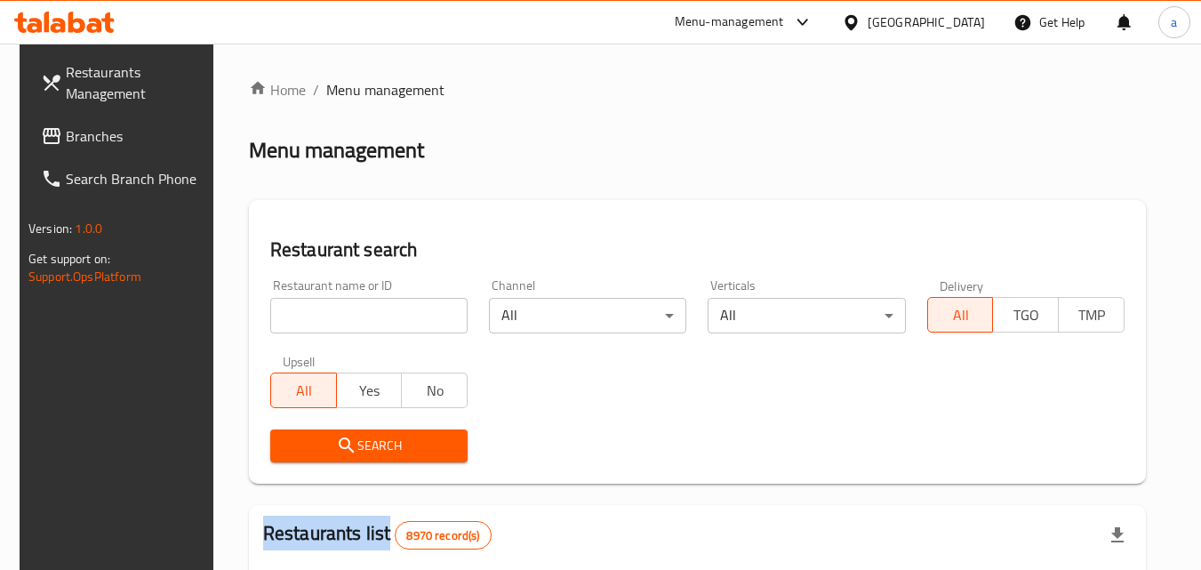
click at [341, 313] on div at bounding box center [600, 285] width 1201 height 570
click at [341, 313] on input "search" at bounding box center [368, 316] width 197 height 36
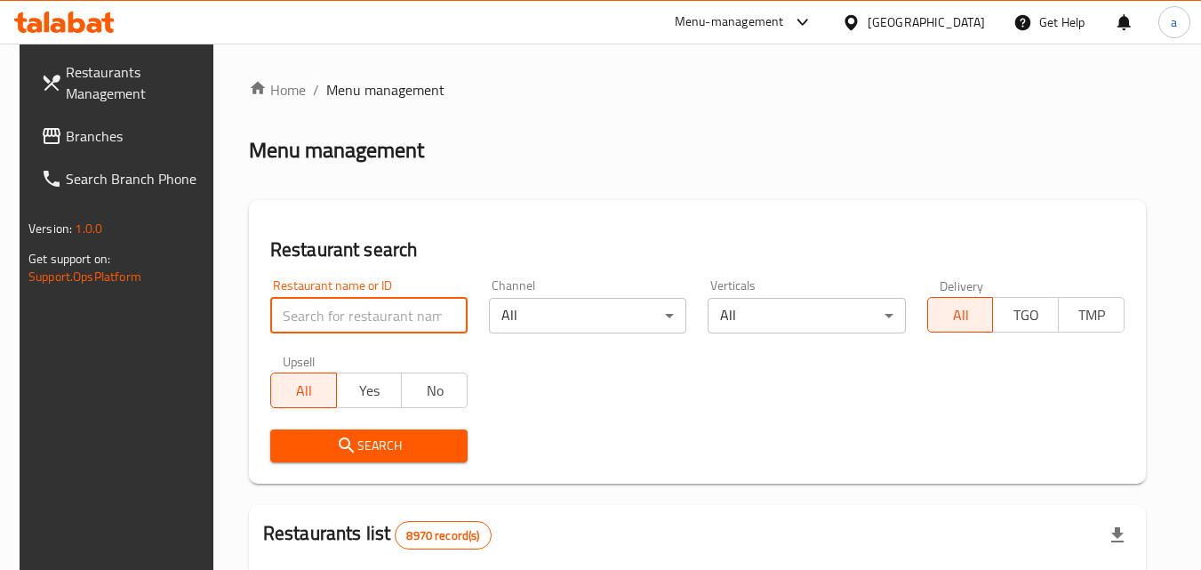
click at [341, 313] on input "search" at bounding box center [368, 316] width 197 height 36
paste input "692214"
type input "692214"
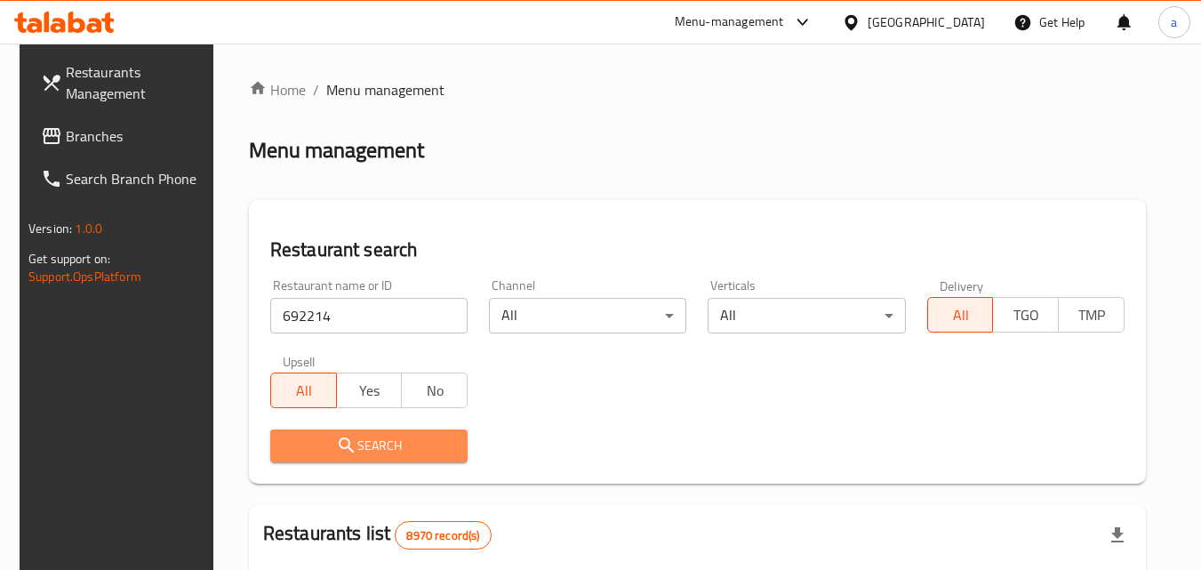
click at [326, 441] on span "Search" at bounding box center [368, 446] width 169 height 22
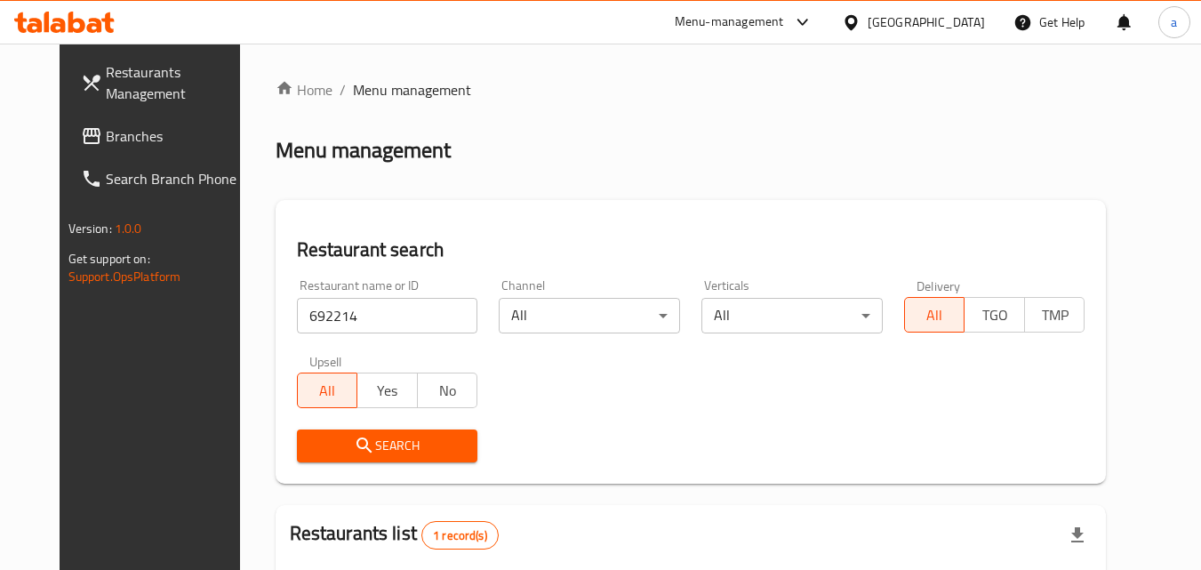
click at [106, 126] on span "Branches" at bounding box center [176, 135] width 140 height 21
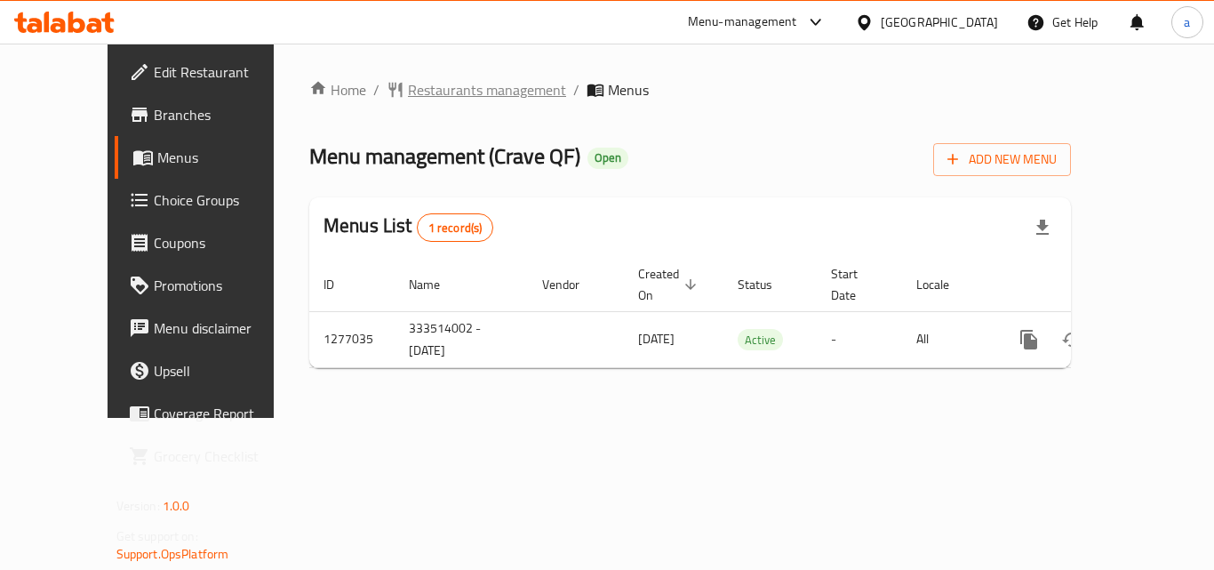
click at [415, 93] on span "Restaurants management" at bounding box center [487, 89] width 158 height 21
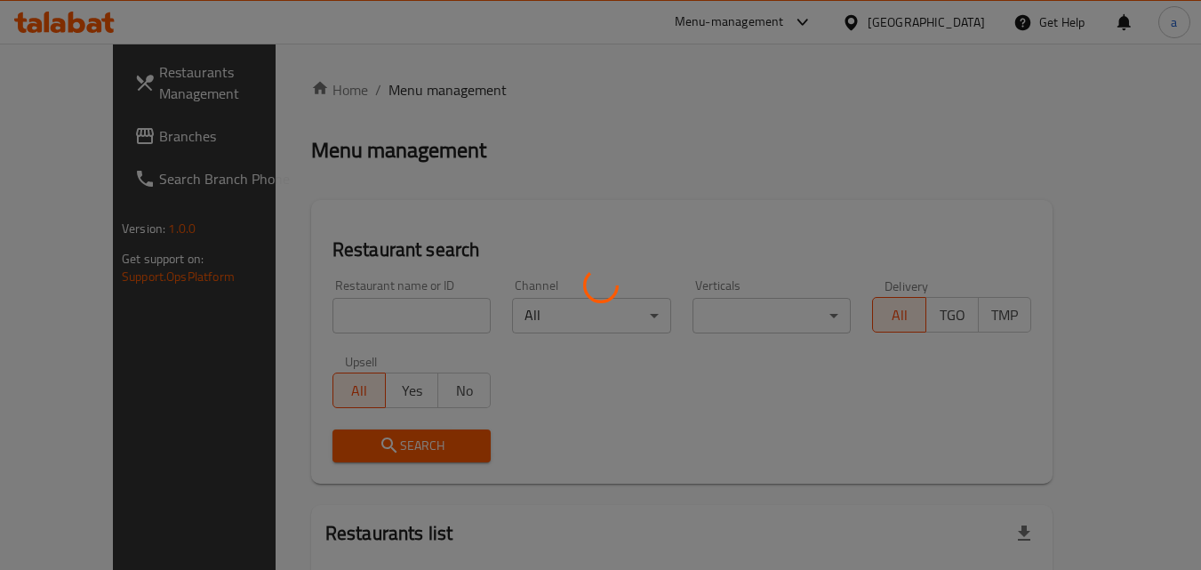
click at [316, 306] on div at bounding box center [600, 285] width 1201 height 570
click at [317, 306] on div at bounding box center [600, 285] width 1201 height 570
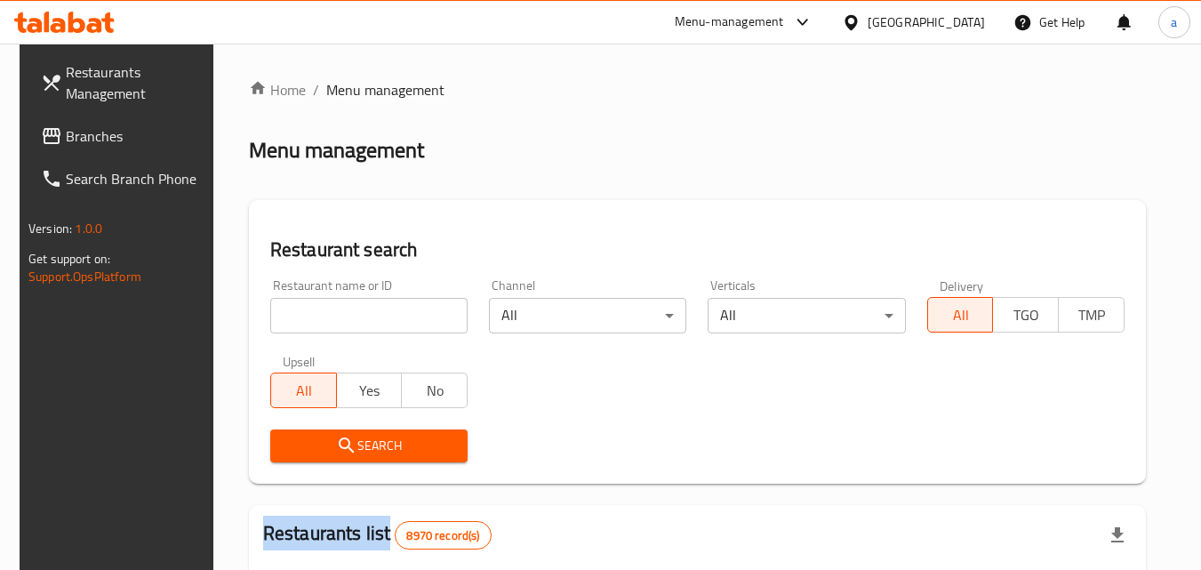
click at [317, 306] on div "Home / Menu management Menu management Restaurant search Restaurant name or ID …" at bounding box center [697, 575] width 897 height 993
click at [317, 306] on input "search" at bounding box center [368, 316] width 197 height 36
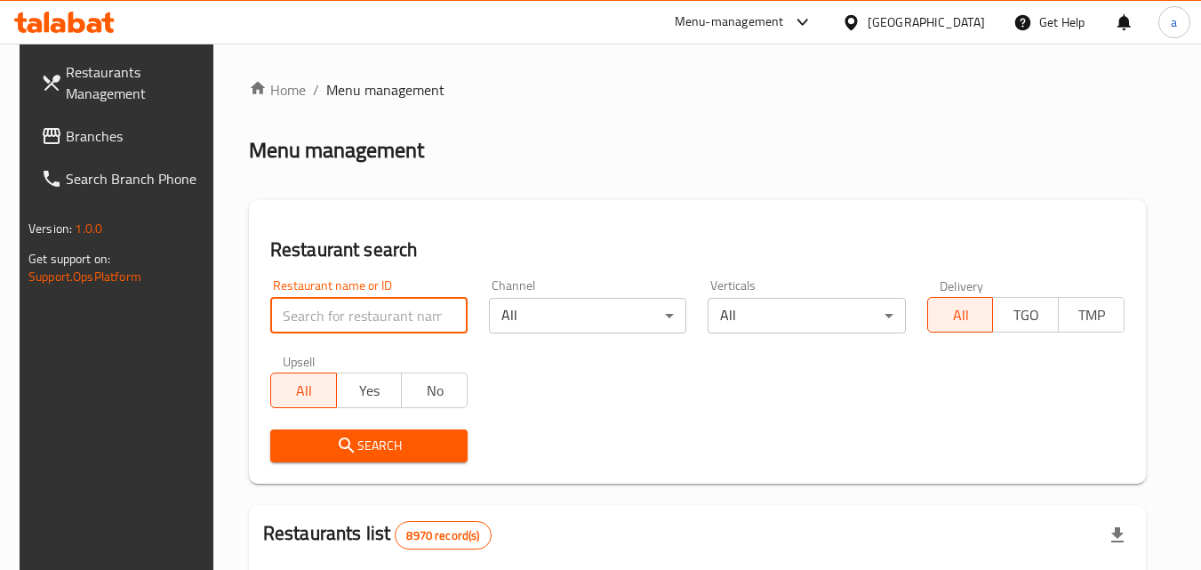
click at [317, 306] on input "search" at bounding box center [368, 316] width 197 height 36
click at [318, 330] on input "search" at bounding box center [368, 316] width 197 height 36
paste input "692214"
type input "692214"
click at [323, 438] on span "Search" at bounding box center [368, 446] width 169 height 22
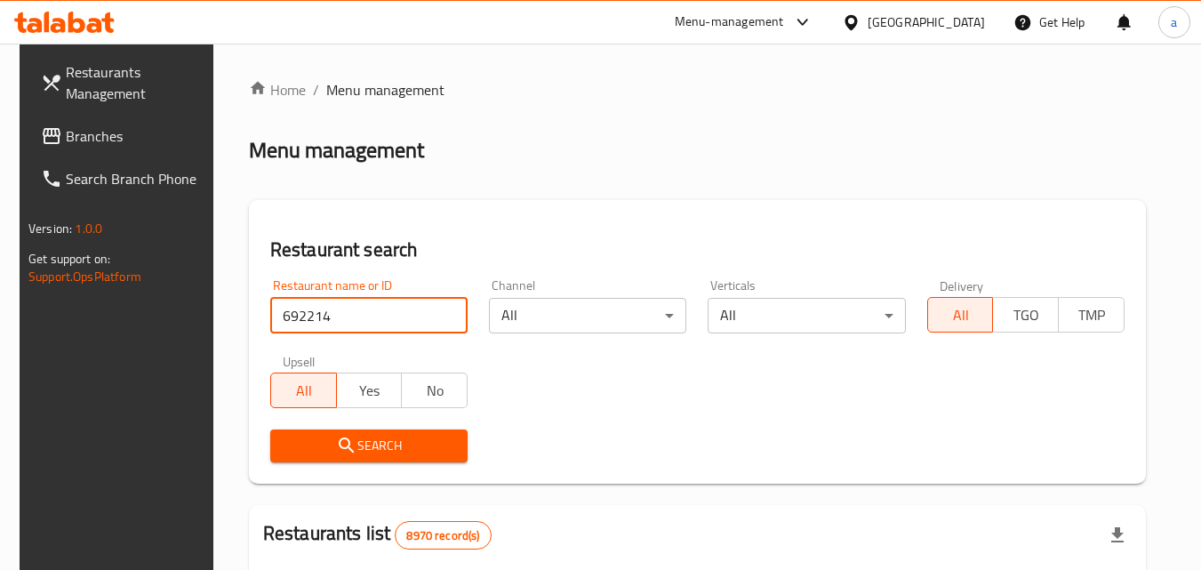
click at [323, 438] on div at bounding box center [600, 285] width 1201 height 570
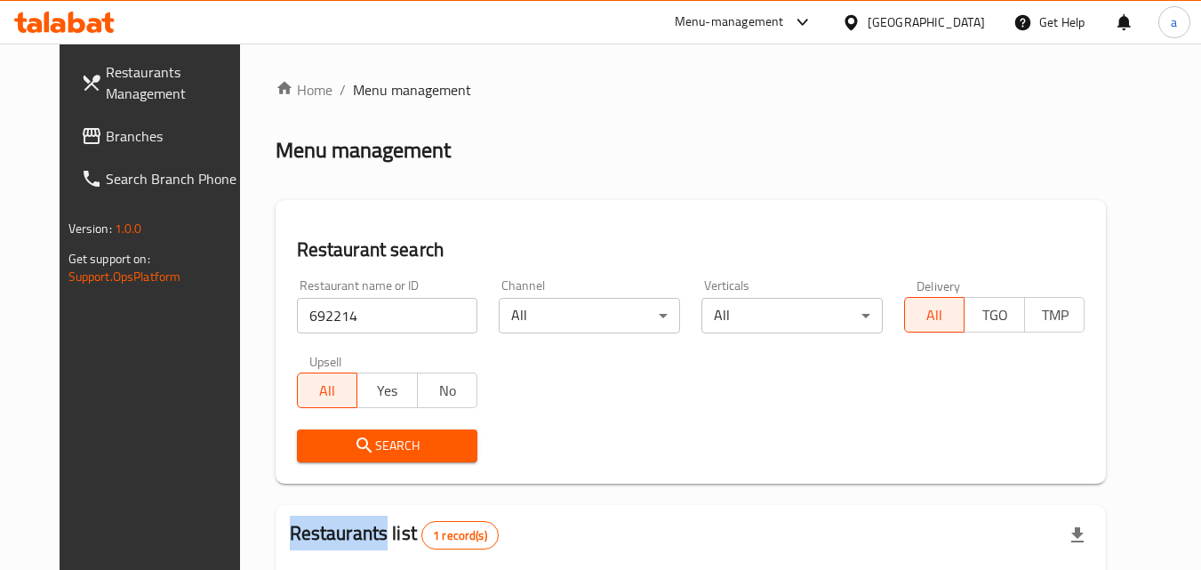
click at [106, 144] on span "Branches" at bounding box center [176, 135] width 140 height 21
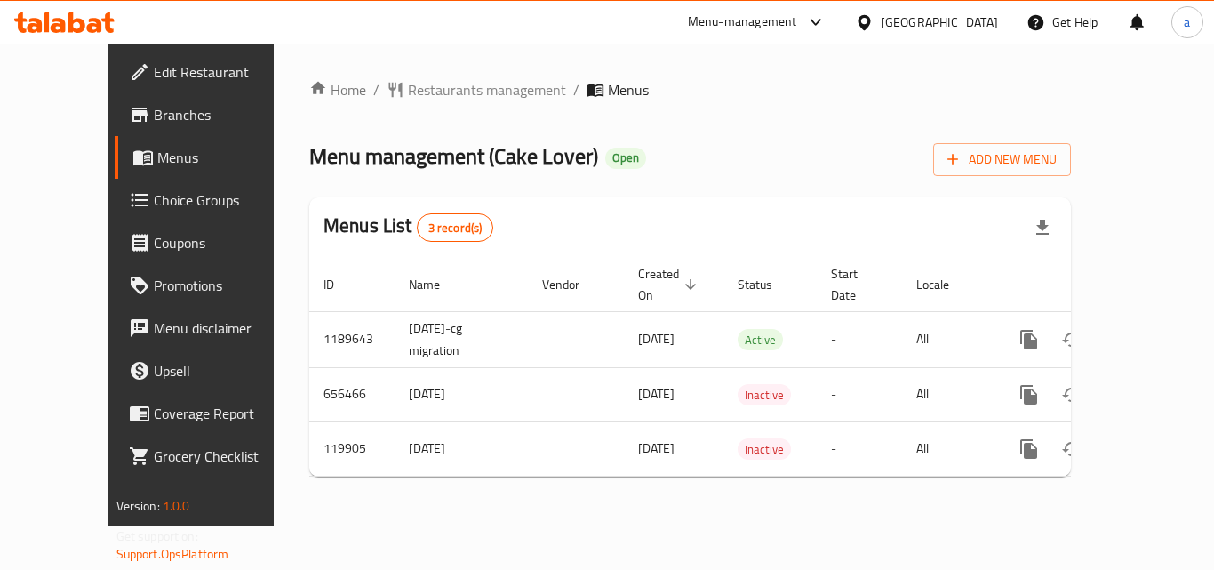
click at [431, 116] on div "Home / Restaurants management / Menus Menu management ( Cake Lover ) Open Add N…" at bounding box center [690, 285] width 762 height 412
click at [436, 105] on div "Home / Restaurants management / Menus Menu management ( Cake Lover ) Open Add N…" at bounding box center [690, 285] width 762 height 412
click at [441, 92] on span "Restaurants management" at bounding box center [487, 89] width 158 height 21
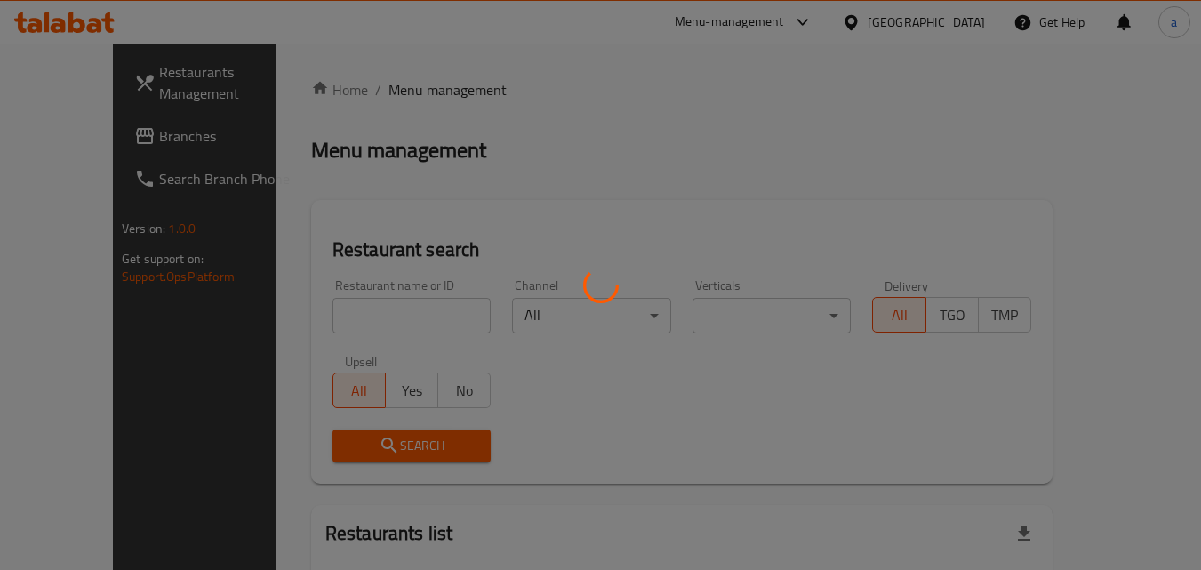
click at [364, 317] on div at bounding box center [600, 285] width 1201 height 570
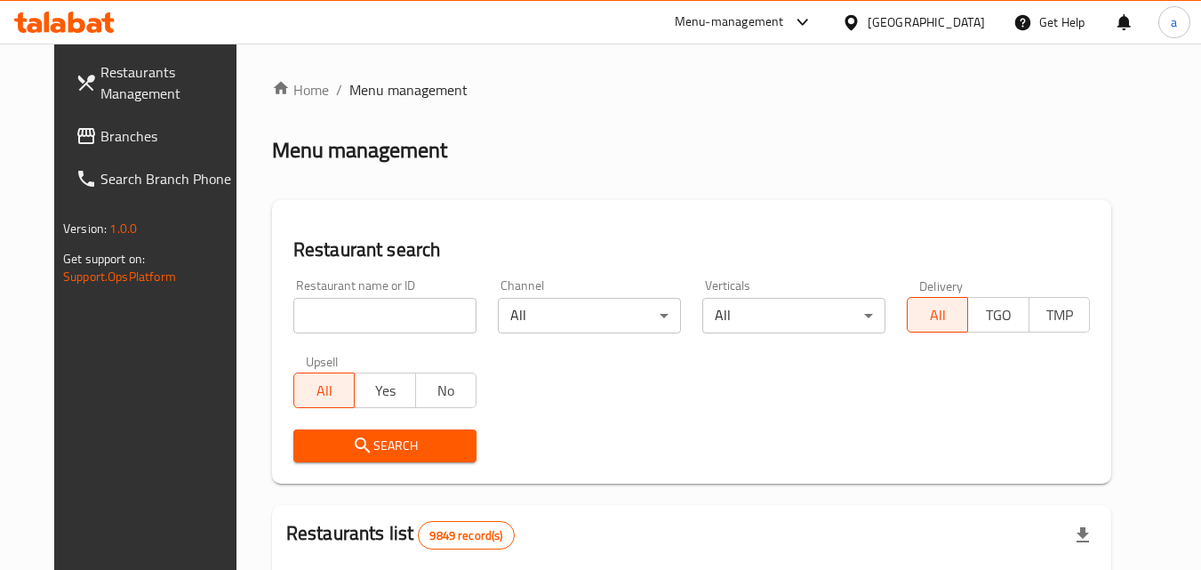
click at [364, 317] on input "search" at bounding box center [384, 316] width 183 height 36
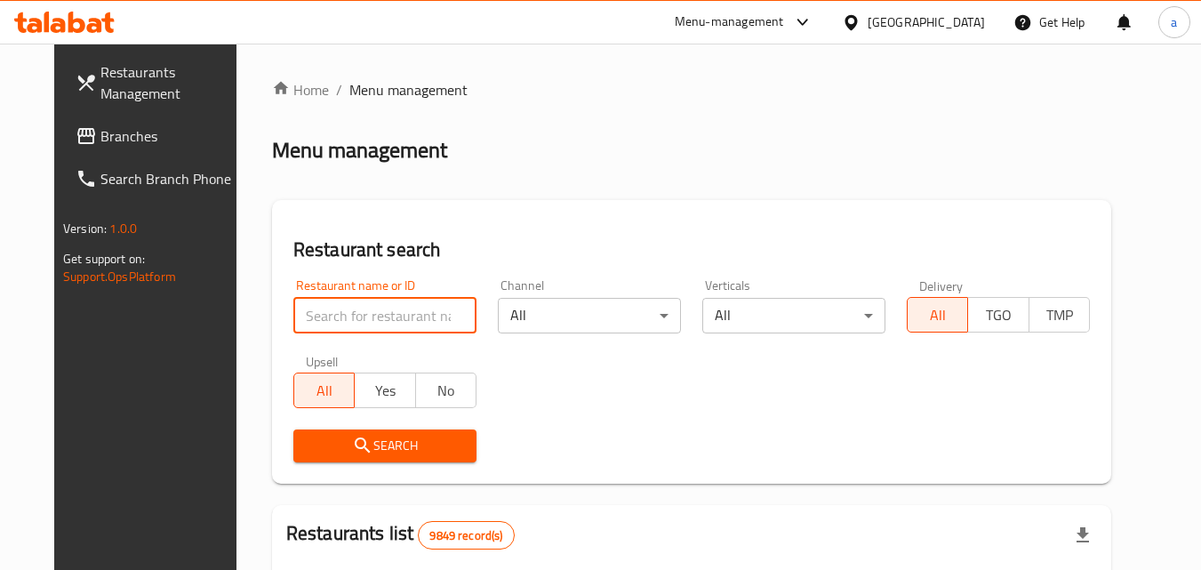
click at [364, 317] on input "search" at bounding box center [384, 316] width 183 height 36
paste input "606626"
type input "606626"
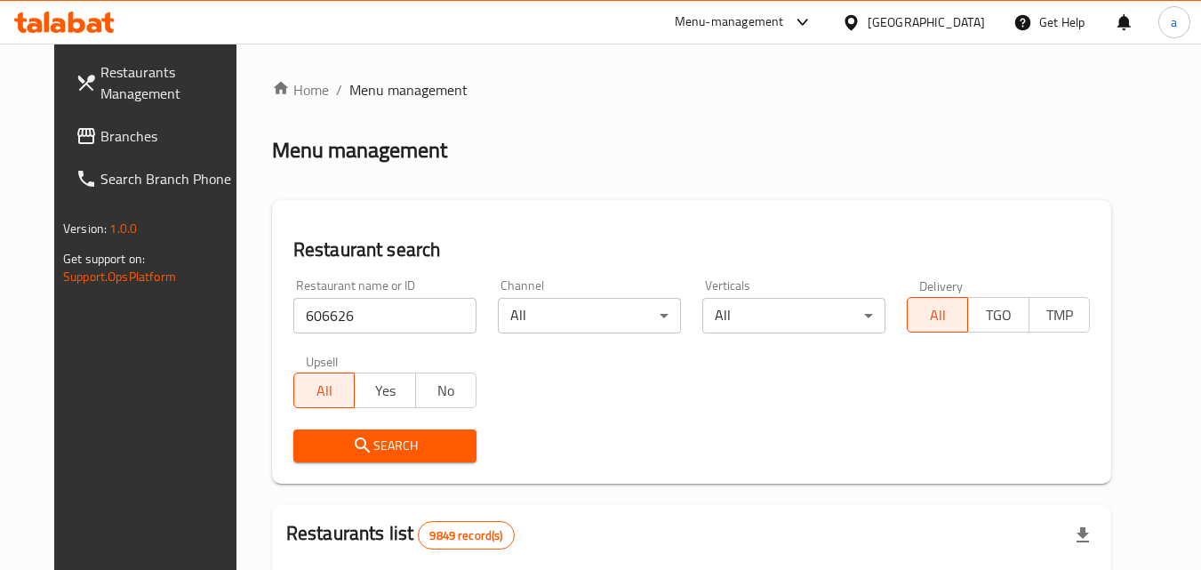
click at [369, 435] on span "Search" at bounding box center [385, 446] width 155 height 22
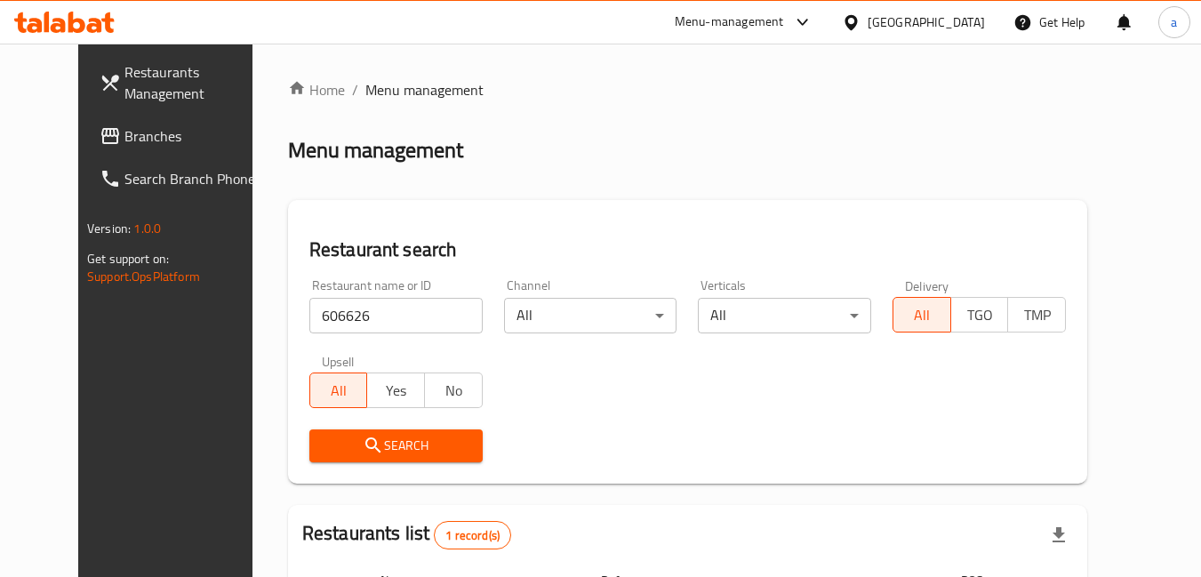
click at [124, 142] on span "Branches" at bounding box center [194, 135] width 140 height 21
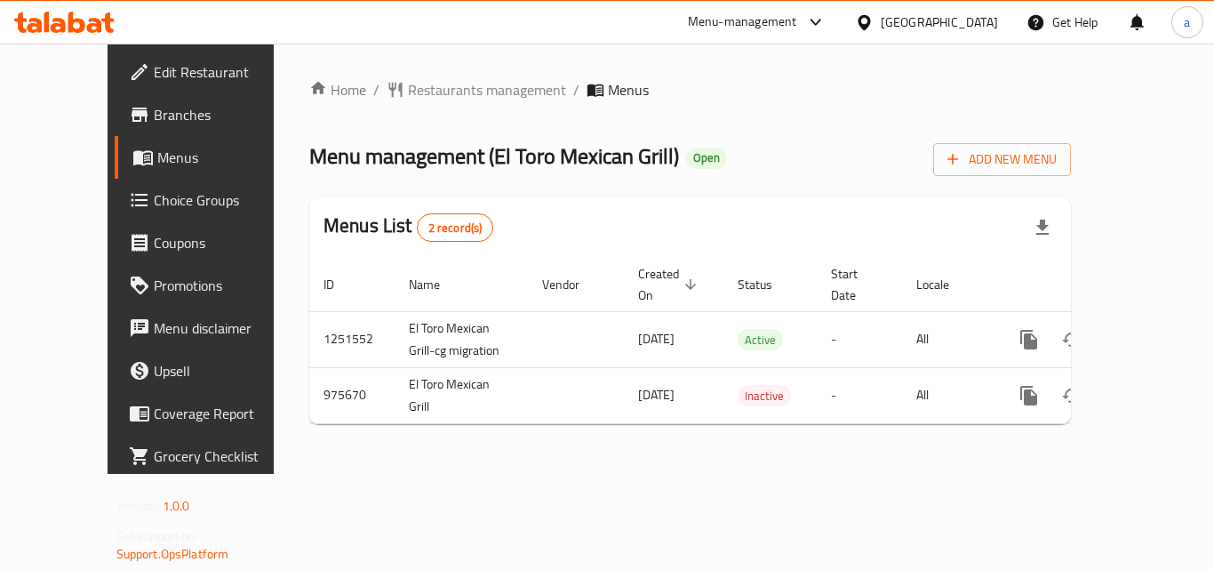
click at [408, 89] on span "Restaurants management" at bounding box center [487, 89] width 158 height 21
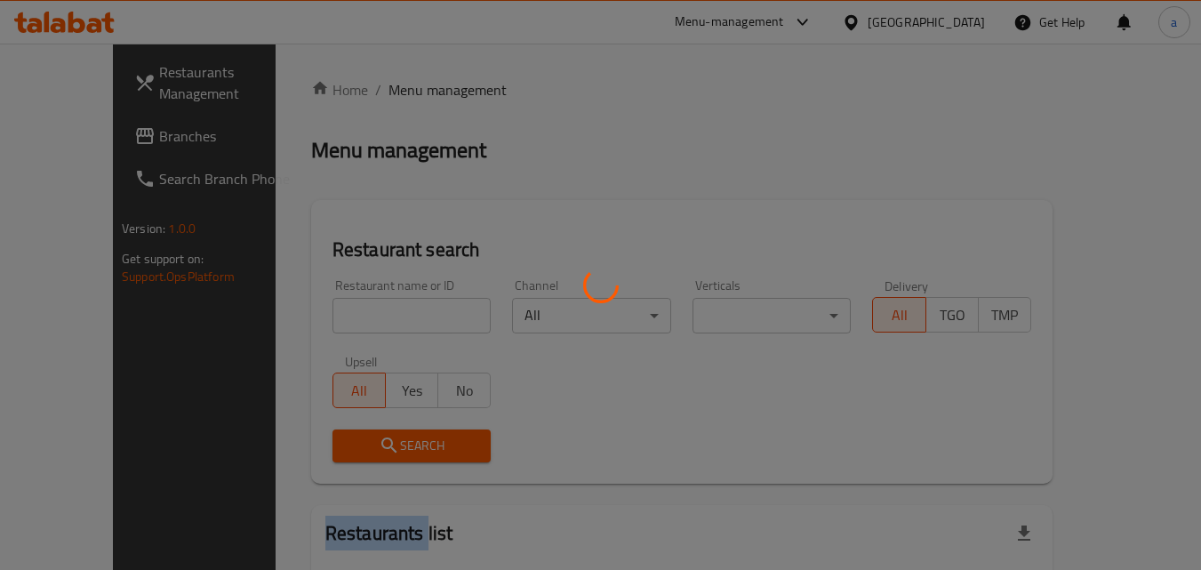
click at [398, 89] on div at bounding box center [600, 285] width 1201 height 570
click at [333, 299] on div at bounding box center [600, 285] width 1201 height 570
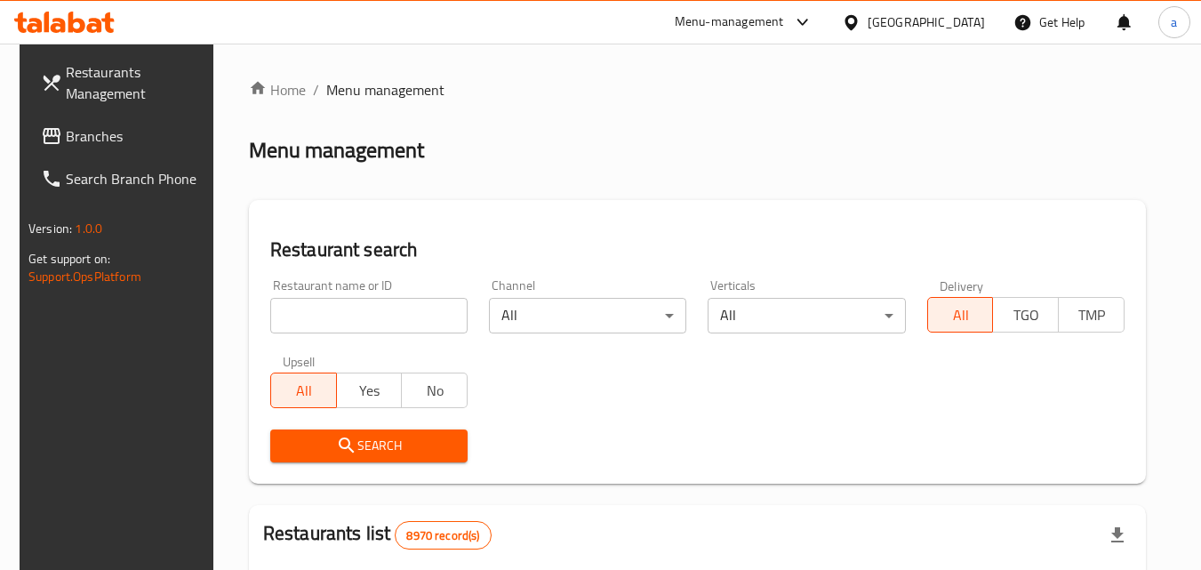
click at [333, 299] on input "search" at bounding box center [368, 316] width 197 height 36
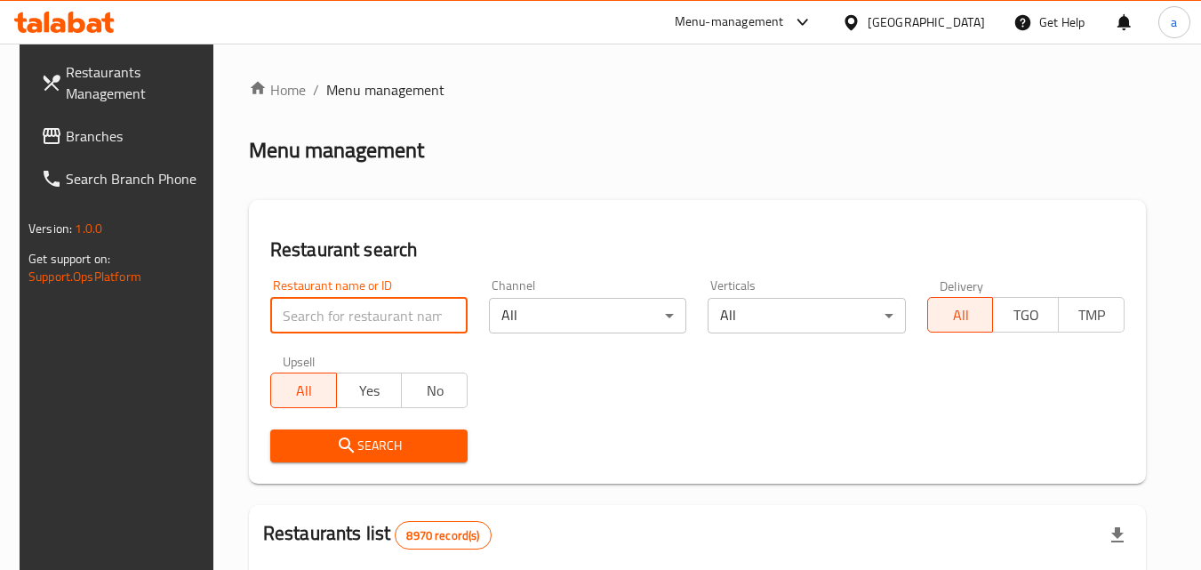
click at [333, 299] on input "search" at bounding box center [368, 316] width 197 height 36
paste input "660003"
type input "660003"
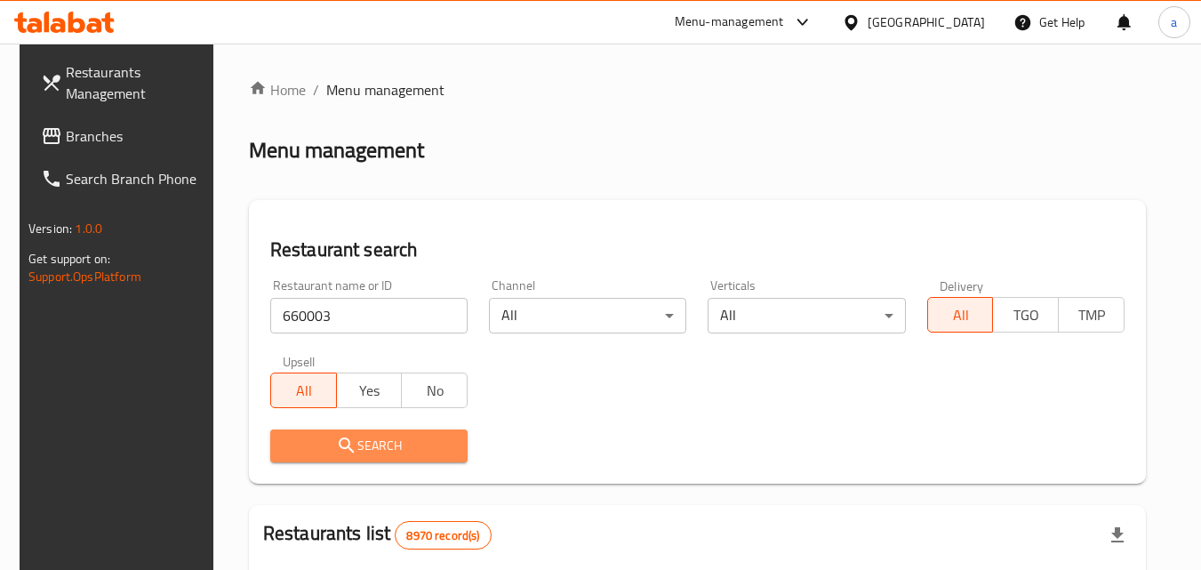
click at [336, 453] on icon "submit" at bounding box center [346, 445] width 21 height 21
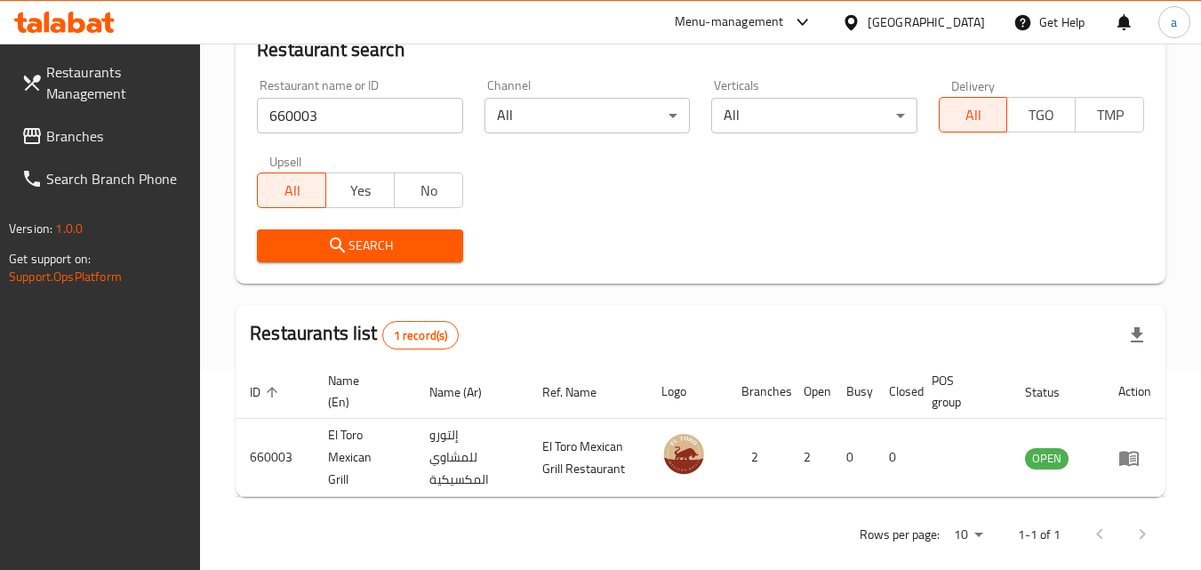
scroll to position [223, 0]
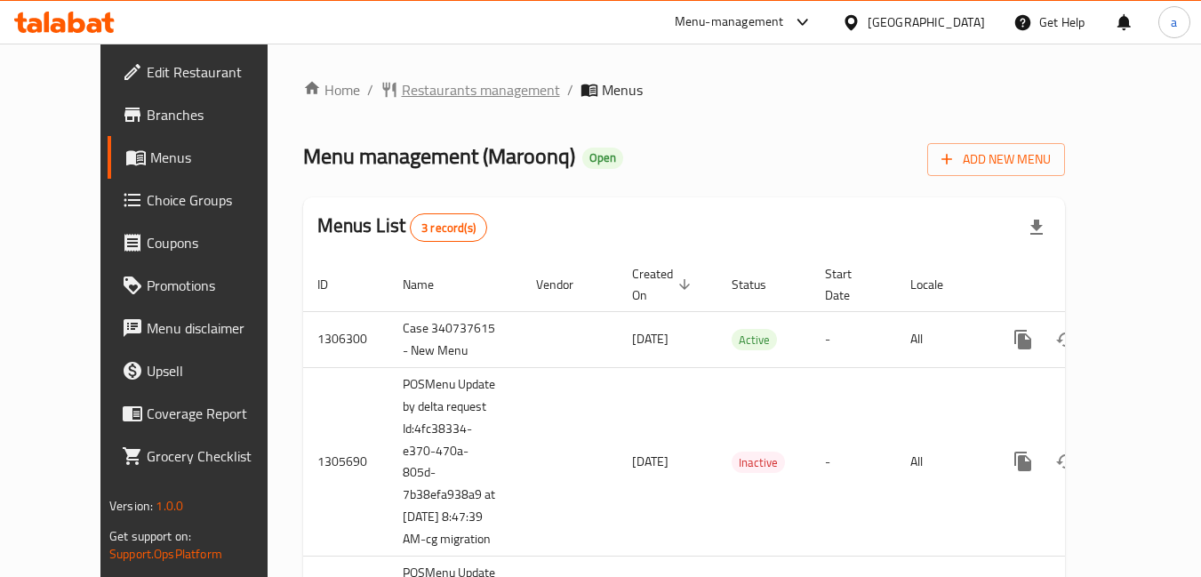
click at [402, 86] on span "Restaurants management" at bounding box center [481, 89] width 158 height 21
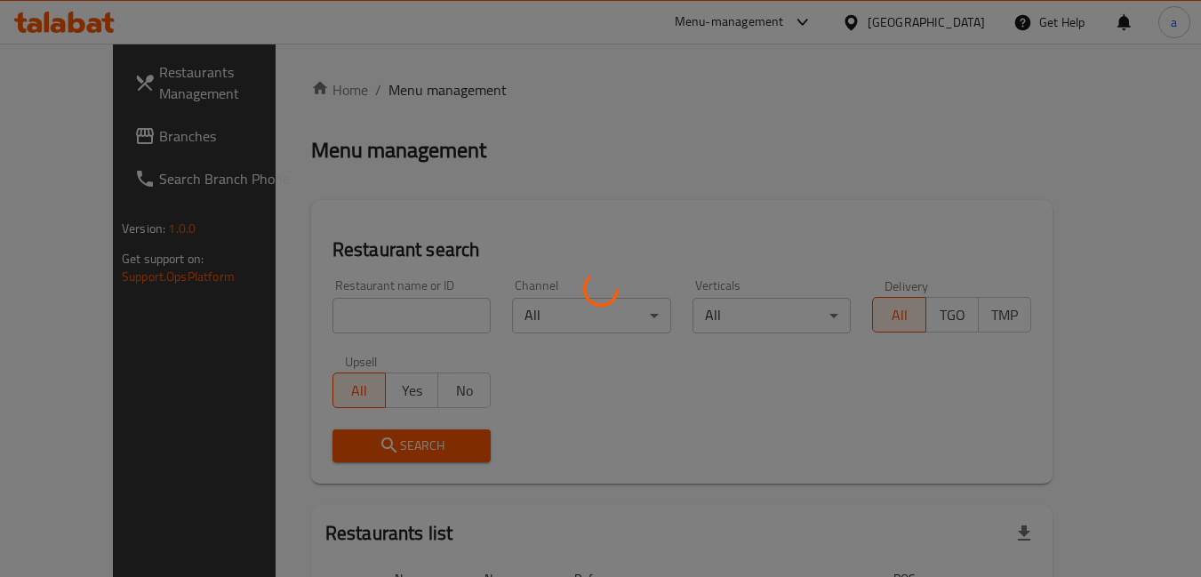
click at [344, 308] on div at bounding box center [600, 288] width 1201 height 577
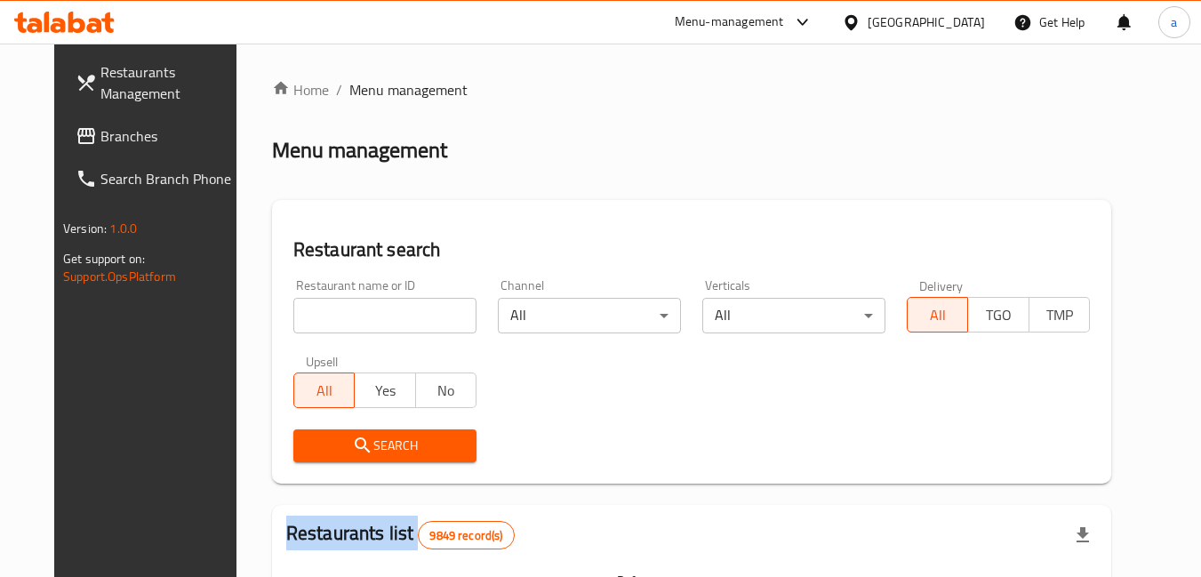
click at [344, 308] on div "Home / Menu management Menu management Restaurant search Restaurant name or ID …" at bounding box center [691, 565] width 839 height 972
click at [344, 308] on input "search" at bounding box center [384, 316] width 183 height 36
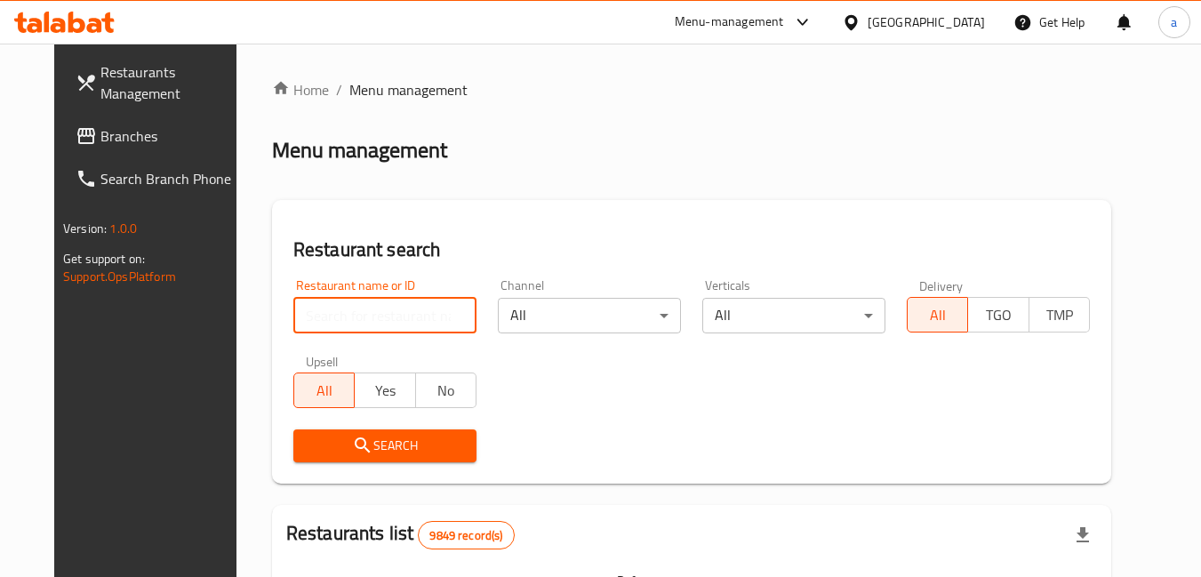
paste input "701289"
type input "701289"
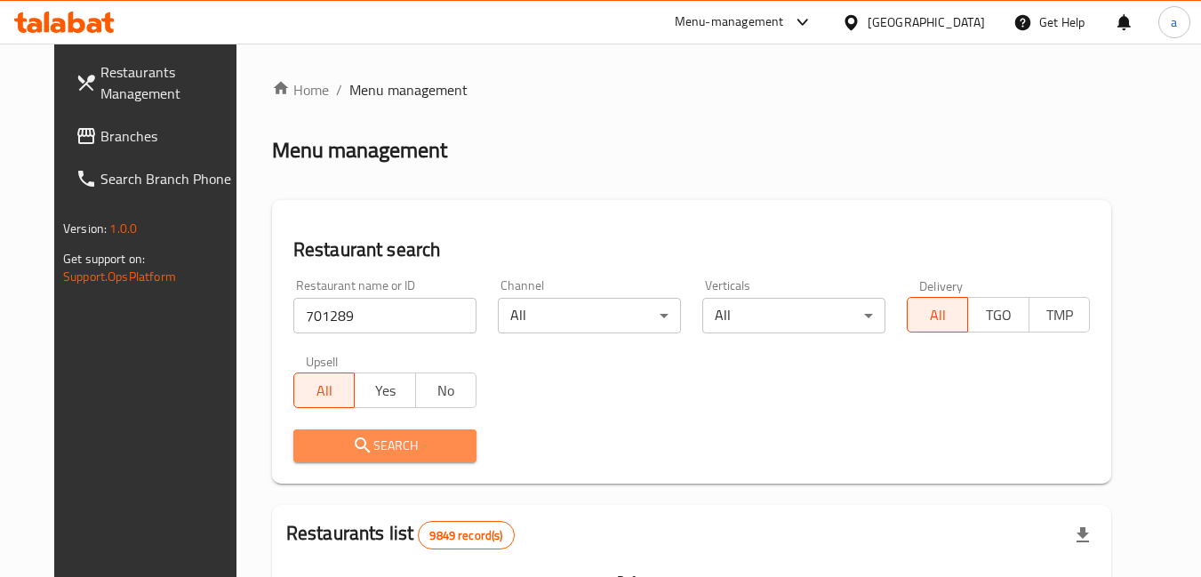
click at [355, 448] on icon "submit" at bounding box center [362, 444] width 15 height 15
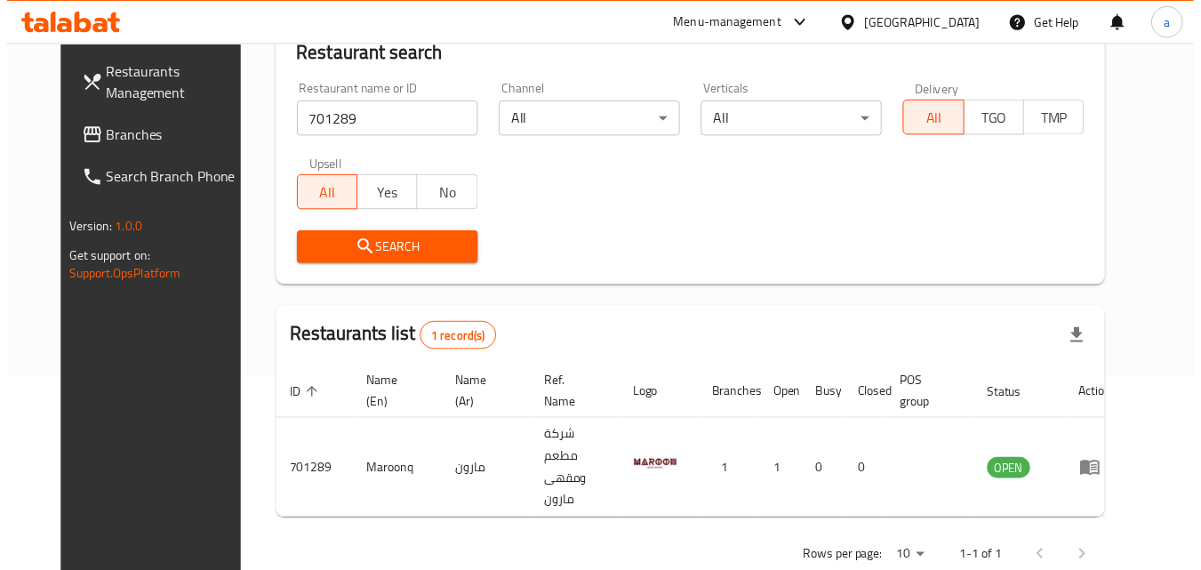
scroll to position [201, 0]
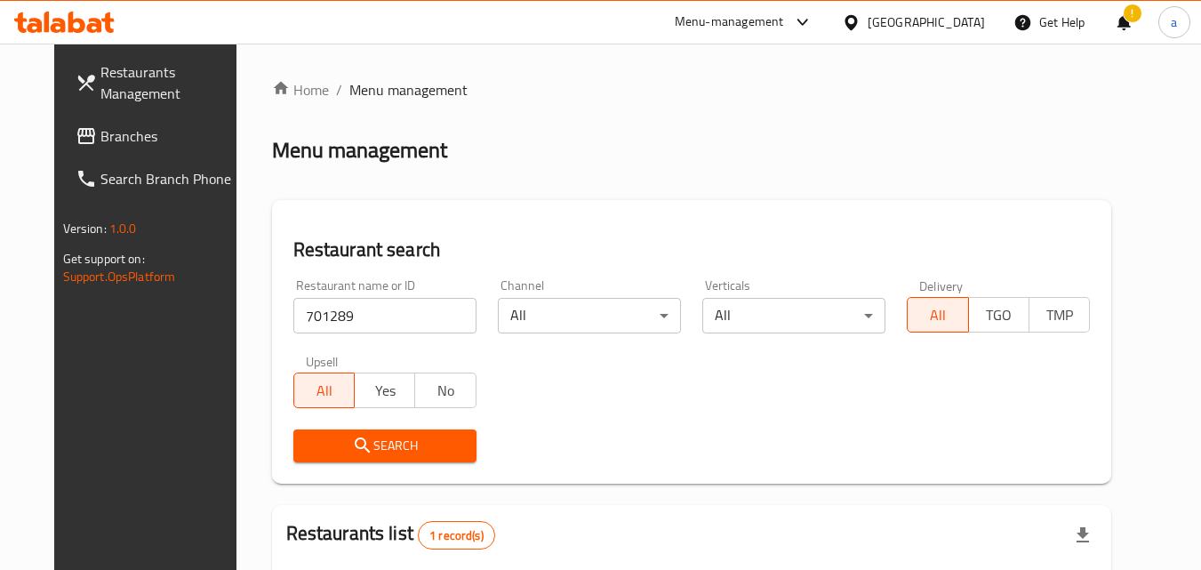
scroll to position [201, 0]
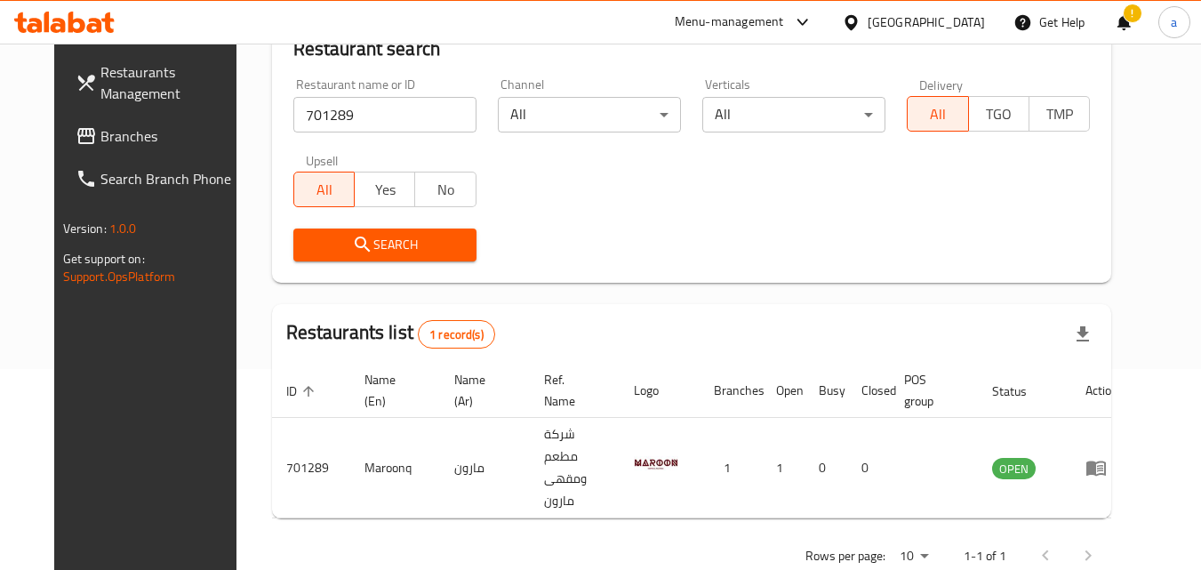
click at [119, 134] on span "Branches" at bounding box center [170, 135] width 140 height 21
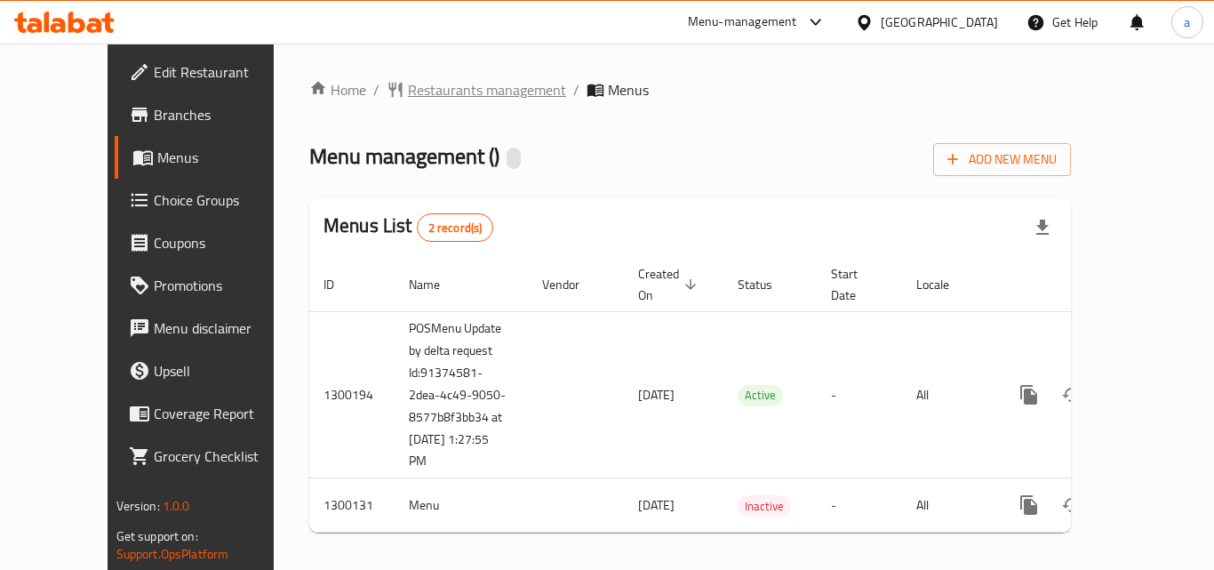
click at [436, 85] on span "Restaurants management" at bounding box center [487, 89] width 158 height 21
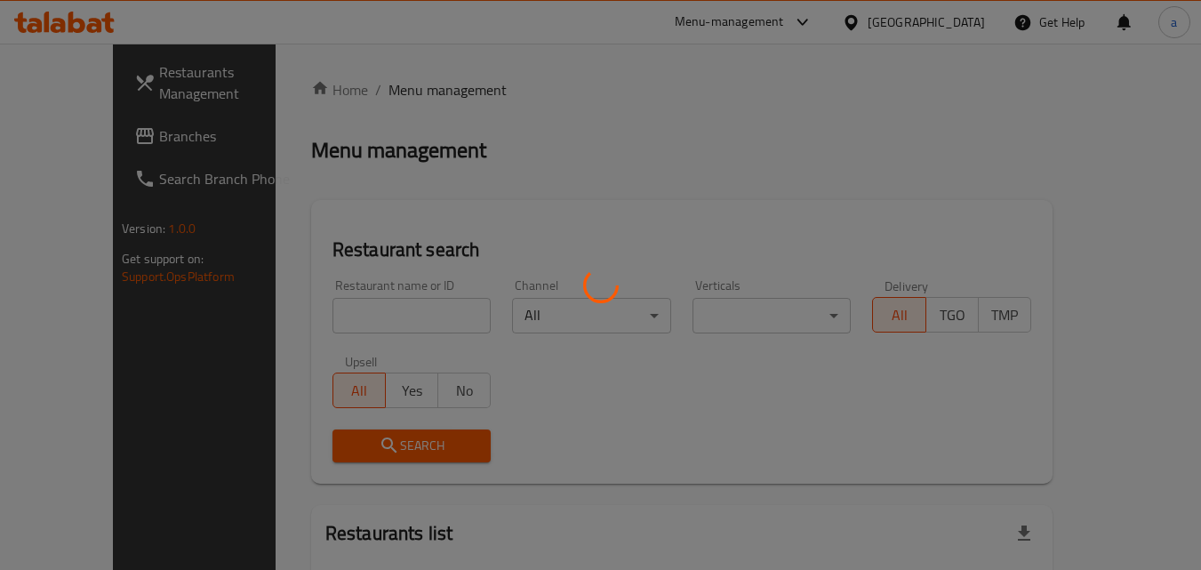
click at [313, 304] on div at bounding box center [600, 285] width 1201 height 570
click at [313, 312] on div at bounding box center [600, 285] width 1201 height 570
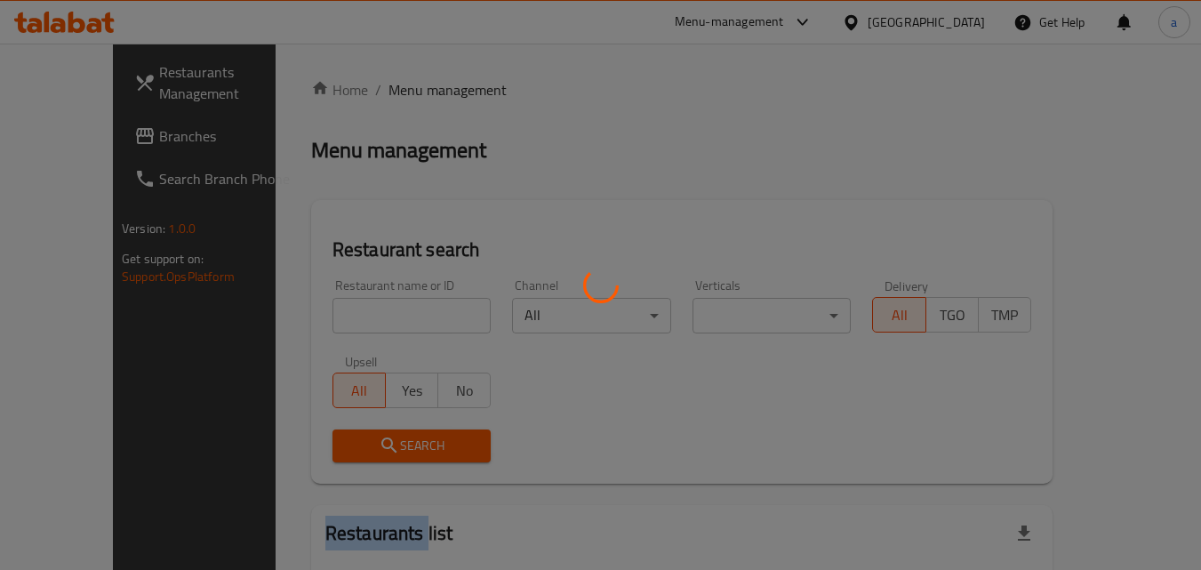
click at [313, 312] on div at bounding box center [600, 285] width 1201 height 570
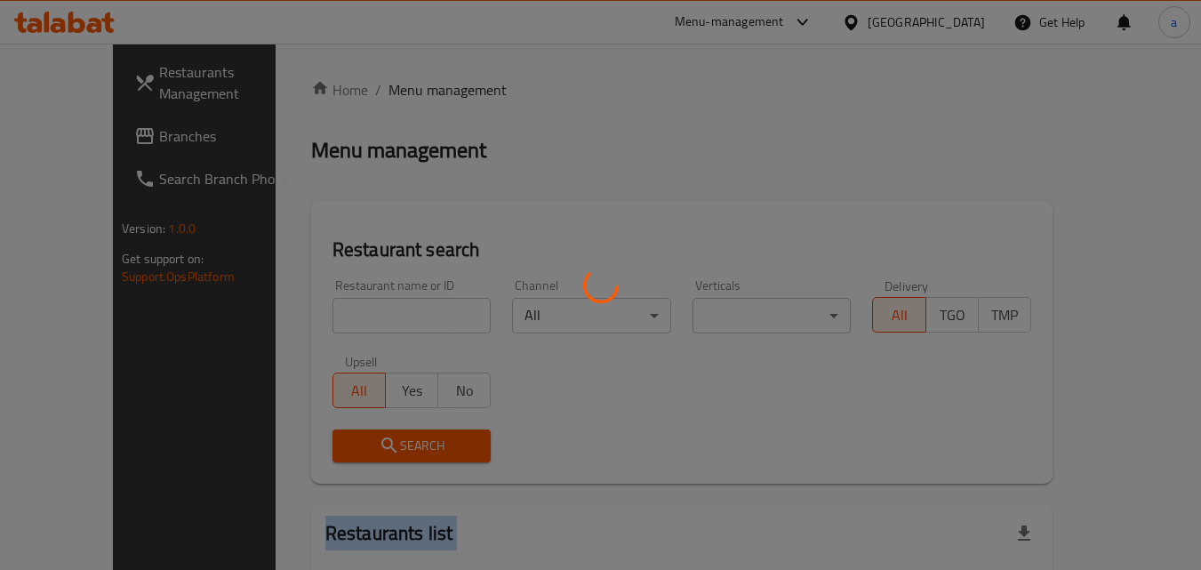
click at [313, 312] on div at bounding box center [600, 285] width 1201 height 570
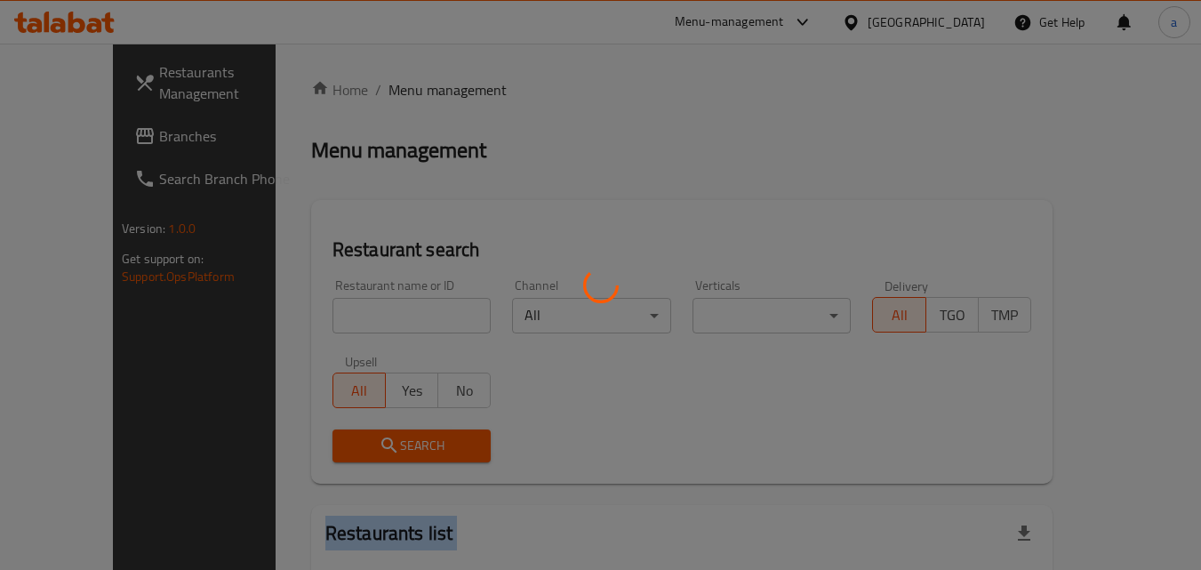
click at [313, 312] on div at bounding box center [600, 285] width 1201 height 570
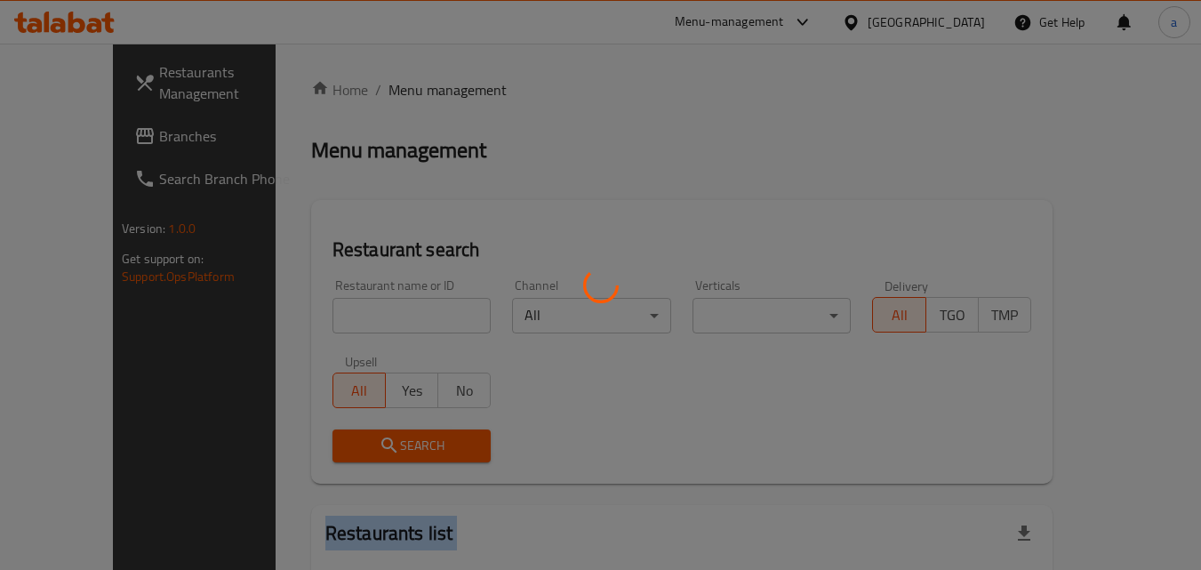
click at [313, 312] on div at bounding box center [600, 285] width 1201 height 570
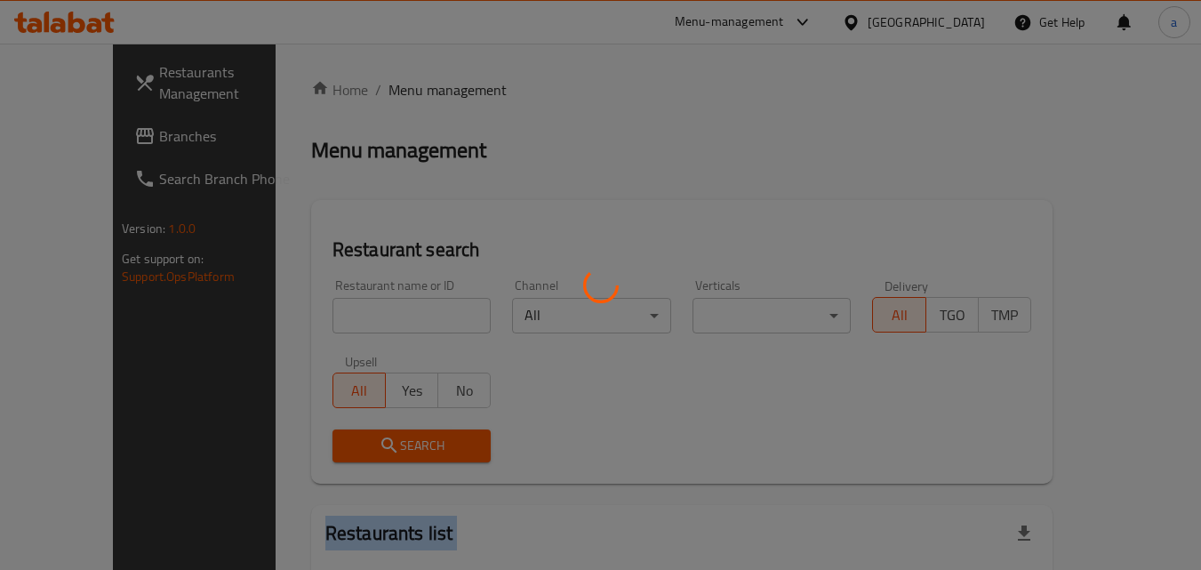
click at [313, 312] on div at bounding box center [600, 285] width 1201 height 570
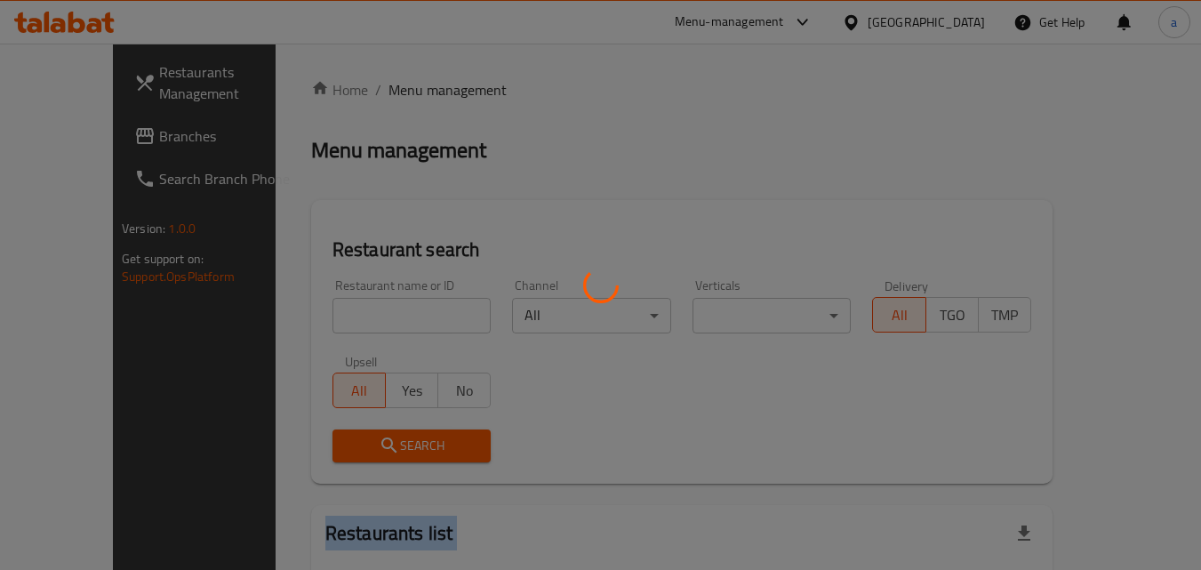
click at [313, 312] on div at bounding box center [600, 285] width 1201 height 570
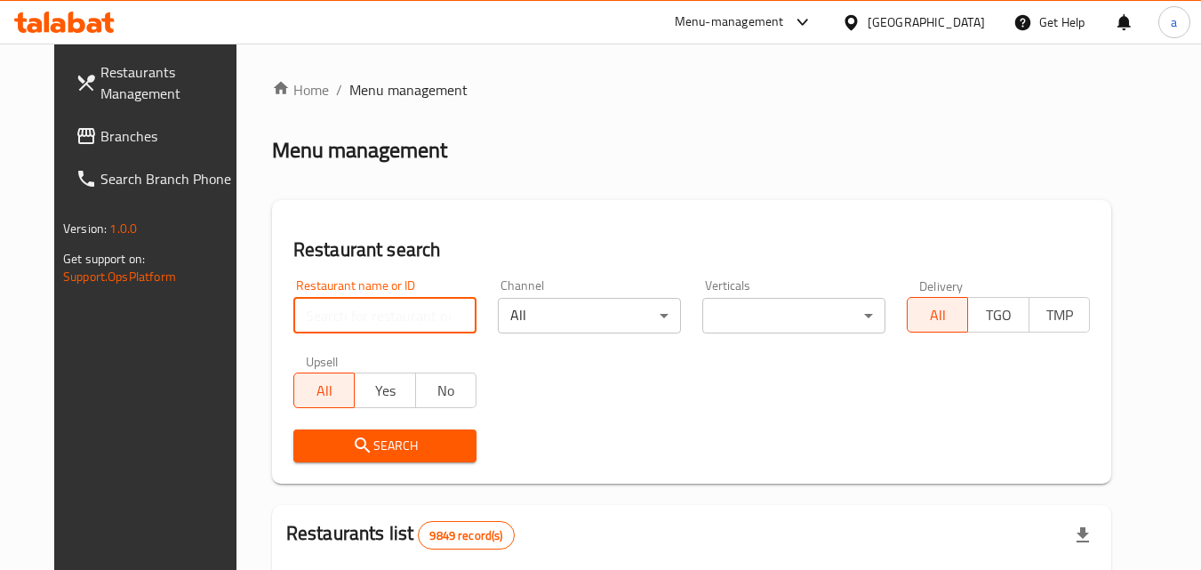
click at [359, 303] on input "search" at bounding box center [384, 316] width 183 height 36
paste input "701631"
type input "701631"
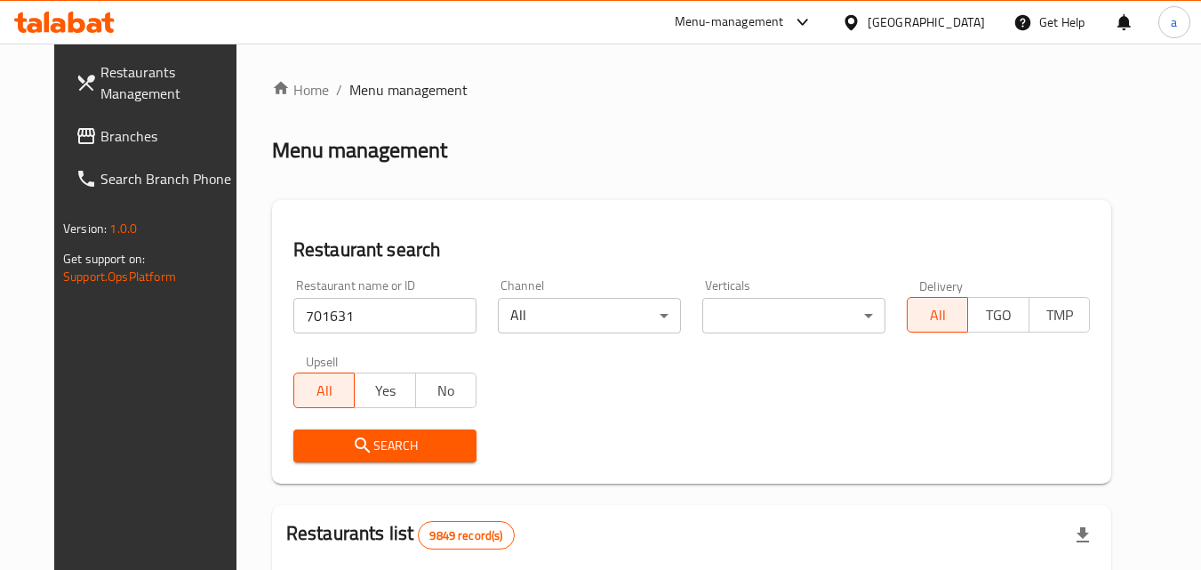
click at [308, 439] on span "Search" at bounding box center [385, 446] width 155 height 22
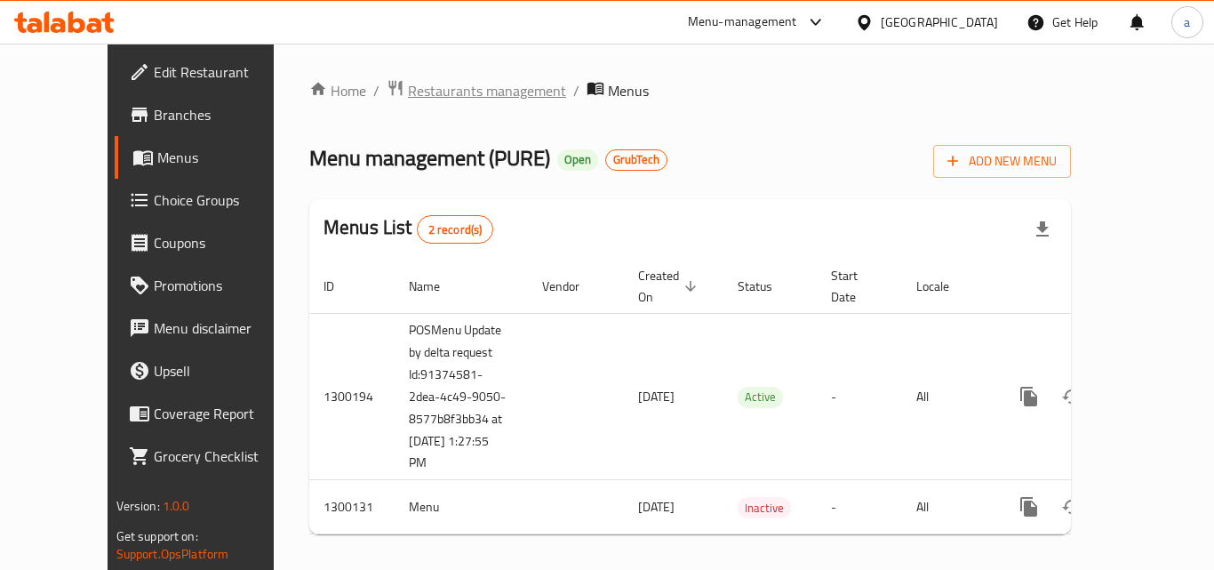
click at [413, 93] on span "Restaurants management" at bounding box center [487, 90] width 158 height 21
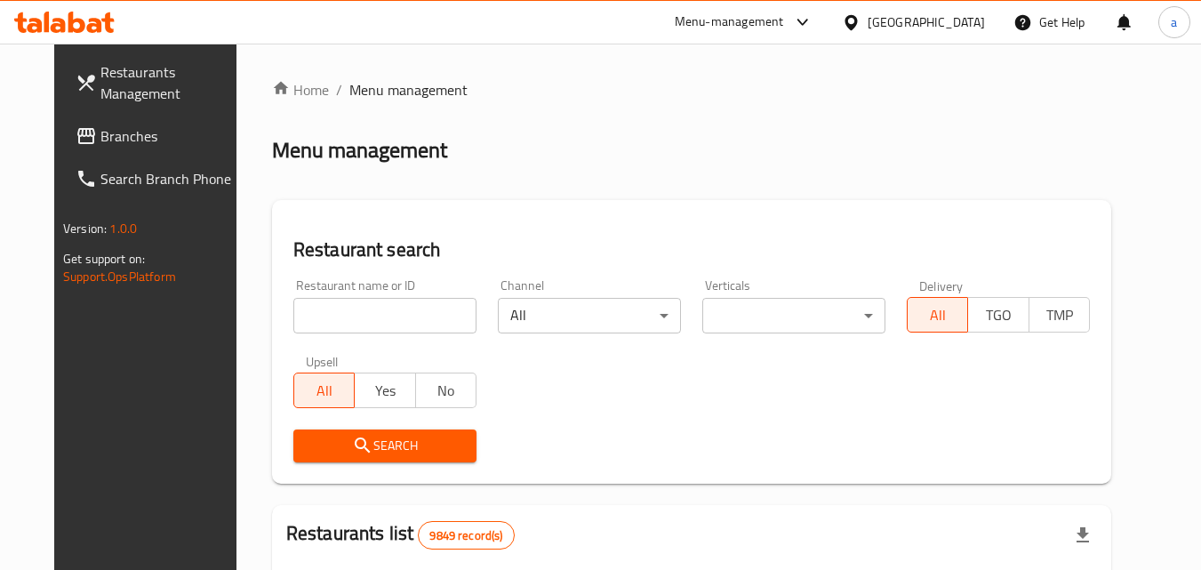
click at [372, 318] on input "search" at bounding box center [384, 316] width 183 height 36
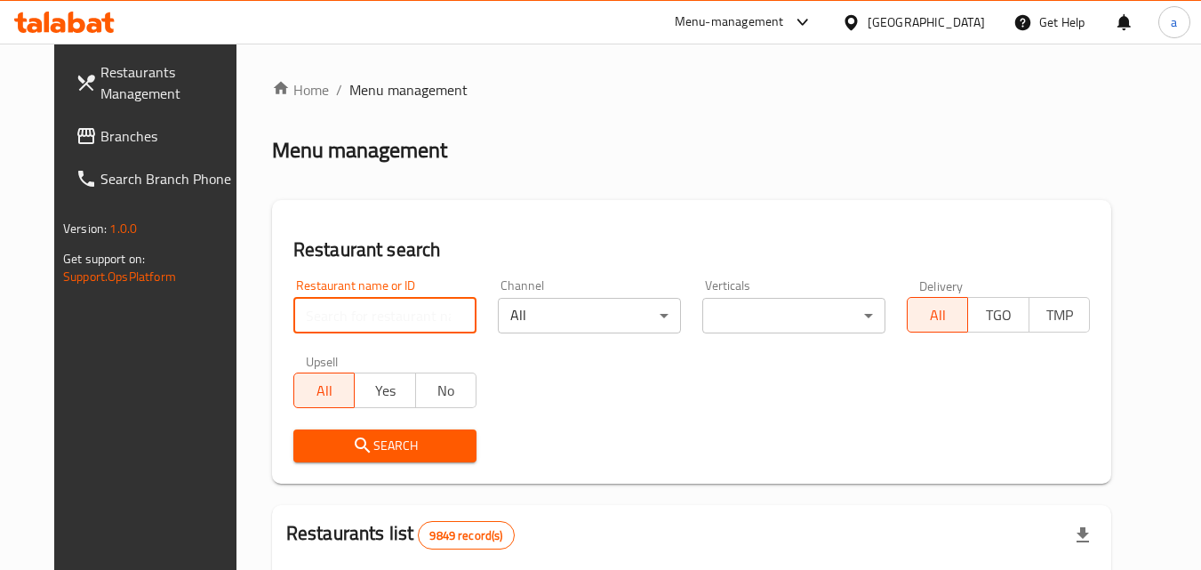
paste input "701631"
type input "701631"
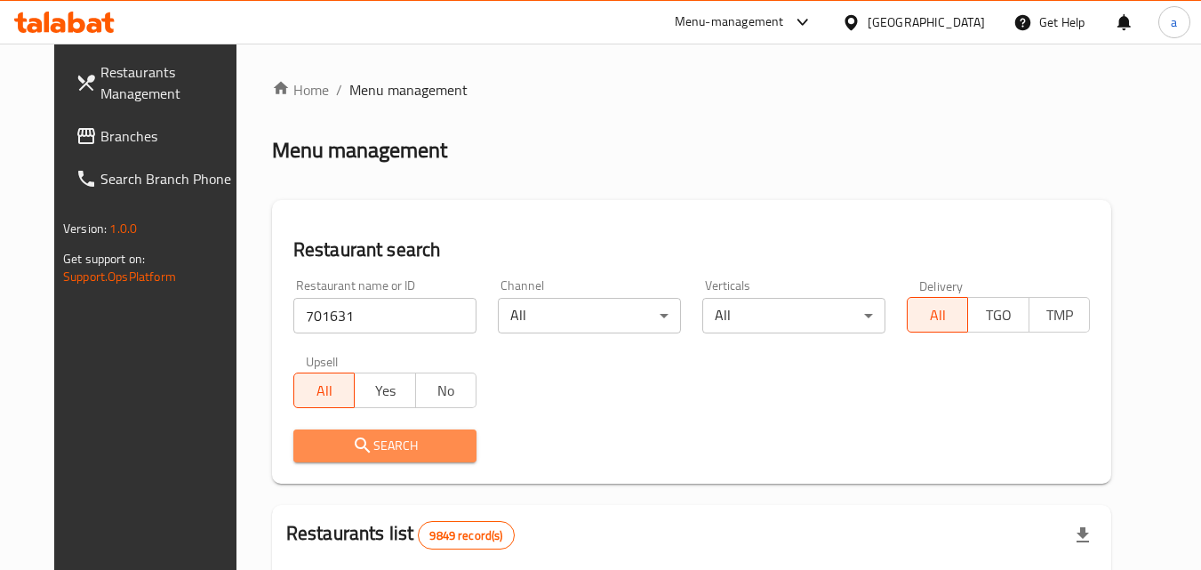
click at [359, 430] on button "Search" at bounding box center [384, 445] width 183 height 33
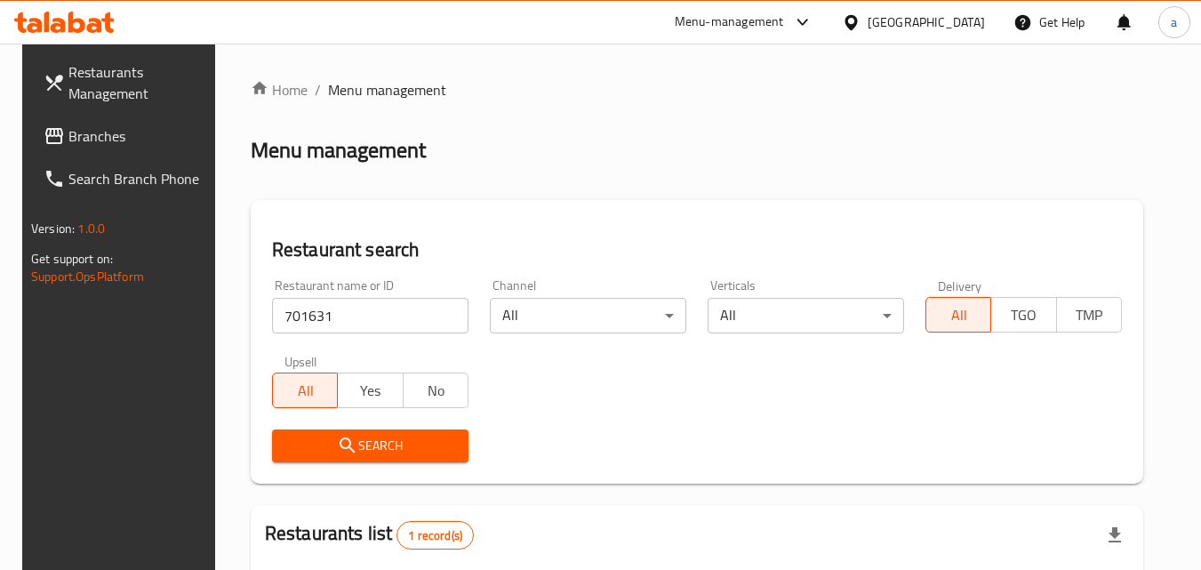
click at [357, 444] on span "Search" at bounding box center [370, 446] width 168 height 22
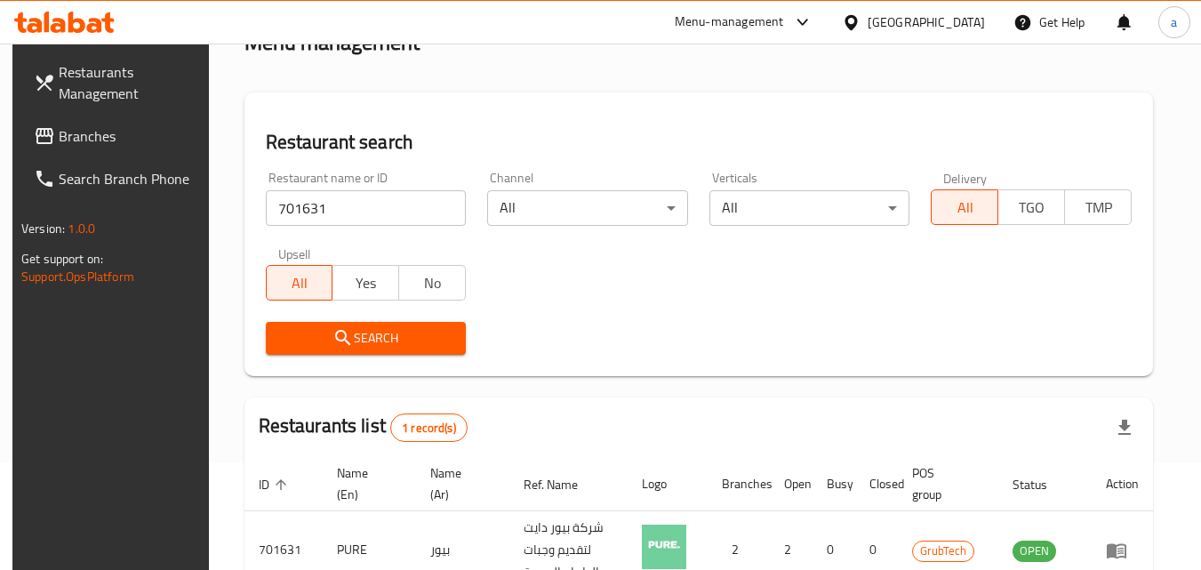
scroll to position [223, 0]
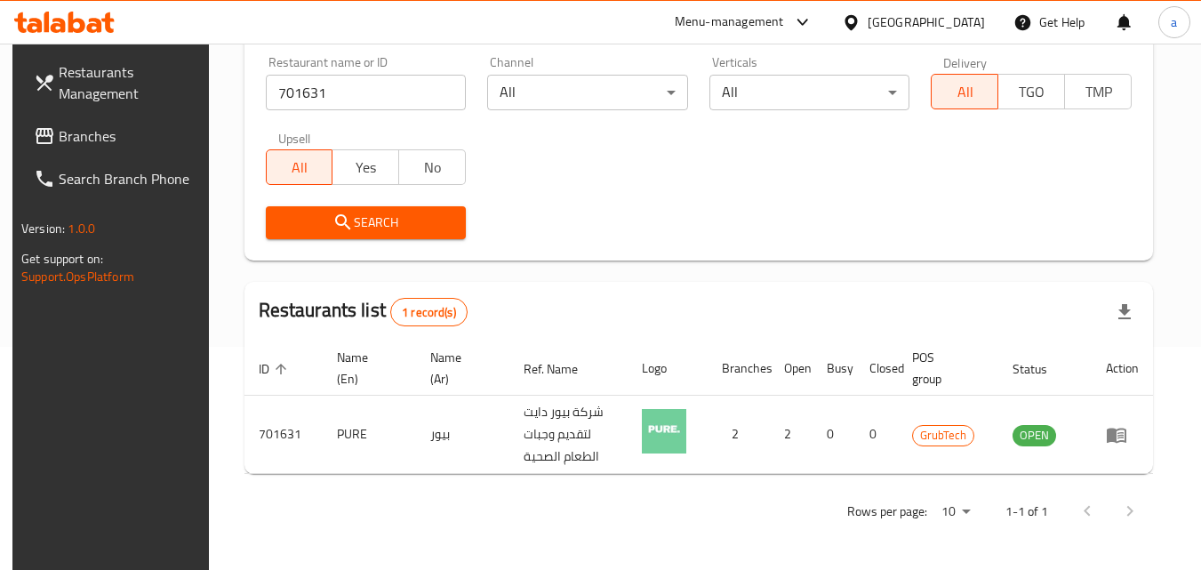
click at [396, 226] on span "Search" at bounding box center [366, 223] width 172 height 22
